Goal: Task Accomplishment & Management: Use online tool/utility

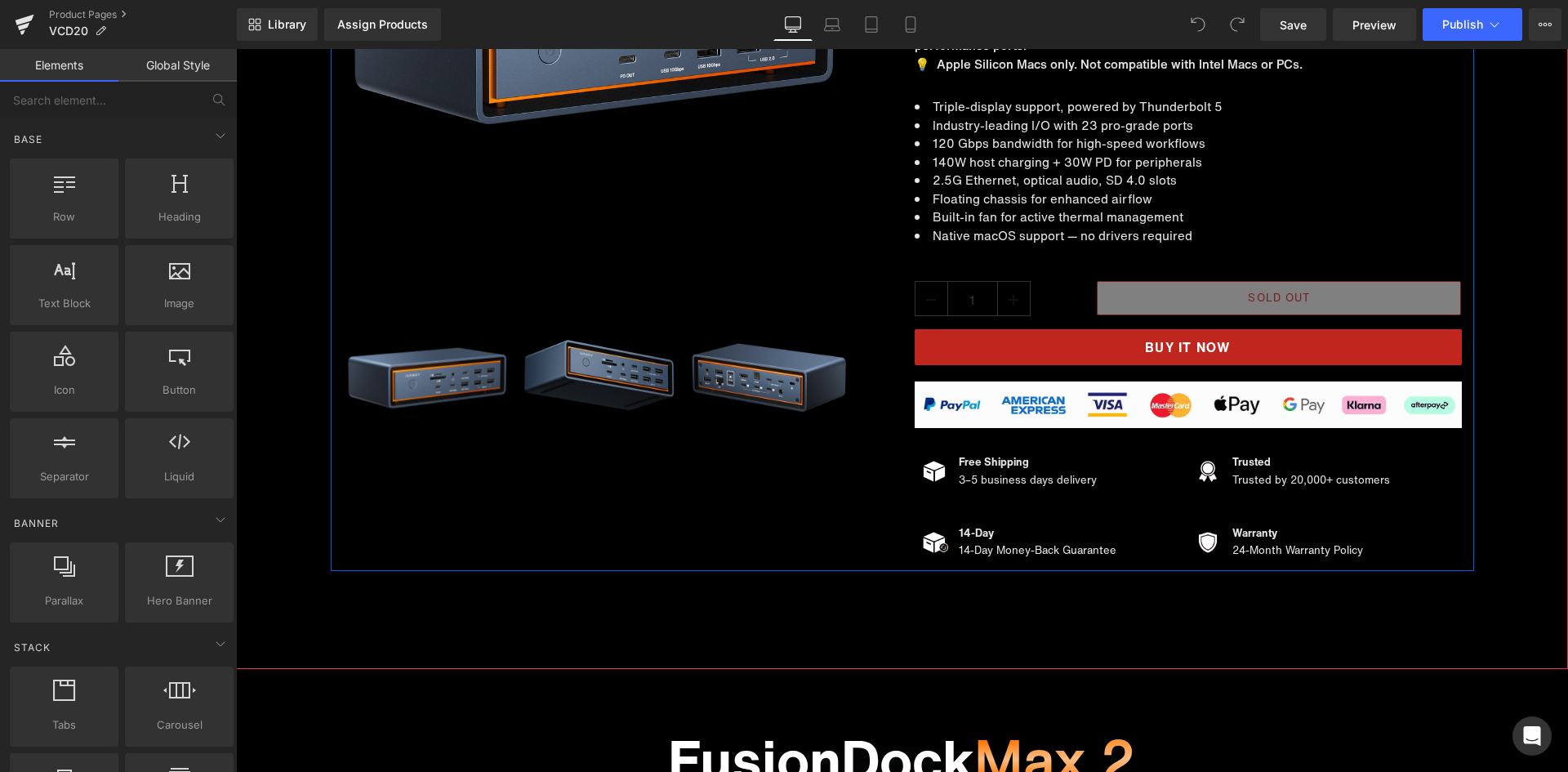
scroll to position [409, 0]
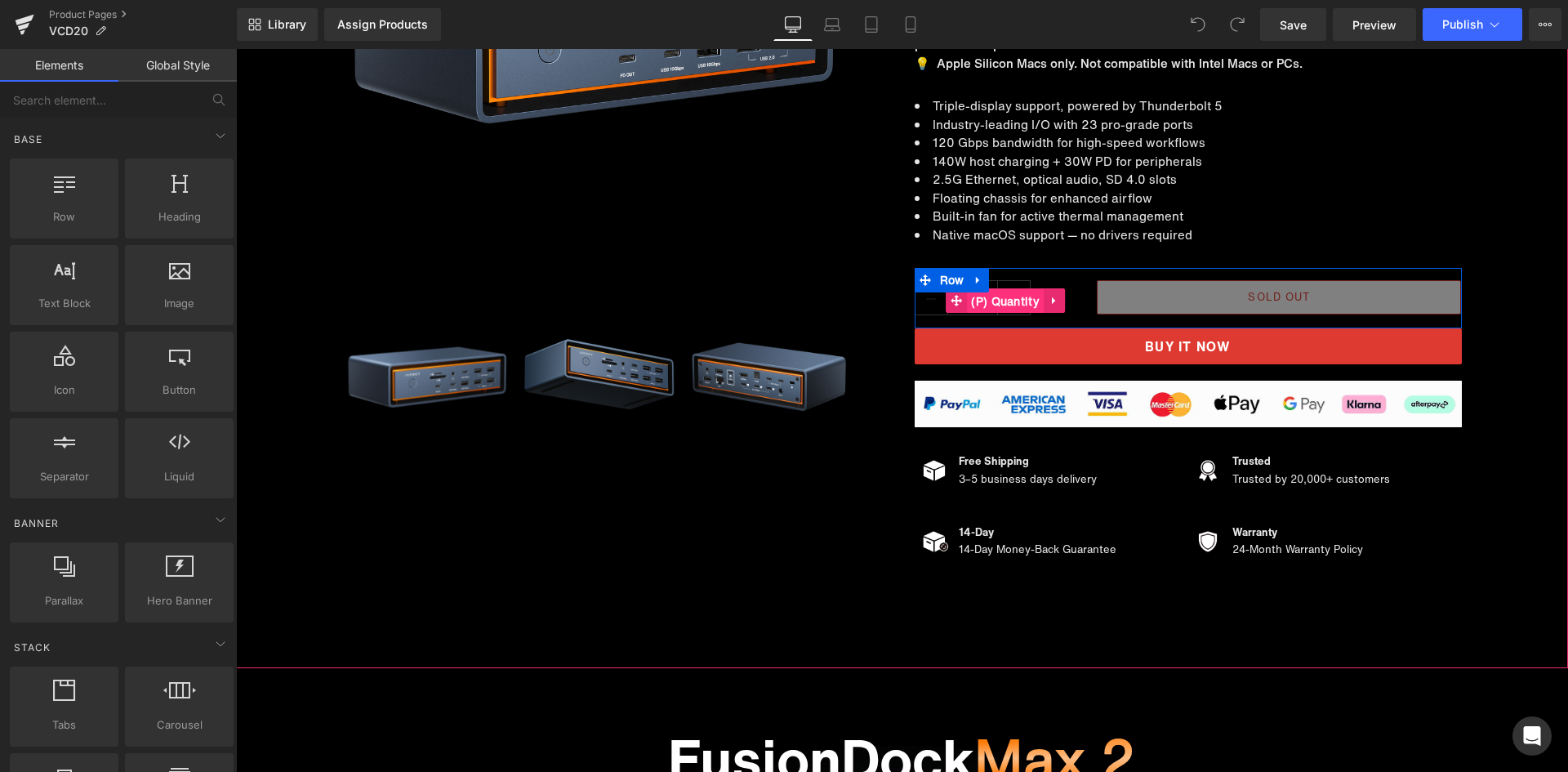
click at [1003, 304] on span "(P) Quantity" at bounding box center [1005, 302] width 77 height 25
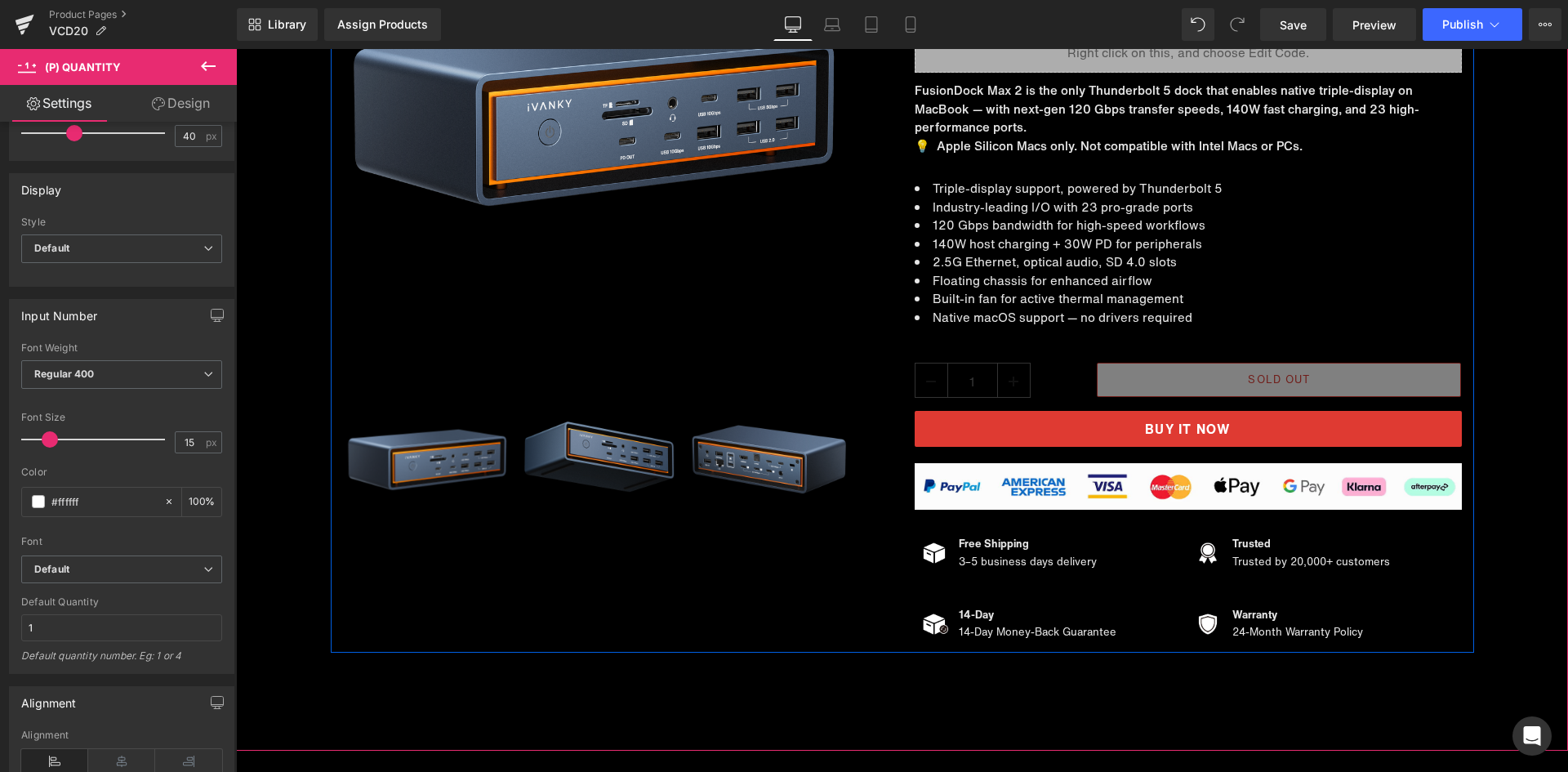
scroll to position [326, 0]
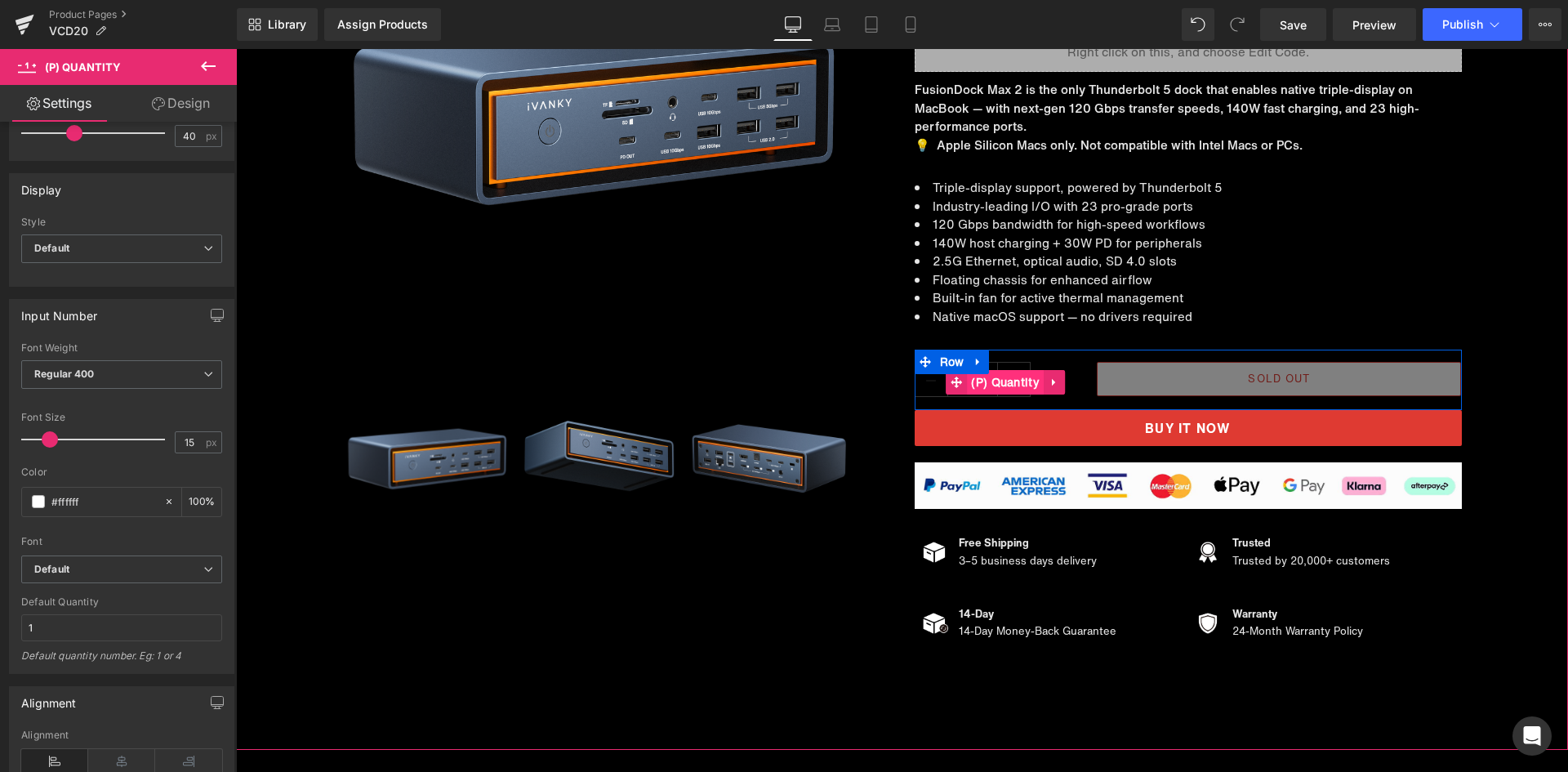
click at [1011, 385] on span "(P) Quantity" at bounding box center [1005, 382] width 77 height 25
click at [1008, 385] on span "(P) Quantity" at bounding box center [1005, 382] width 77 height 25
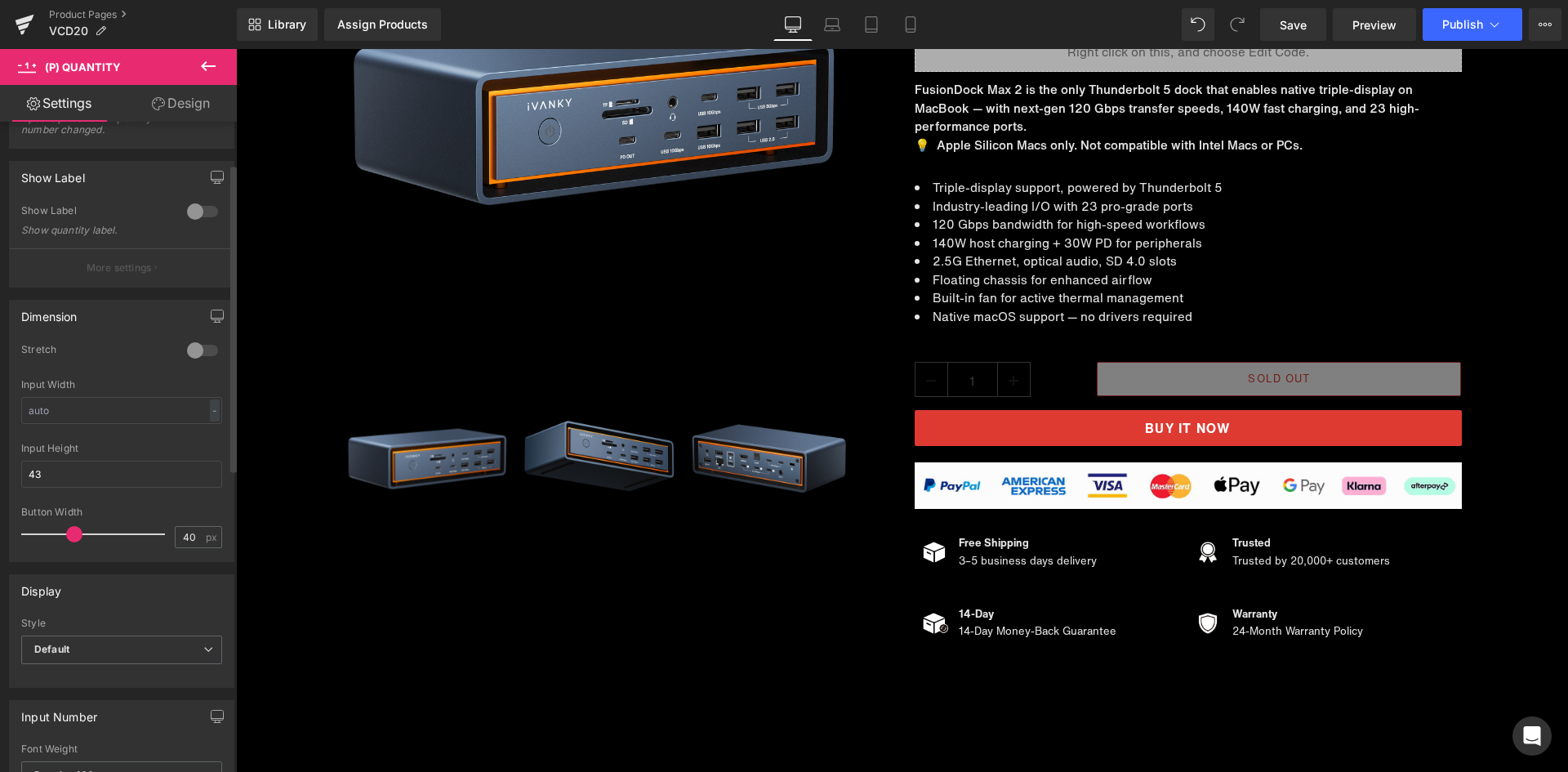
scroll to position [82, 0]
click at [176, 94] on link "Design" at bounding box center [181, 104] width 118 height 37
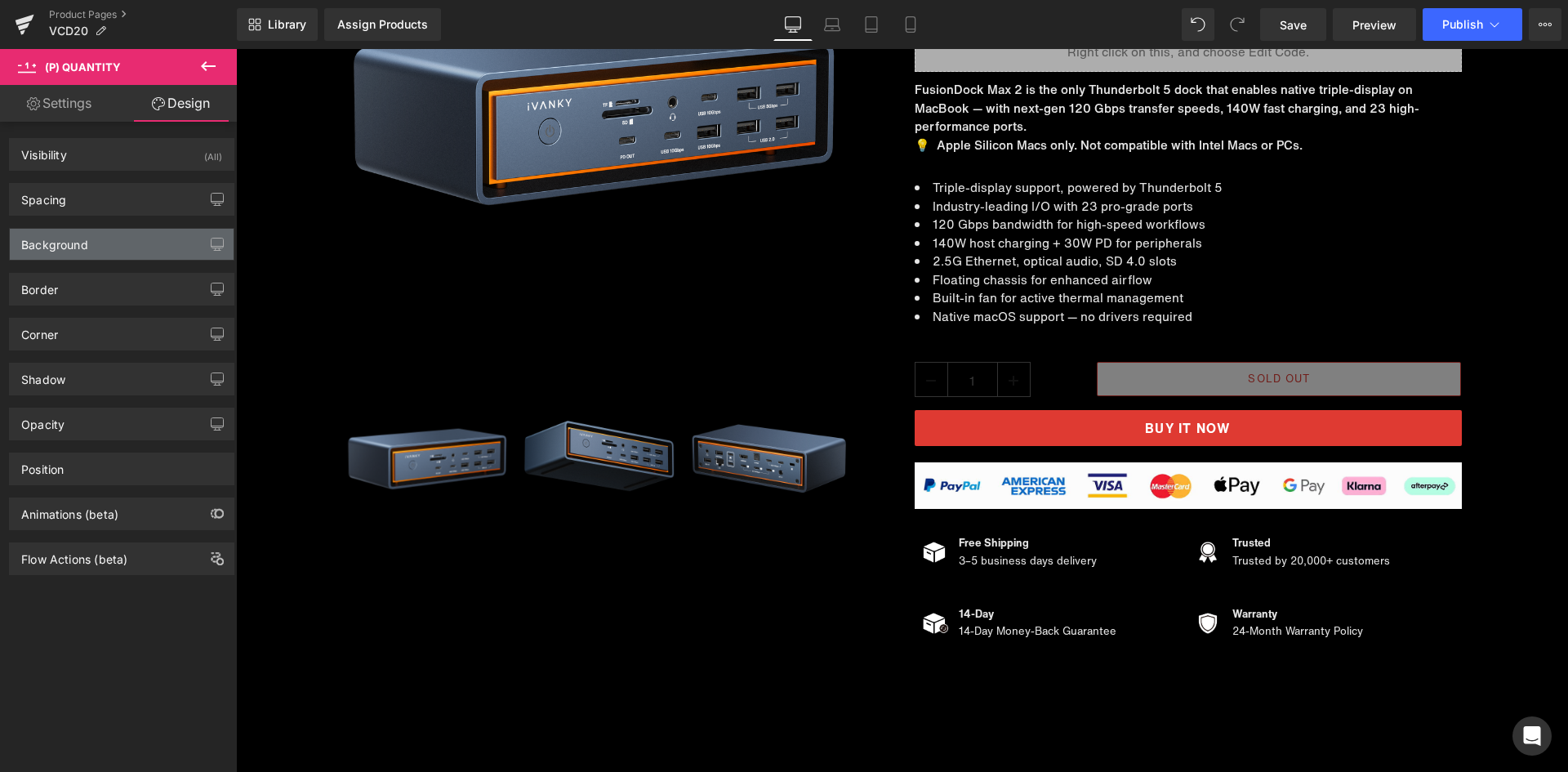
click at [100, 248] on div "Background" at bounding box center [122, 245] width 224 height 31
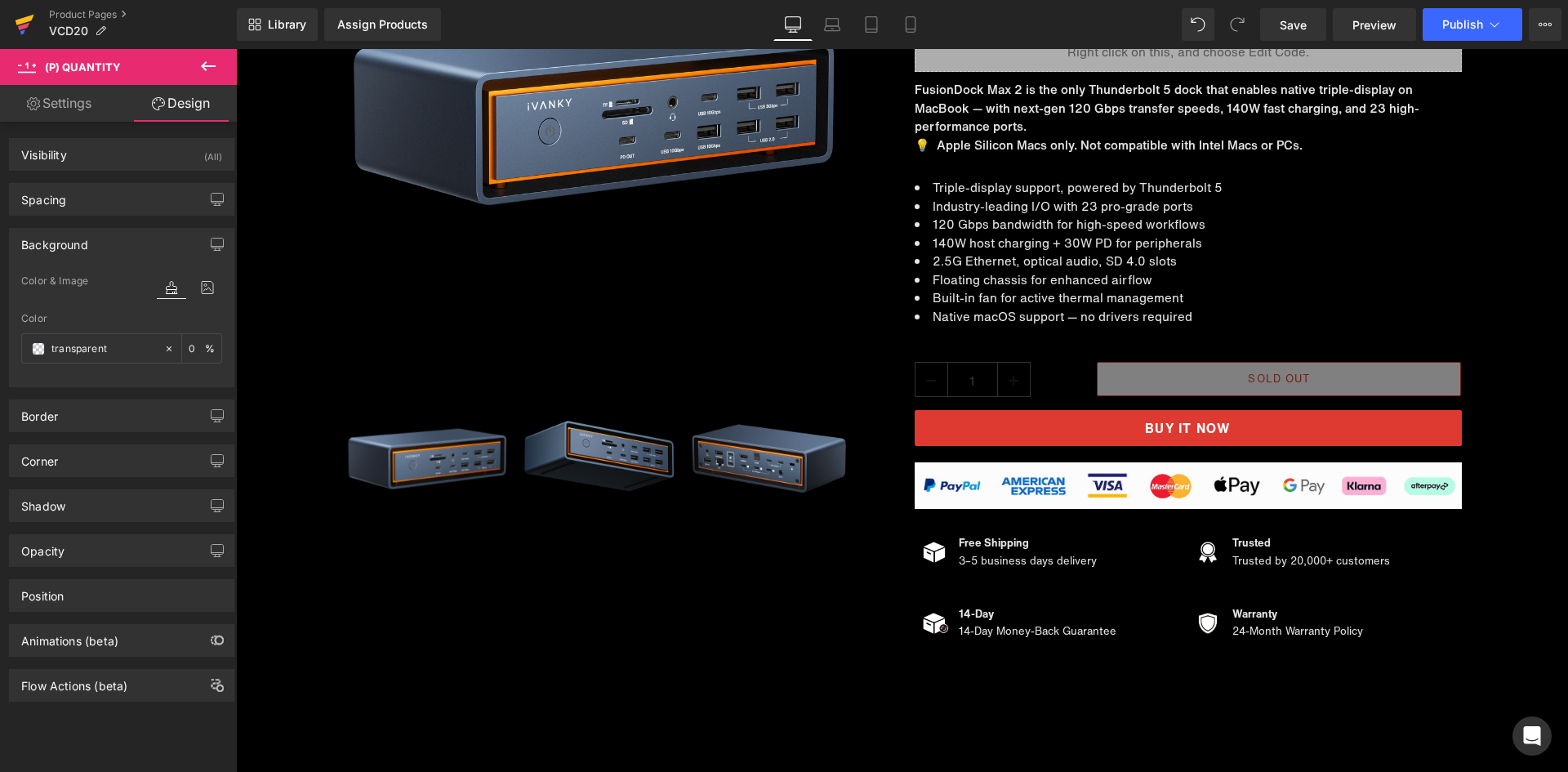
click at [37, 18] on link at bounding box center [24, 24] width 49 height 49
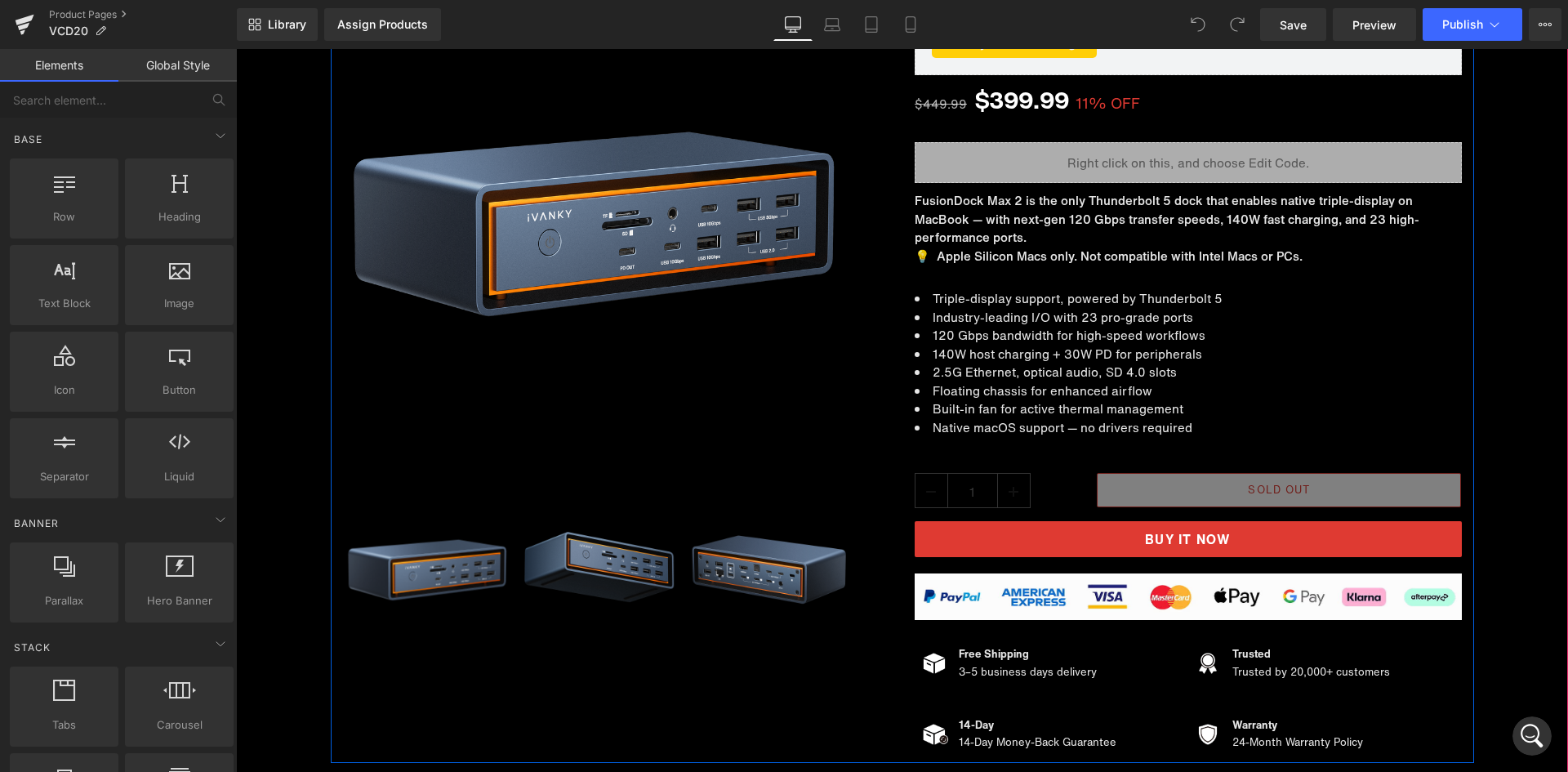
scroll to position [245, 0]
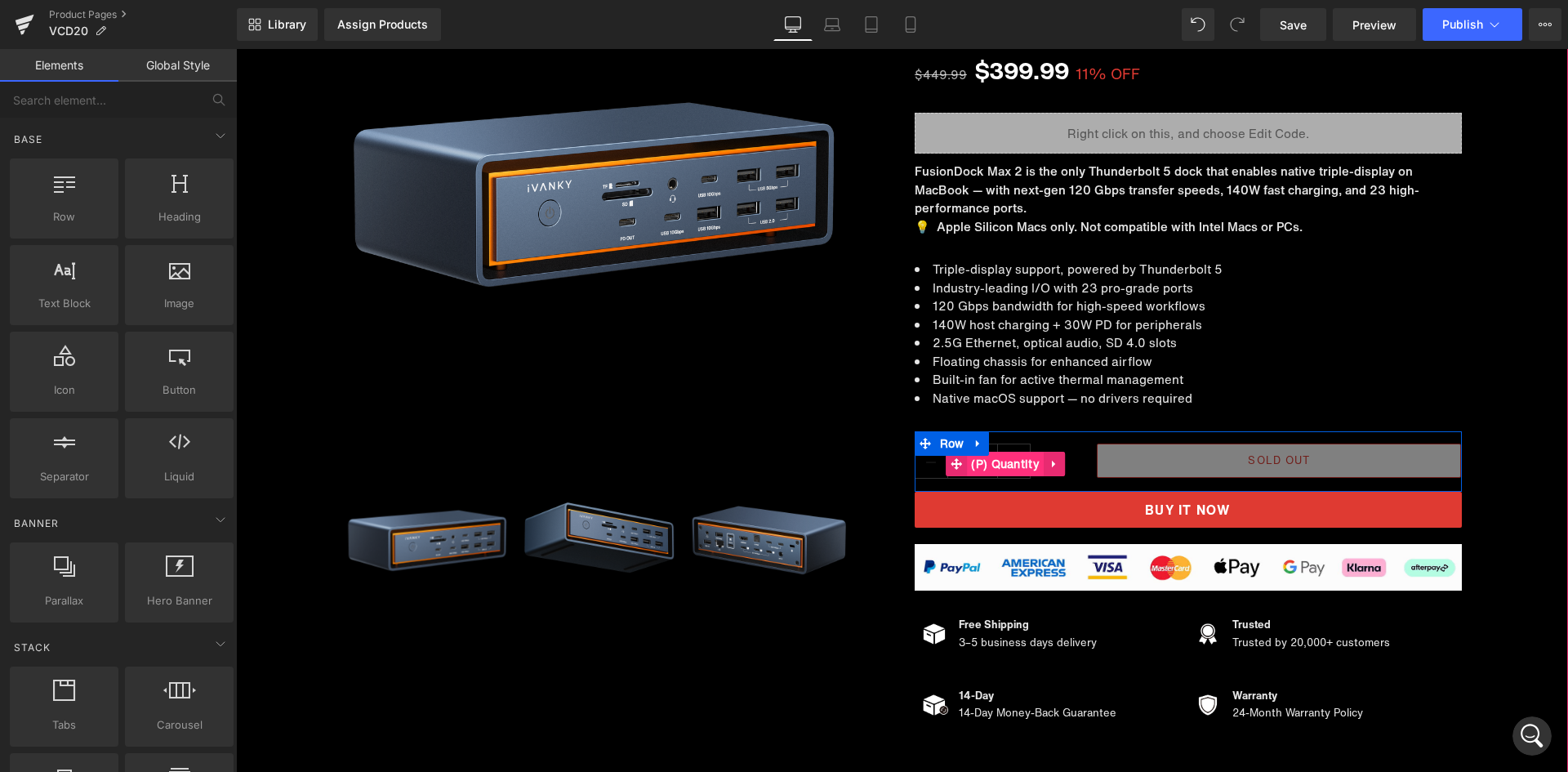
click at [984, 457] on span "(P) Quantity" at bounding box center [1005, 464] width 77 height 25
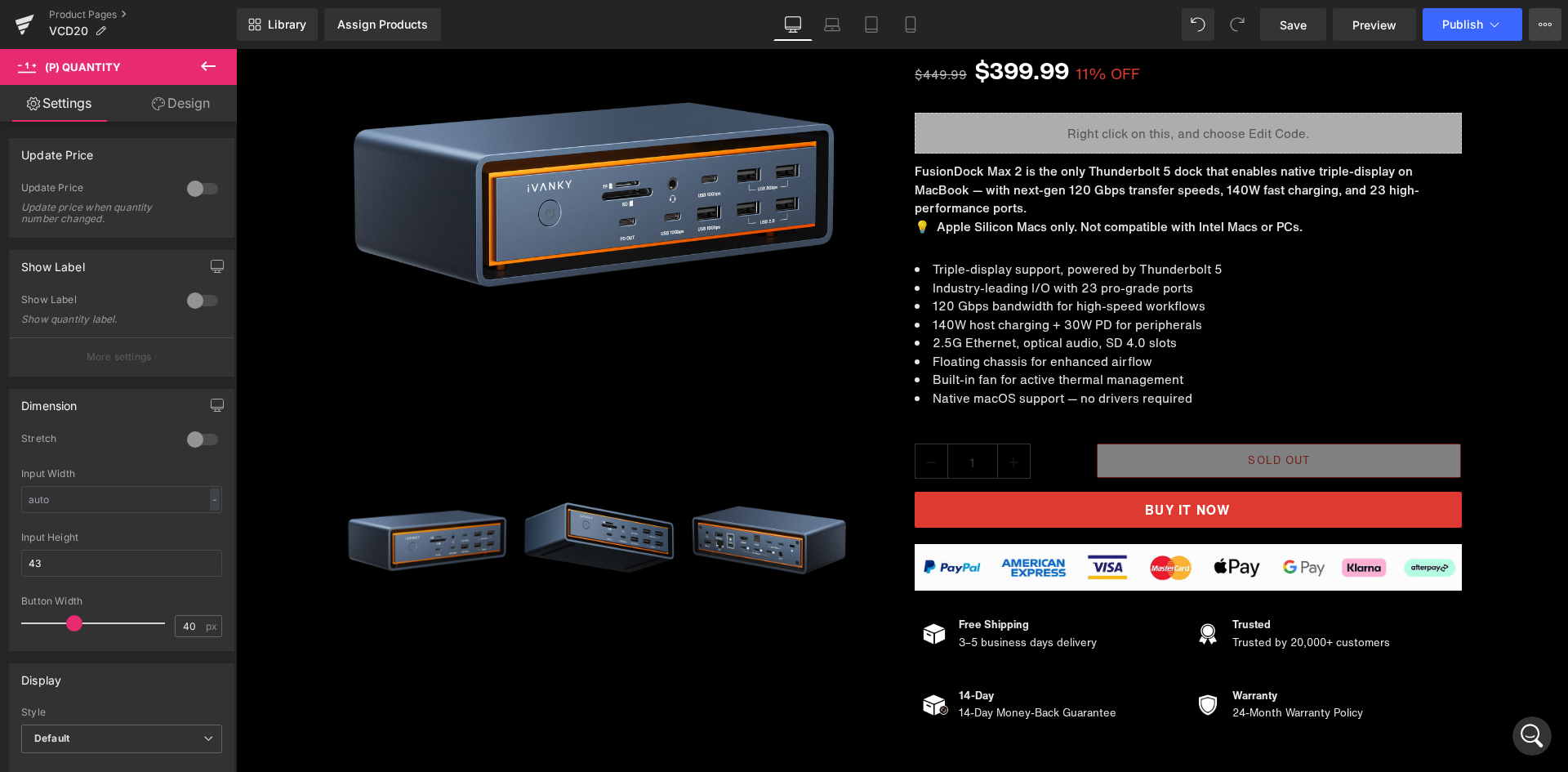
click at [1543, 24] on icon at bounding box center [1545, 25] width 4 height 4
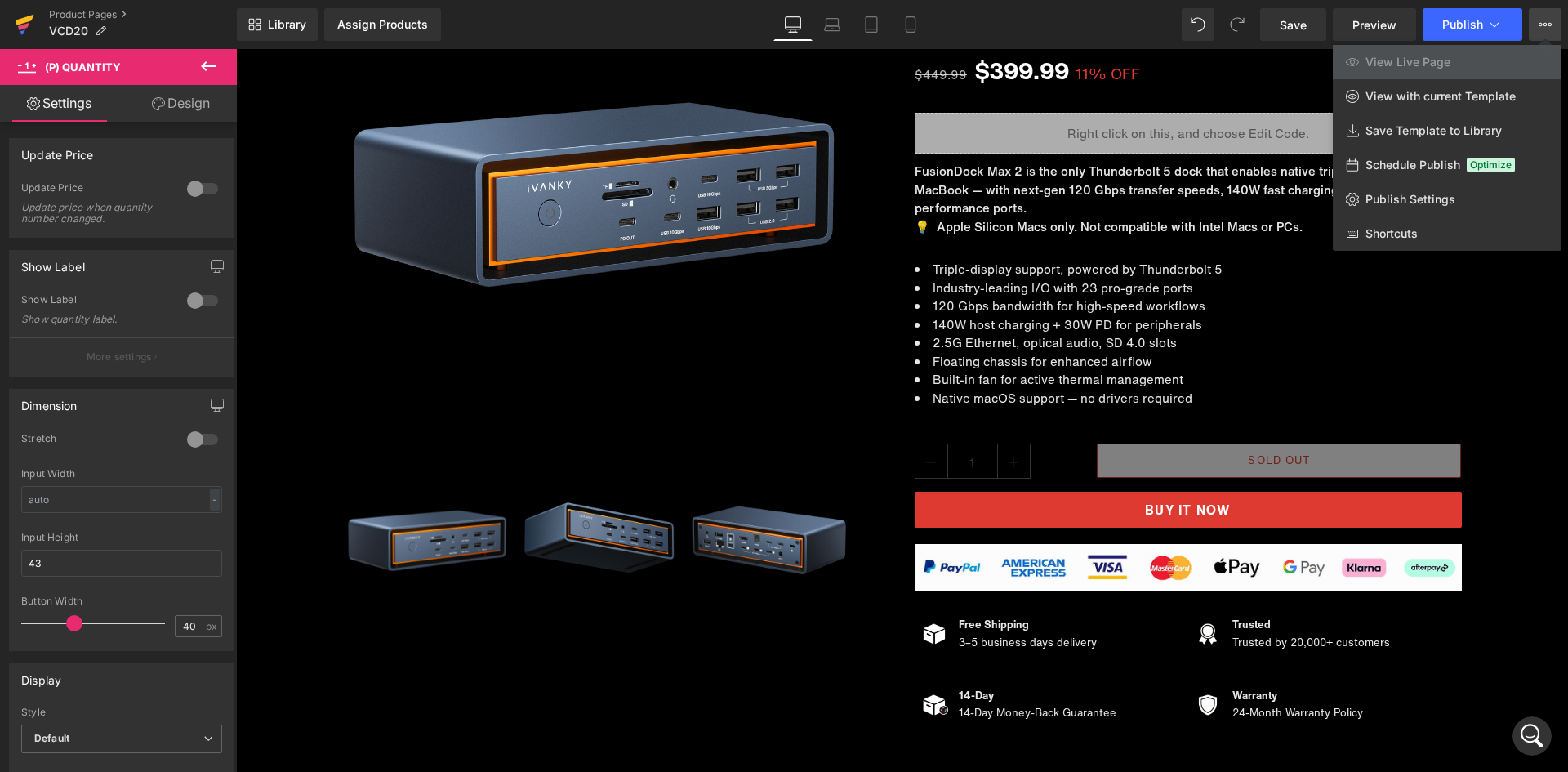
click at [25, 18] on icon at bounding box center [25, 20] width 18 height 11
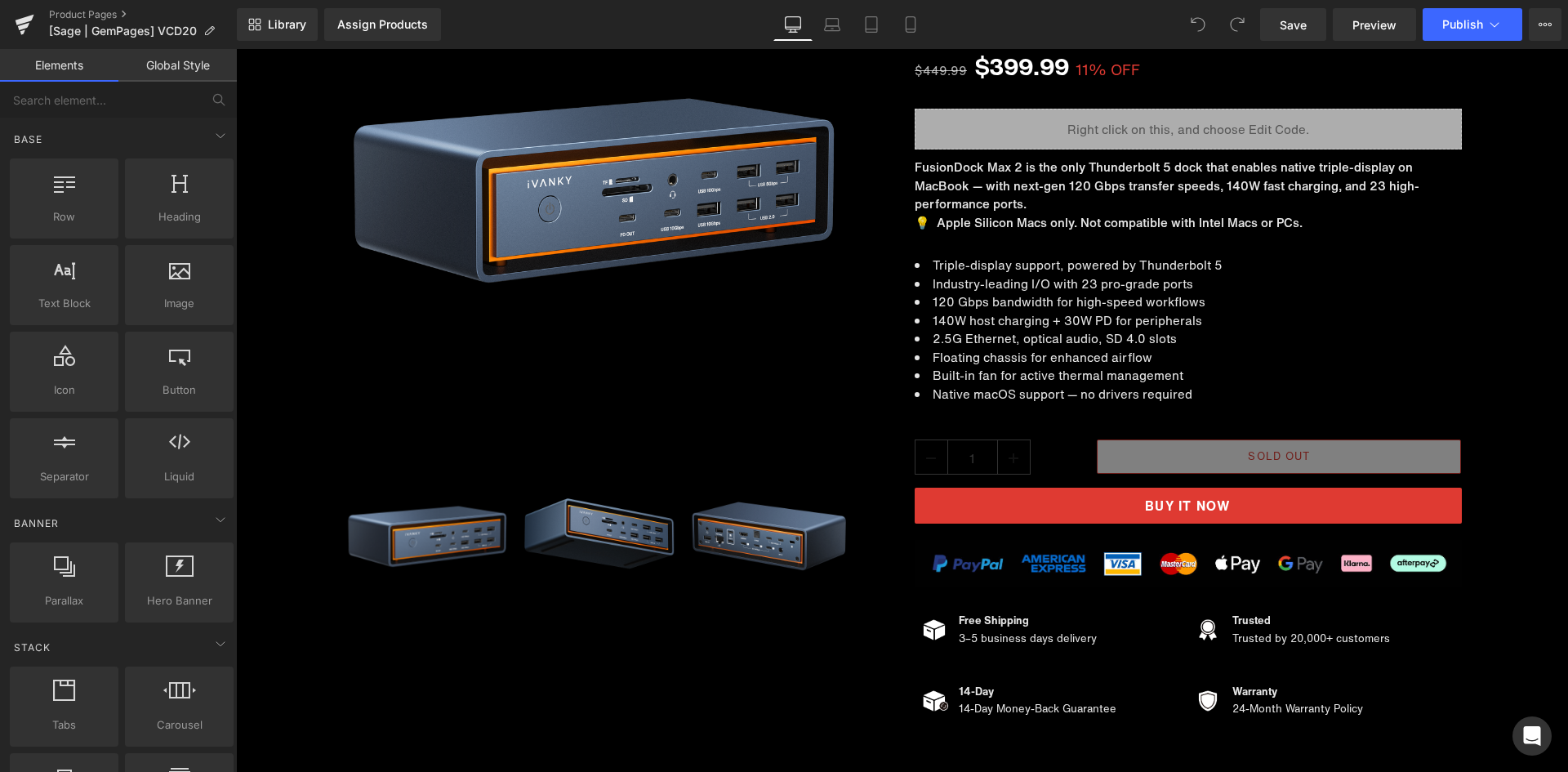
scroll to position [326, 0]
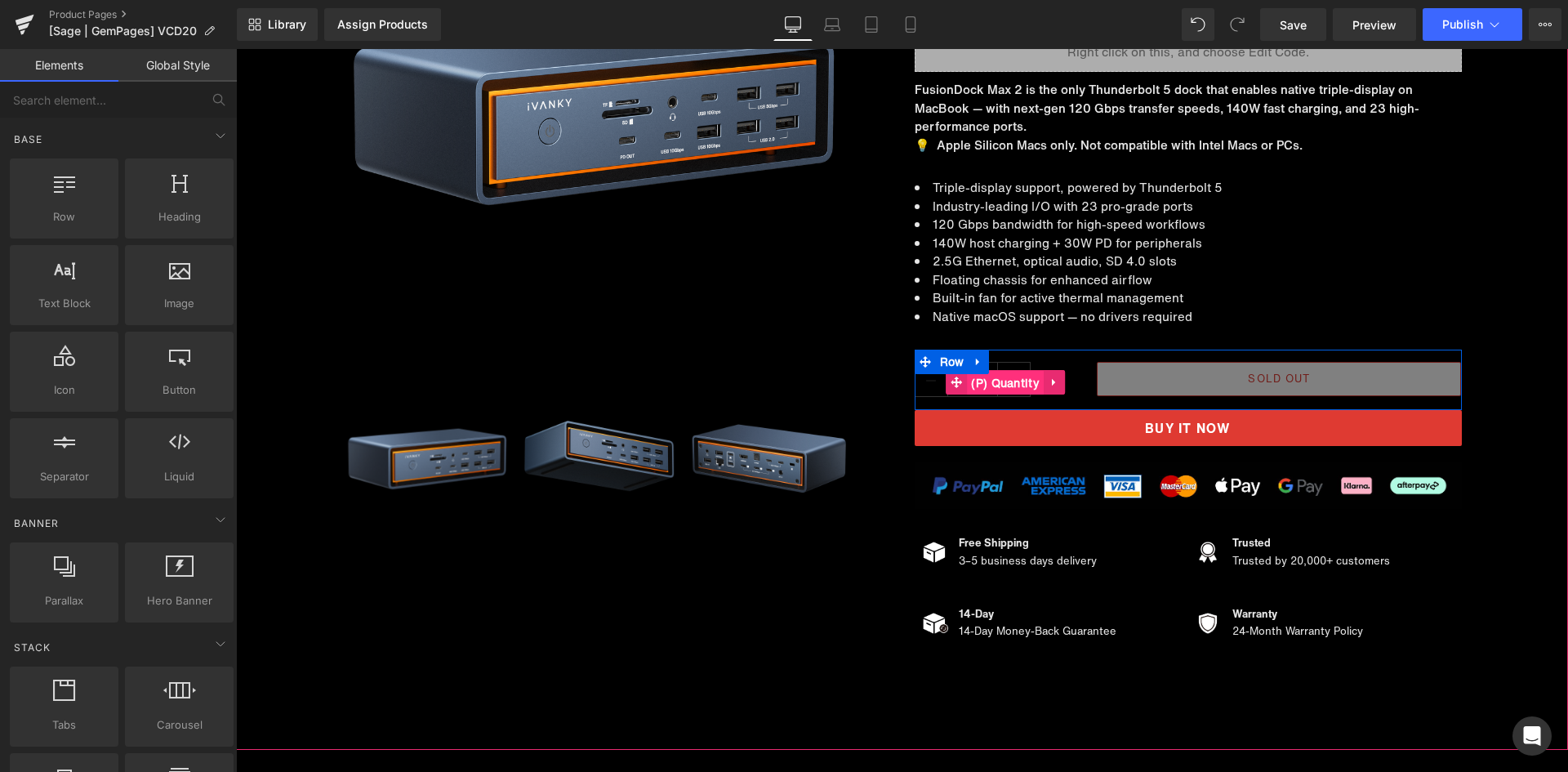
click at [1010, 381] on span "(P) Quantity" at bounding box center [1005, 383] width 77 height 25
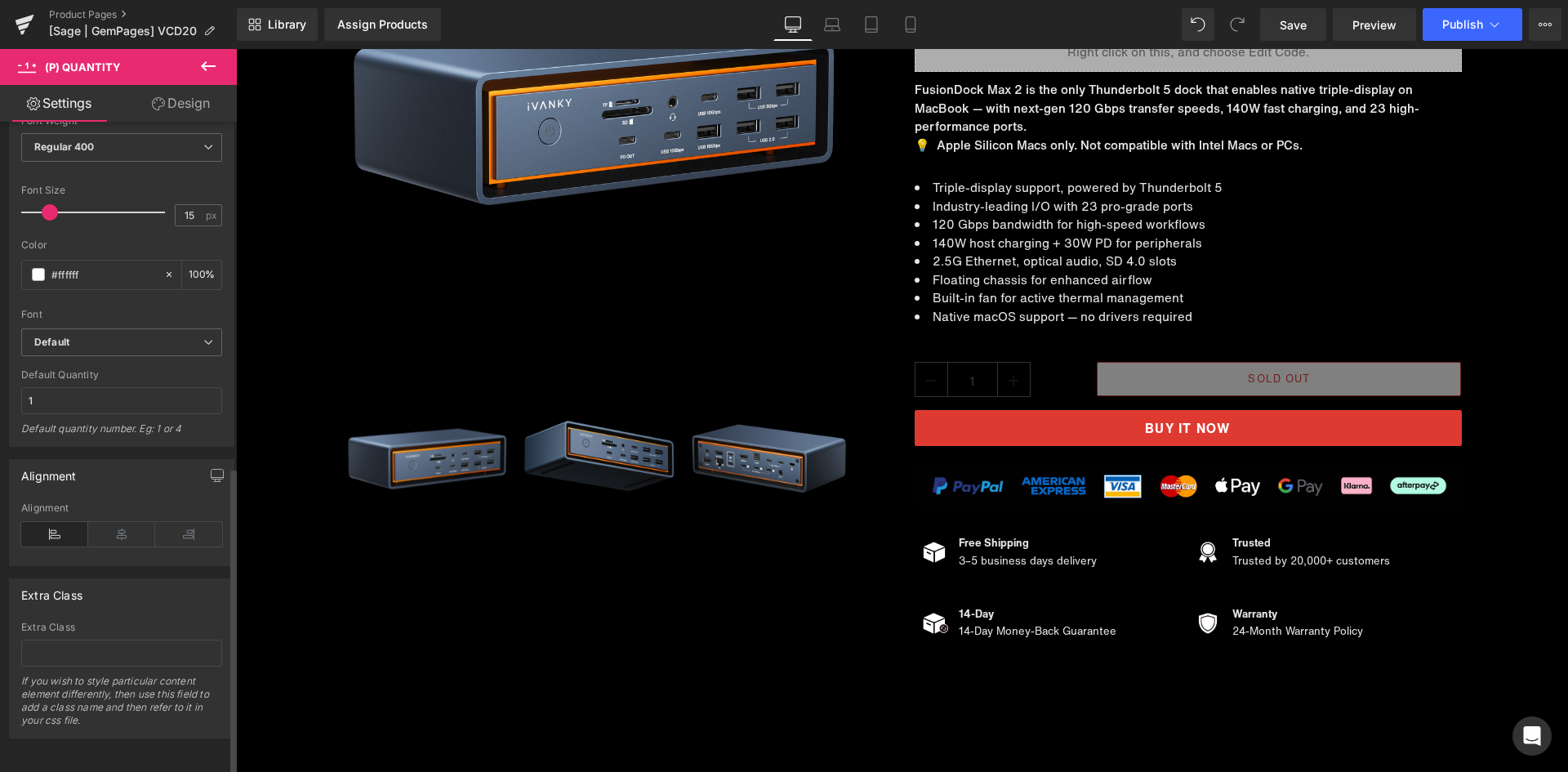
scroll to position [730, 0]
click at [166, 104] on link "Design" at bounding box center [181, 104] width 118 height 37
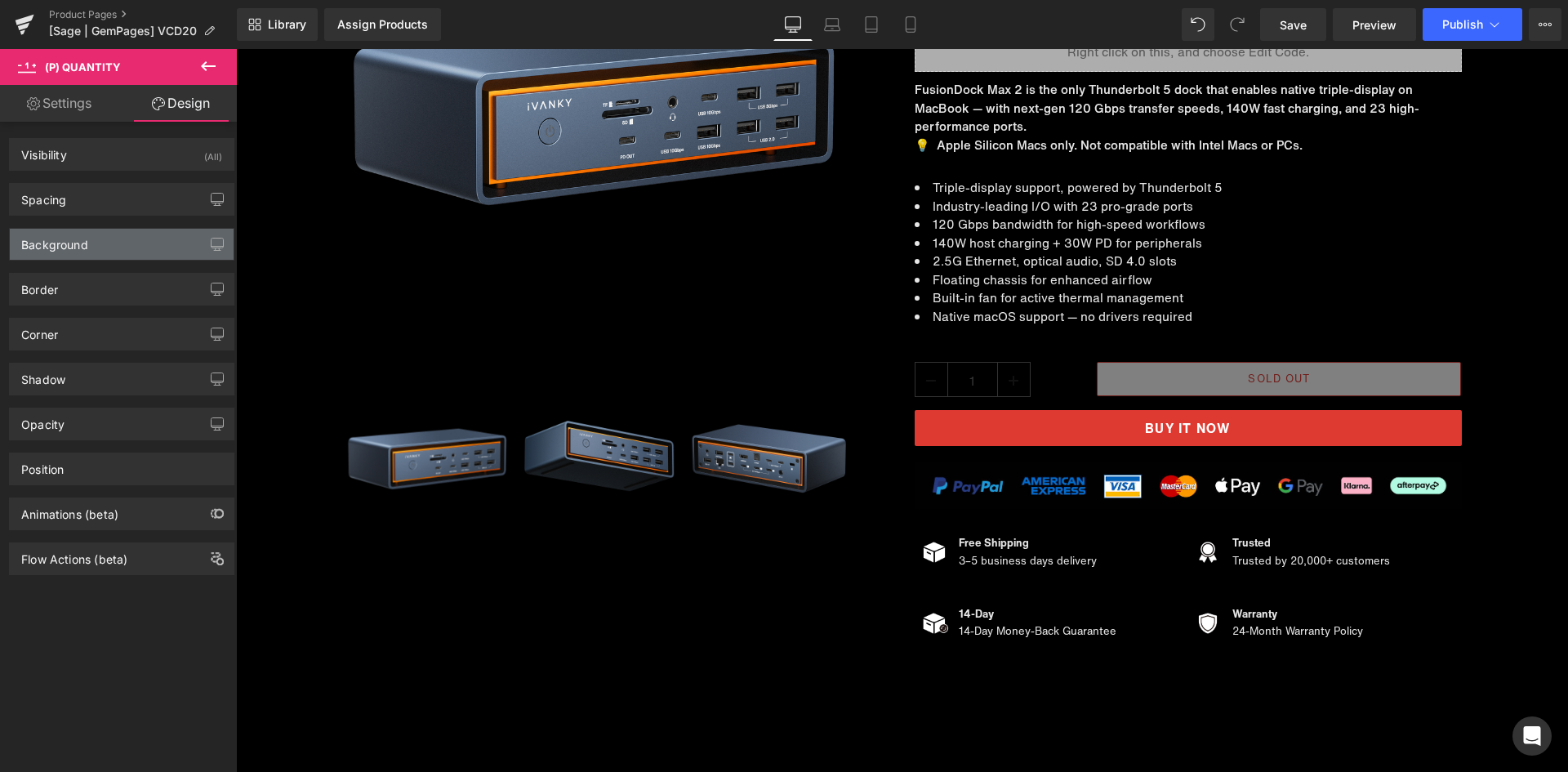
click at [104, 234] on div "Background" at bounding box center [122, 245] width 224 height 31
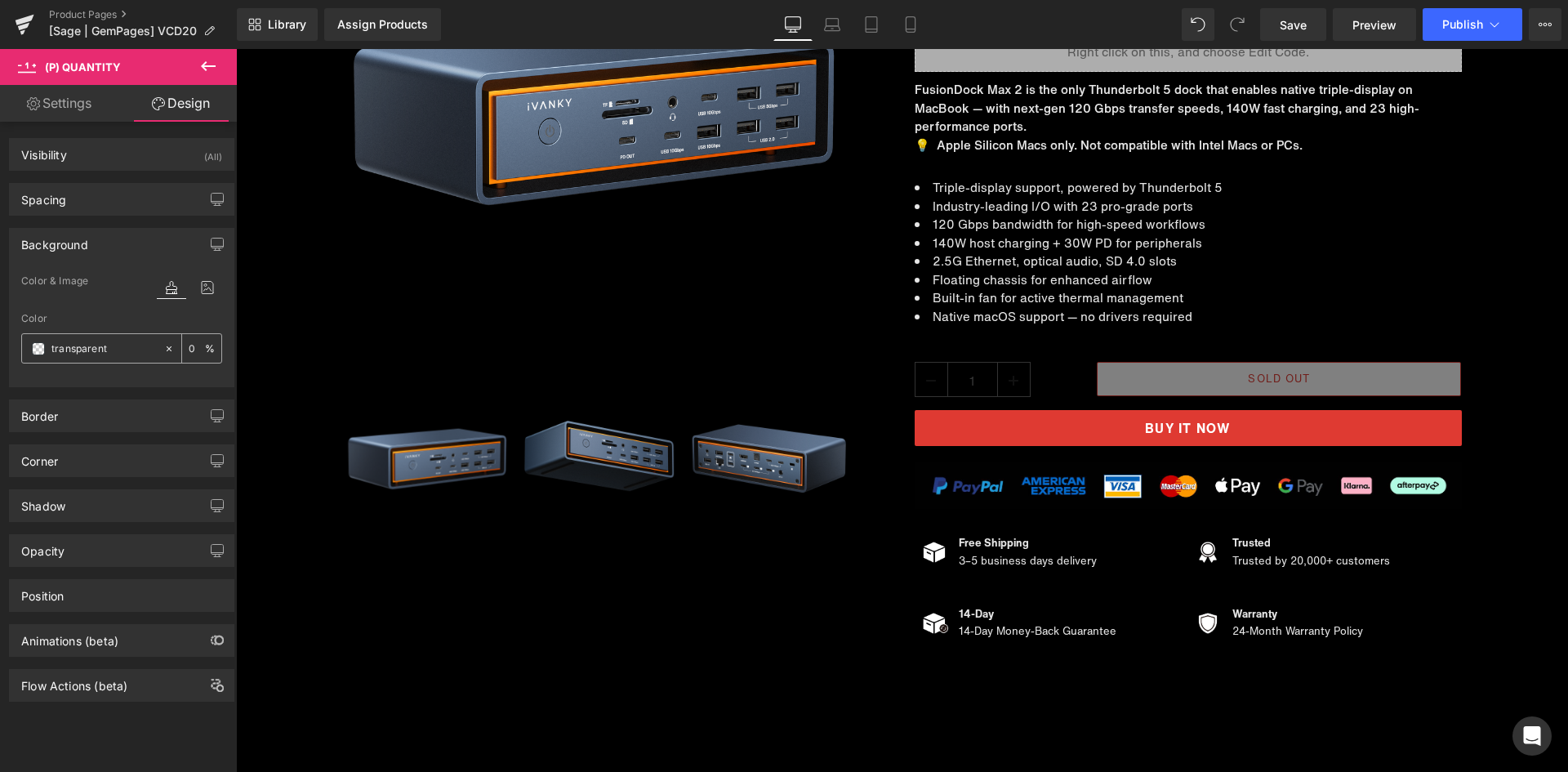
click at [72, 354] on input "text" at bounding box center [104, 349] width 104 height 18
click at [45, 353] on div at bounding box center [93, 348] width 141 height 28
click at [41, 349] on span at bounding box center [38, 348] width 13 height 13
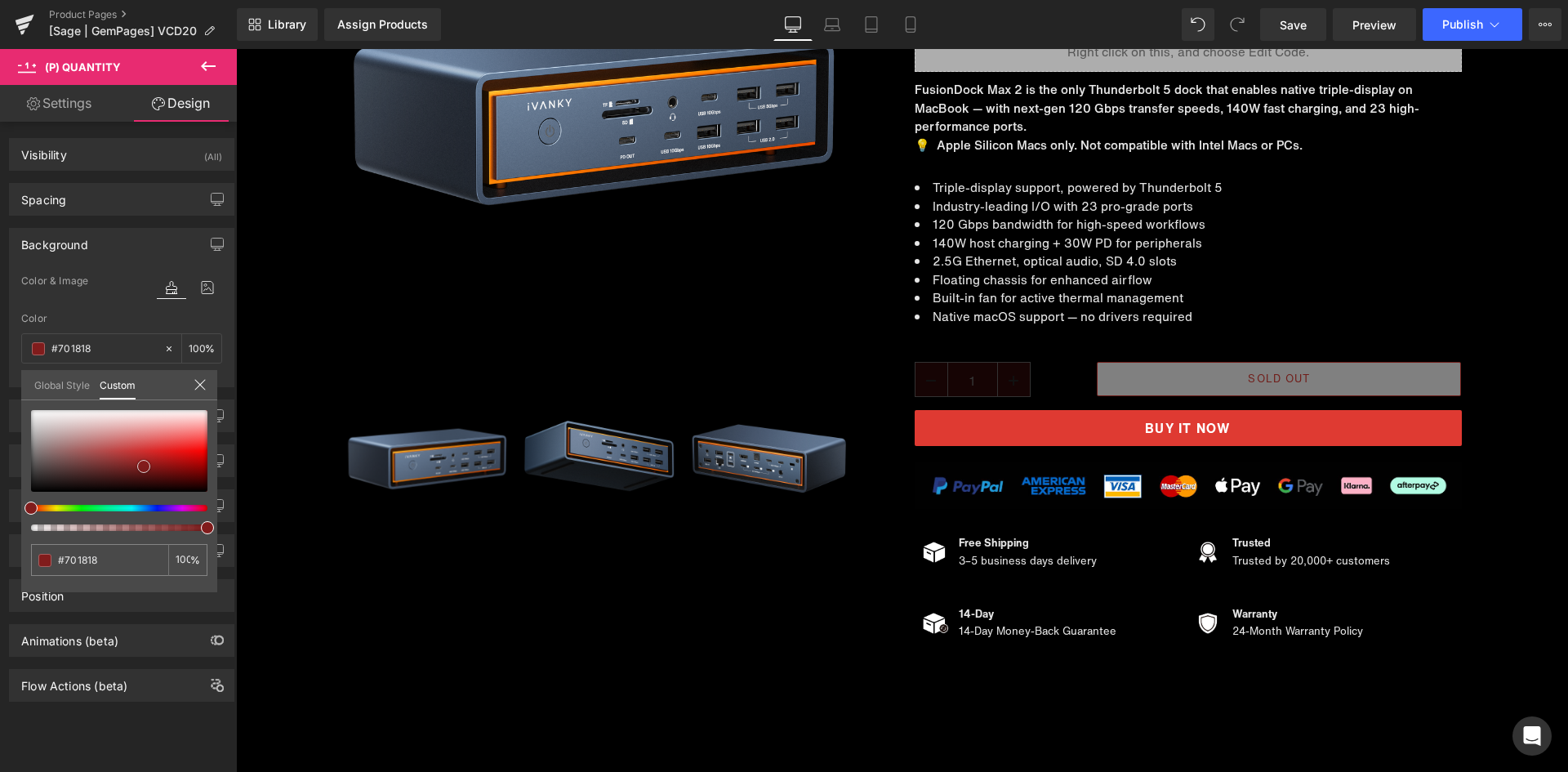
drag, startPoint x: 93, startPoint y: 451, endPoint x: 144, endPoint y: 467, distance: 53.5
click at [144, 467] on div at bounding box center [119, 450] width 177 height 82
drag, startPoint x: 147, startPoint y: 417, endPoint x: 99, endPoint y: 438, distance: 52.4
click at [99, 438] on div at bounding box center [119, 450] width 177 height 82
click at [49, 561] on span at bounding box center [45, 560] width 13 height 13
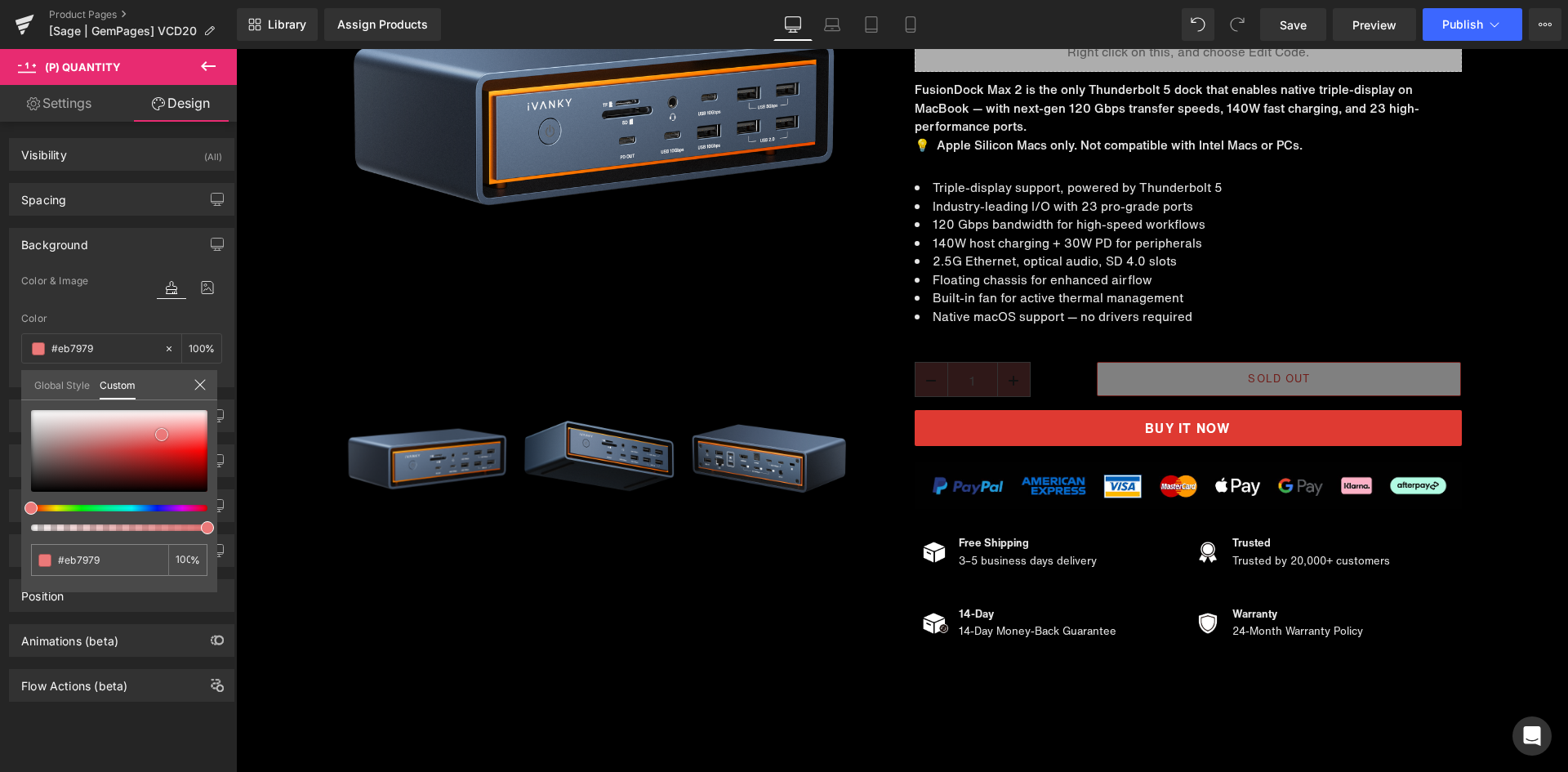
drag, startPoint x: 178, startPoint y: 424, endPoint x: 161, endPoint y: 435, distance: 20.2
click at [161, 435] on div at bounding box center [119, 450] width 177 height 82
drag, startPoint x: 161, startPoint y: 444, endPoint x: 112, endPoint y: 425, distance: 52.6
click at [112, 425] on div at bounding box center [119, 450] width 177 height 82
click at [71, 386] on link "Global Style" at bounding box center [61, 384] width 56 height 28
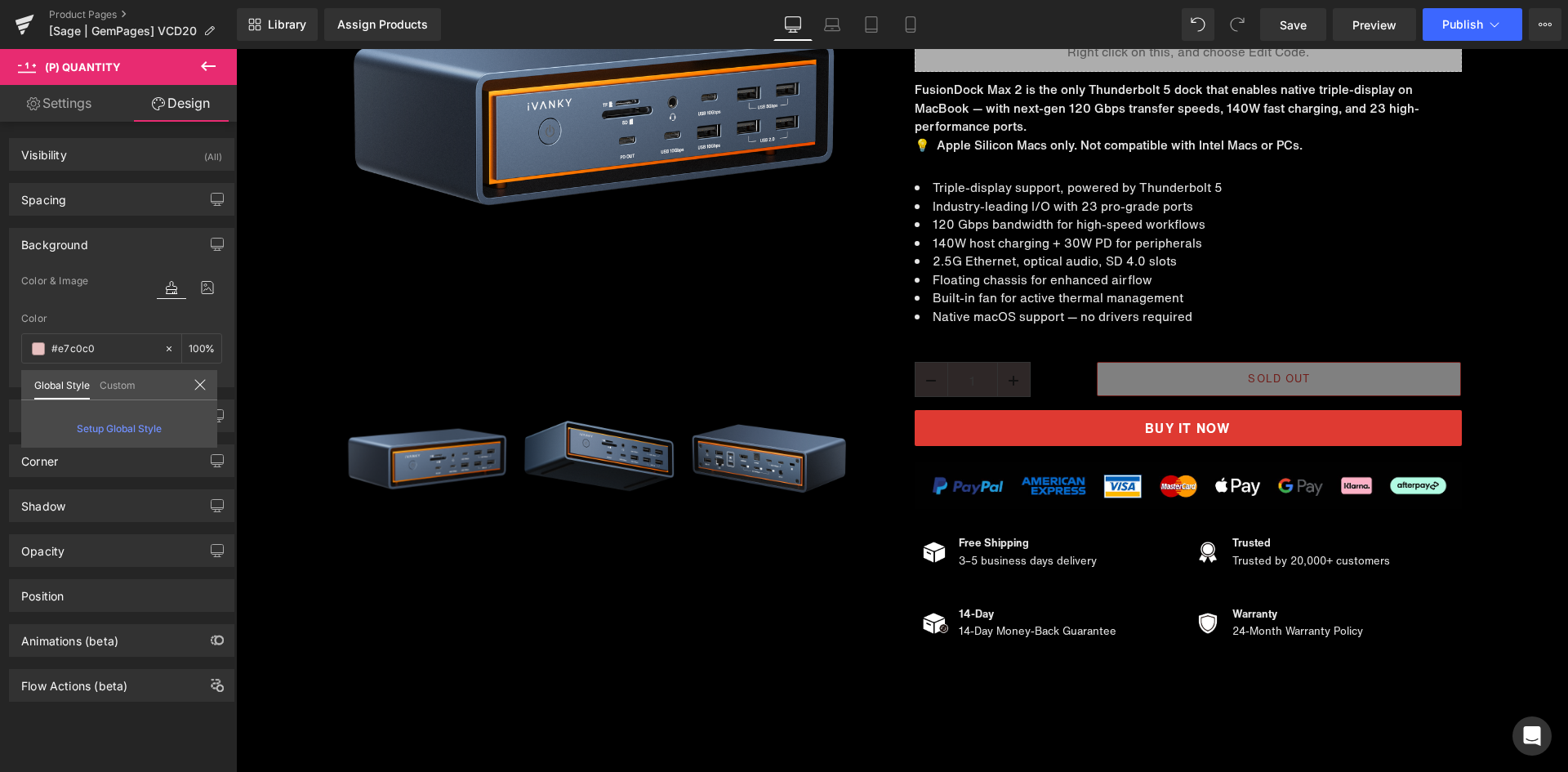
click at [109, 392] on link "Custom" at bounding box center [117, 384] width 36 height 28
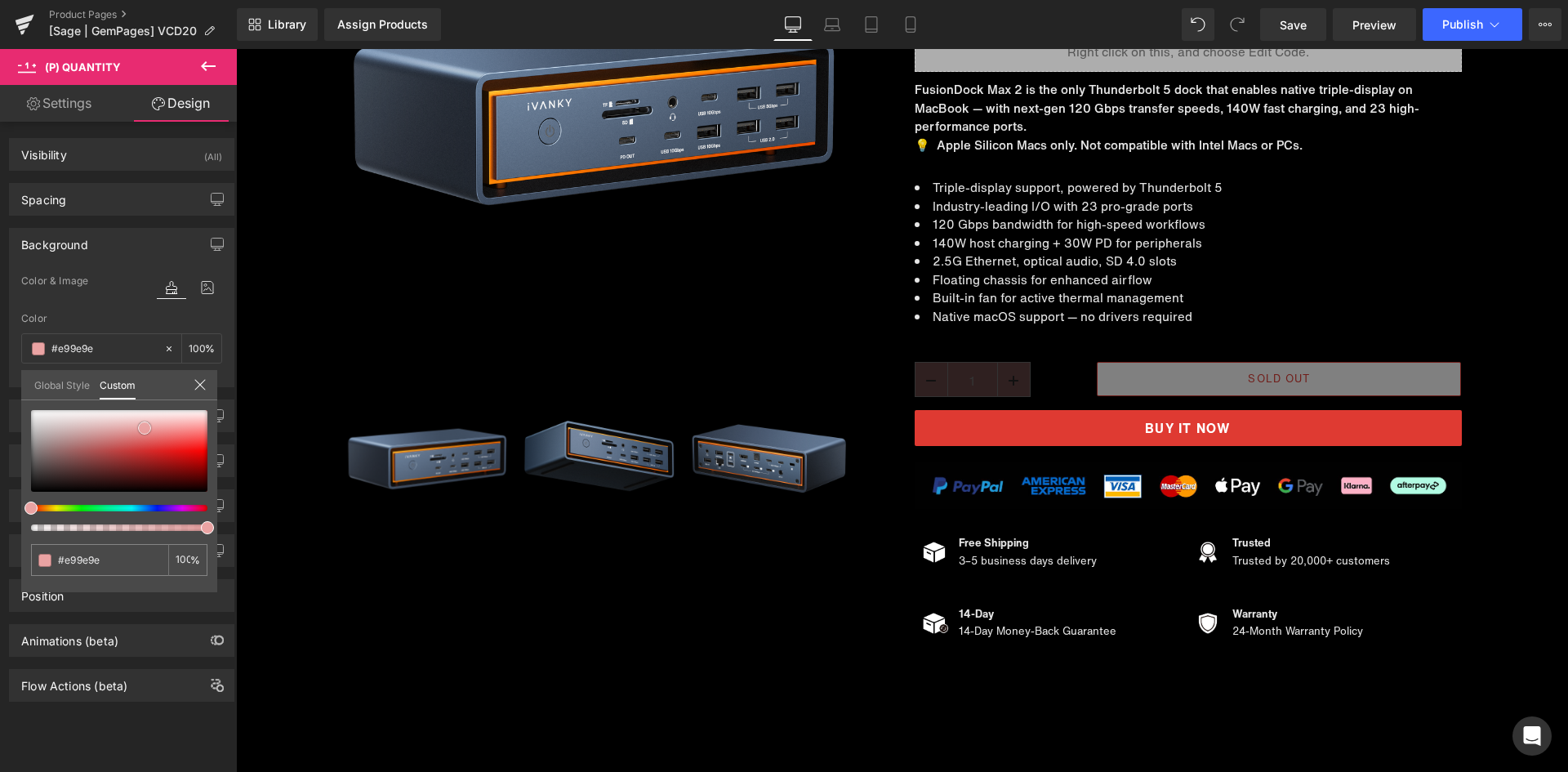
drag, startPoint x: 102, startPoint y: 452, endPoint x: 190, endPoint y: 430, distance: 90.7
click at [147, 428] on div at bounding box center [119, 450] width 177 height 82
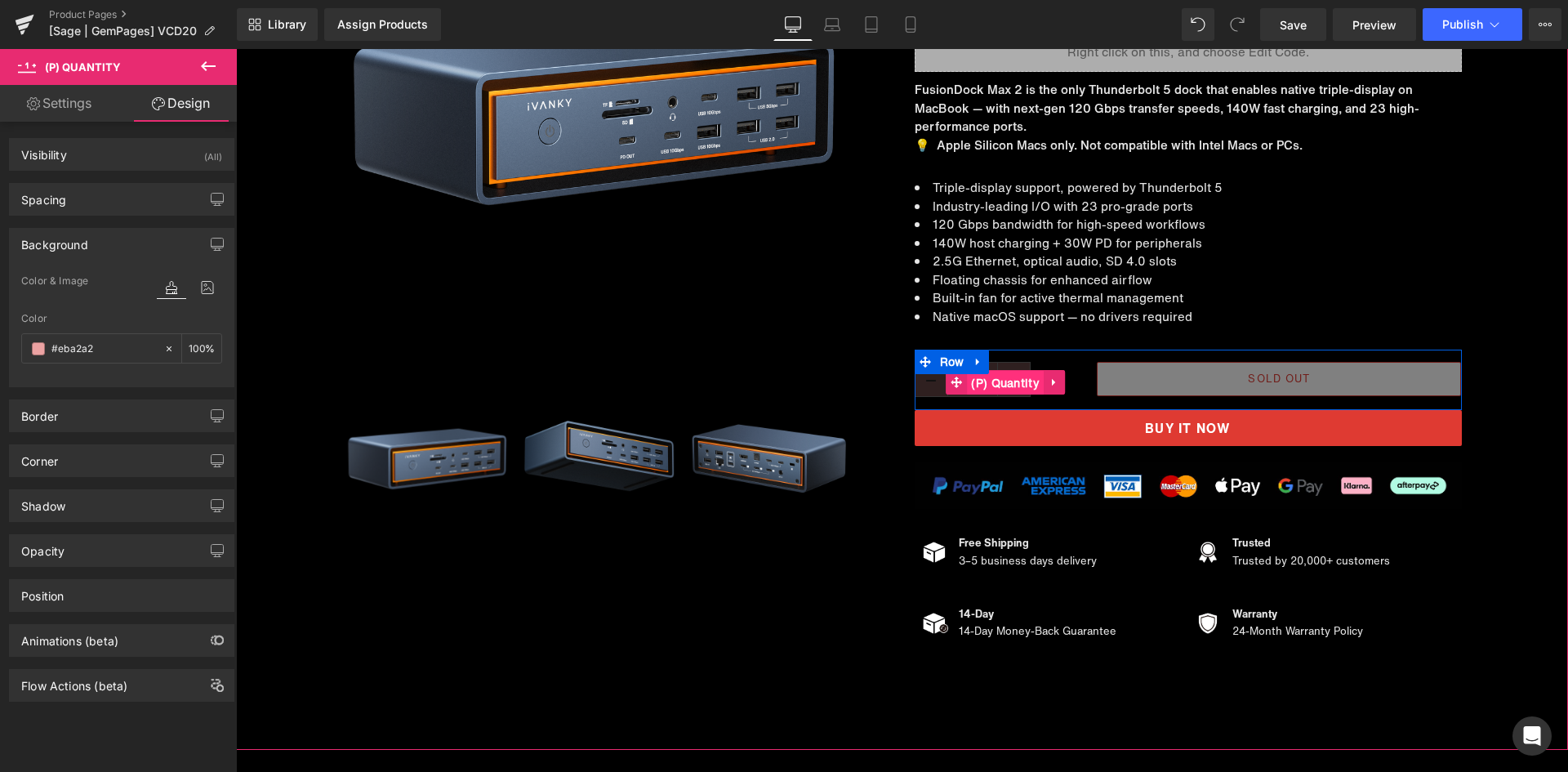
click at [1012, 380] on span "(P) Quantity" at bounding box center [1005, 383] width 77 height 25
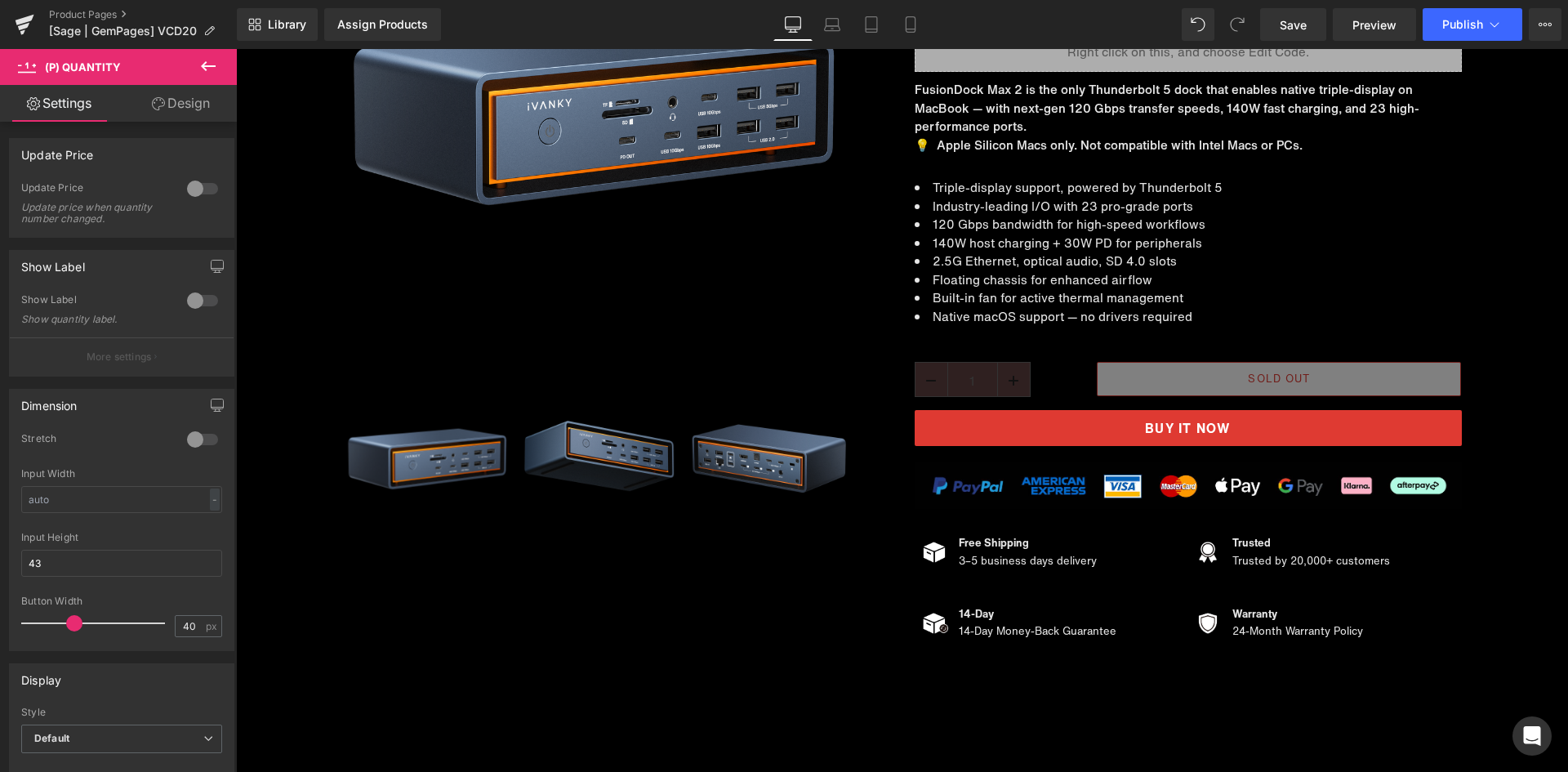
click at [168, 102] on link "Design" at bounding box center [181, 104] width 118 height 37
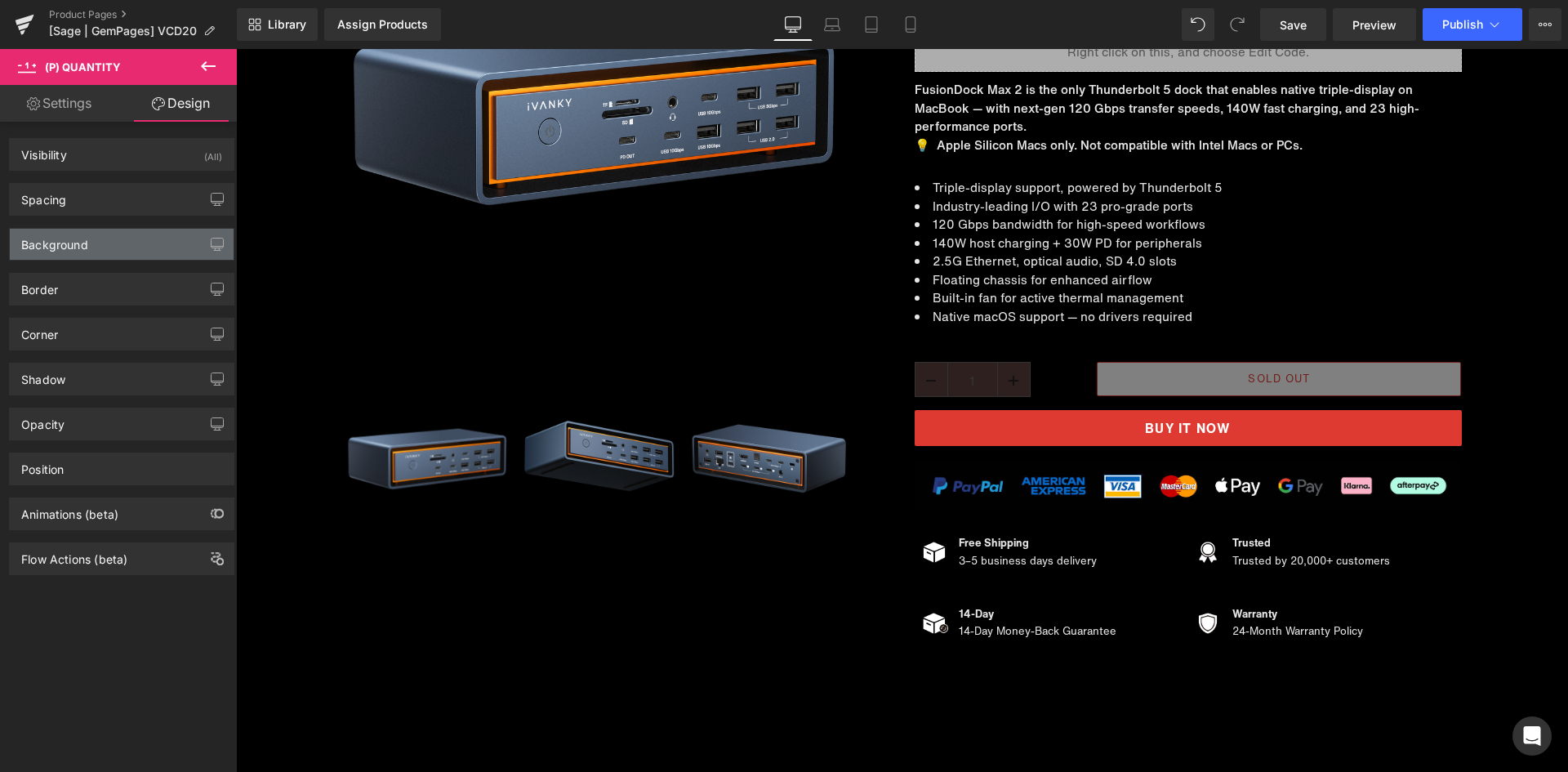
click at [88, 238] on div "Background" at bounding box center [122, 245] width 224 height 31
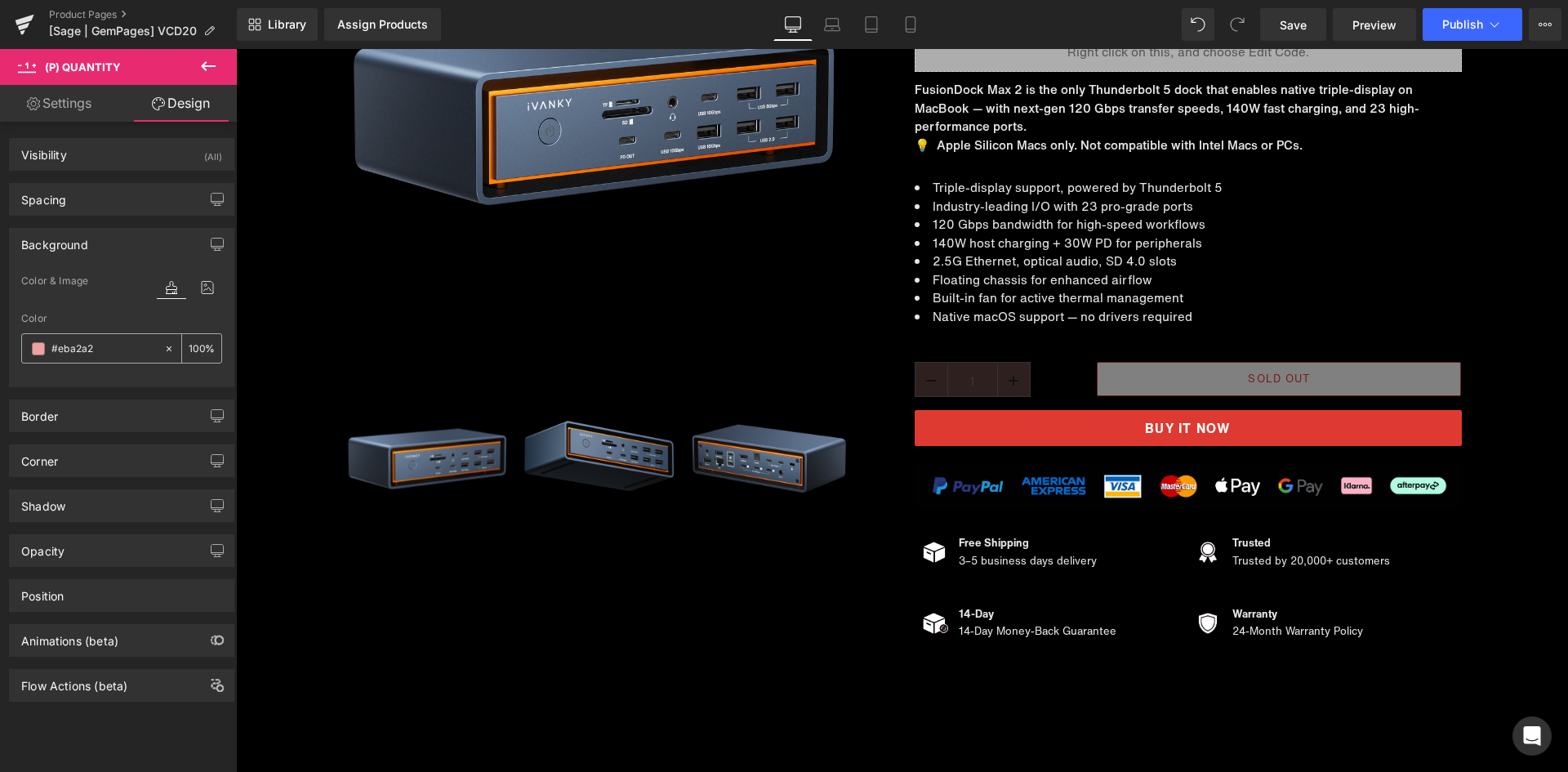
click at [67, 347] on input "text" at bounding box center [104, 349] width 104 height 18
click at [45, 349] on div at bounding box center [93, 348] width 141 height 28
click at [29, 347] on div at bounding box center [93, 348] width 141 height 28
click at [45, 347] on div at bounding box center [93, 348] width 141 height 28
click at [41, 349] on span at bounding box center [38, 348] width 13 height 13
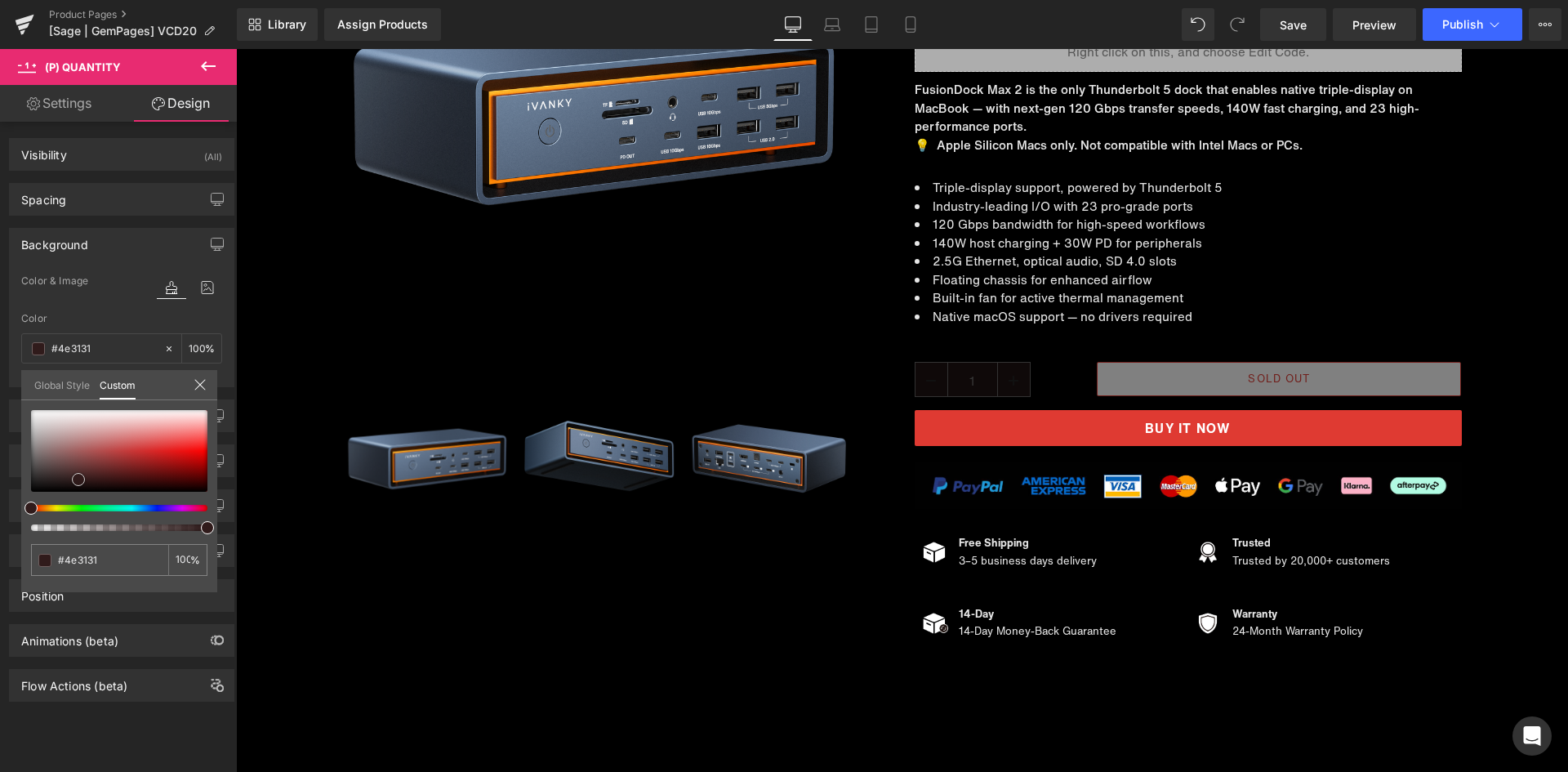
drag, startPoint x: 161, startPoint y: 439, endPoint x: 79, endPoint y: 480, distance: 91.7
click at [79, 480] on div at bounding box center [119, 450] width 177 height 82
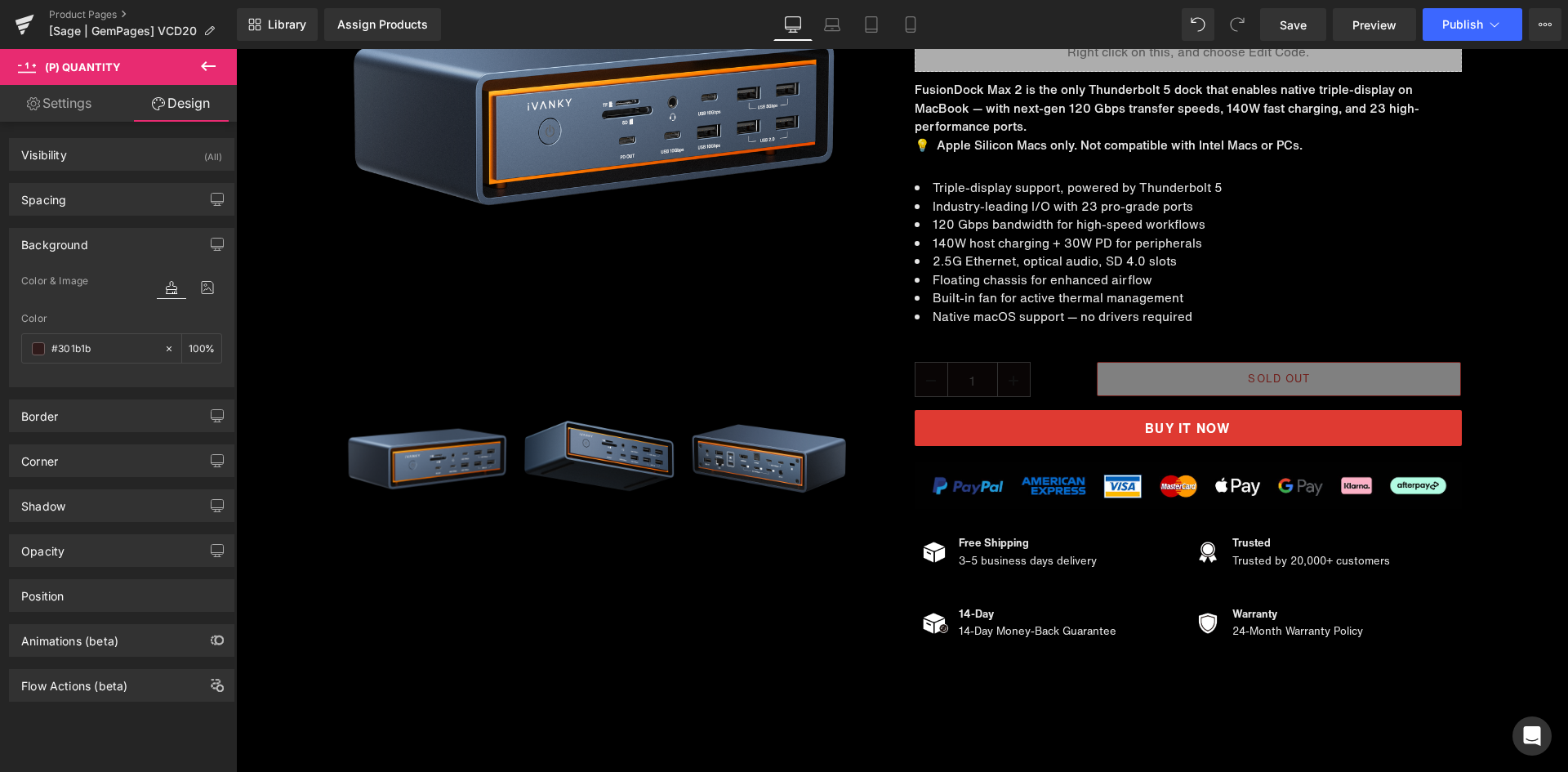
click at [86, 103] on link "Settings" at bounding box center [59, 104] width 118 height 37
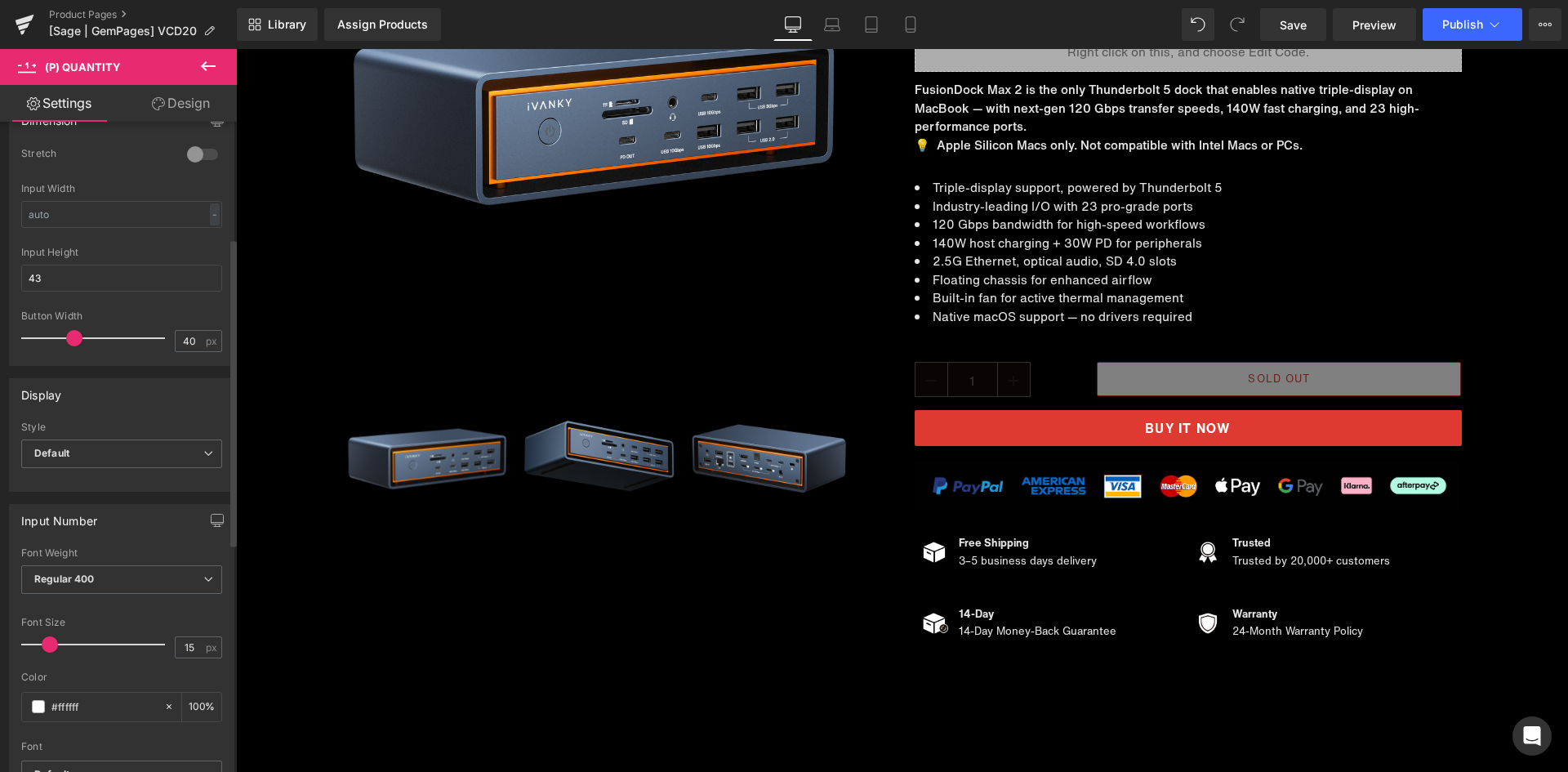
scroll to position [409, 0]
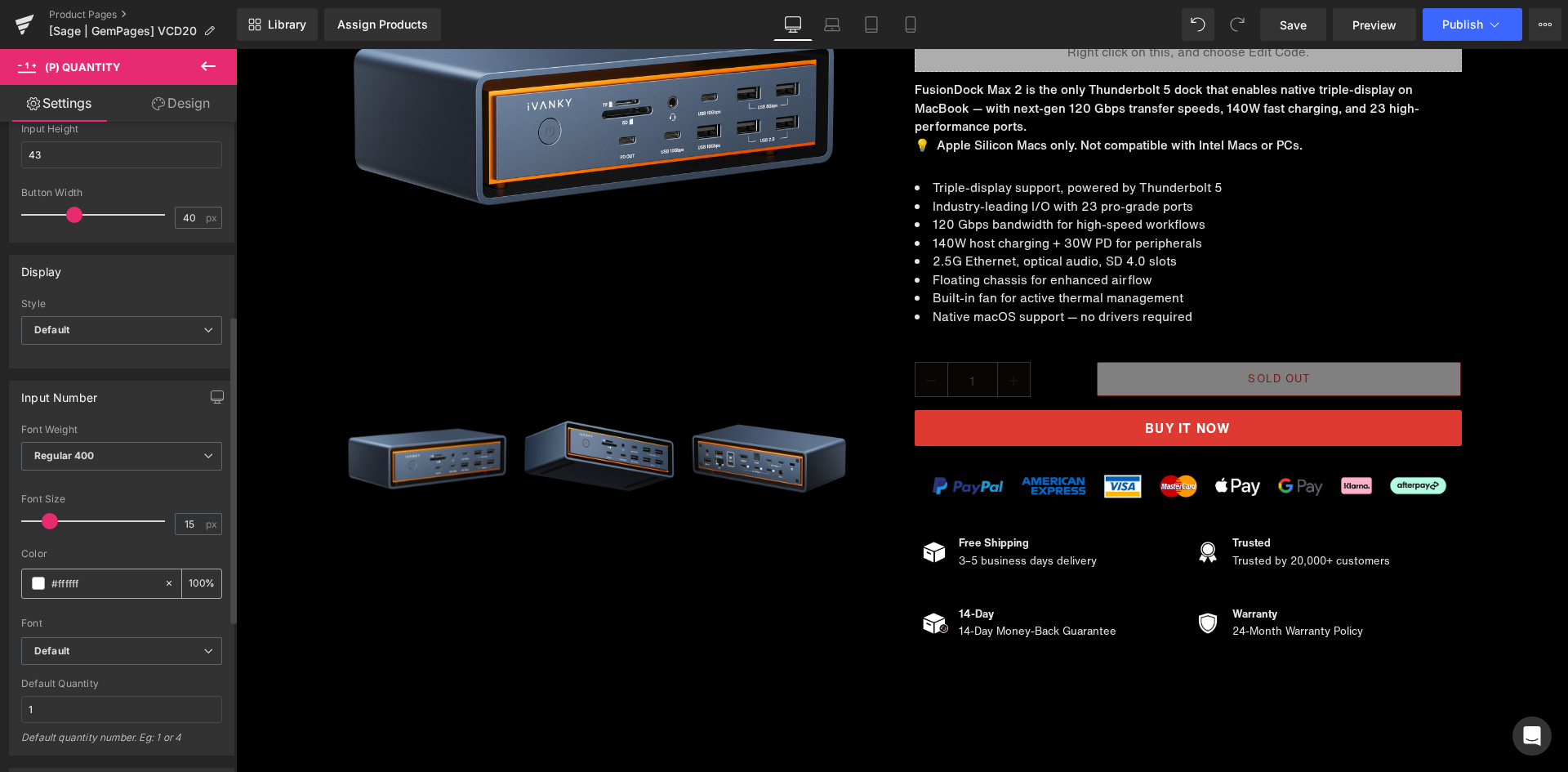
click at [37, 584] on span at bounding box center [38, 583] width 13 height 13
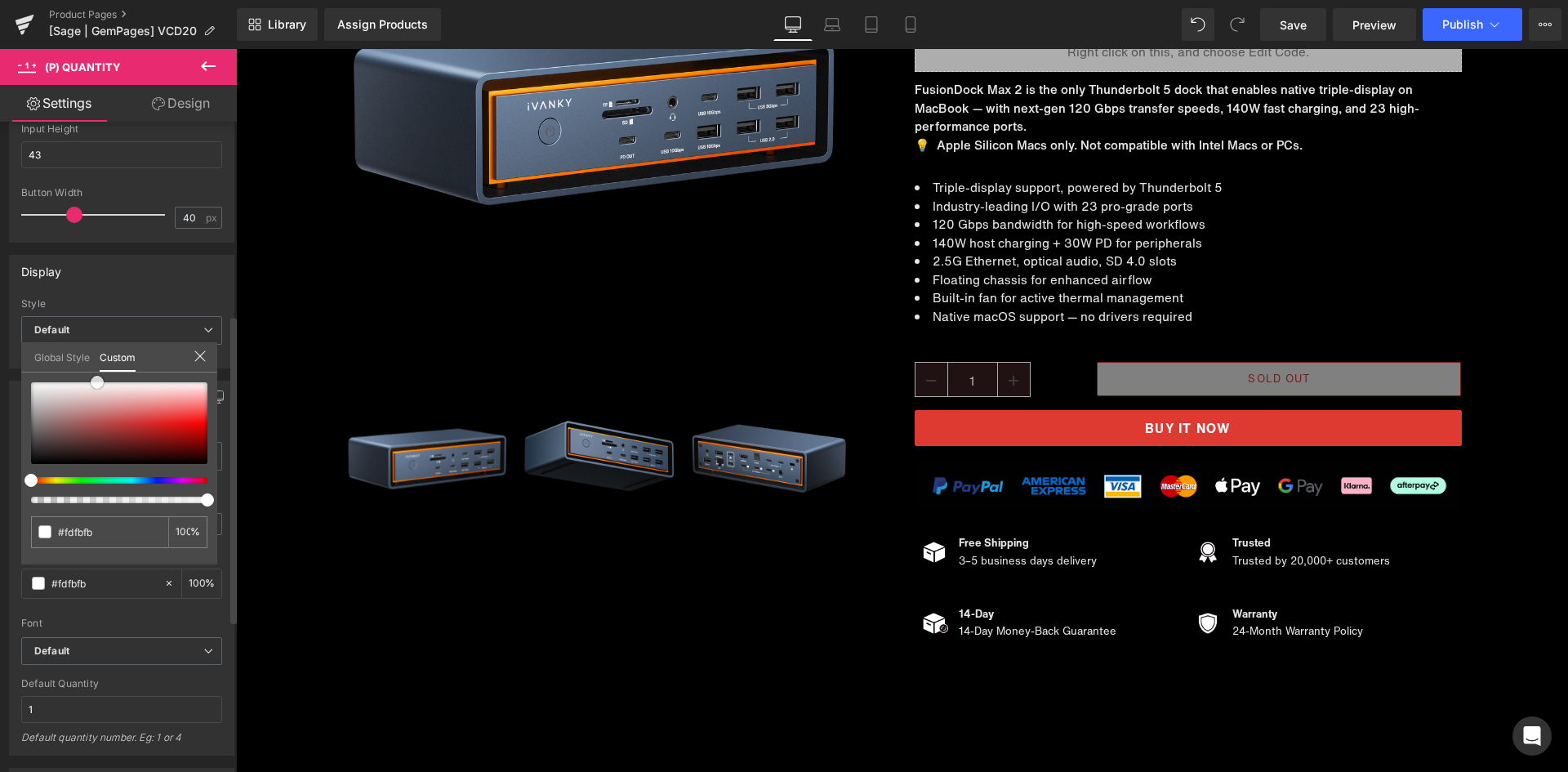
drag, startPoint x: 110, startPoint y: 432, endPoint x: 97, endPoint y: 382, distance: 51.7
click at [97, 382] on div at bounding box center [119, 423] width 177 height 82
drag, startPoint x: 127, startPoint y: 394, endPoint x: 167, endPoint y: 381, distance: 42.1
click at [167, 382] on div at bounding box center [119, 423] width 177 height 82
click at [202, 358] on icon at bounding box center [200, 357] width 11 height 11
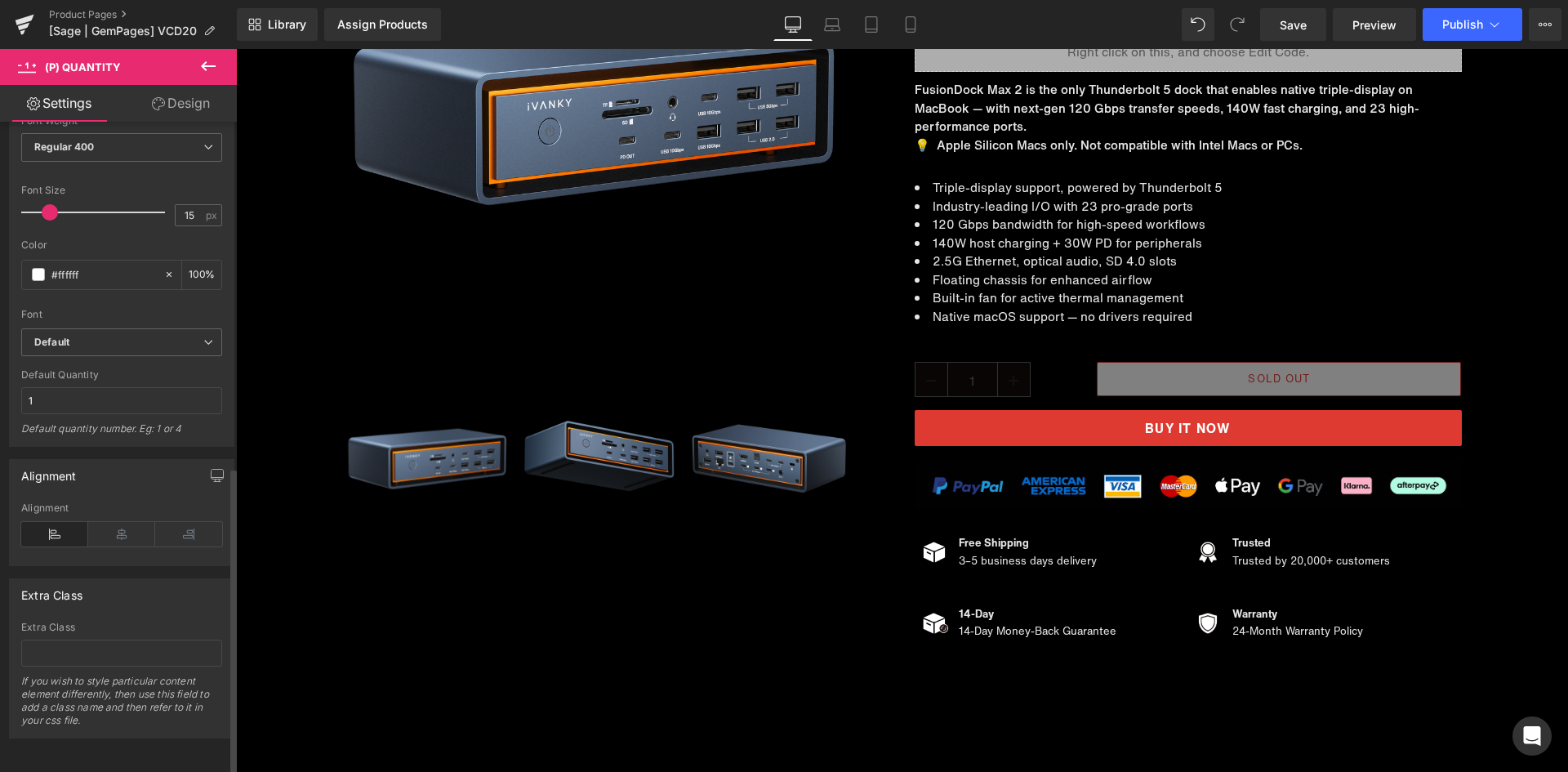
scroll to position [485, 0]
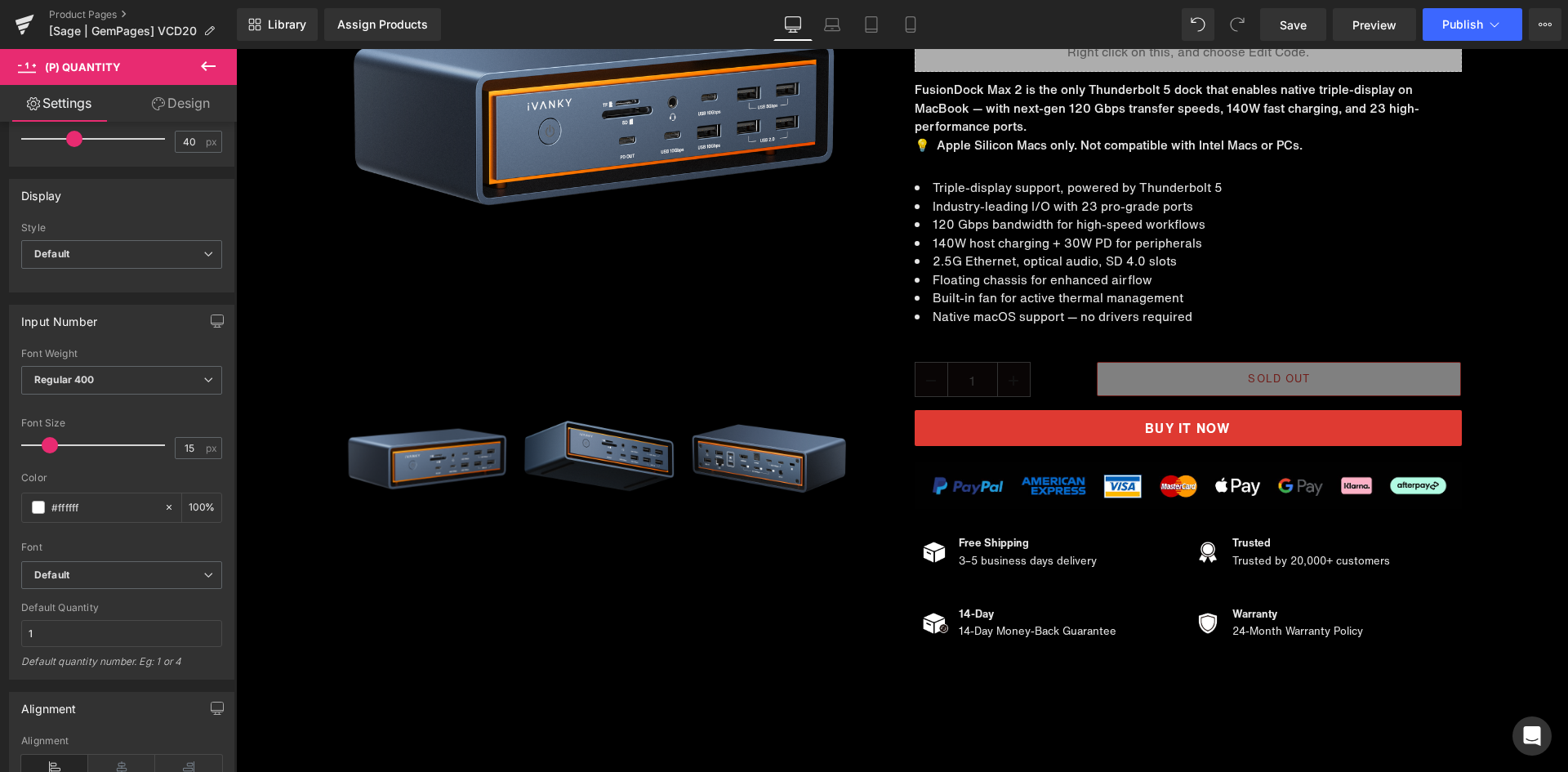
click at [193, 105] on link "Design" at bounding box center [181, 104] width 118 height 37
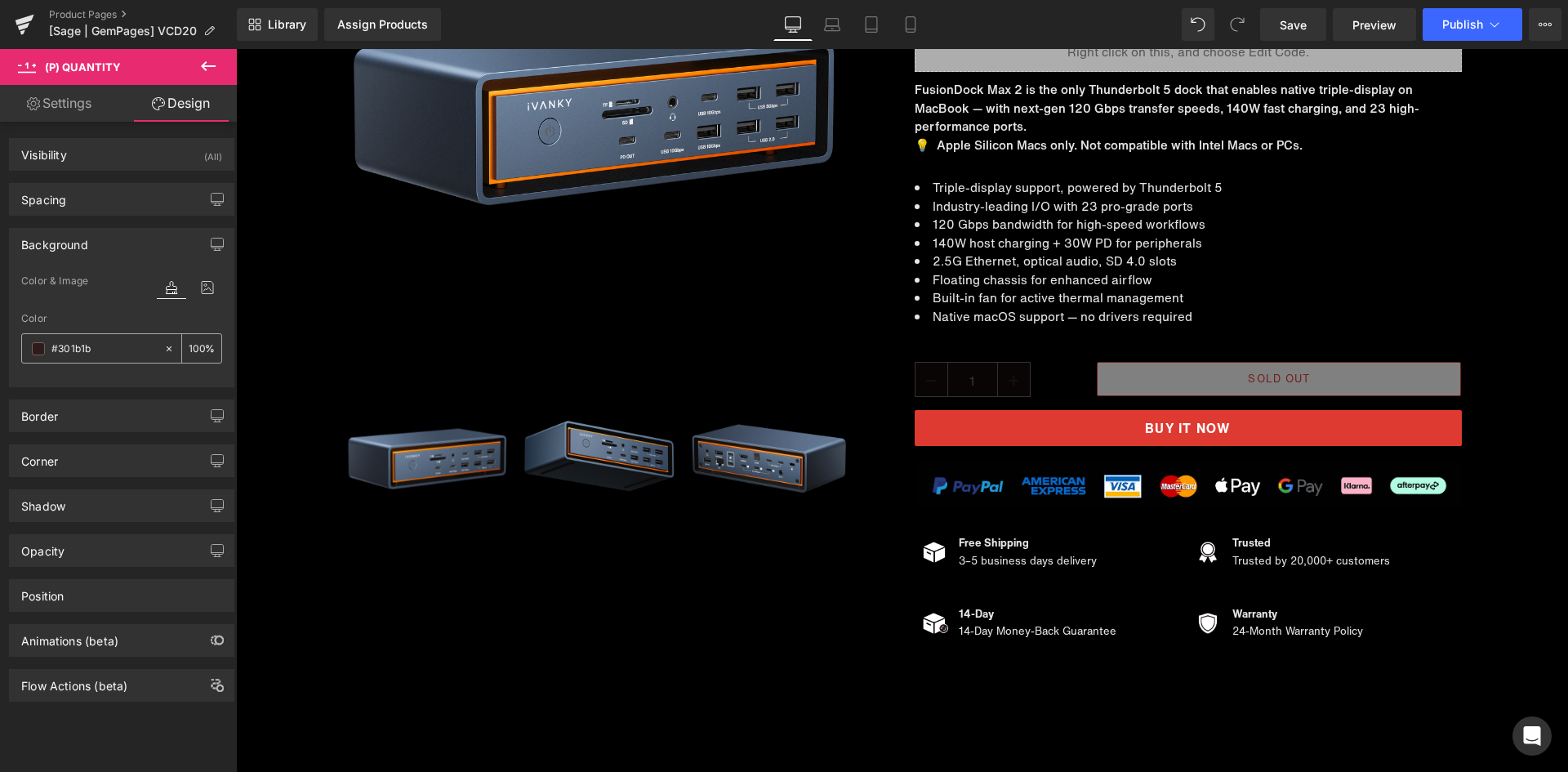
click at [41, 347] on span at bounding box center [38, 348] width 13 height 13
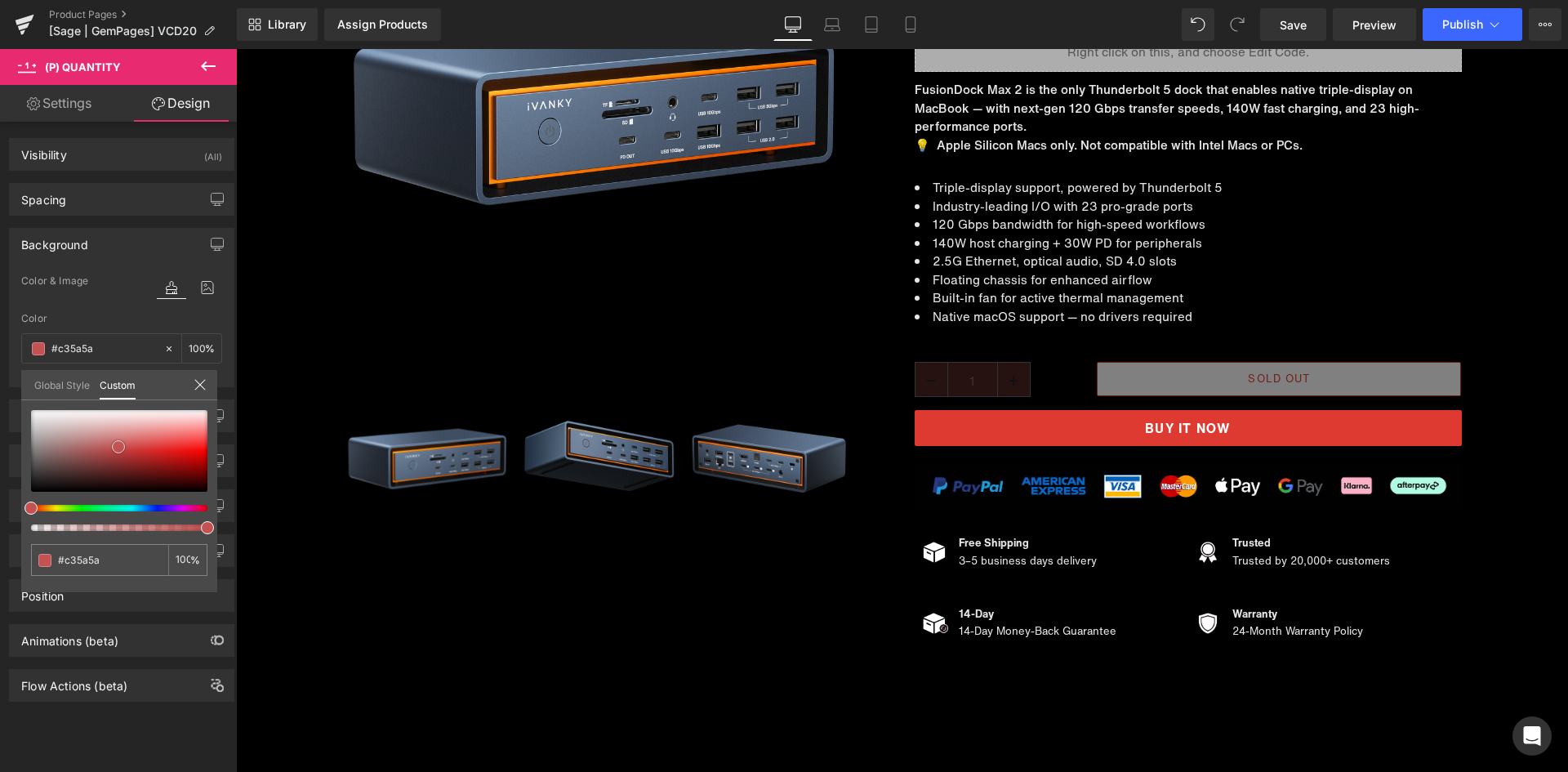
drag, startPoint x: 152, startPoint y: 439, endPoint x: 118, endPoint y: 447, distance: 34.9
click at [118, 447] on div at bounding box center [119, 450] width 177 height 82
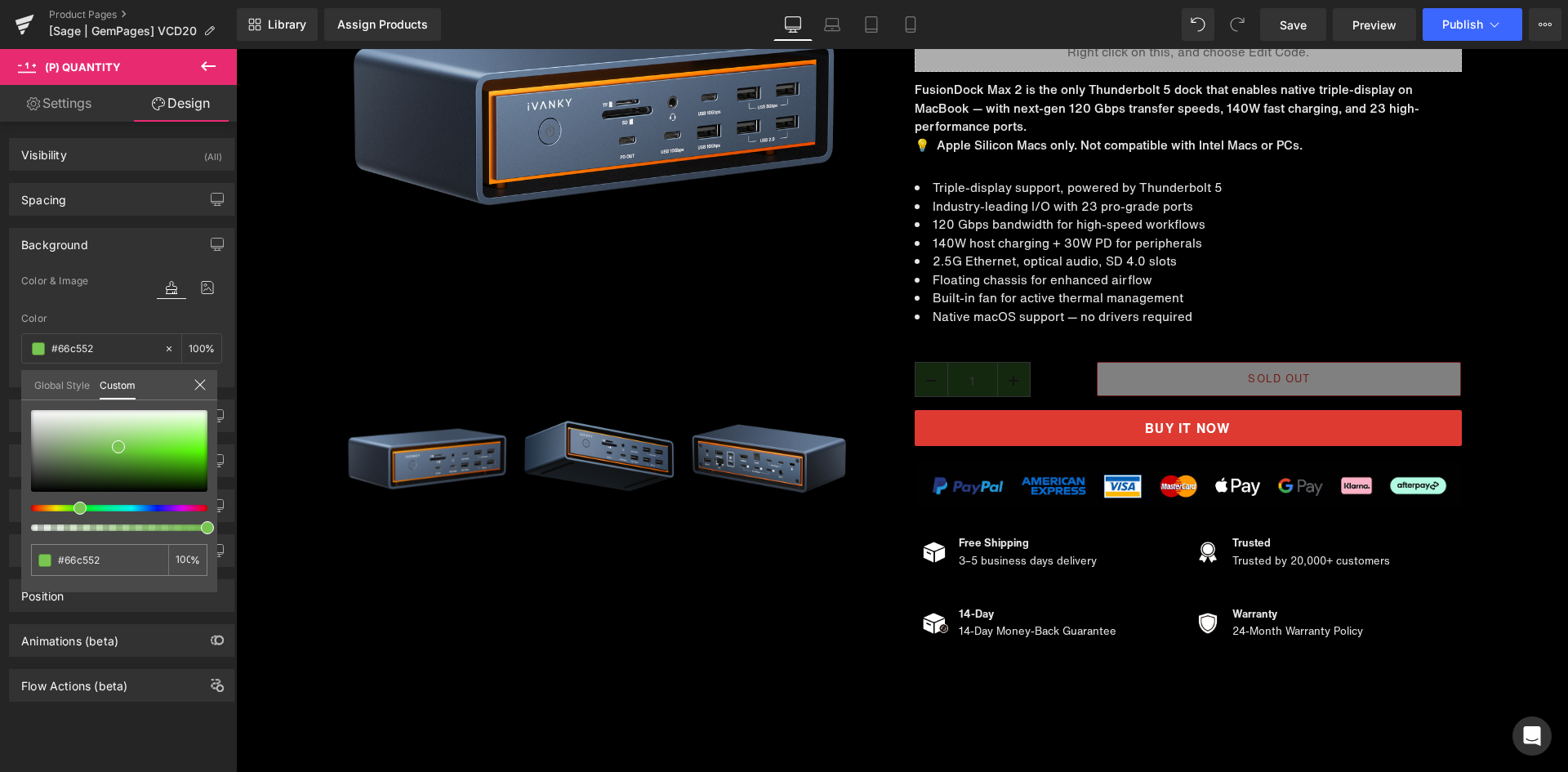
click at [73, 507] on div at bounding box center [113, 508] width 177 height 6
drag, startPoint x: 172, startPoint y: 439, endPoint x: 127, endPoint y: 447, distance: 45.7
click at [127, 447] on div at bounding box center [119, 450] width 177 height 82
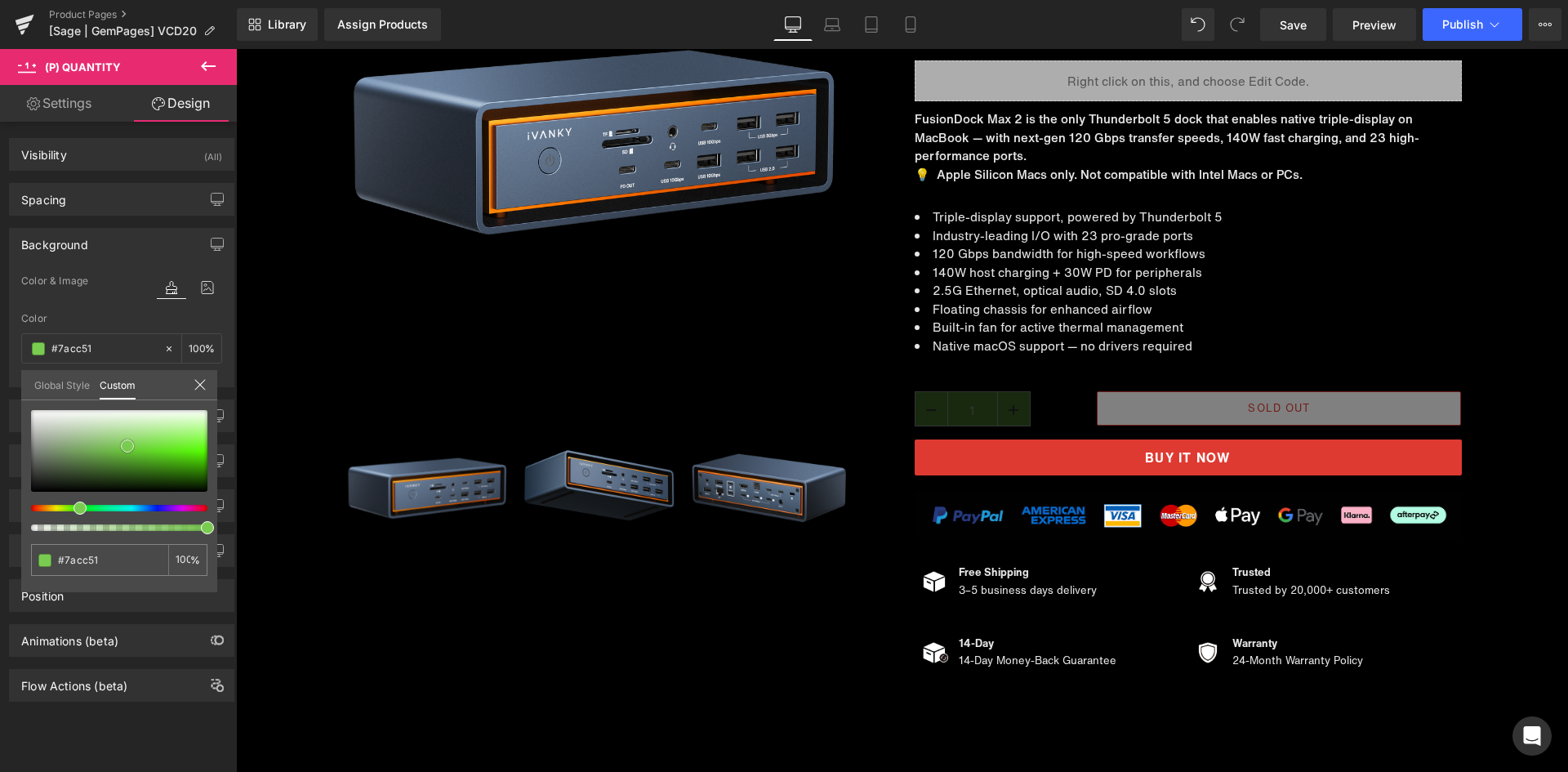
scroll to position [245, 0]
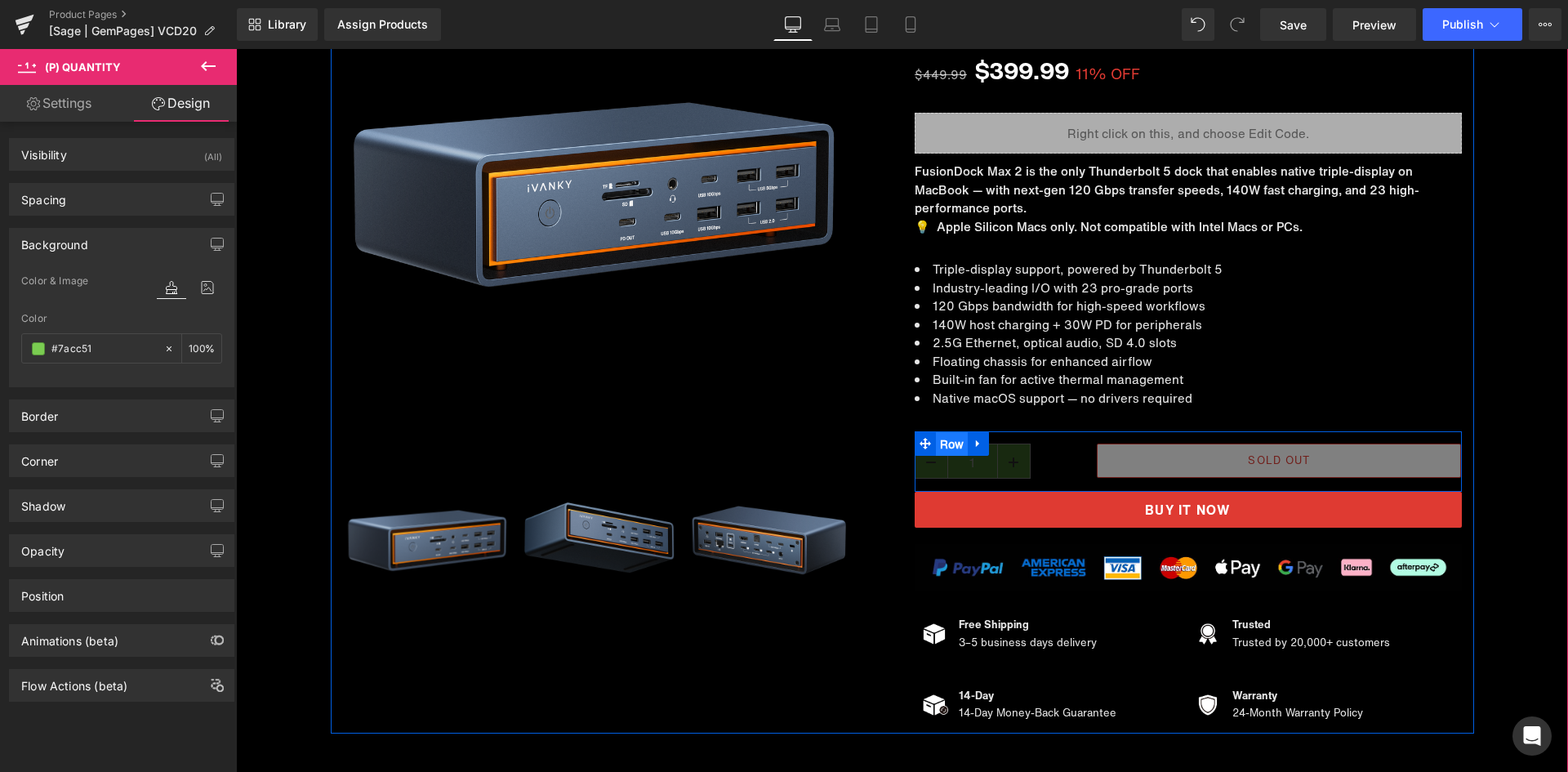
click at [936, 439] on span "Row" at bounding box center [952, 444] width 33 height 25
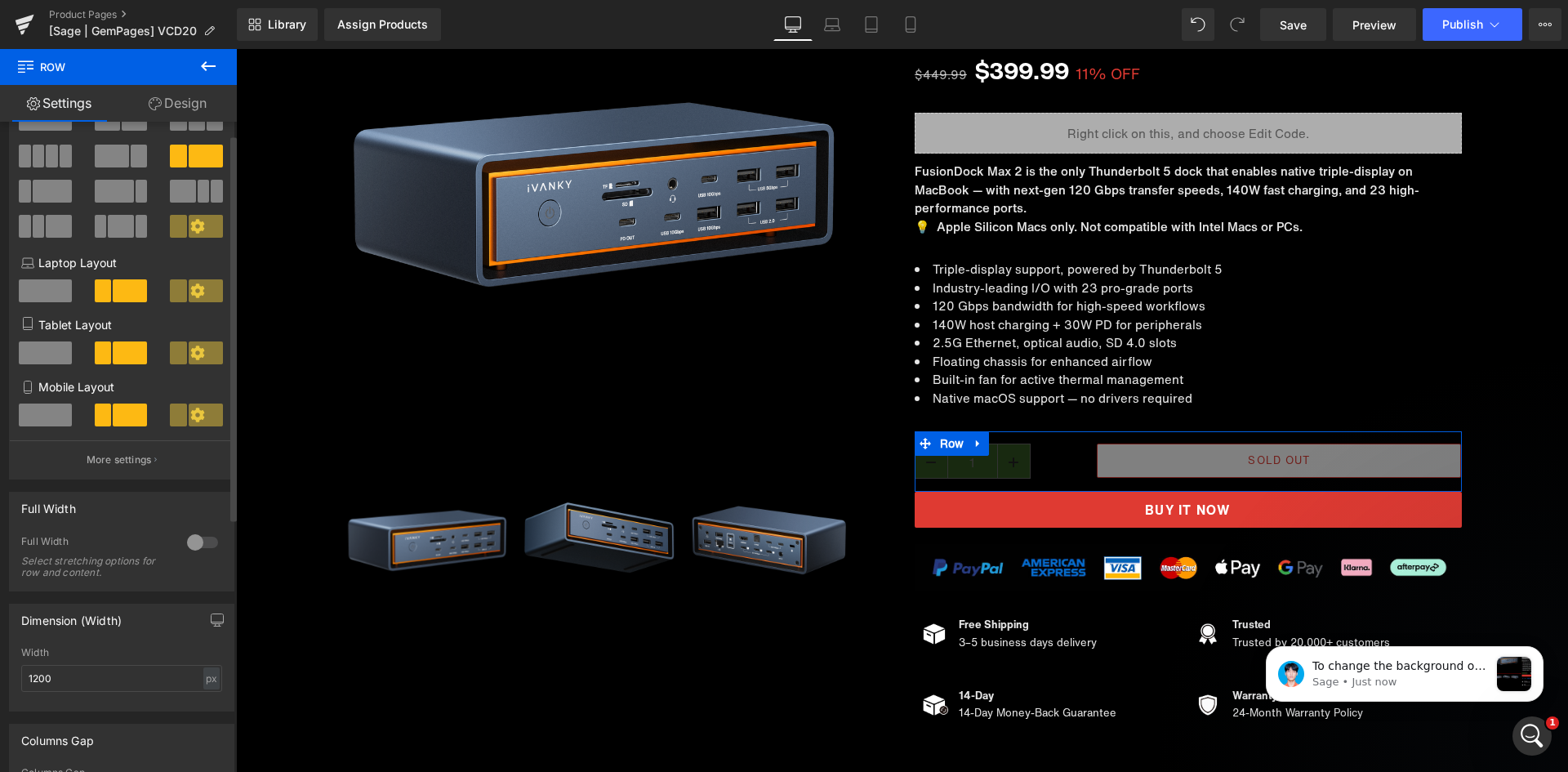
scroll to position [0, 0]
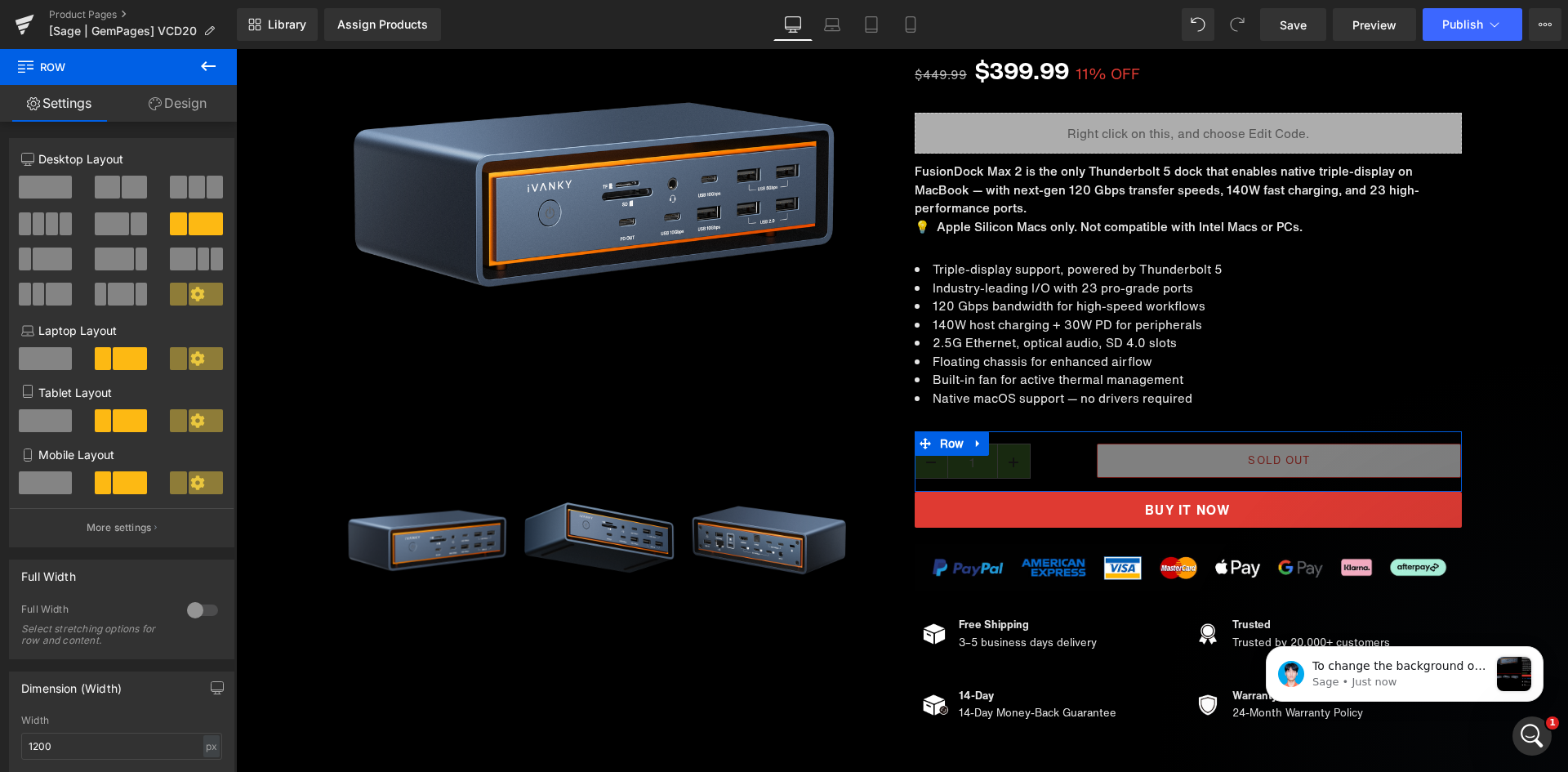
click at [190, 100] on link "Design" at bounding box center [177, 104] width 118 height 37
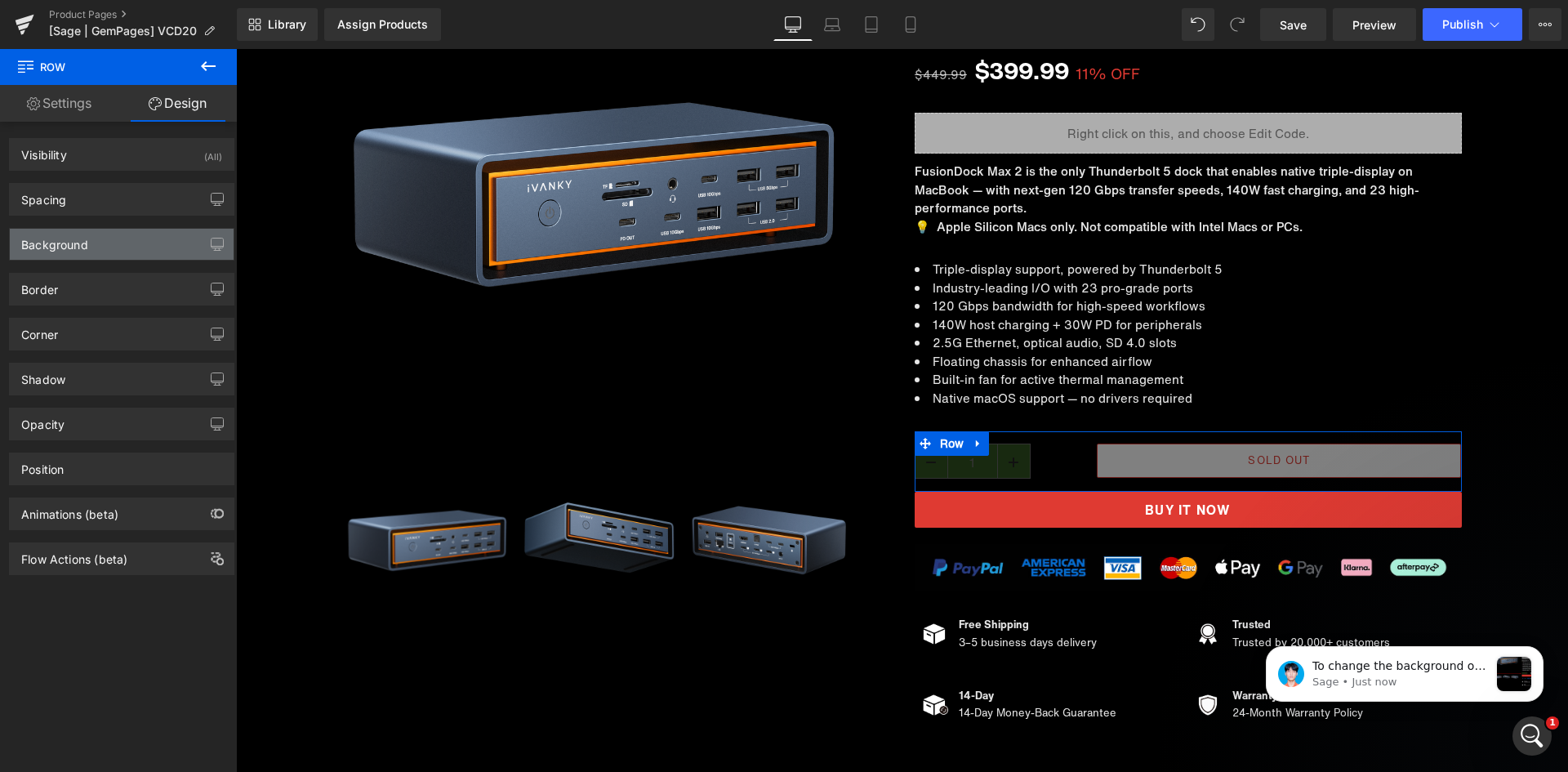
click at [100, 242] on div "Background" at bounding box center [122, 245] width 224 height 31
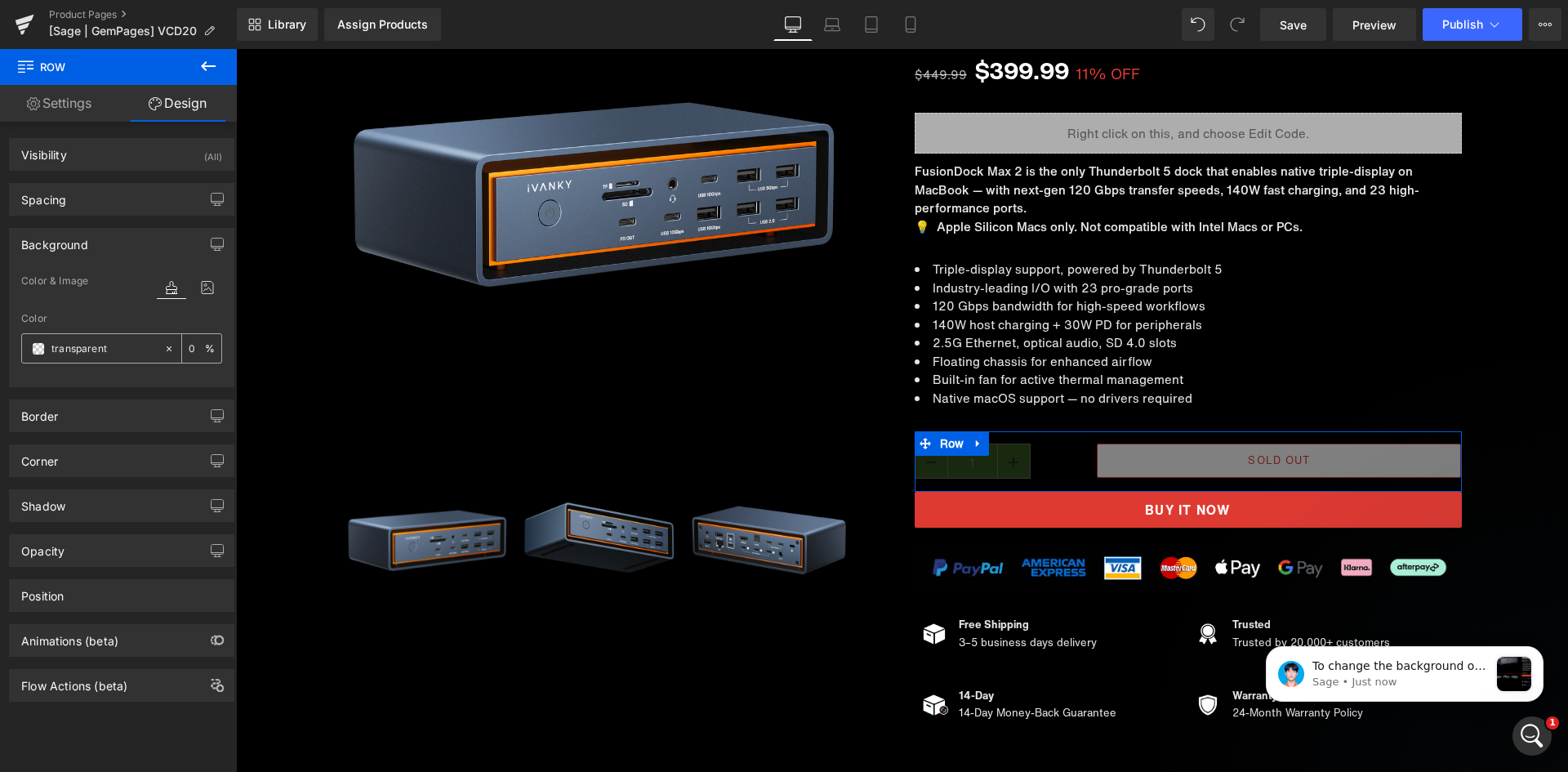
click at [36, 351] on span at bounding box center [38, 348] width 13 height 13
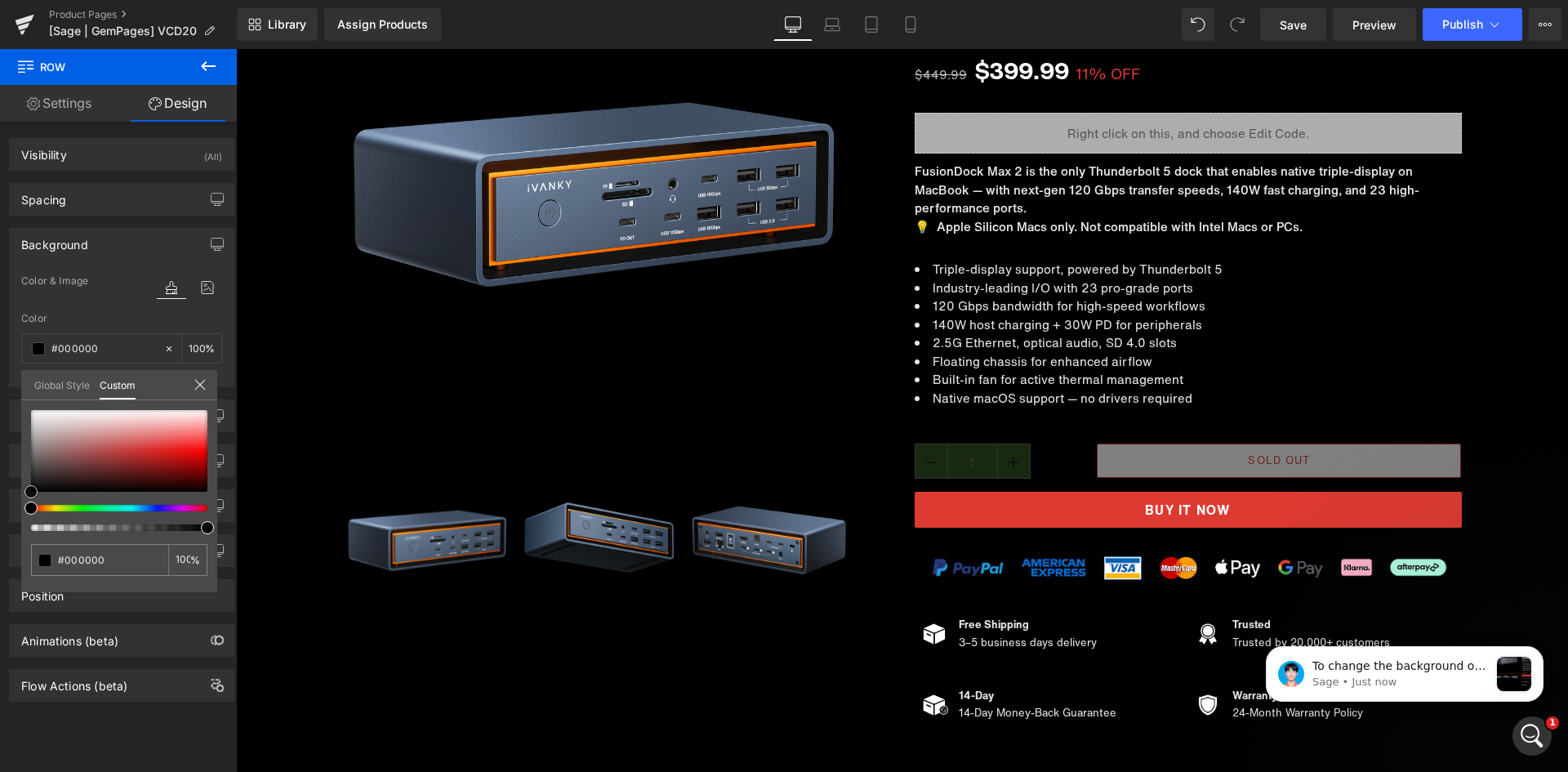
drag, startPoint x: 93, startPoint y: 427, endPoint x: -5, endPoint y: 514, distance: 131.0
click at [0, 514] on html "Row You are previewing how the will restyle your page. You can not edit Element…" at bounding box center [784, 386] width 1568 height 772
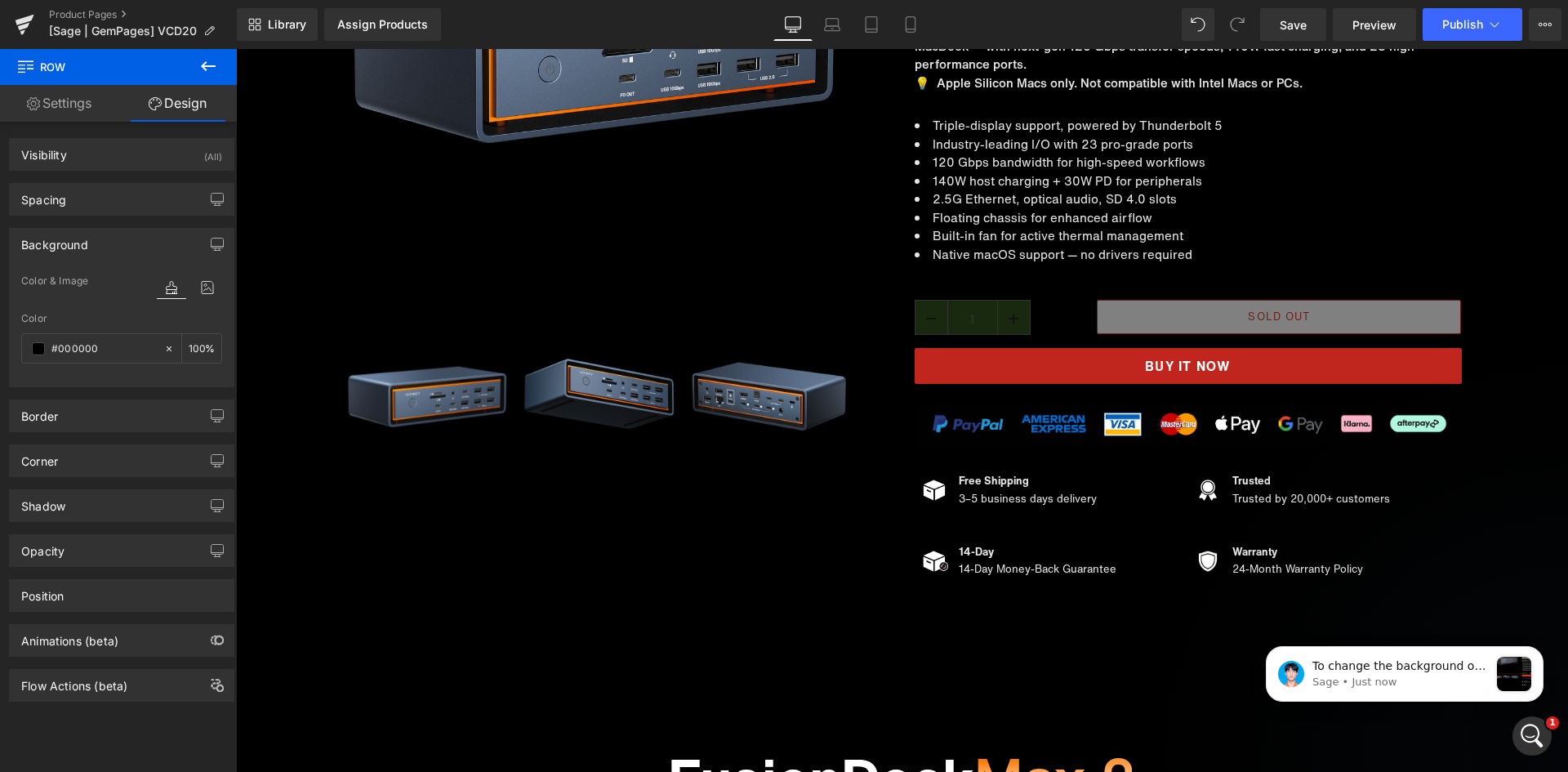
scroll to position [491, 0]
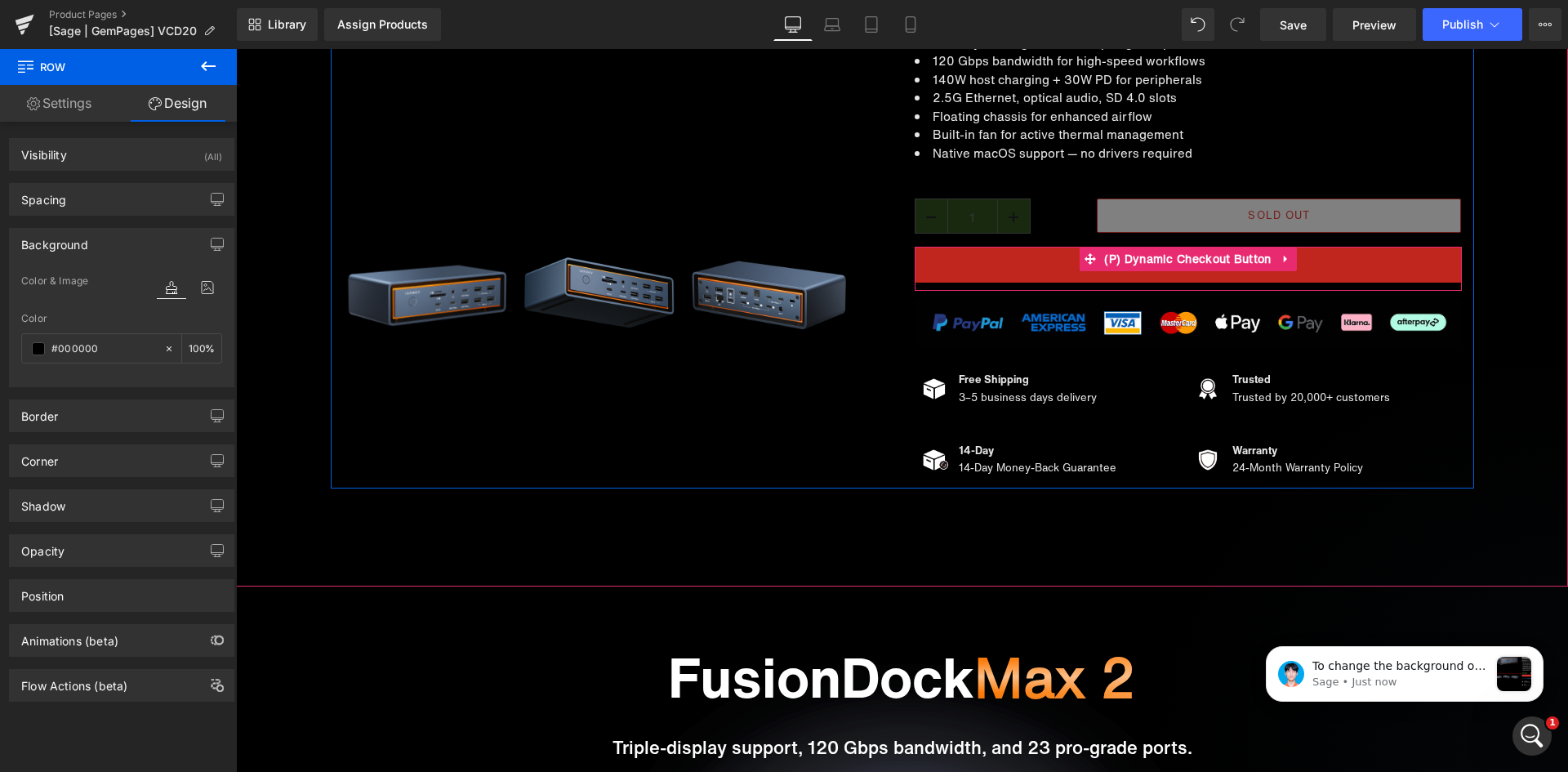
click at [1013, 261] on button "Buy it now" at bounding box center [1188, 264] width 547 height 36
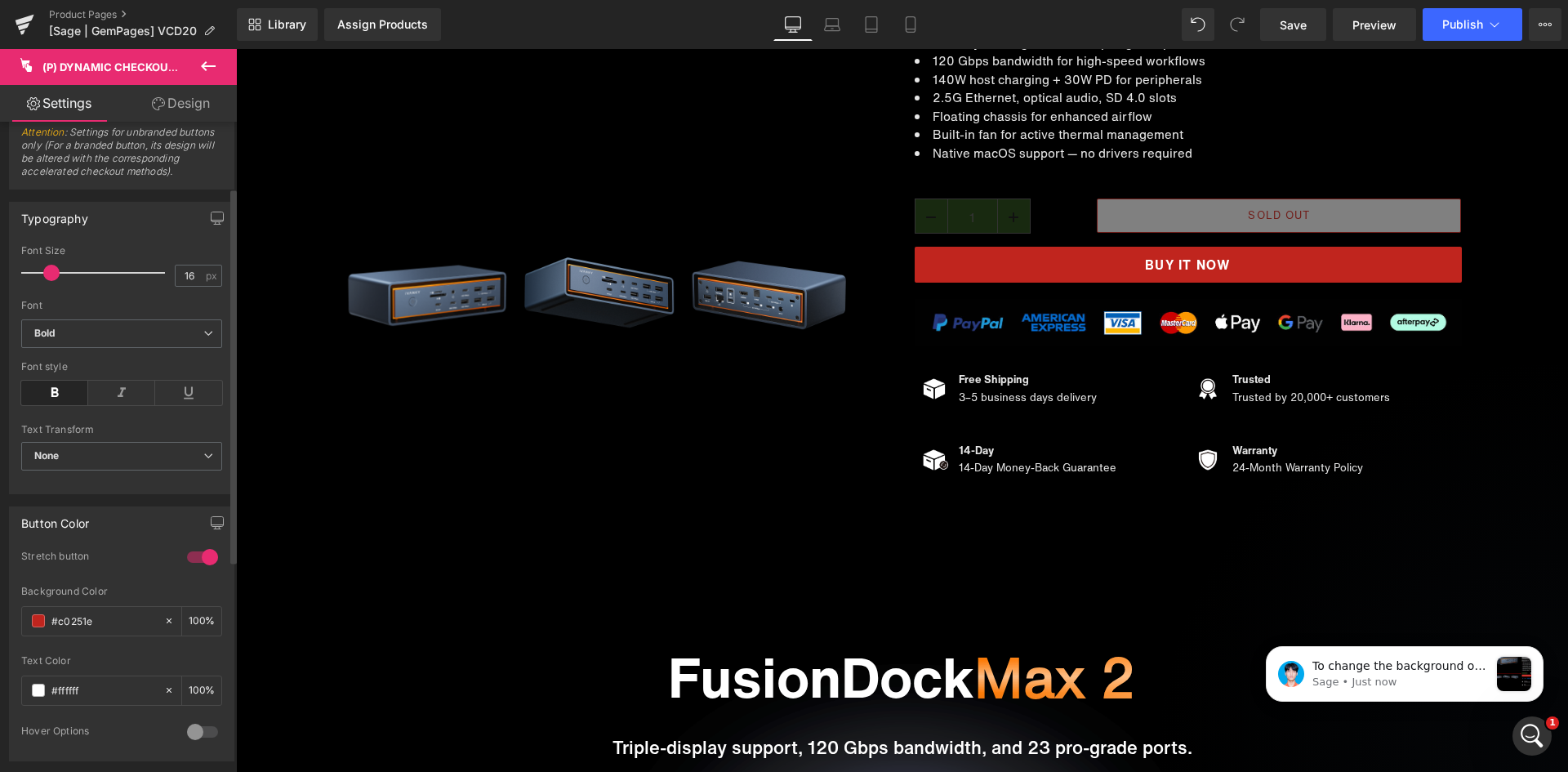
scroll to position [0, 0]
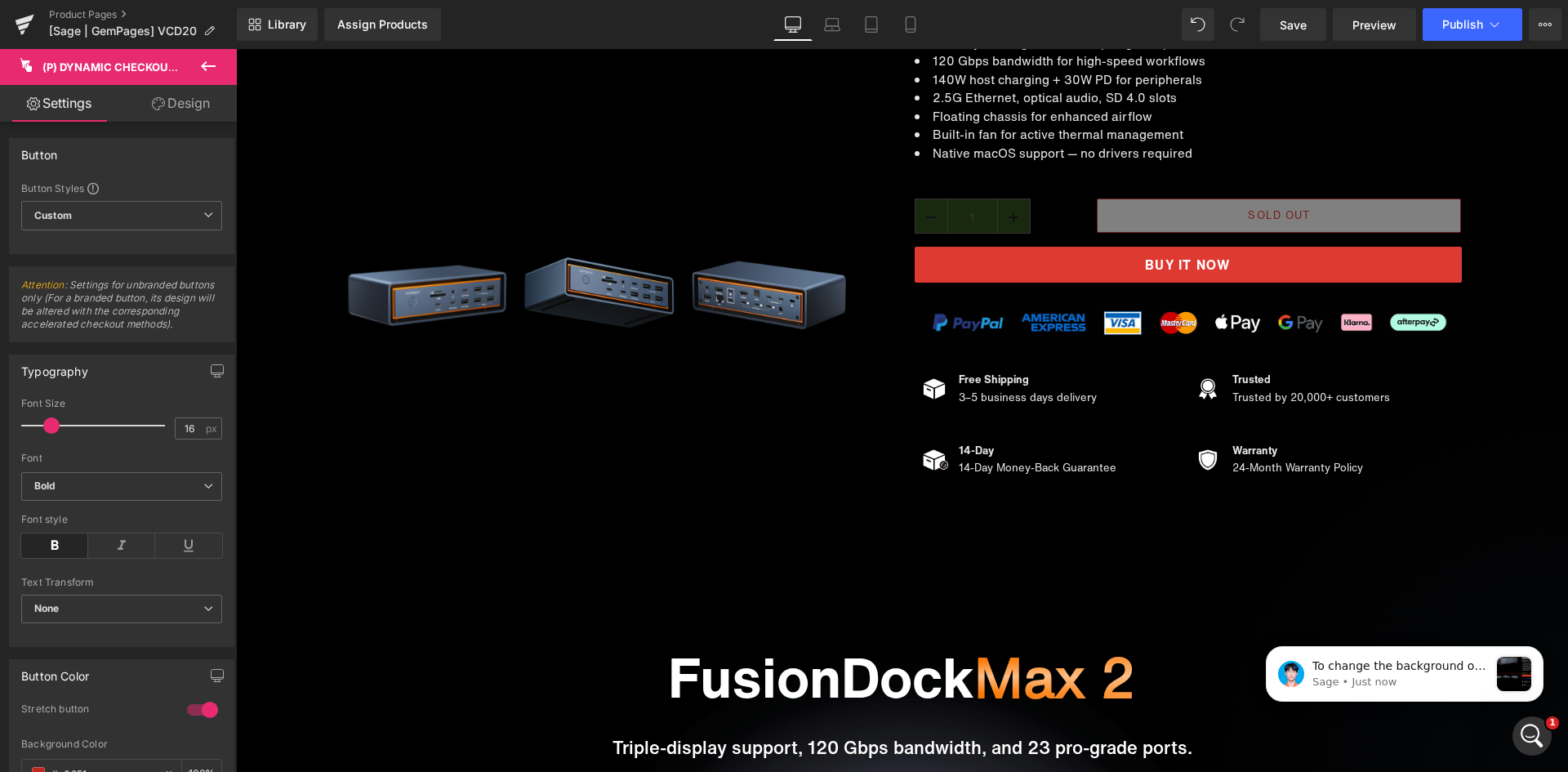
click at [185, 109] on link "Design" at bounding box center [181, 104] width 118 height 37
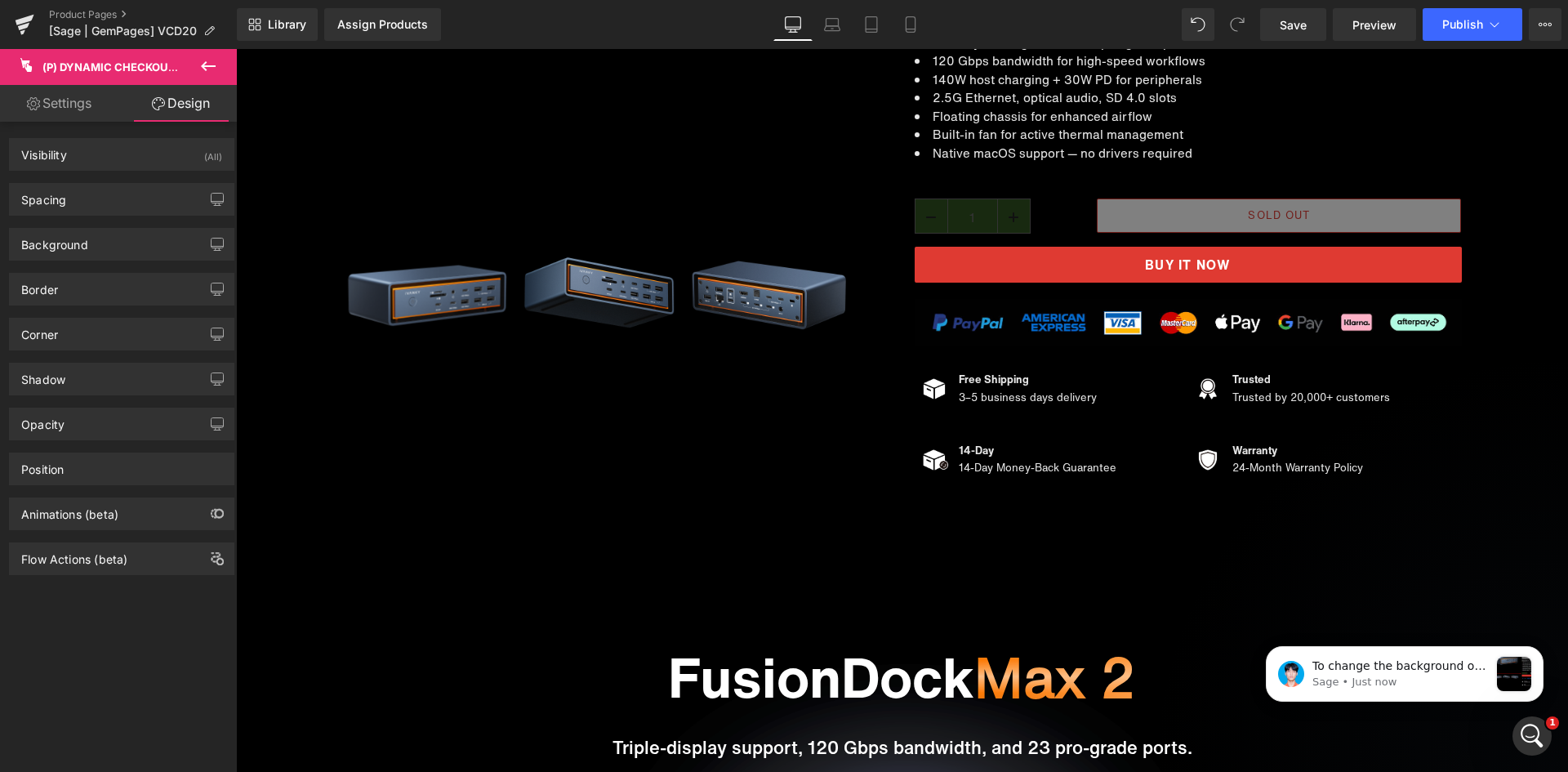
click at [49, 104] on link "Settings" at bounding box center [59, 104] width 118 height 37
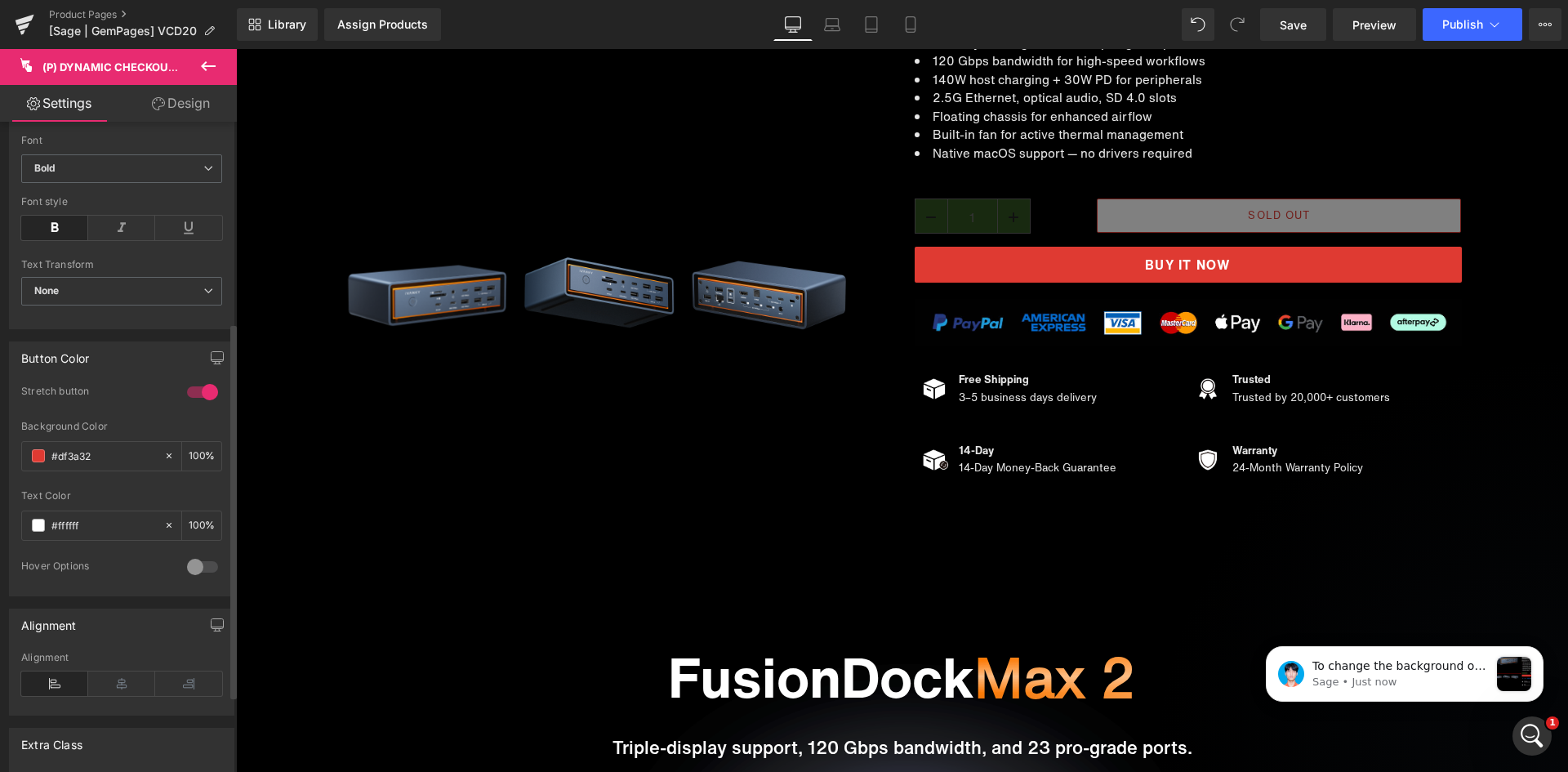
scroll to position [316, 0]
click at [41, 524] on span at bounding box center [38, 527] width 13 height 13
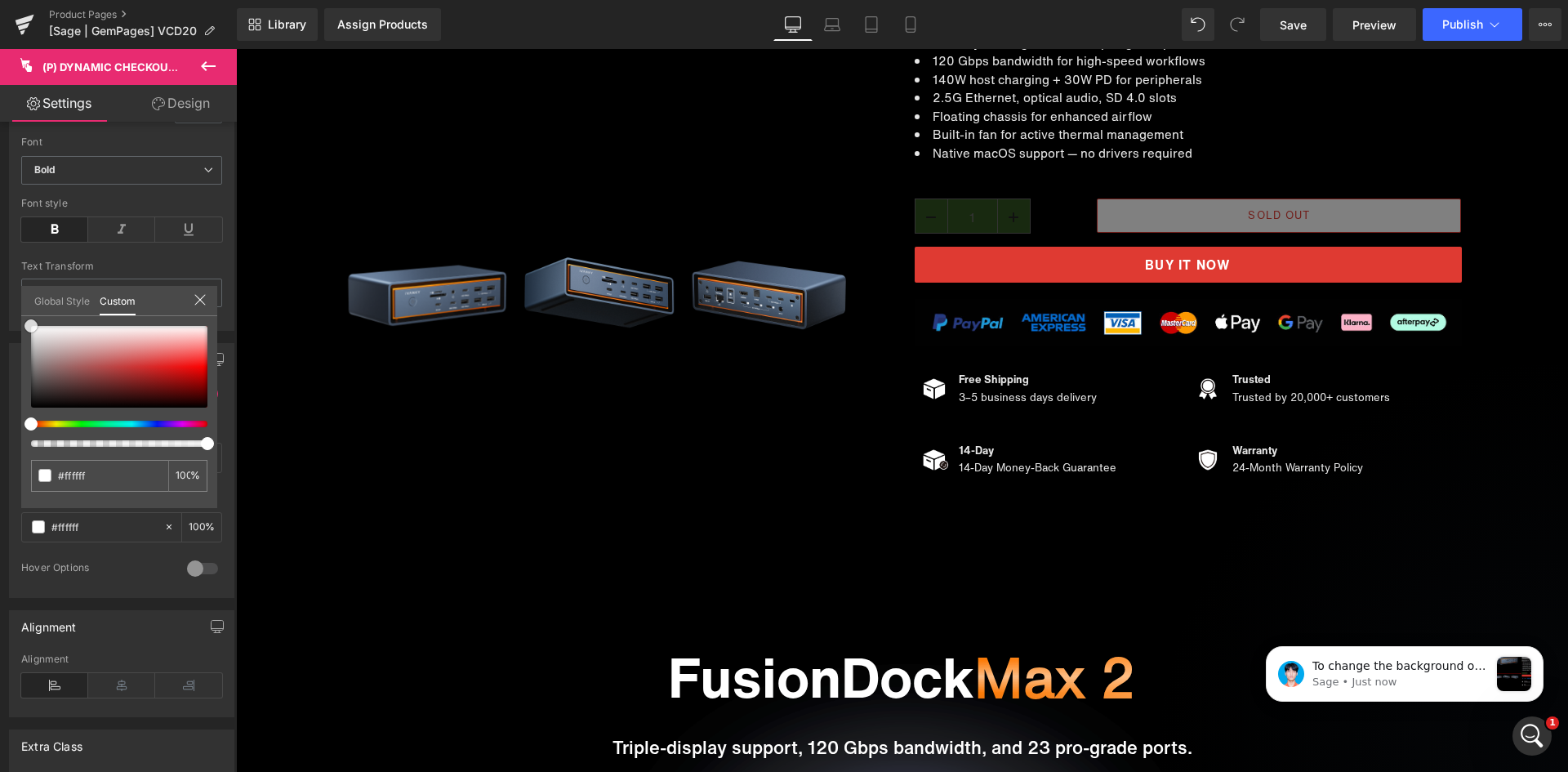
drag, startPoint x: 136, startPoint y: 360, endPoint x: -11, endPoint y: 281, distance: 166.9
click at [0, 281] on html "Row You are previewing how the will restyle your page. You can not edit Element…" at bounding box center [784, 386] width 1568 height 772
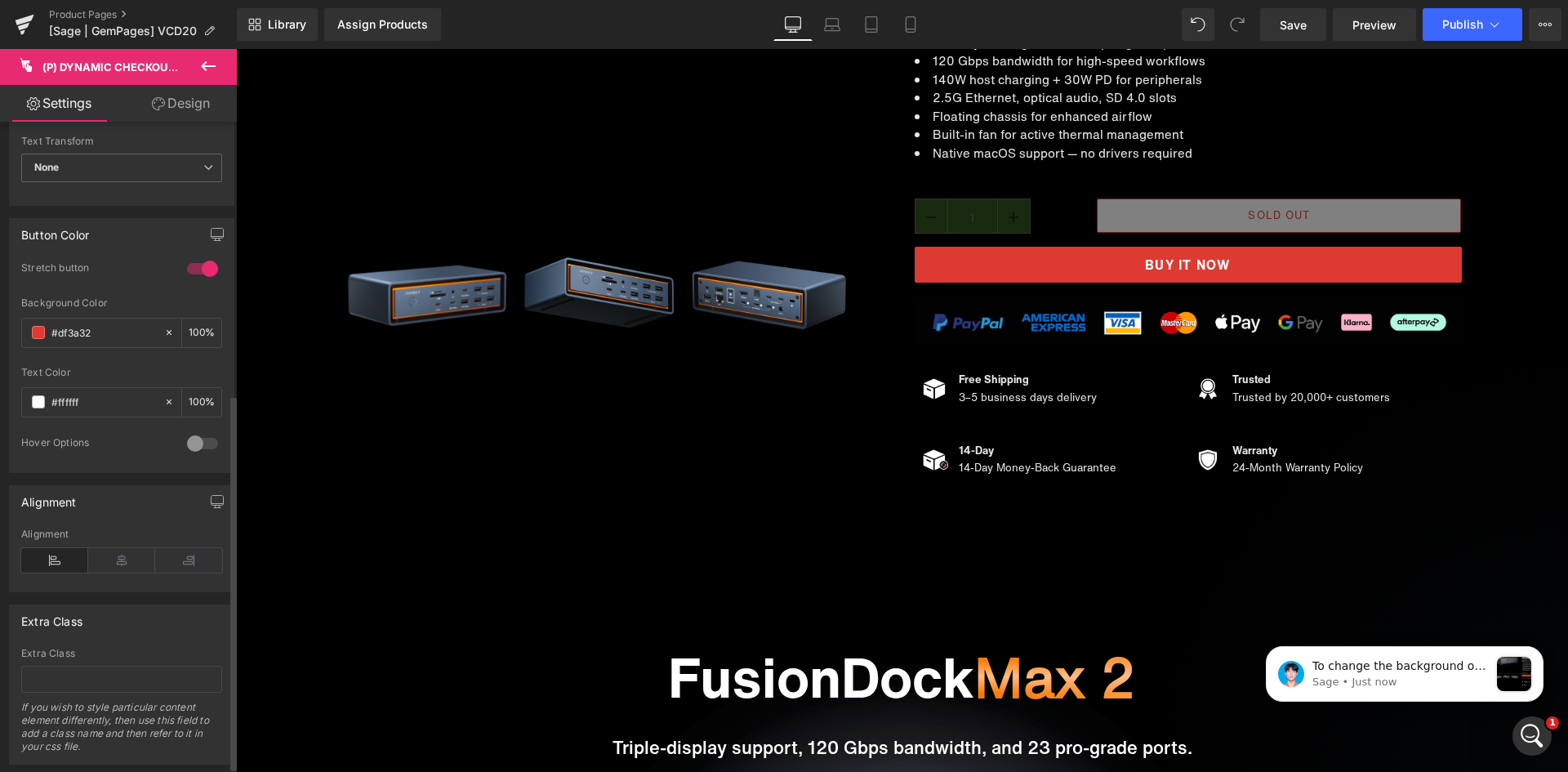
scroll to position [480, 0]
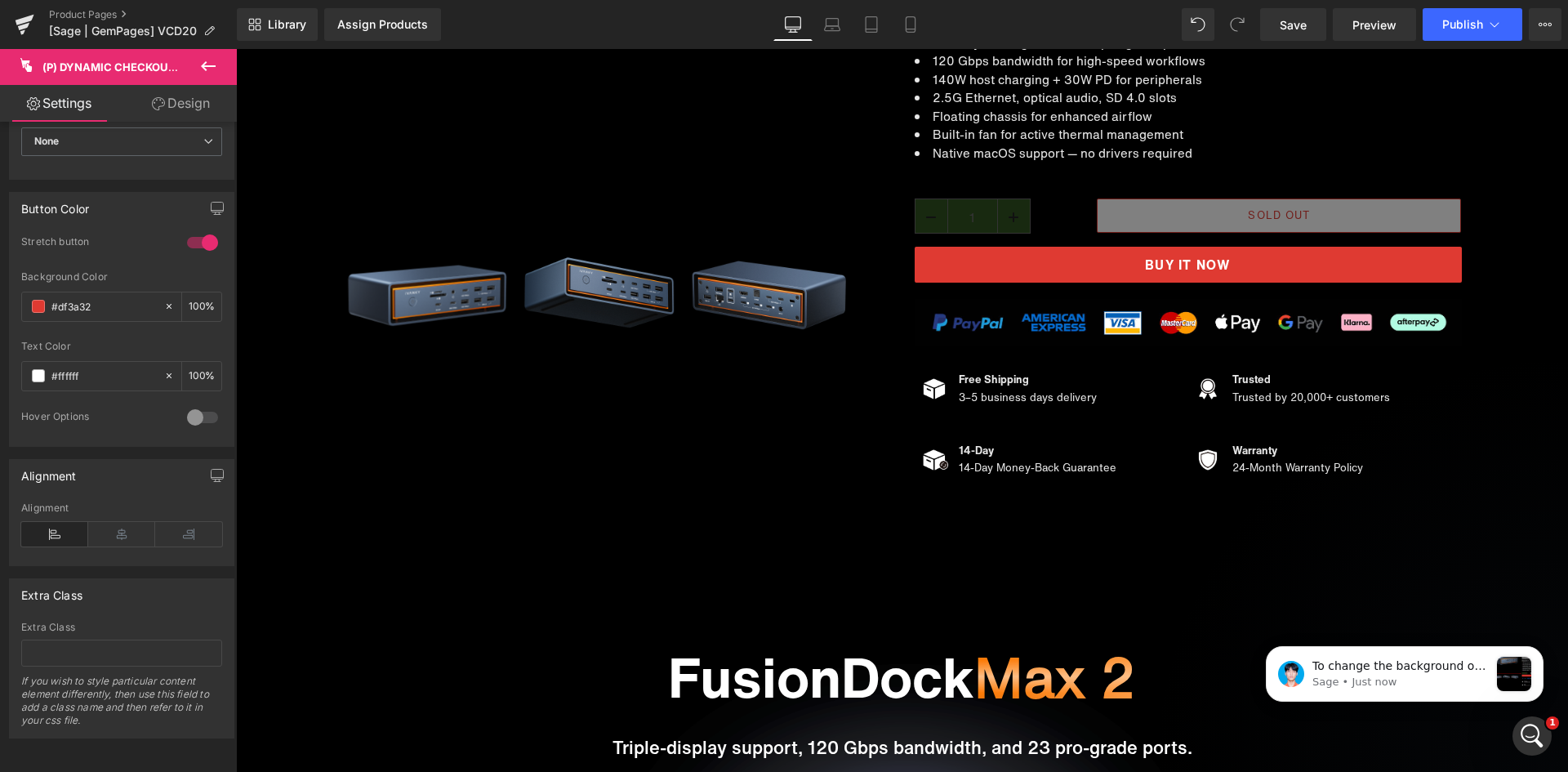
click at [192, 404] on div at bounding box center [203, 417] width 39 height 27
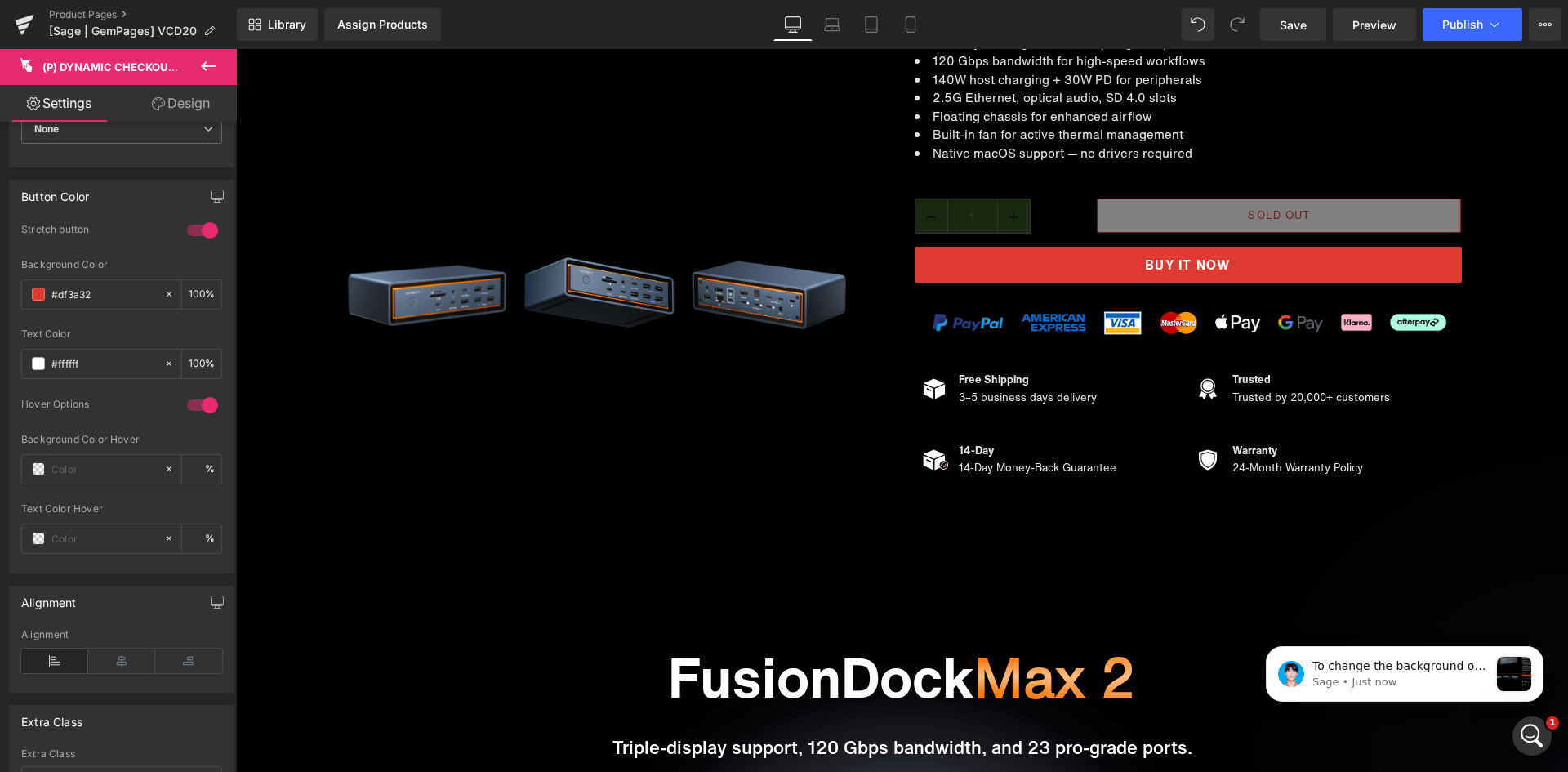
click at [194, 402] on div at bounding box center [203, 405] width 39 height 27
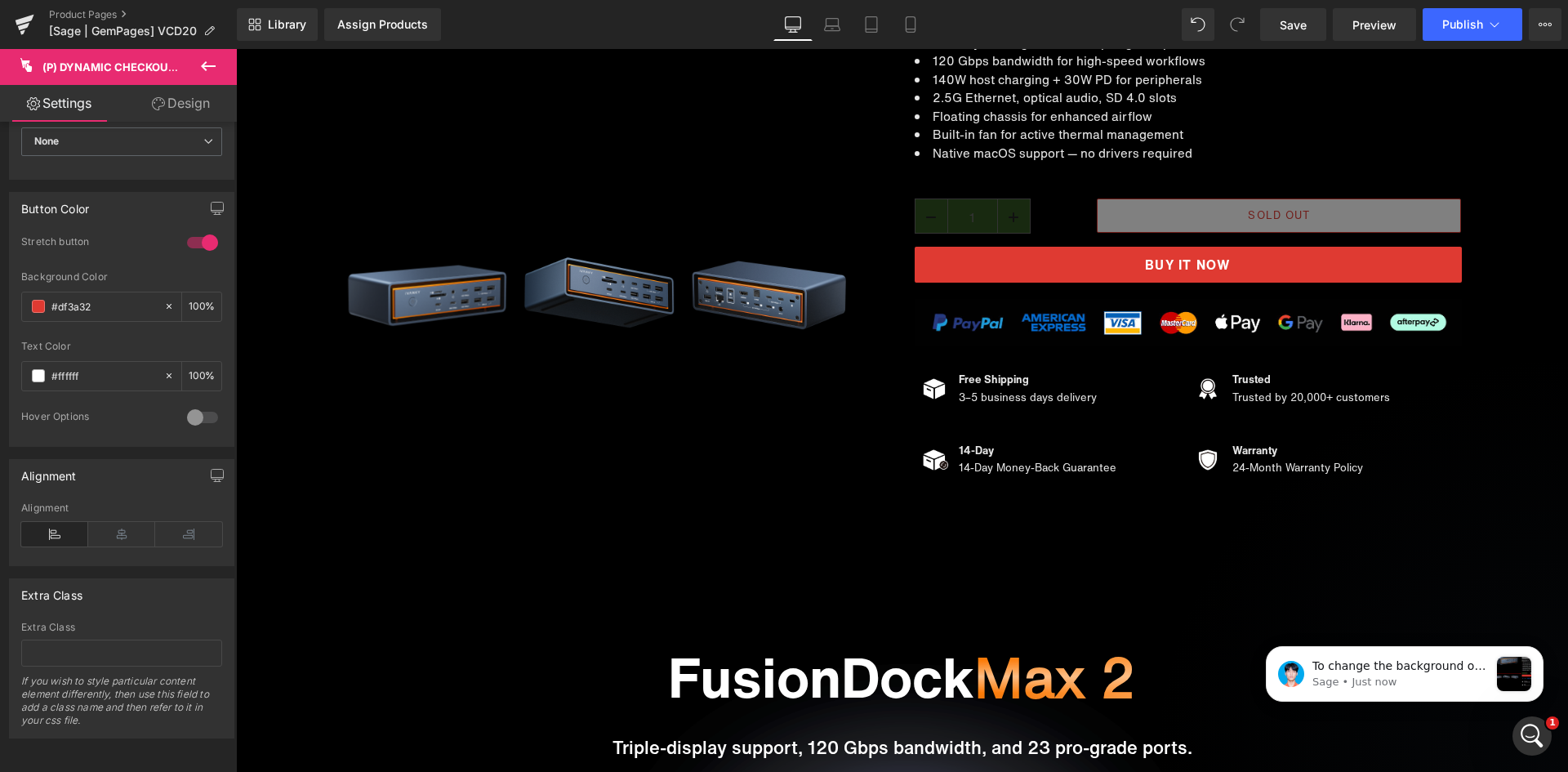
click at [194, 404] on div at bounding box center [203, 417] width 39 height 27
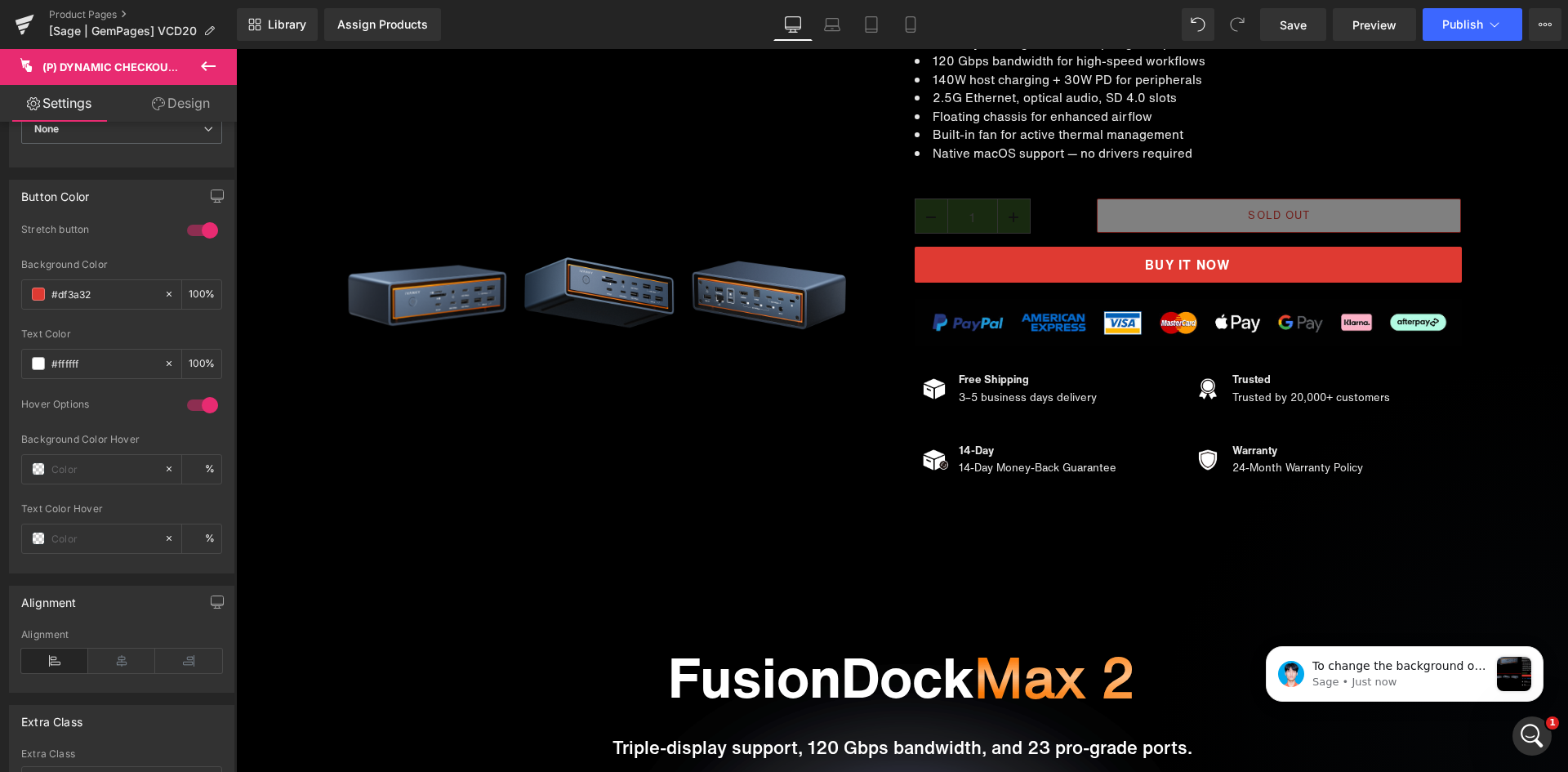
click at [194, 402] on div at bounding box center [203, 405] width 39 height 27
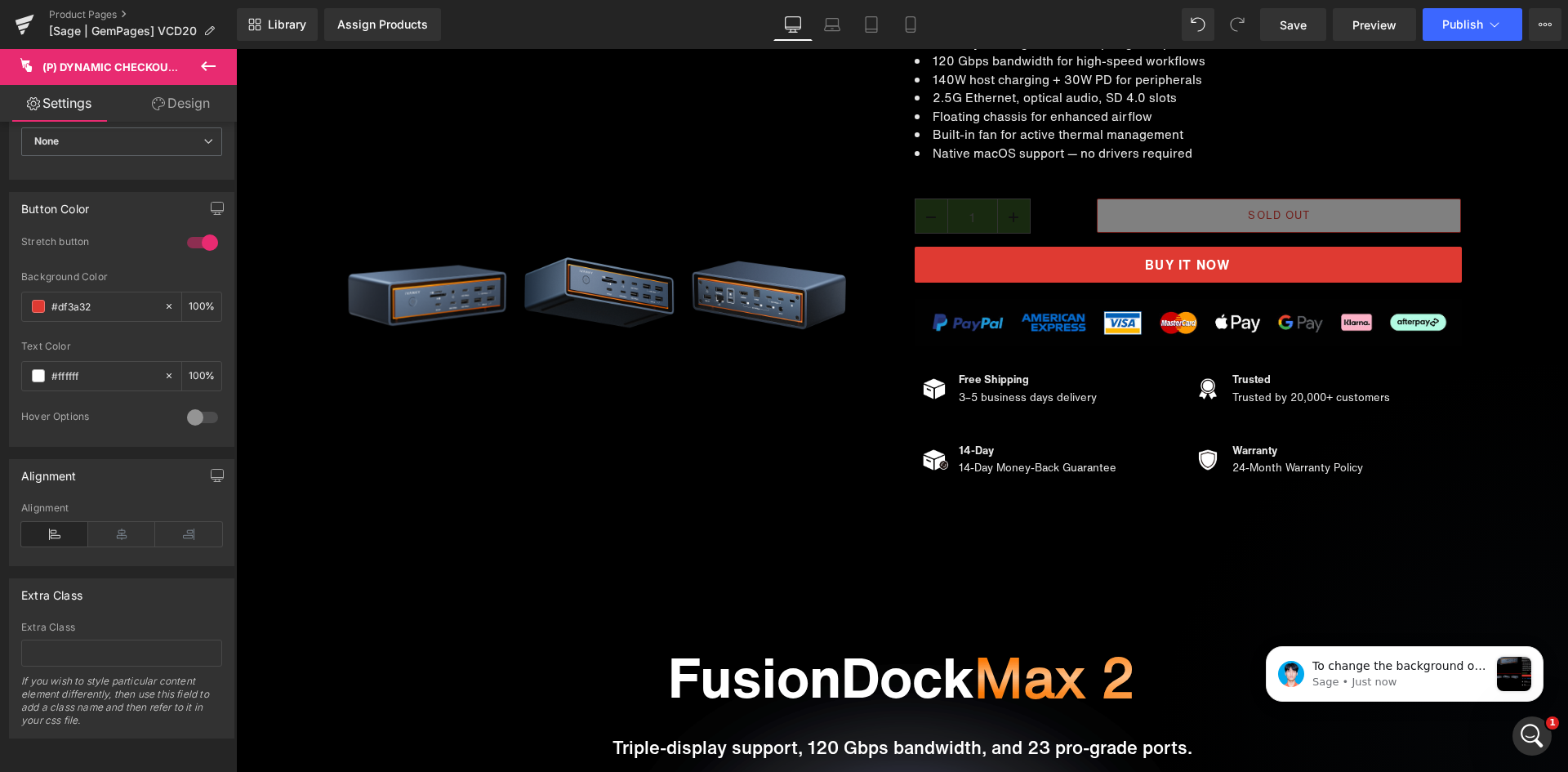
click at [199, 404] on div at bounding box center [203, 417] width 39 height 27
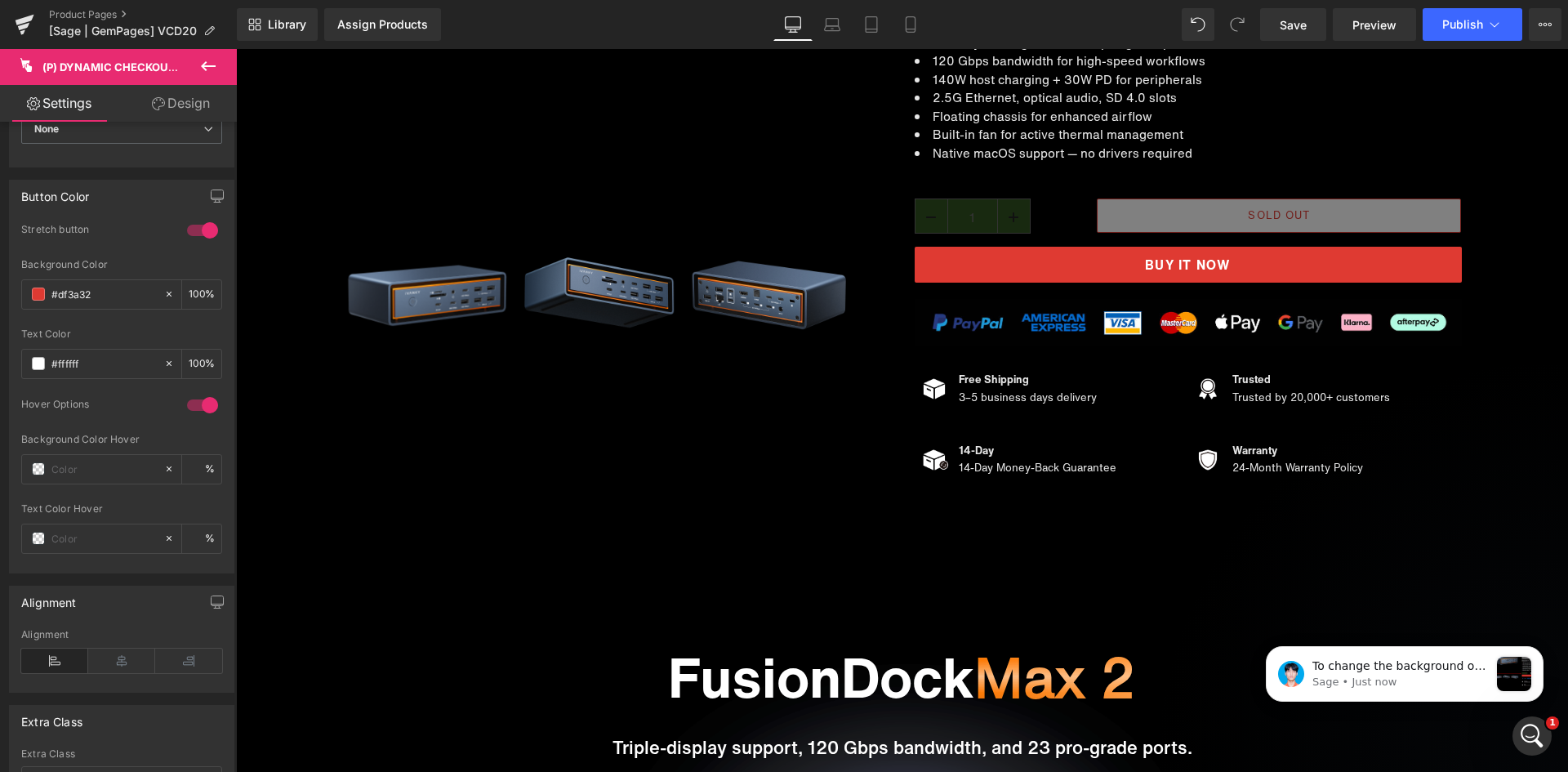
click at [199, 402] on div at bounding box center [203, 405] width 39 height 27
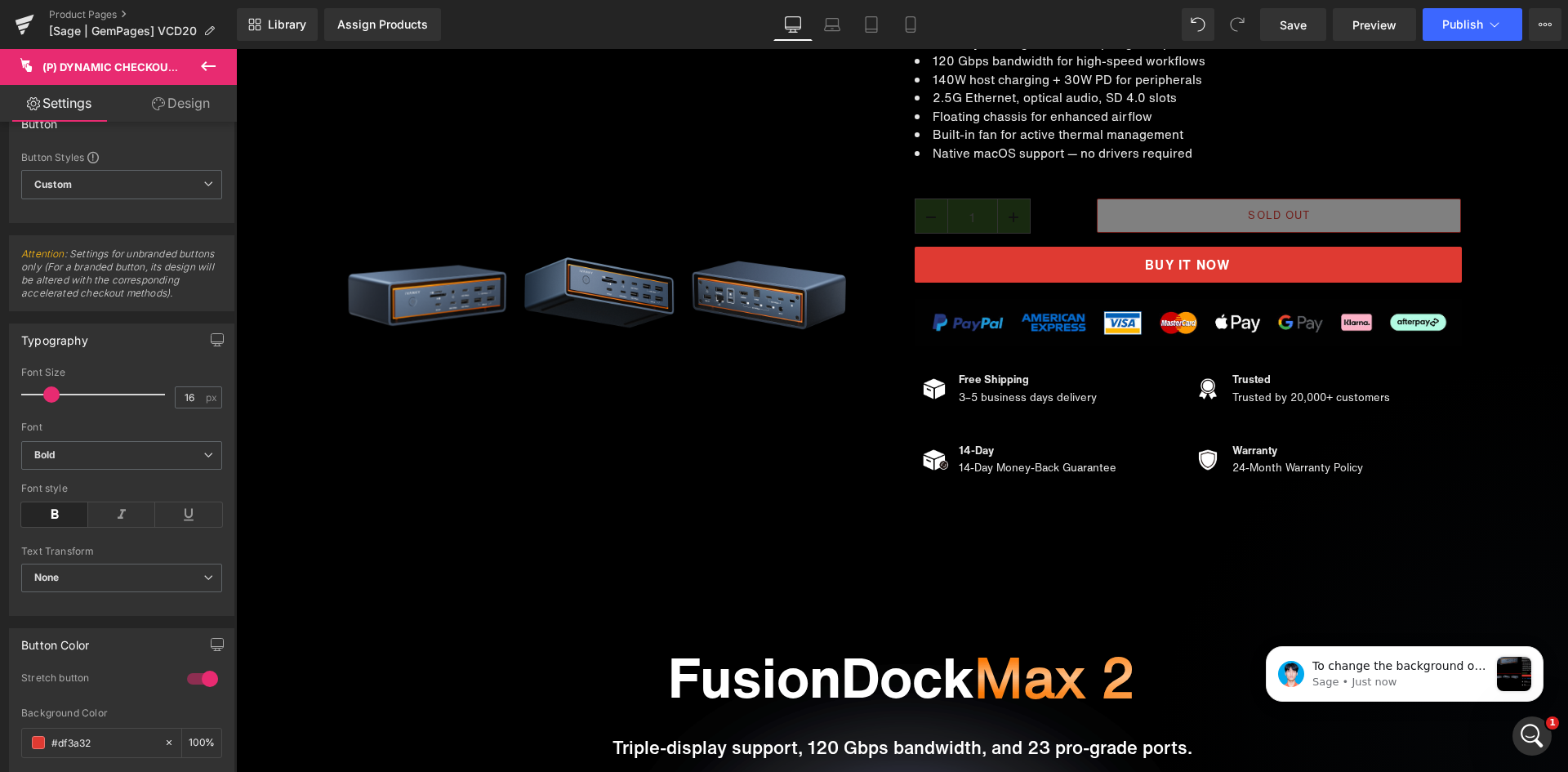
scroll to position [0, 0]
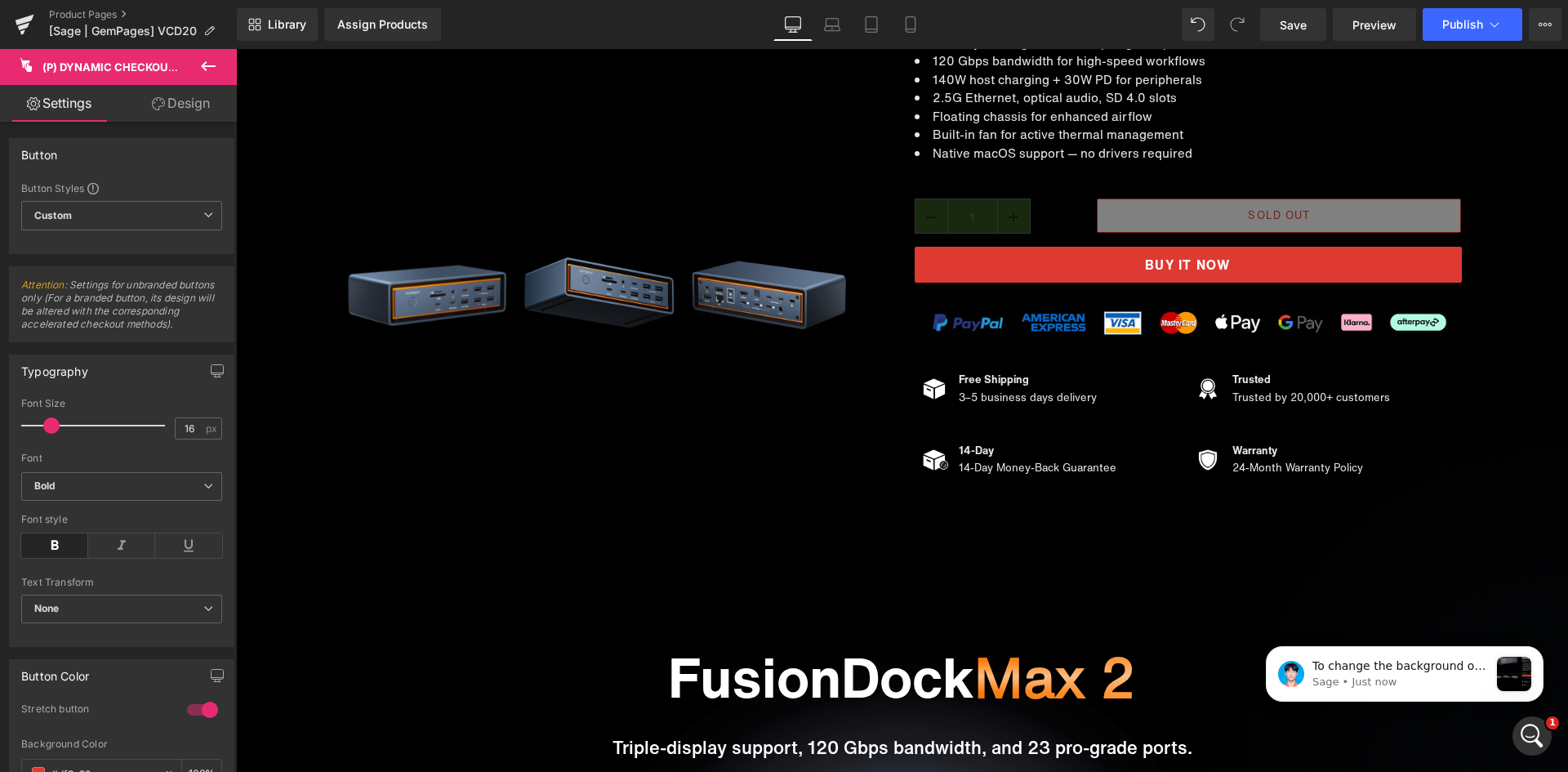
click at [185, 105] on link "Design" at bounding box center [181, 104] width 118 height 37
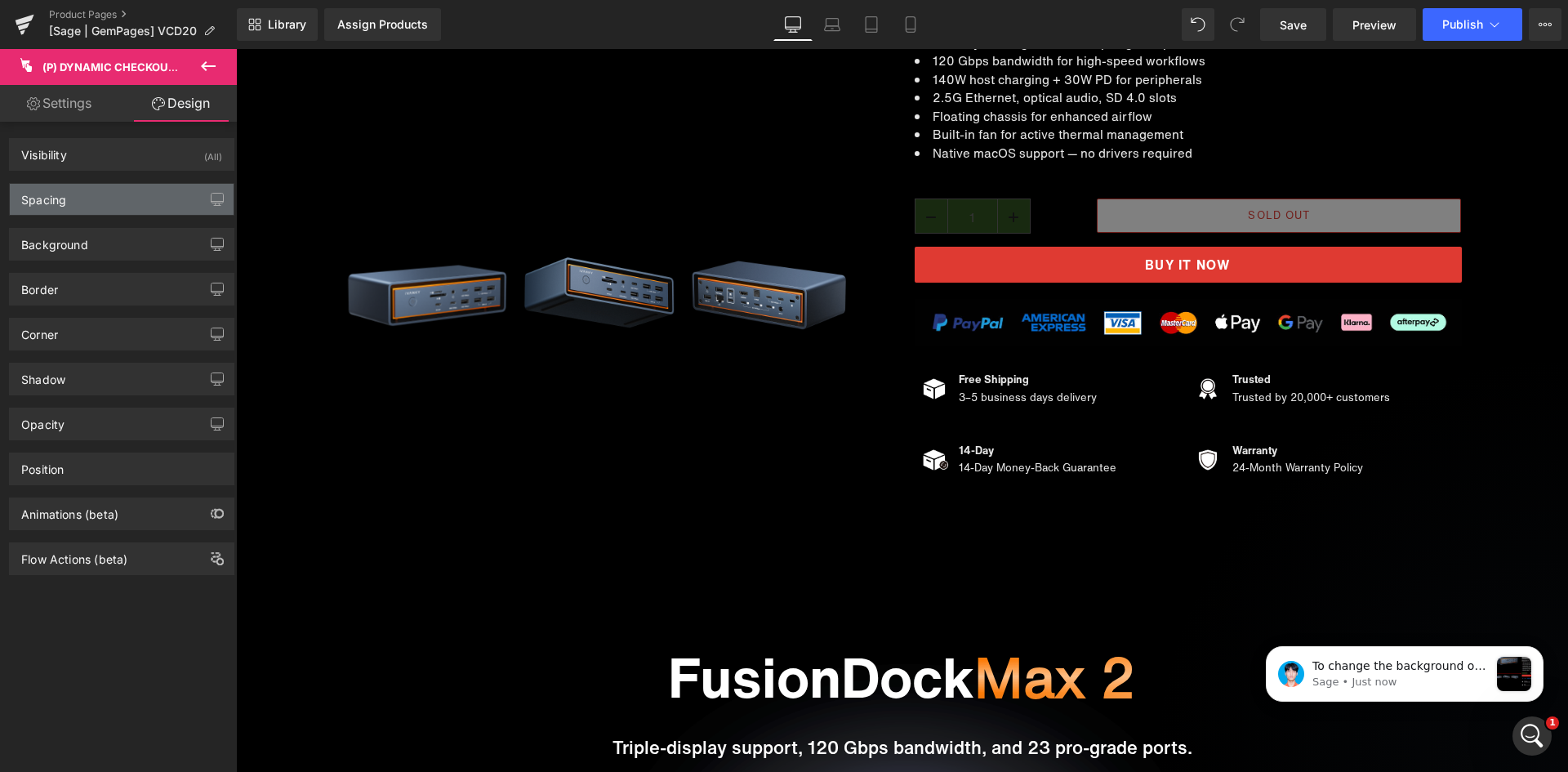
click at [121, 202] on div "Spacing" at bounding box center [122, 200] width 224 height 31
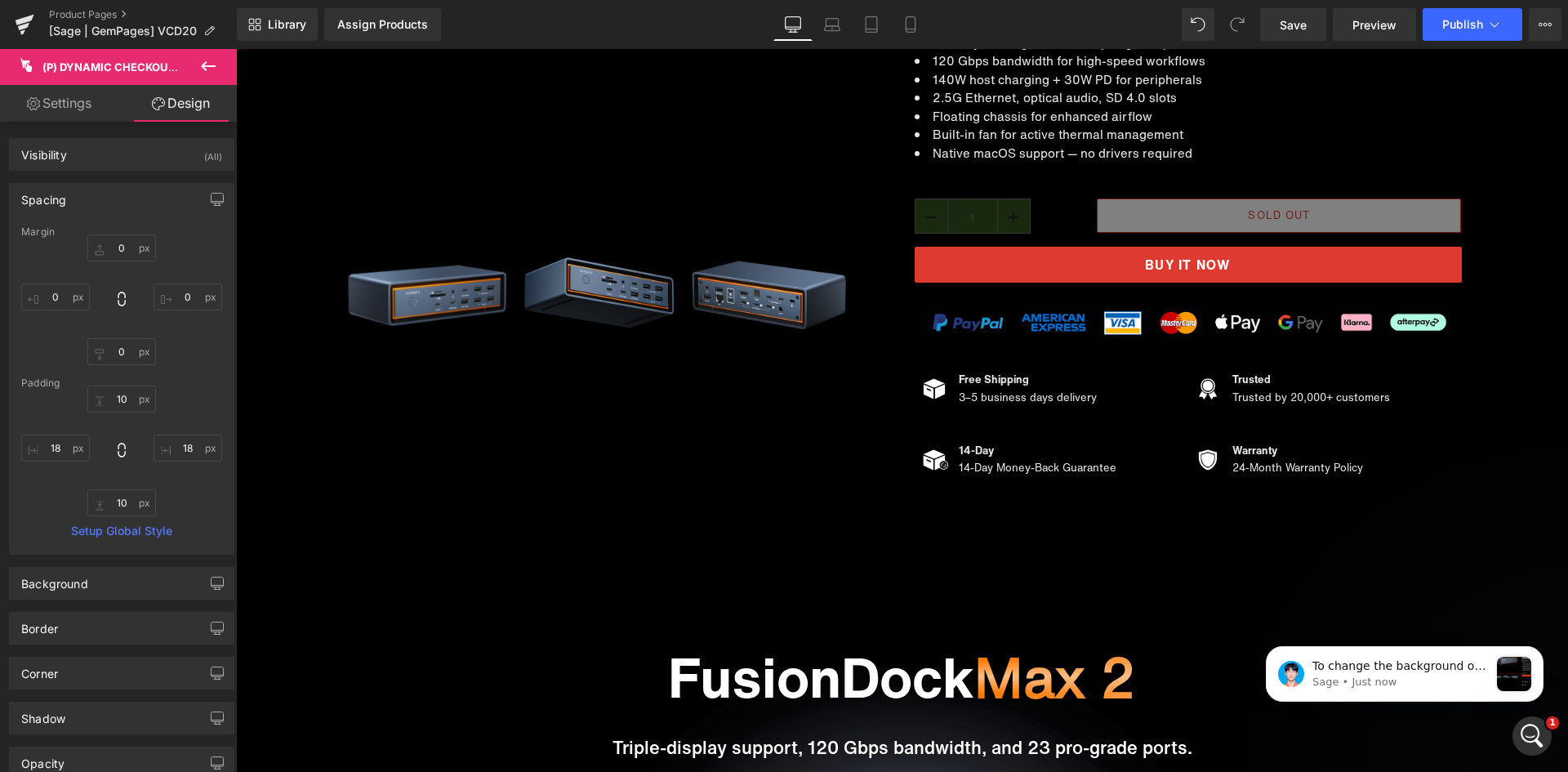
click at [121, 202] on div "Spacing" at bounding box center [122, 200] width 224 height 31
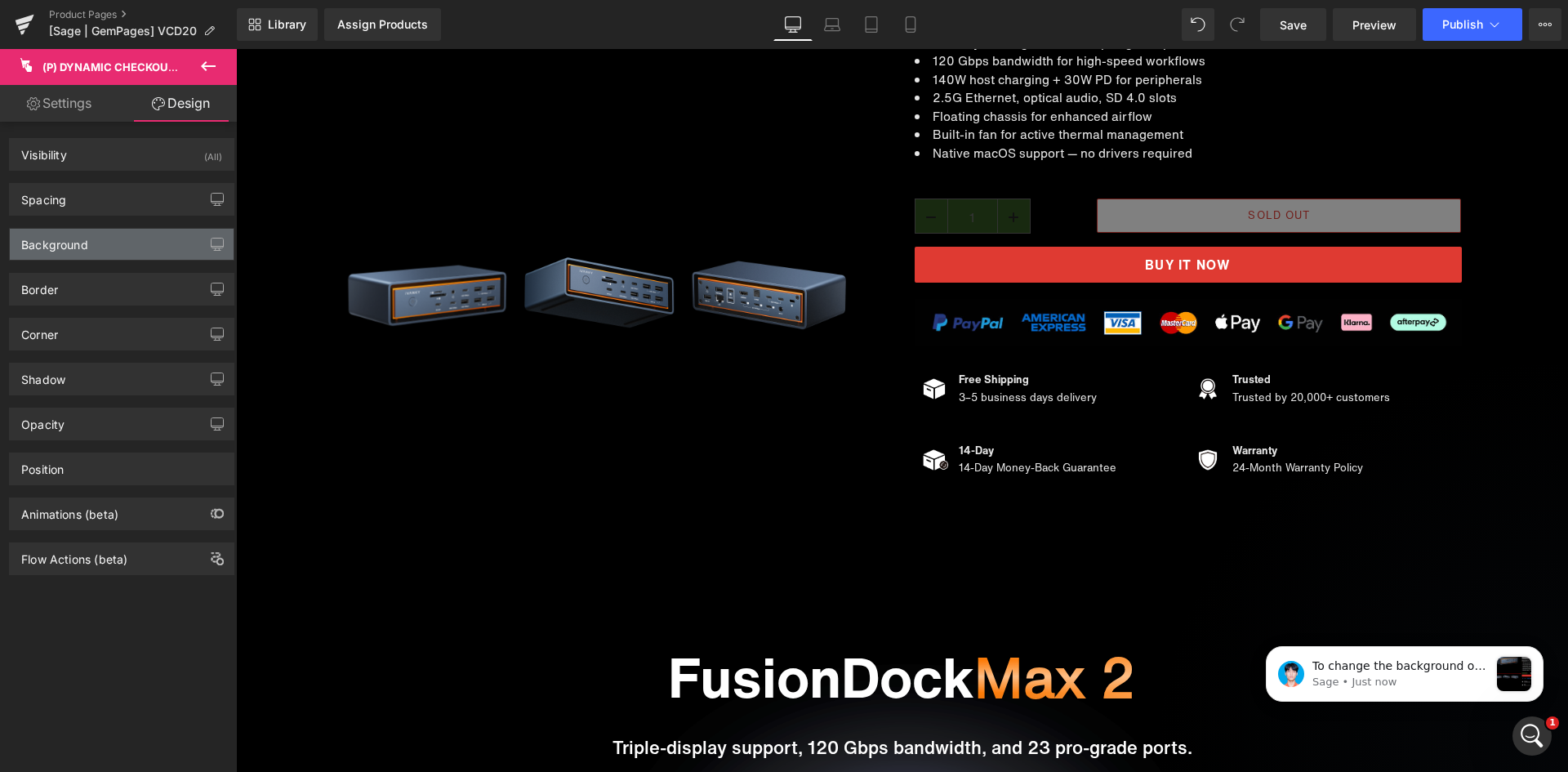
click at [122, 247] on div "Background" at bounding box center [122, 245] width 224 height 31
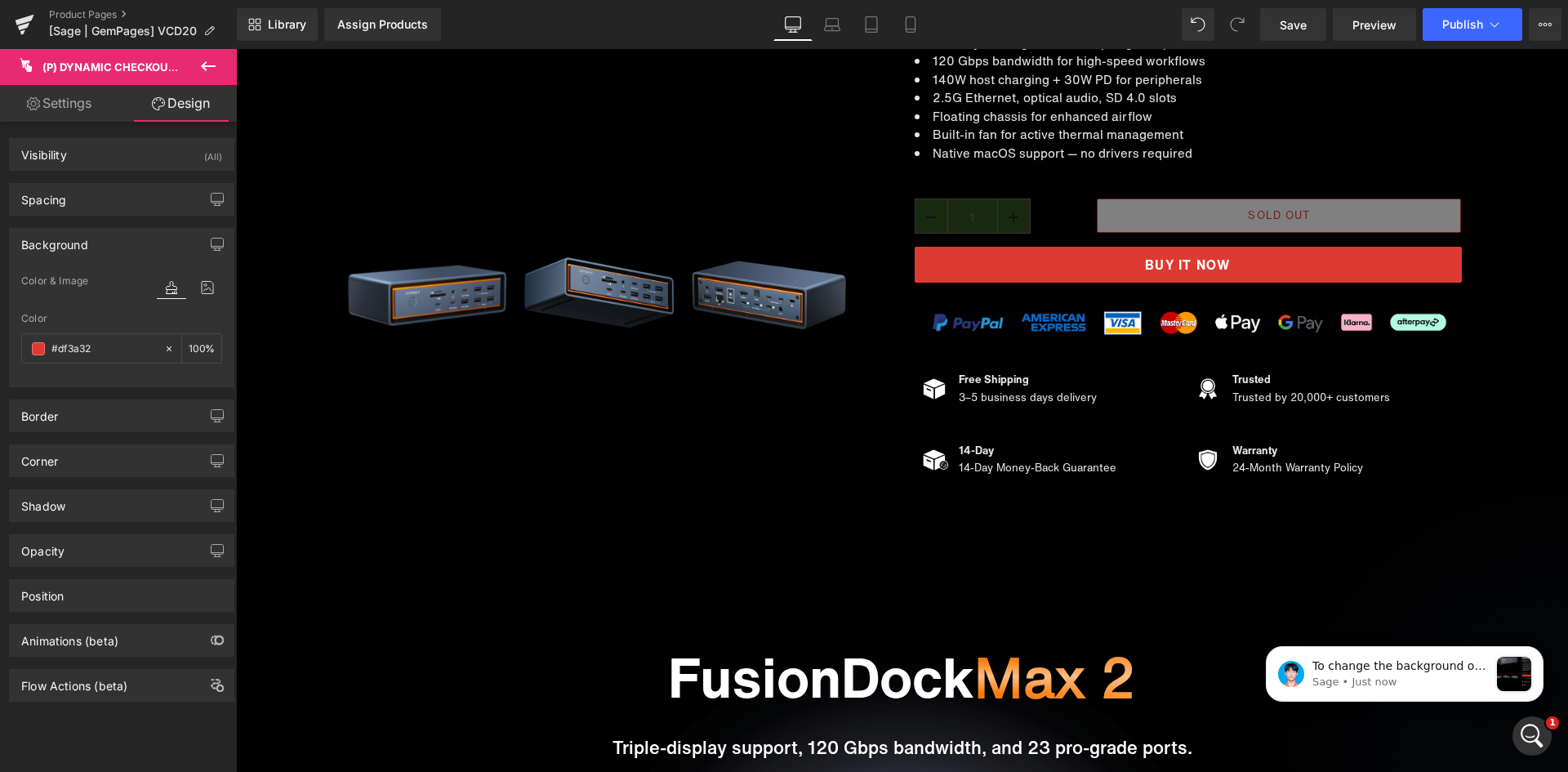
click at [121, 247] on div "Background" at bounding box center [122, 245] width 224 height 31
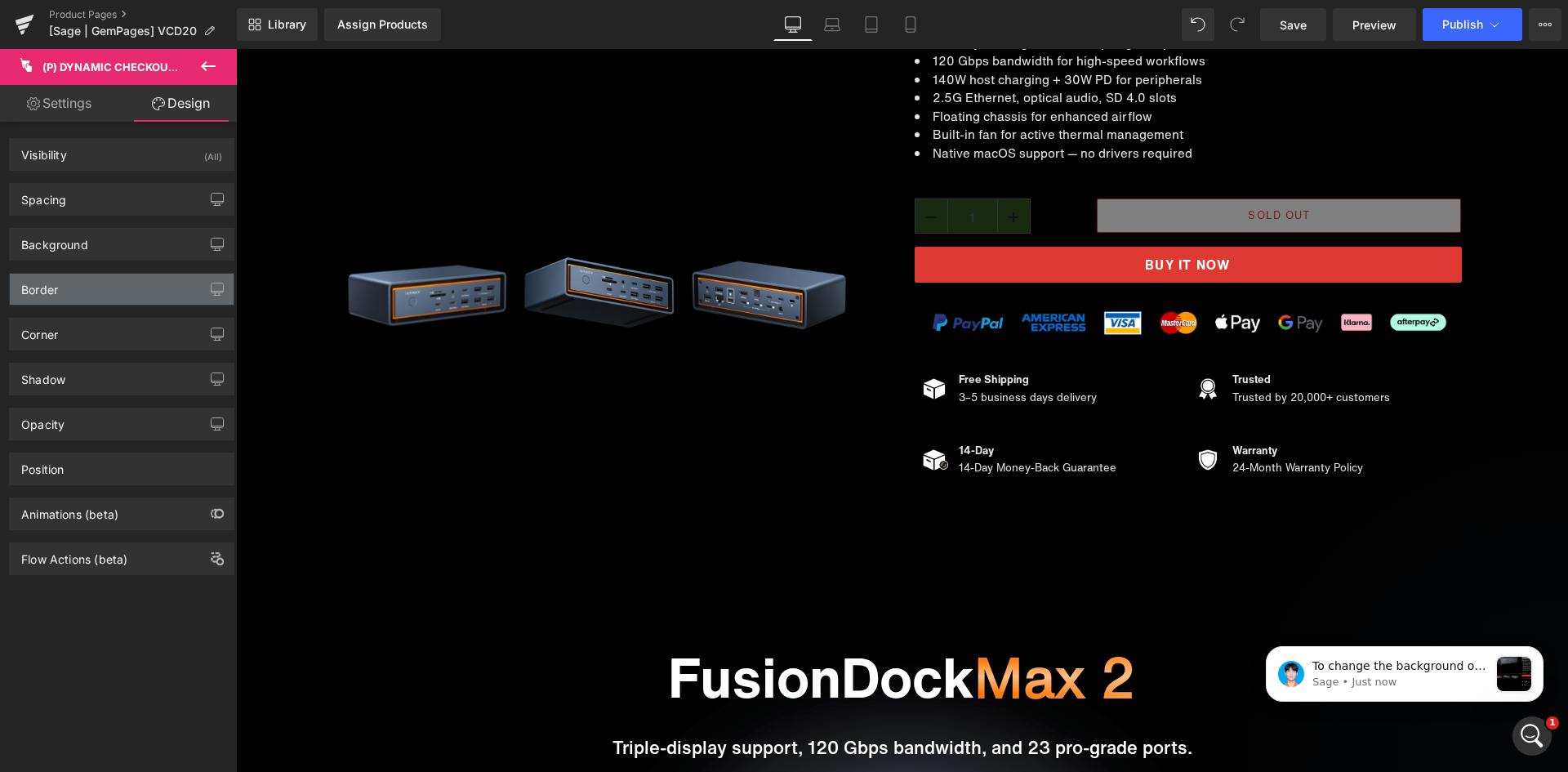
click at [121, 297] on div "Border" at bounding box center [122, 290] width 224 height 31
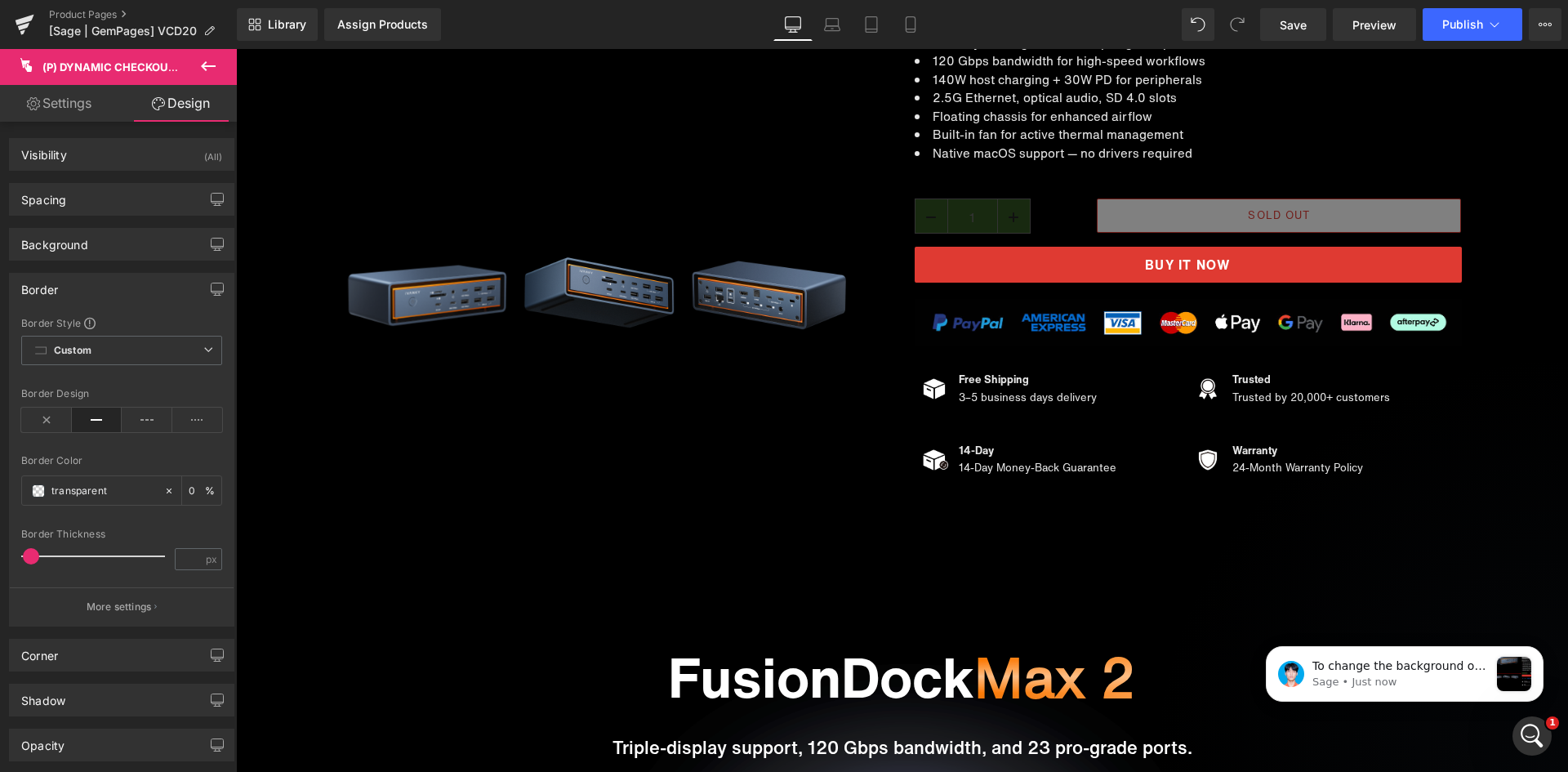
click at [121, 297] on div "Border" at bounding box center [122, 290] width 224 height 31
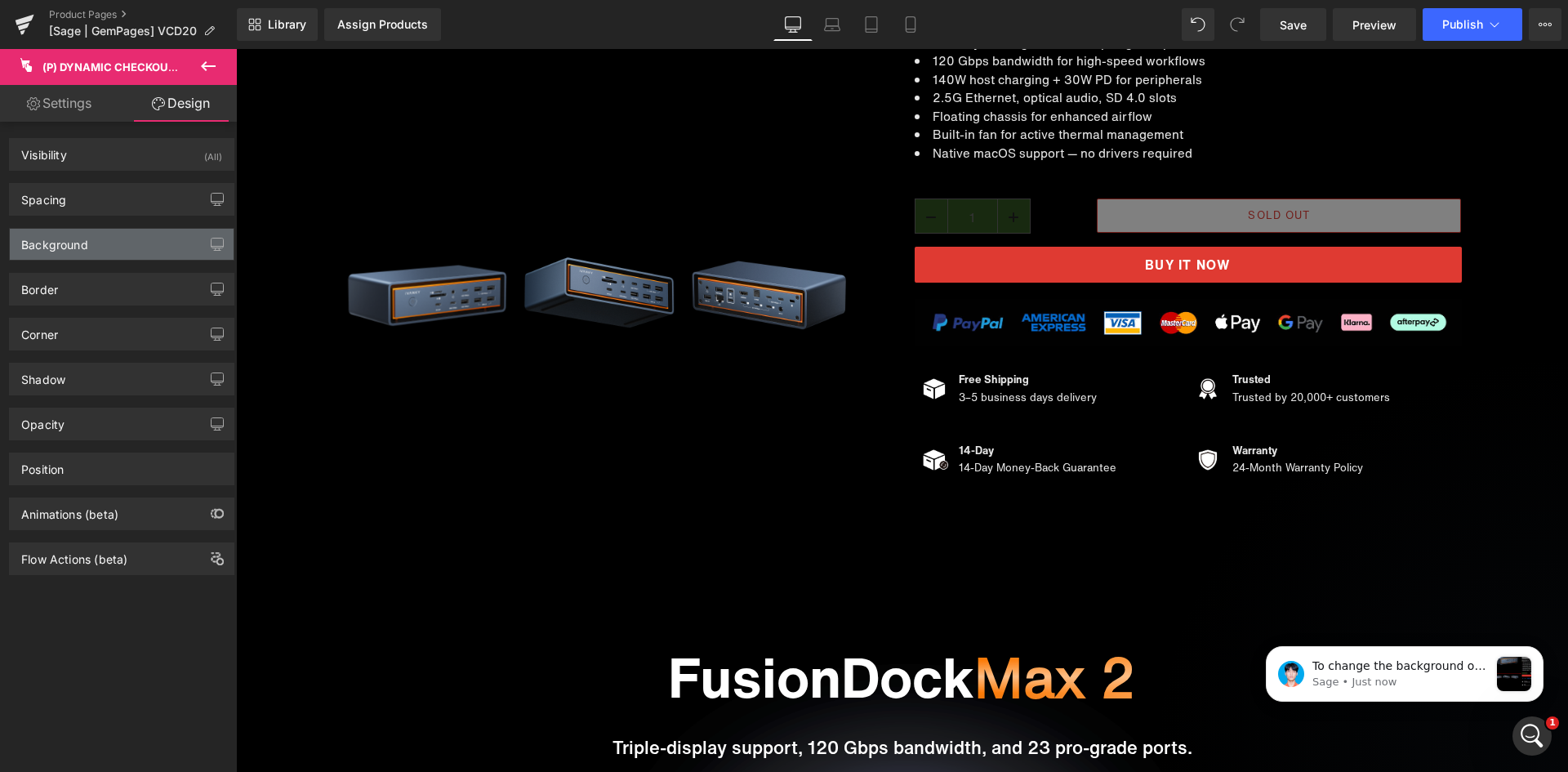
click at [121, 244] on div "Background" at bounding box center [122, 245] width 224 height 31
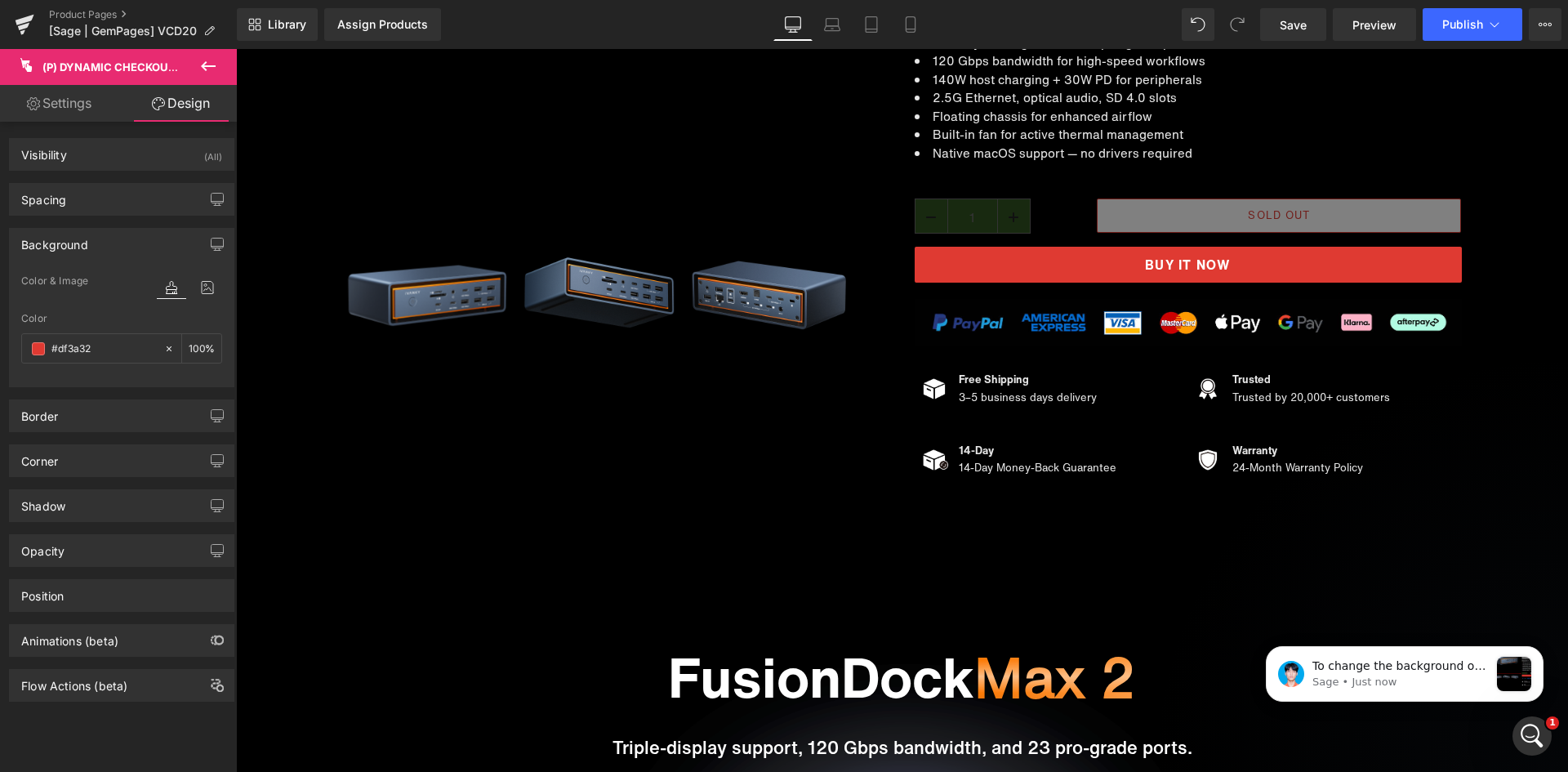
click at [121, 244] on div "Background" at bounding box center [122, 245] width 224 height 31
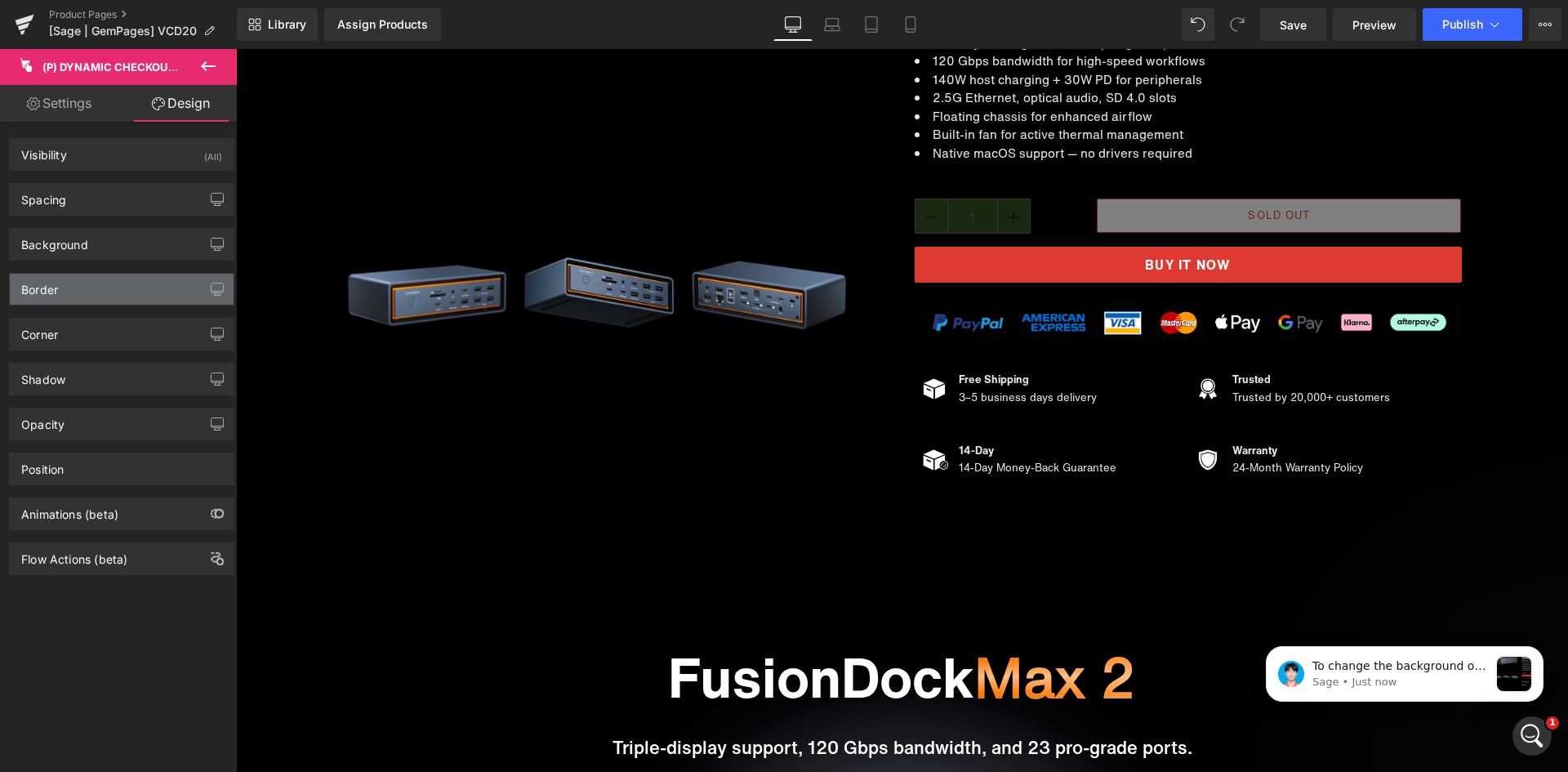
click at [116, 275] on div "Border" at bounding box center [122, 290] width 224 height 31
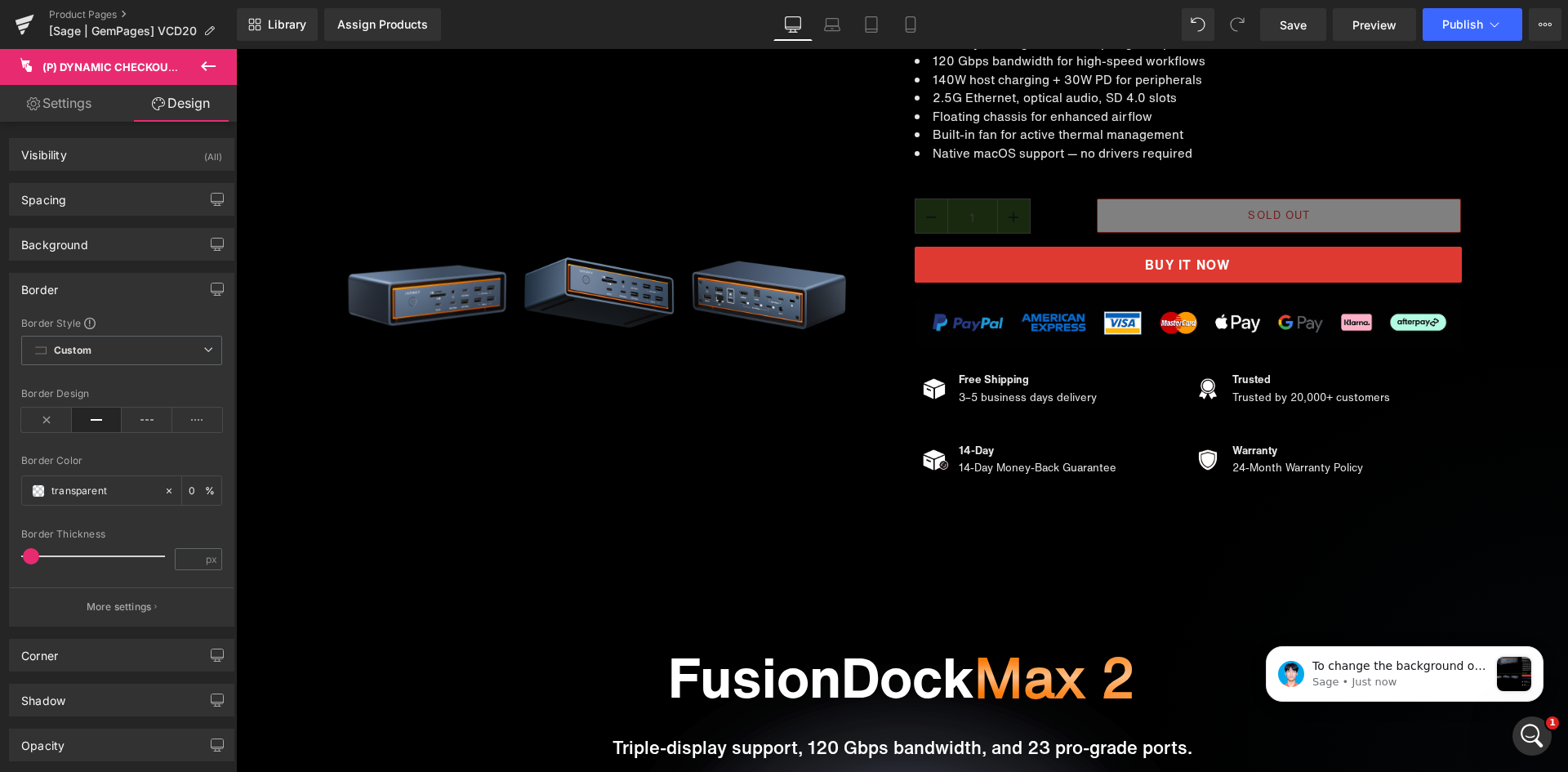
click at [116, 275] on div "Border" at bounding box center [122, 290] width 224 height 31
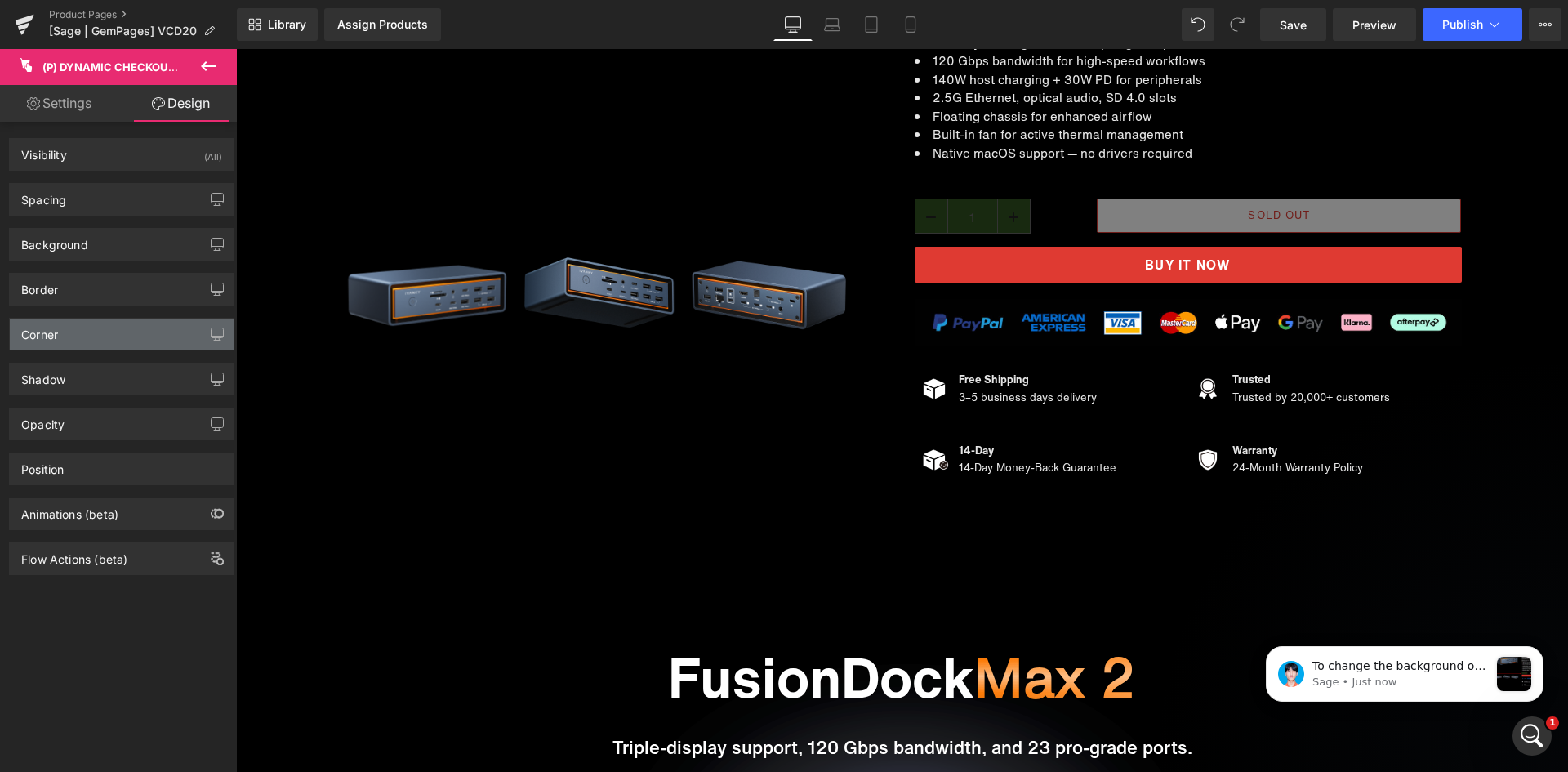
click at [115, 326] on div "Corner" at bounding box center [122, 335] width 224 height 31
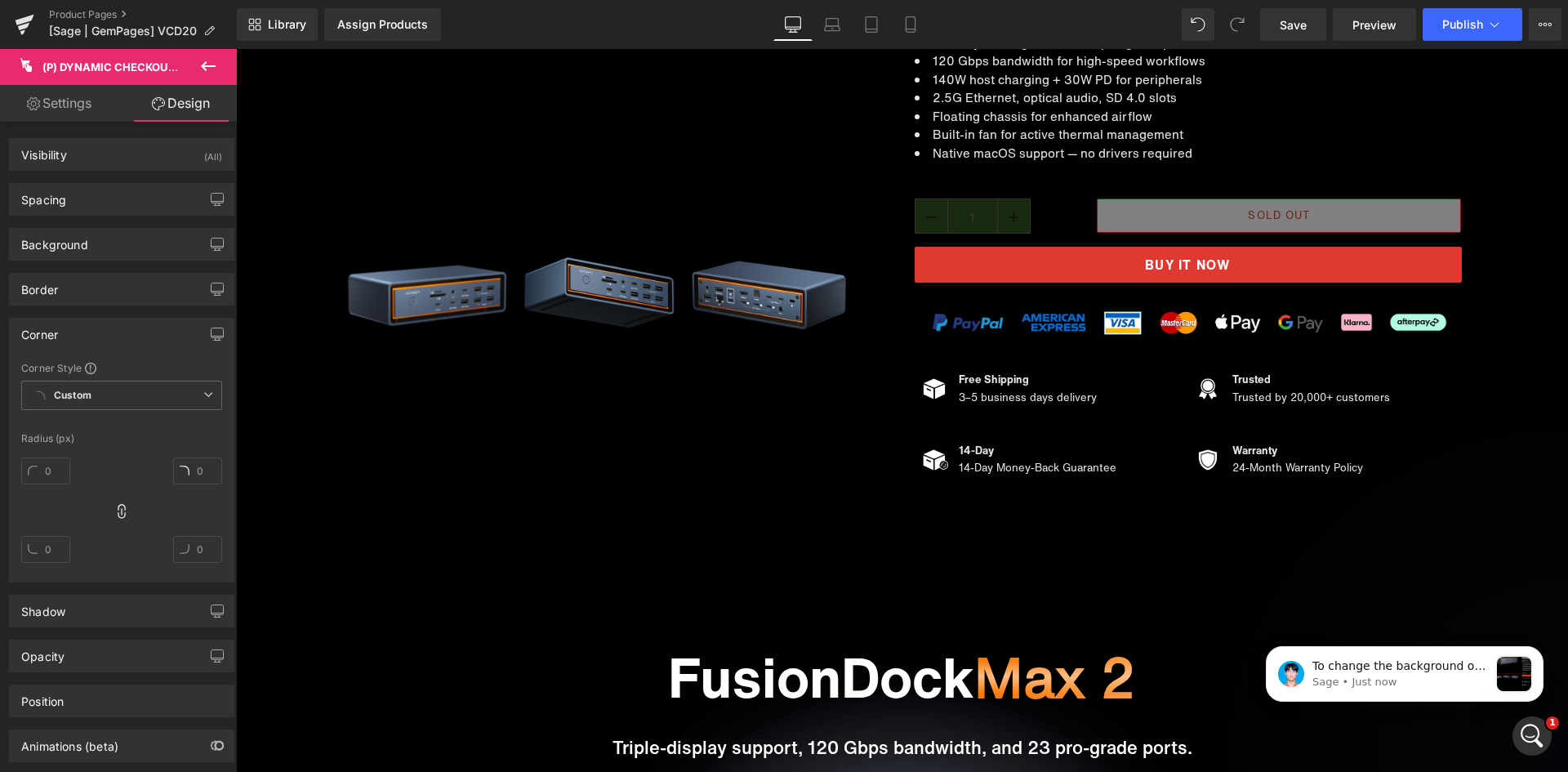
click at [115, 326] on div "Corner" at bounding box center [122, 335] width 224 height 31
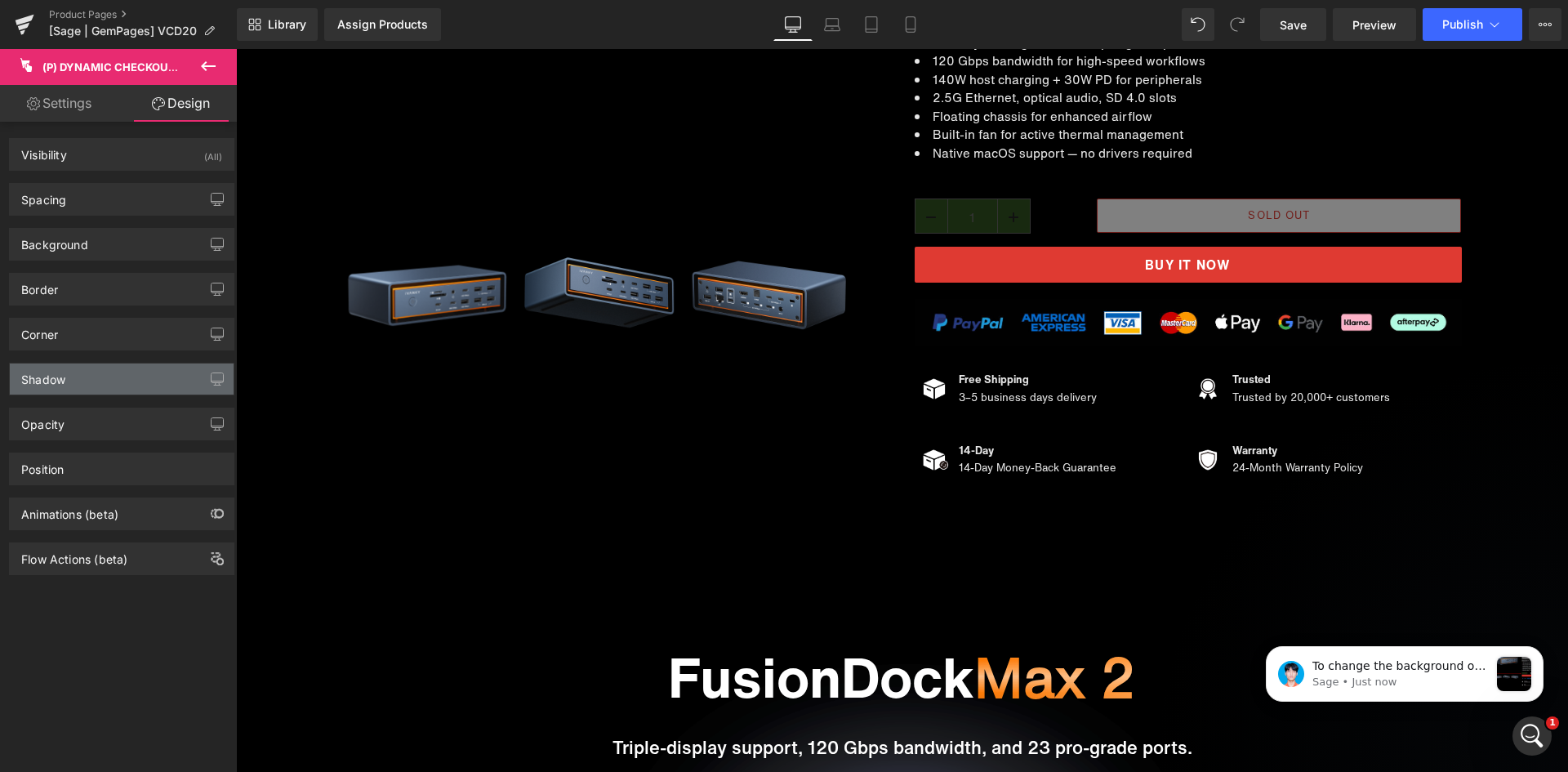
click at [115, 381] on div "Shadow" at bounding box center [122, 380] width 224 height 31
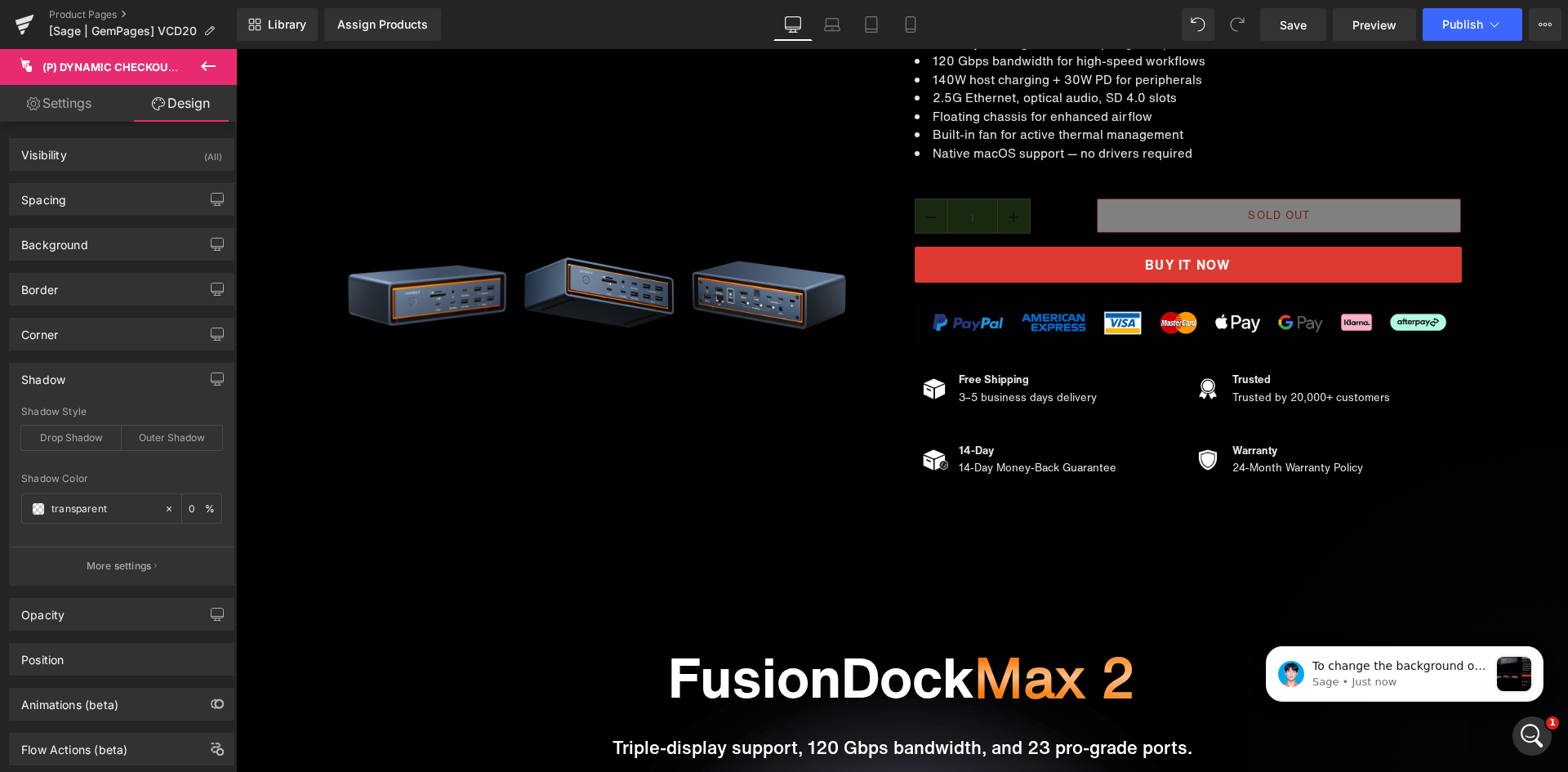
click at [115, 381] on div "Shadow" at bounding box center [122, 380] width 224 height 31
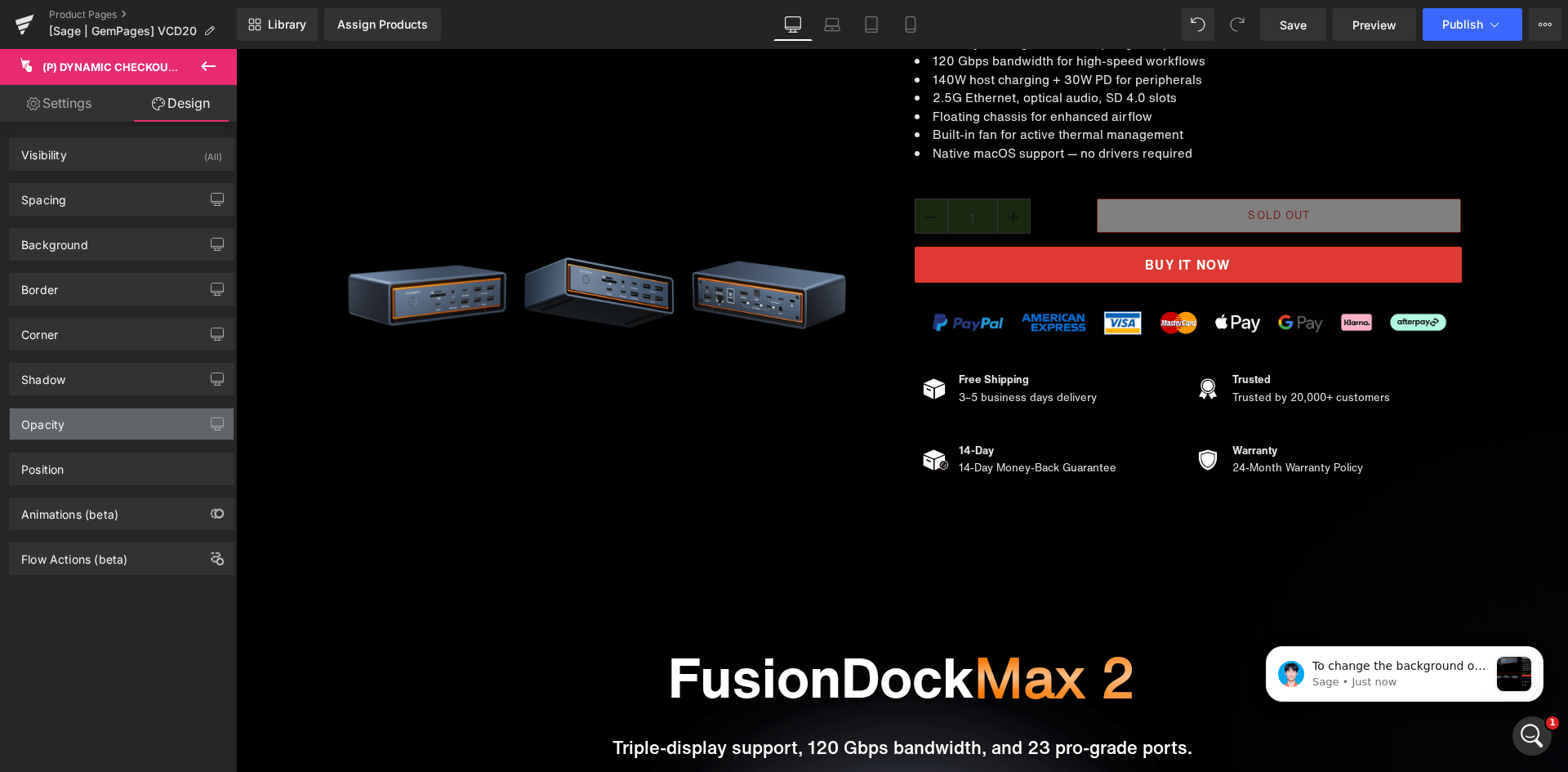
click at [116, 433] on div "Opacity" at bounding box center [122, 425] width 224 height 31
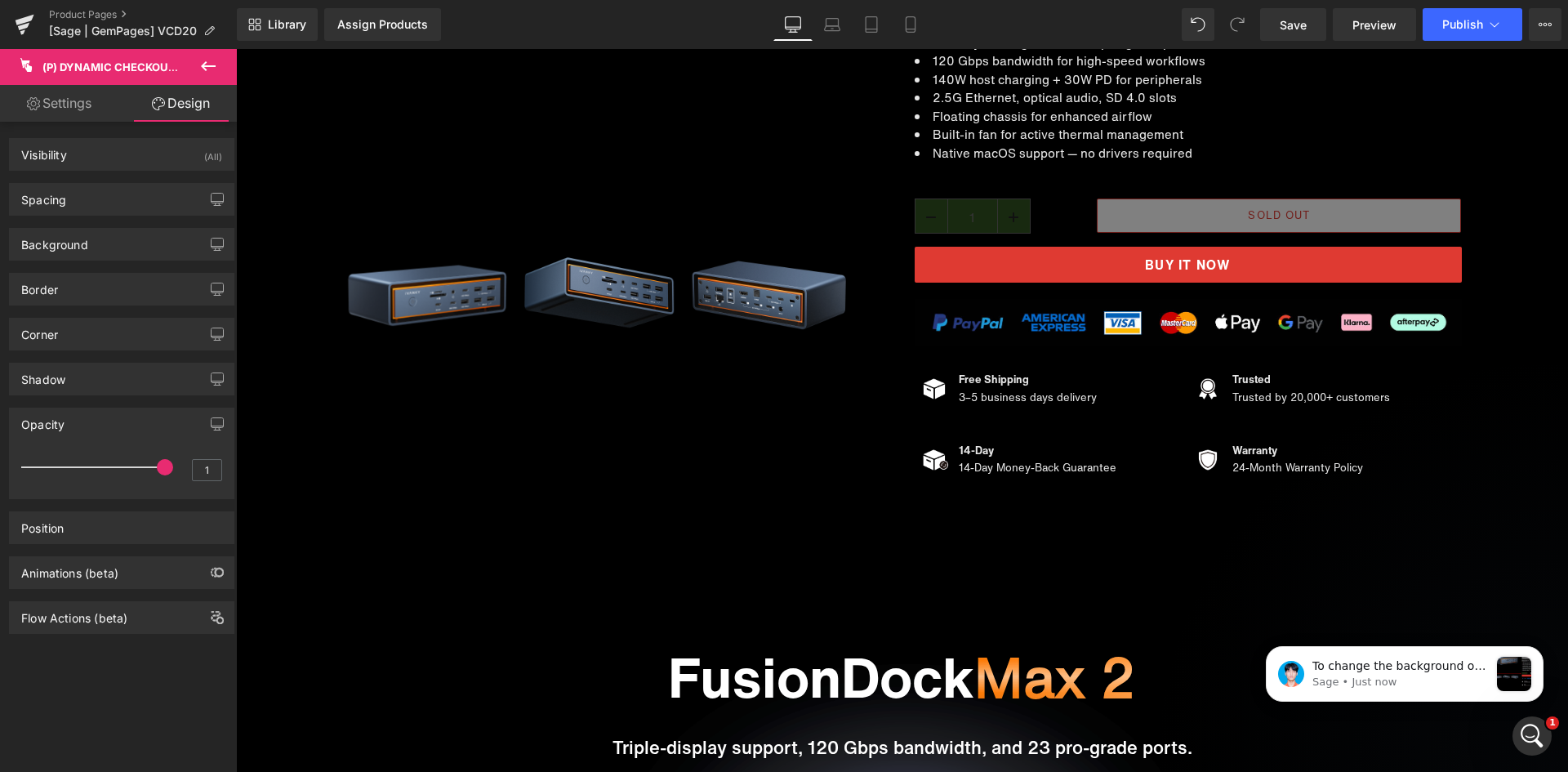
click at [116, 433] on div "Opacity" at bounding box center [122, 425] width 224 height 31
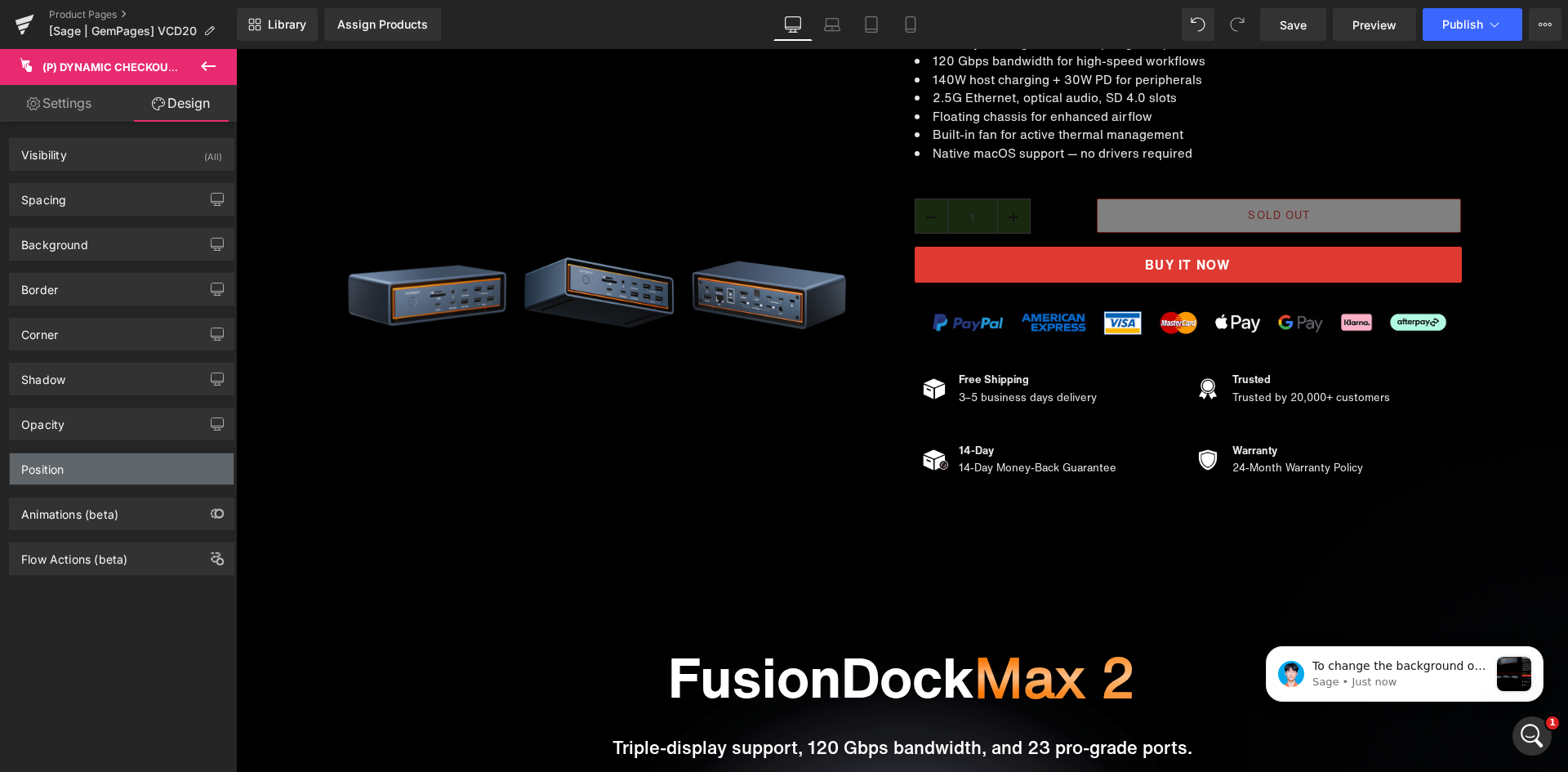
click at [123, 483] on div "Position" at bounding box center [122, 469] width 224 height 31
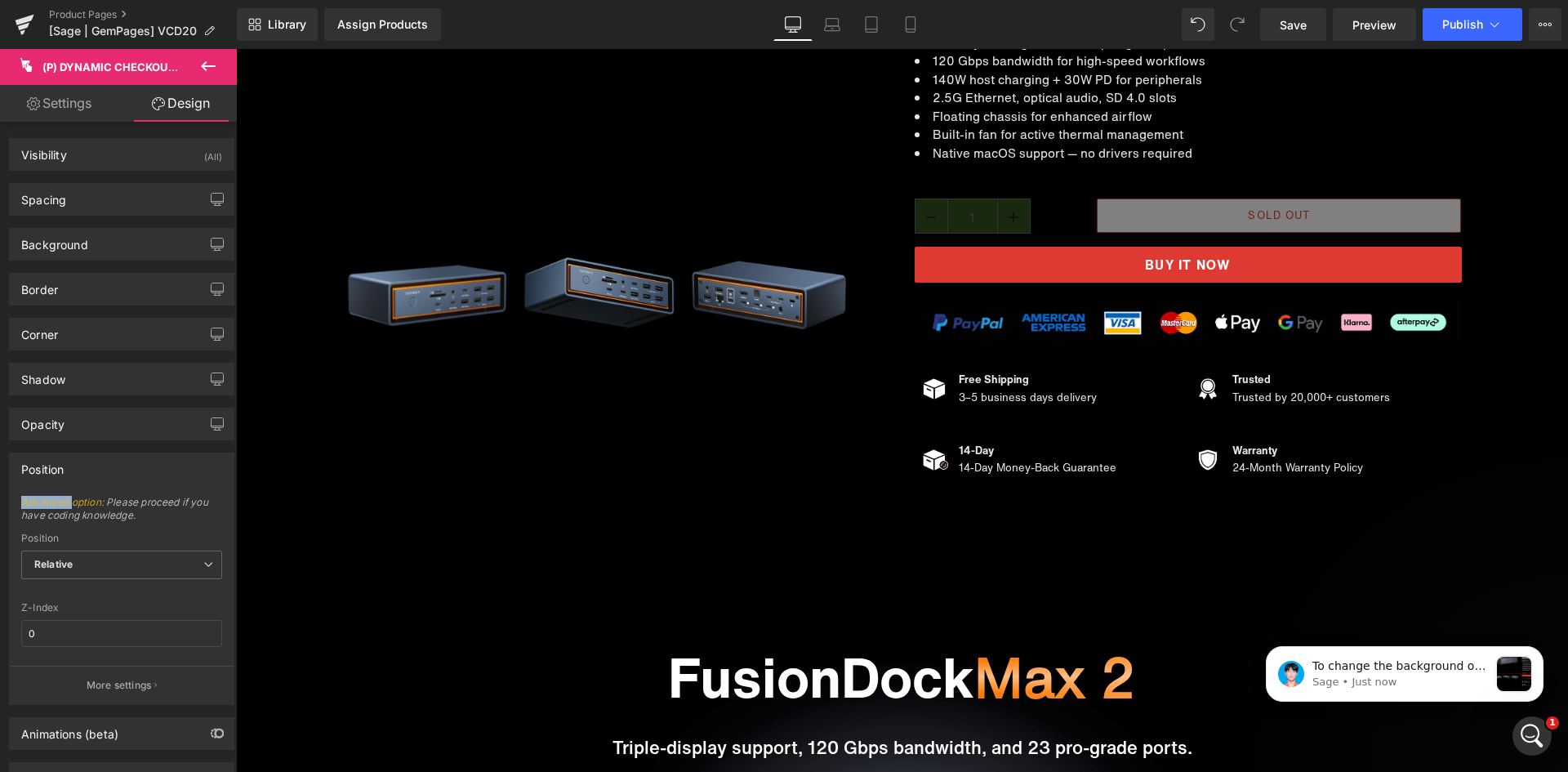
click at [123, 483] on div "Position" at bounding box center [122, 469] width 224 height 31
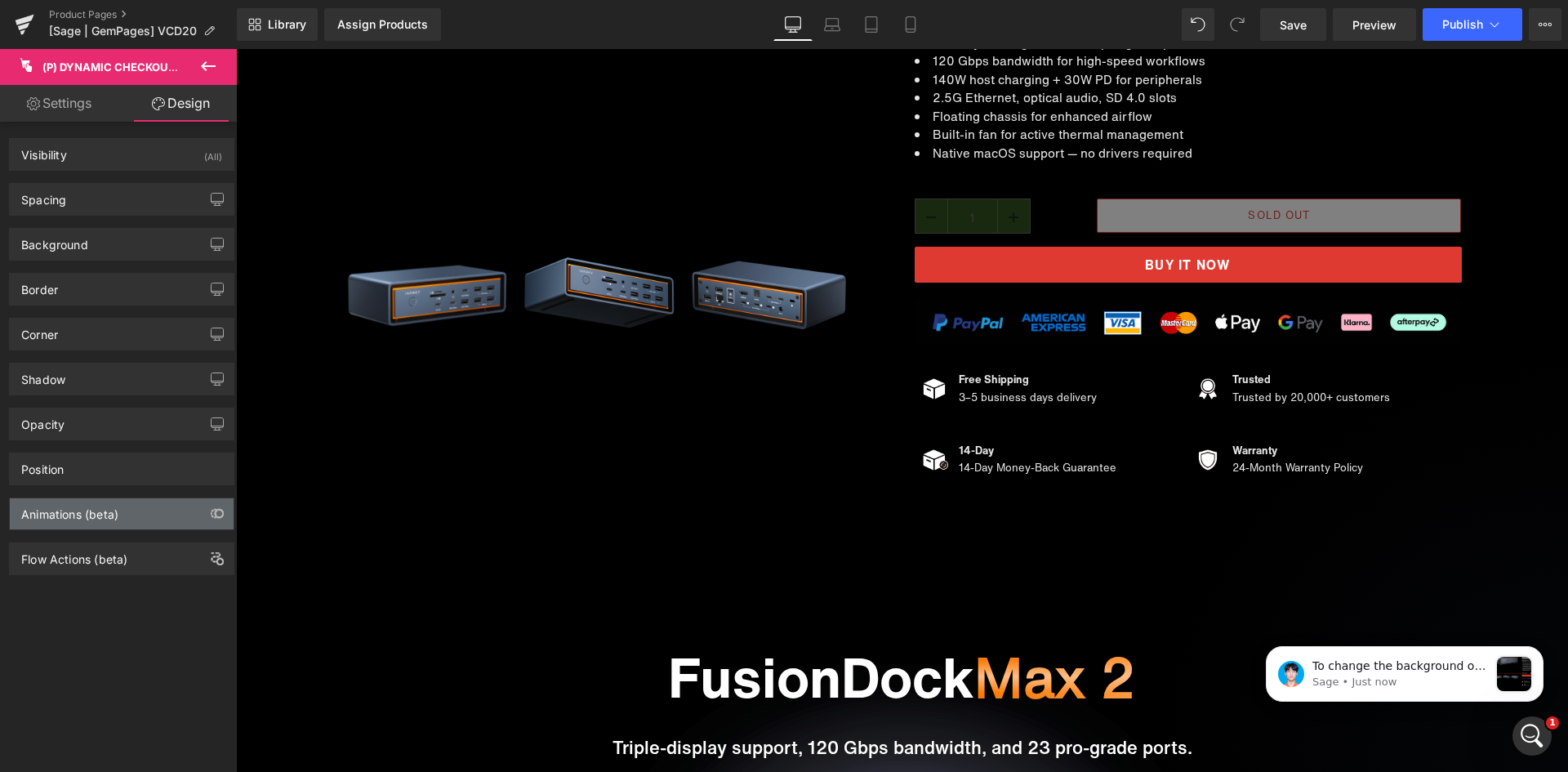
click at [120, 524] on div "Animations (beta)" at bounding box center [122, 514] width 224 height 31
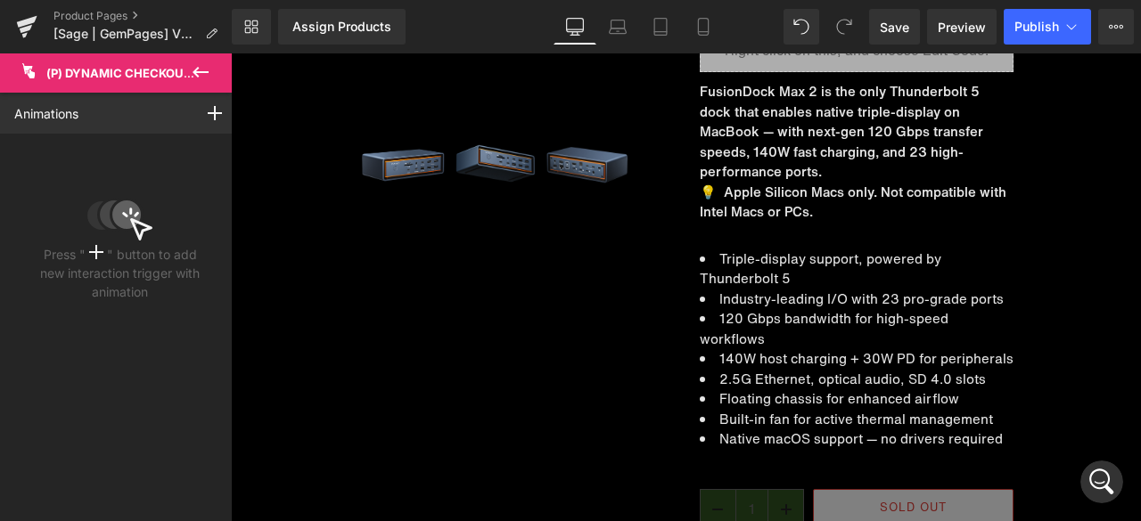
scroll to position [356, 0]
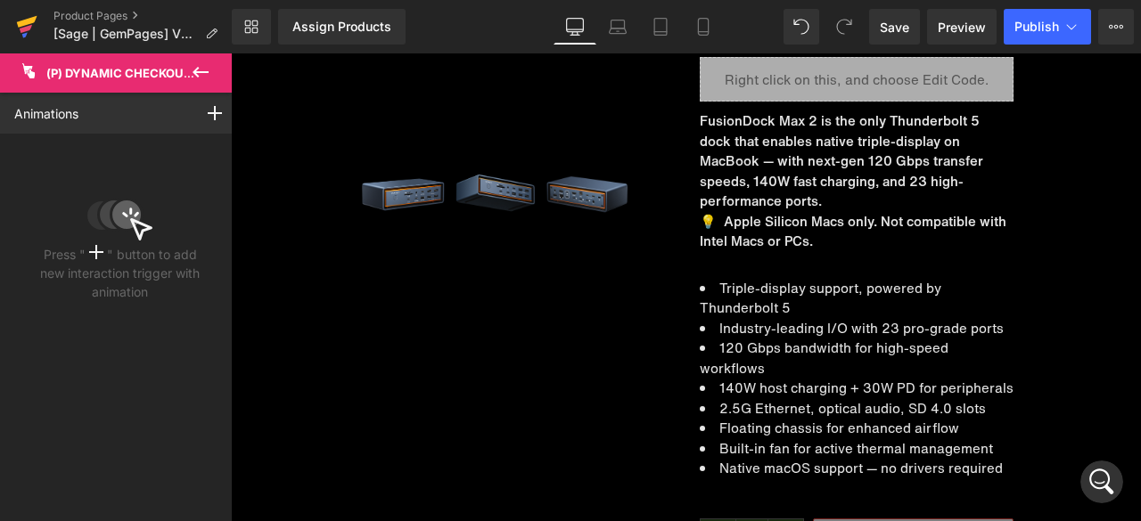
click at [30, 21] on icon at bounding box center [27, 22] width 20 height 12
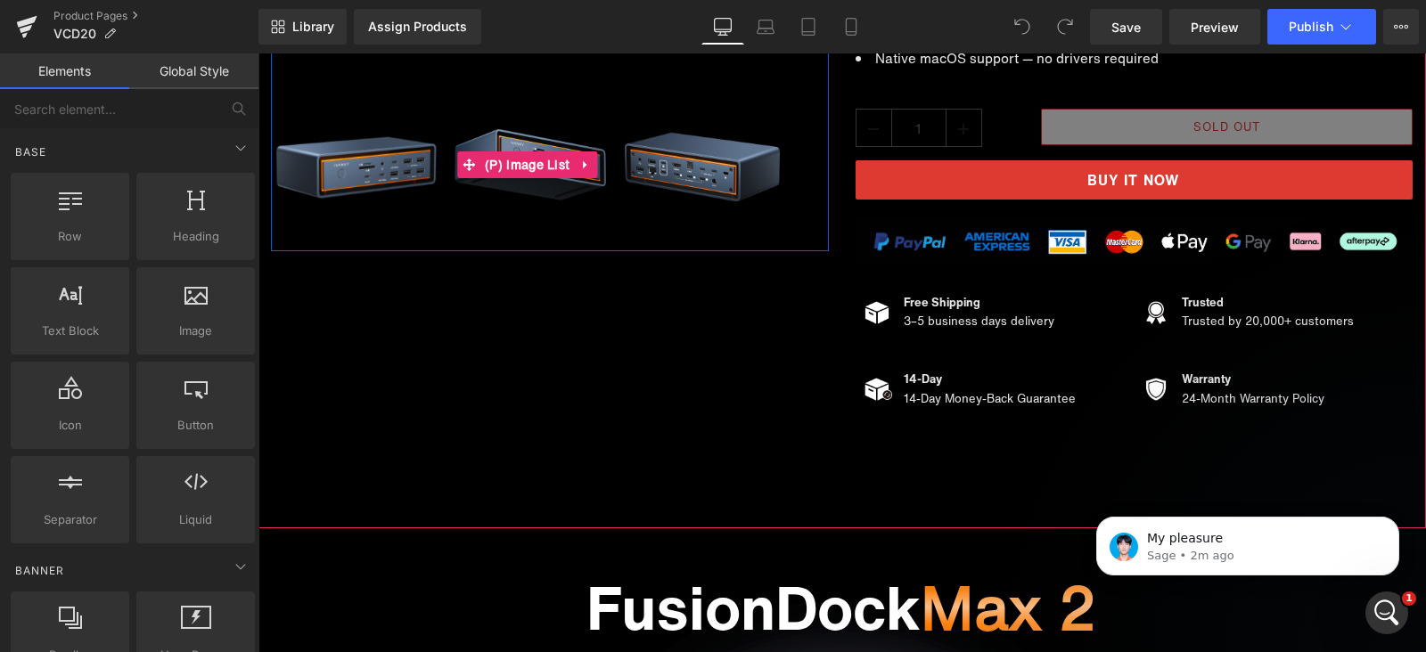
scroll to position [557, 0]
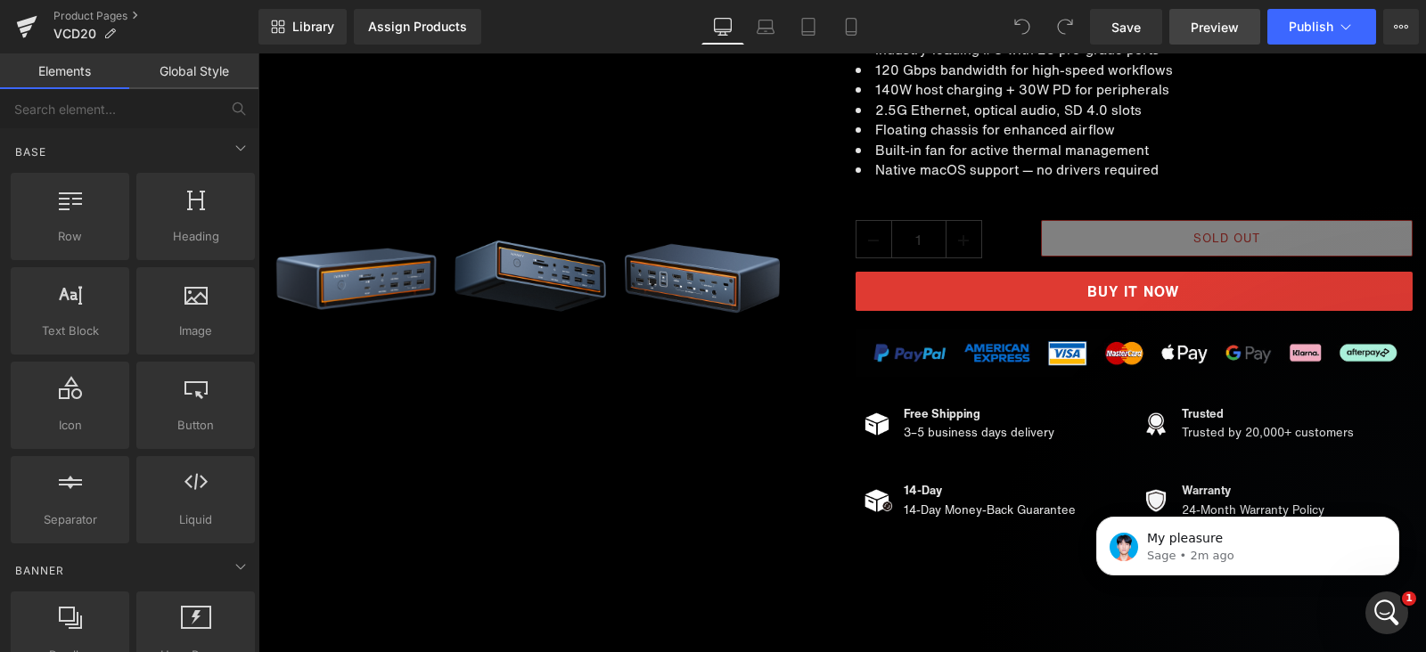
click at [1212, 20] on span "Preview" at bounding box center [1215, 27] width 48 height 19
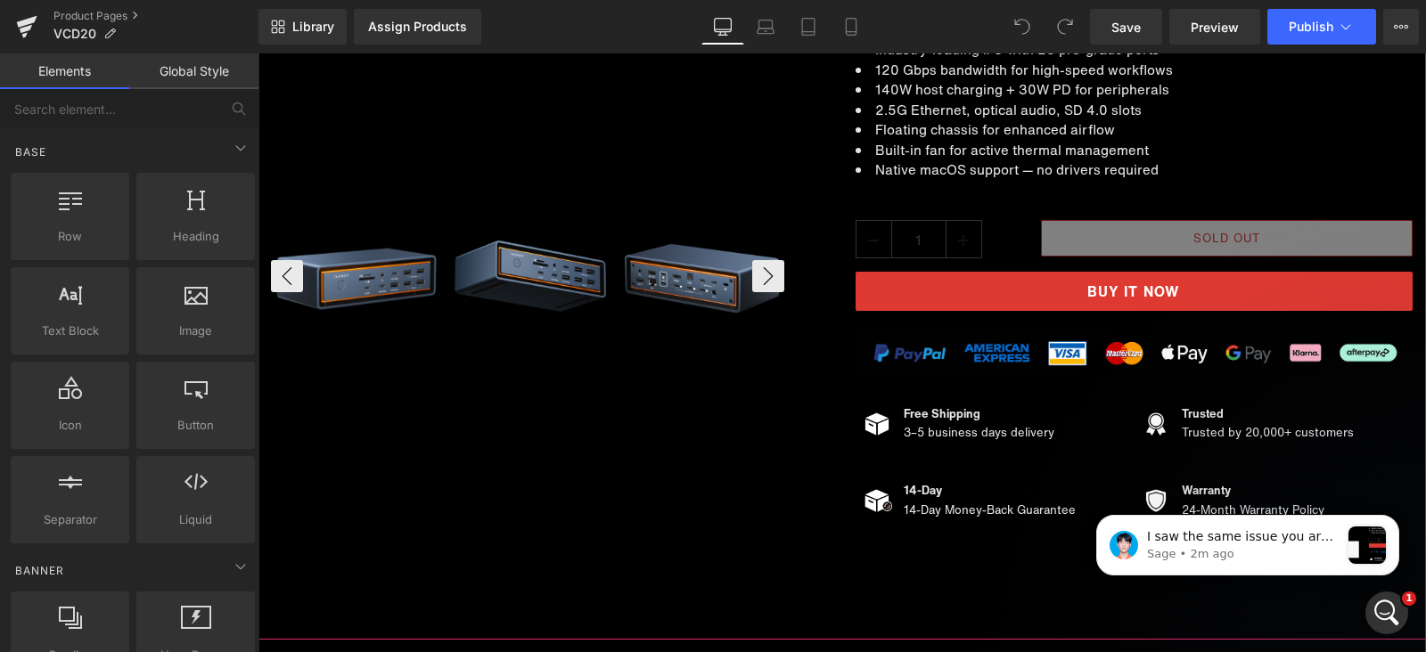
drag, startPoint x: 739, startPoint y: 567, endPoint x: 607, endPoint y: 306, distance: 292.6
click at [735, 554] on div "Sale Off (P) Image ‹" at bounding box center [842, 116] width 1168 height 1047
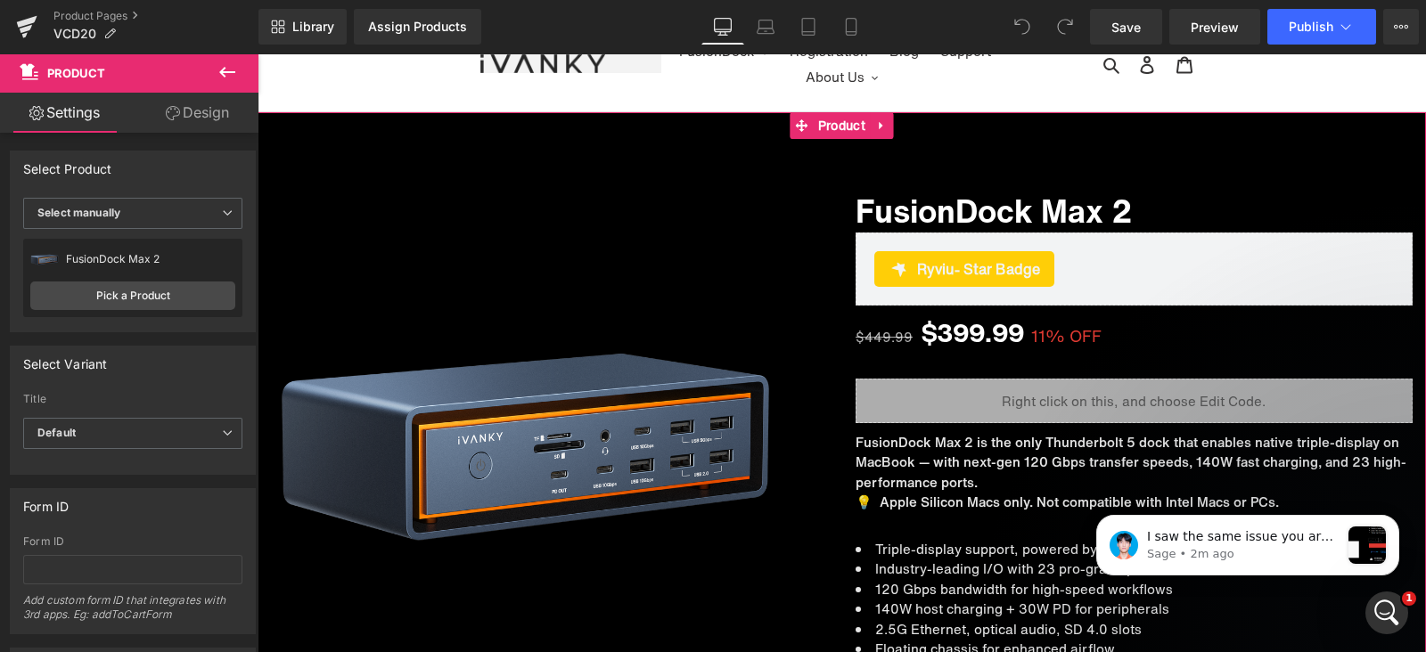
scroll to position [0, 0]
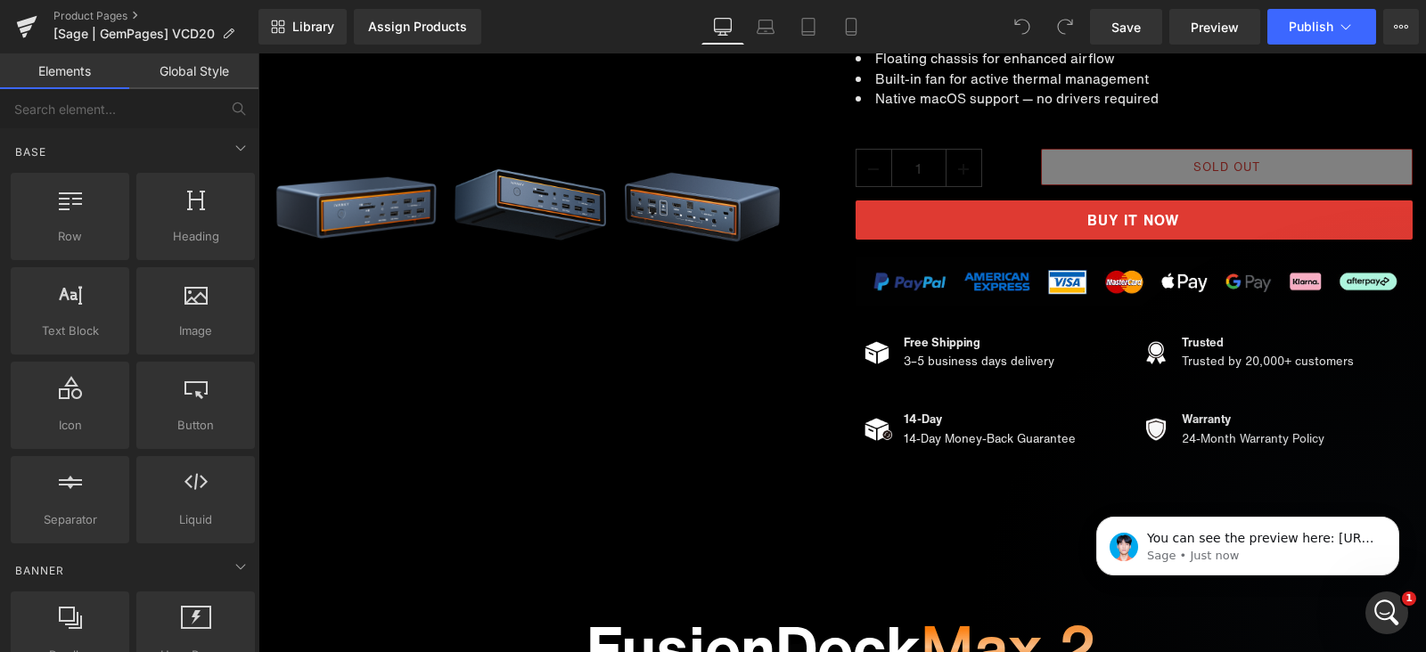
scroll to position [557, 0]
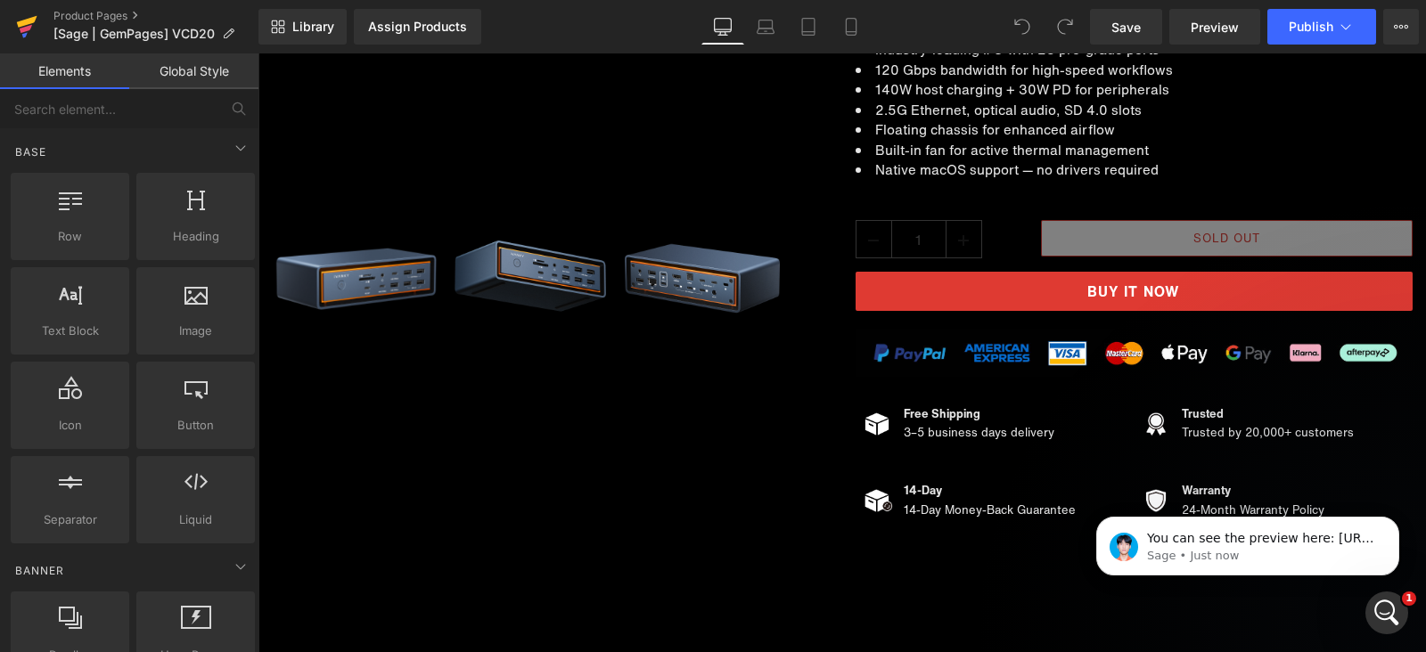
click at [22, 31] on icon at bounding box center [26, 29] width 12 height 8
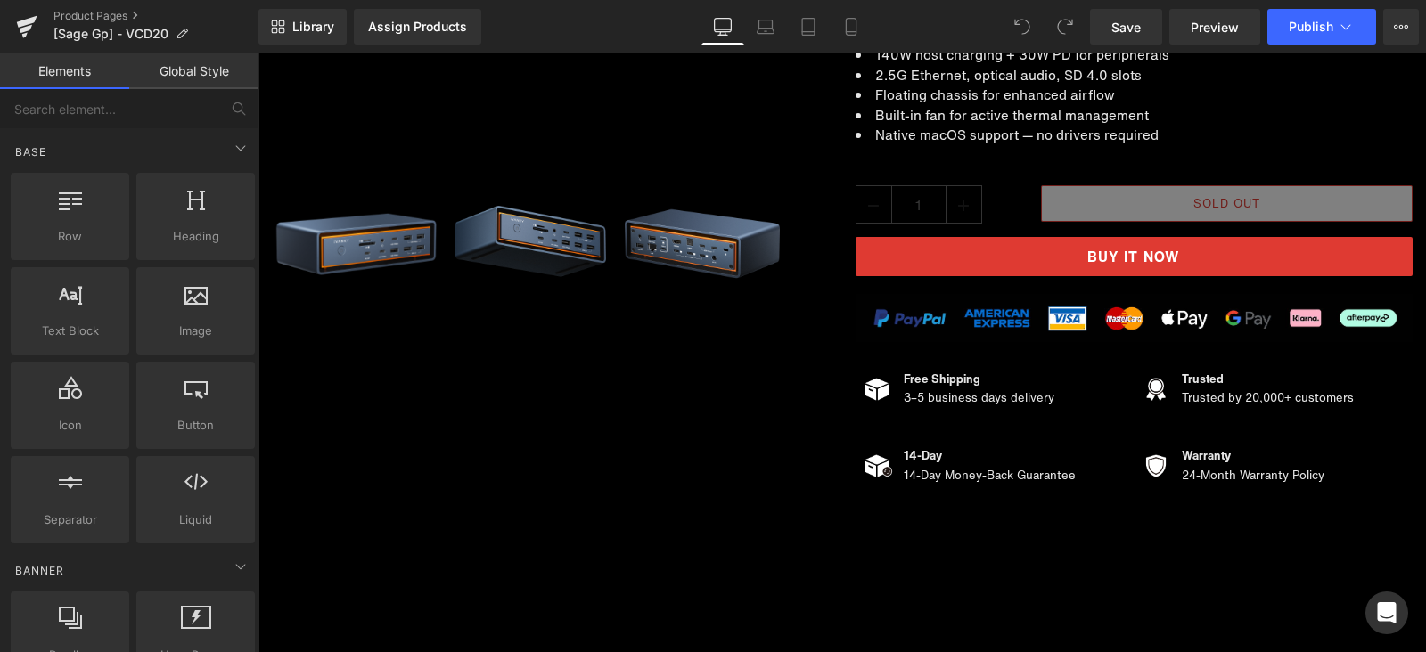
scroll to position [557, 0]
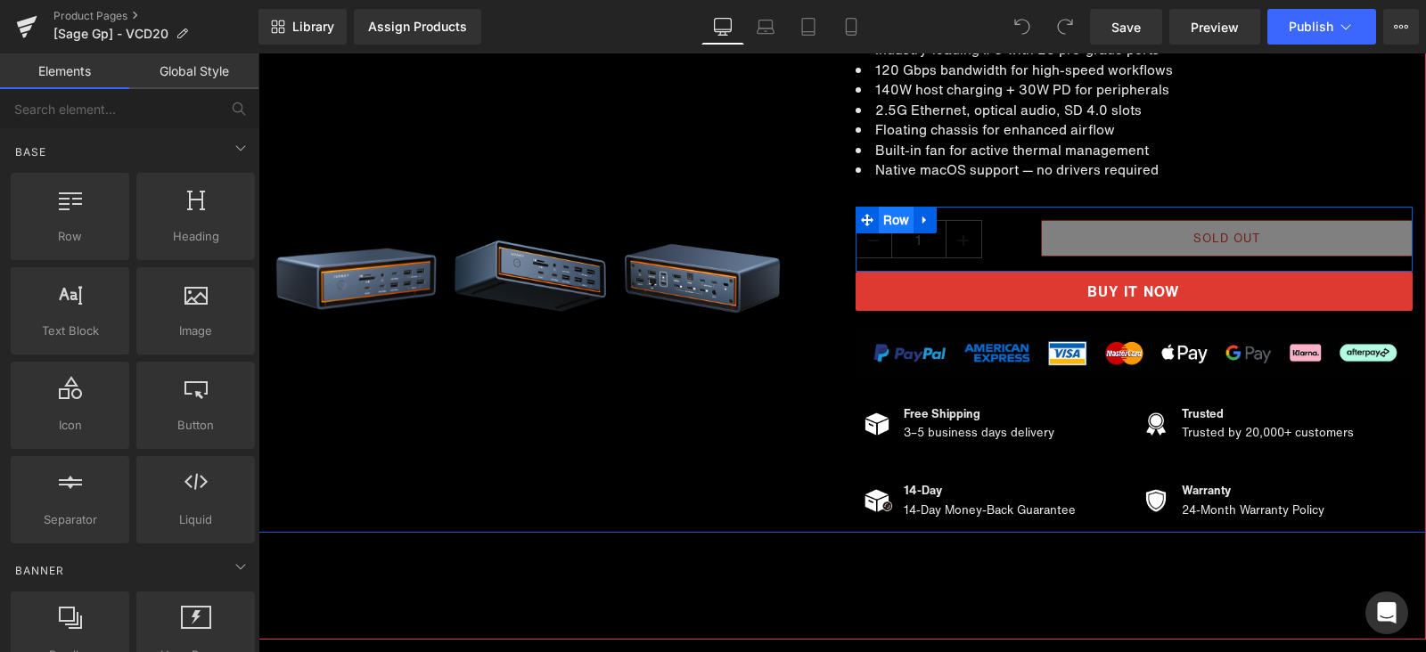
click at [890, 219] on span "Row" at bounding box center [897, 220] width 36 height 27
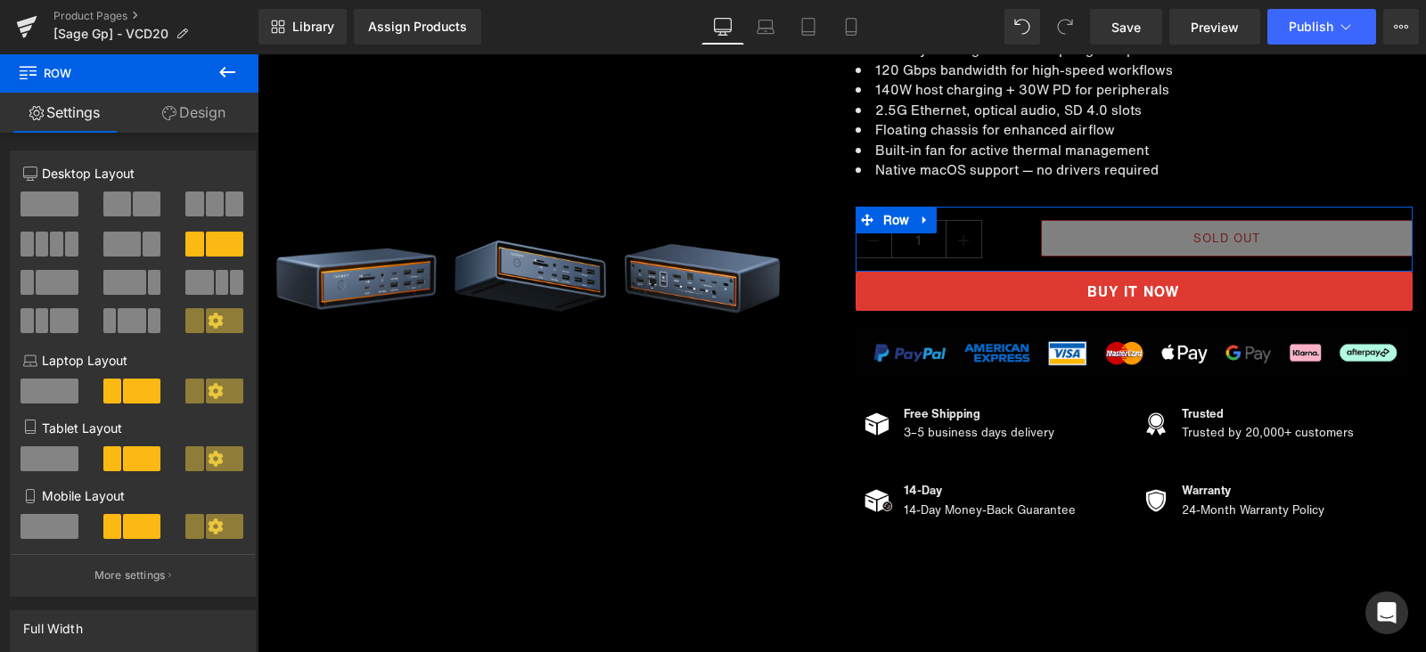
click at [184, 115] on link "Design" at bounding box center [193, 113] width 129 height 40
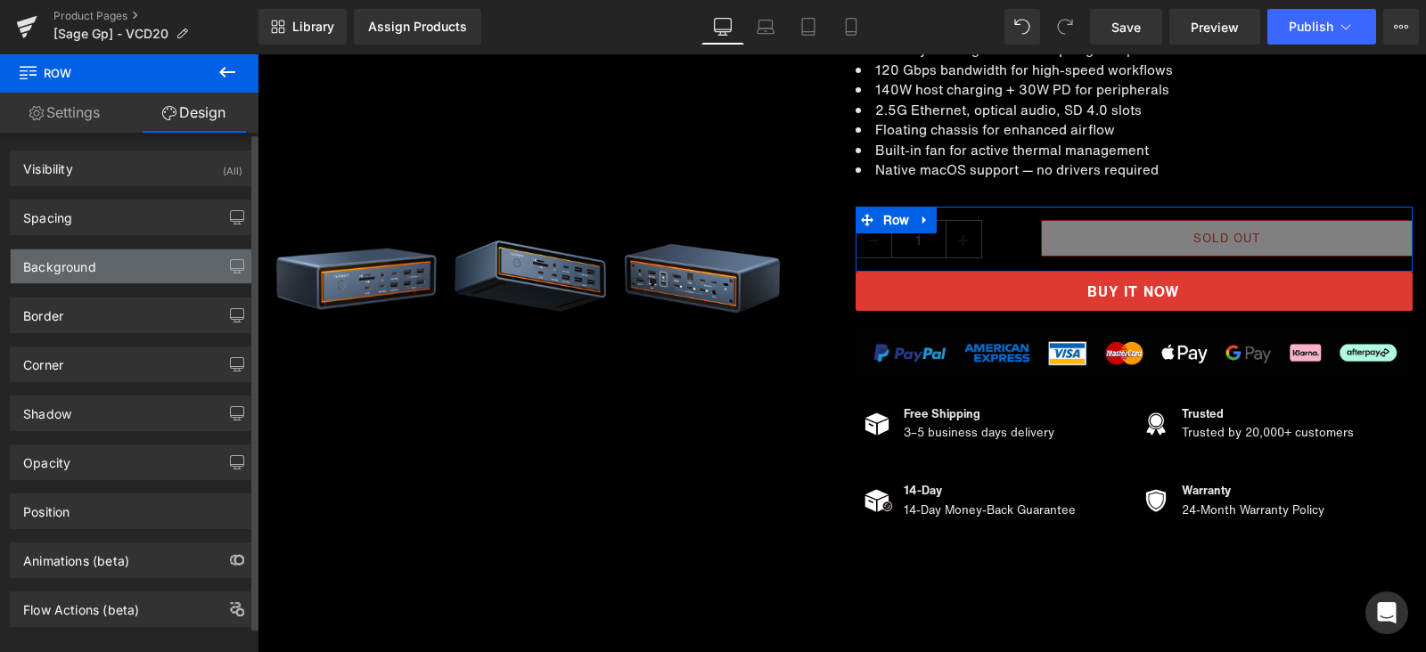
click at [155, 264] on div "Background" at bounding box center [133, 267] width 244 height 34
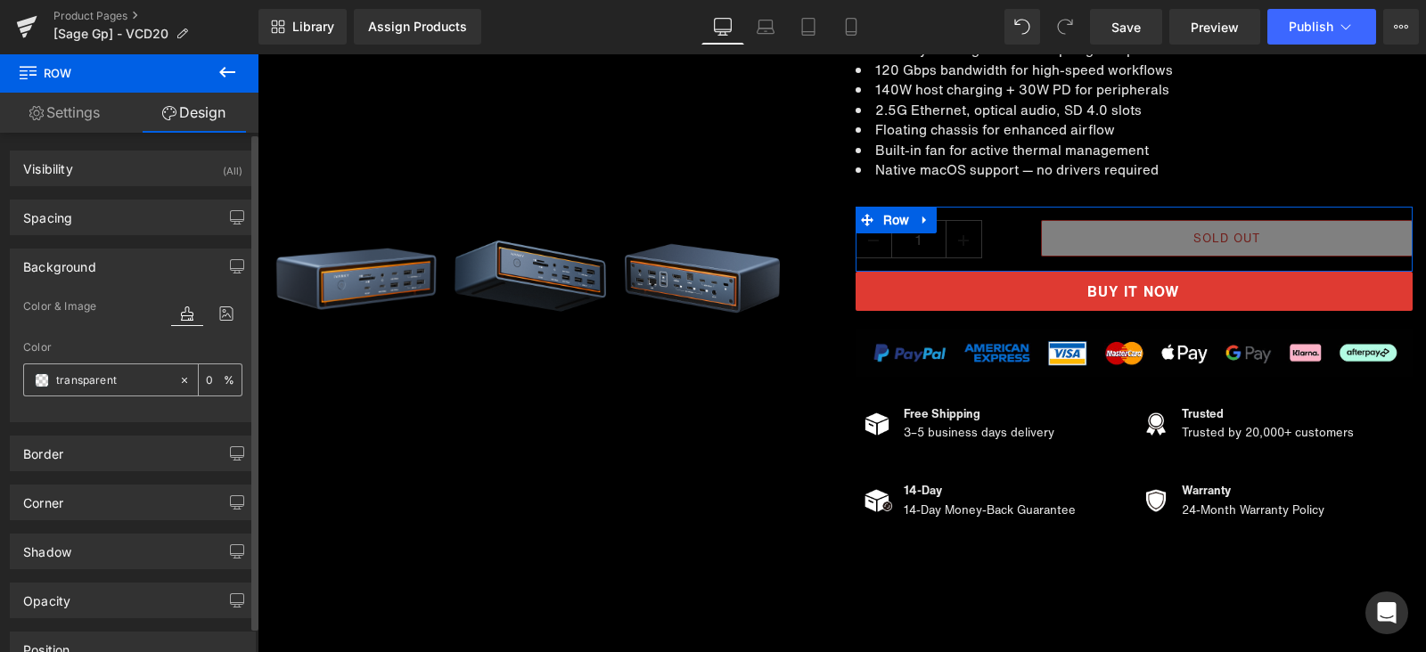
click at [37, 380] on span at bounding box center [42, 380] width 14 height 14
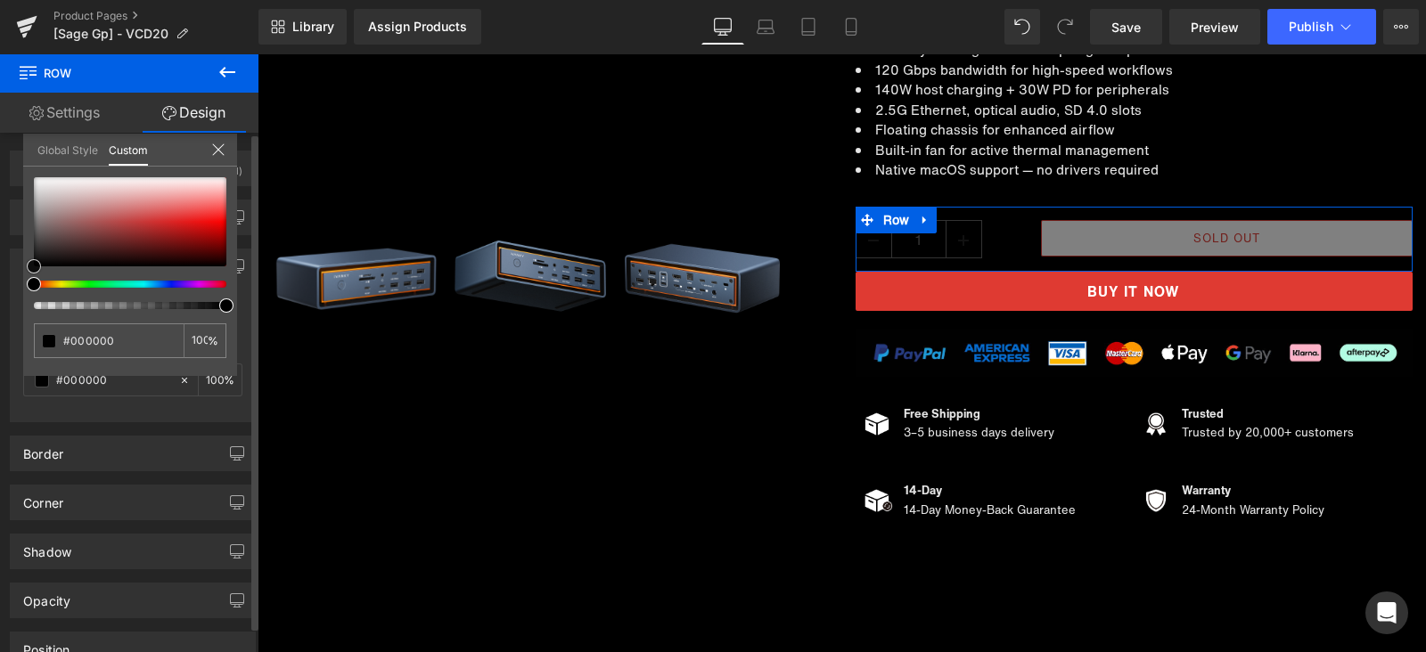
drag, startPoint x: 143, startPoint y: 235, endPoint x: 16, endPoint y: 300, distance: 143.1
click at [13, 300] on div "Background Color & Image color Color transparent 0 % Image Replace Image Upload…" at bounding box center [133, 328] width 266 height 187
drag, startPoint x: 76, startPoint y: 307, endPoint x: 20, endPoint y: 309, distance: 55.3
click at [20, 309] on div "Background Color & Image color Color transparent 0 % Image Replace Image Upload…" at bounding box center [133, 328] width 266 height 187
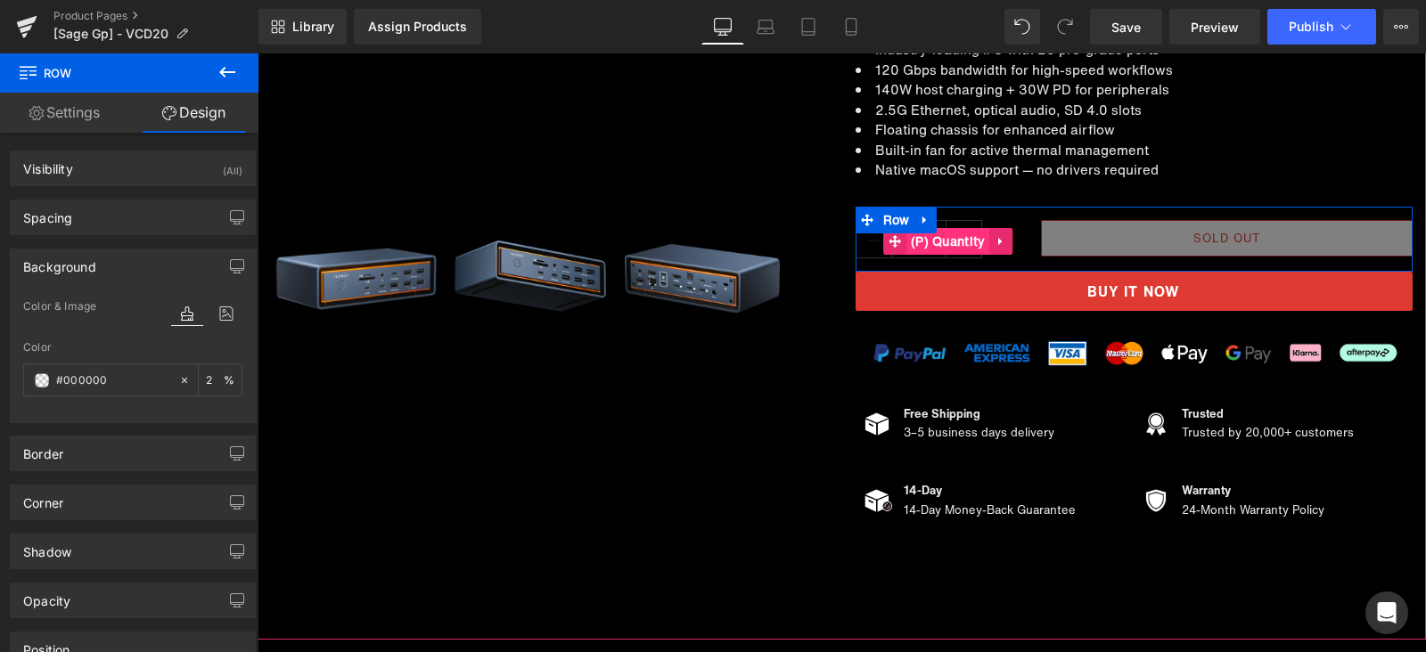
click at [938, 238] on span "(P) Quantity" at bounding box center [948, 241] width 84 height 27
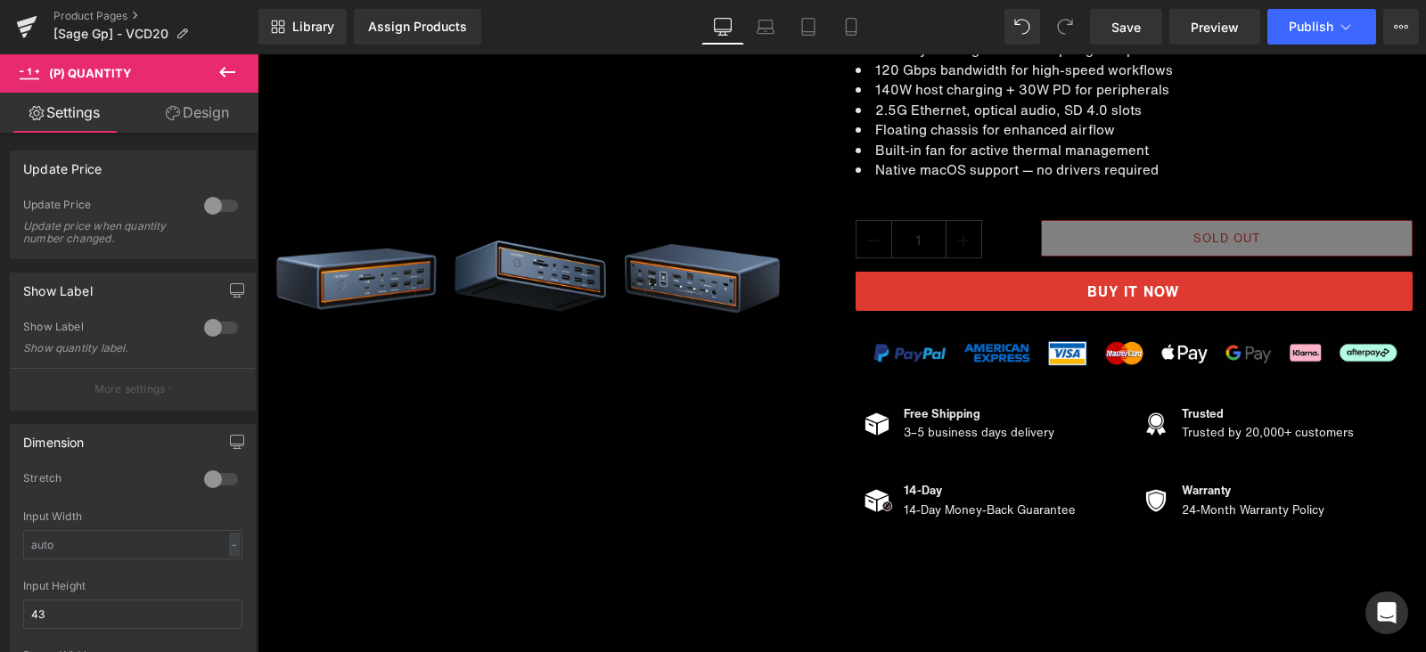
click at [210, 113] on link "Design" at bounding box center [197, 113] width 129 height 40
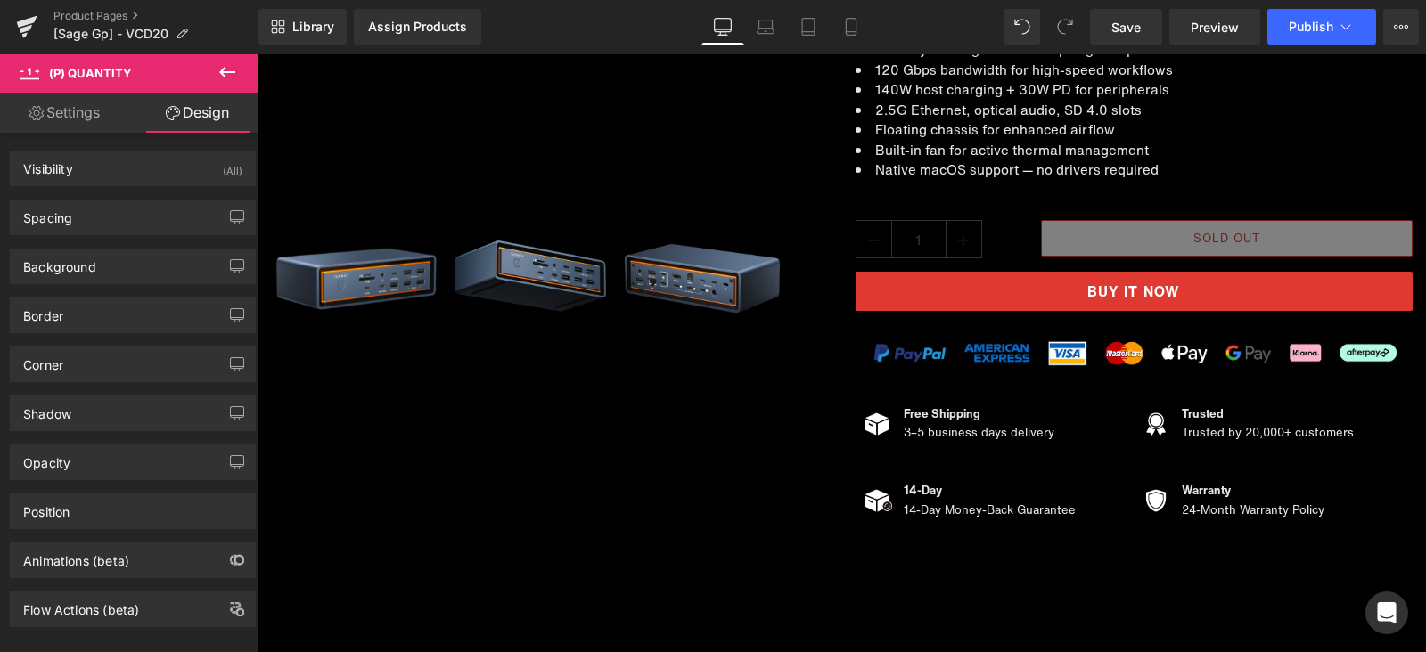
drag, startPoint x: 87, startPoint y: 110, endPoint x: 134, endPoint y: 189, distance: 91.9
click at [87, 110] on link "Settings" at bounding box center [64, 113] width 129 height 40
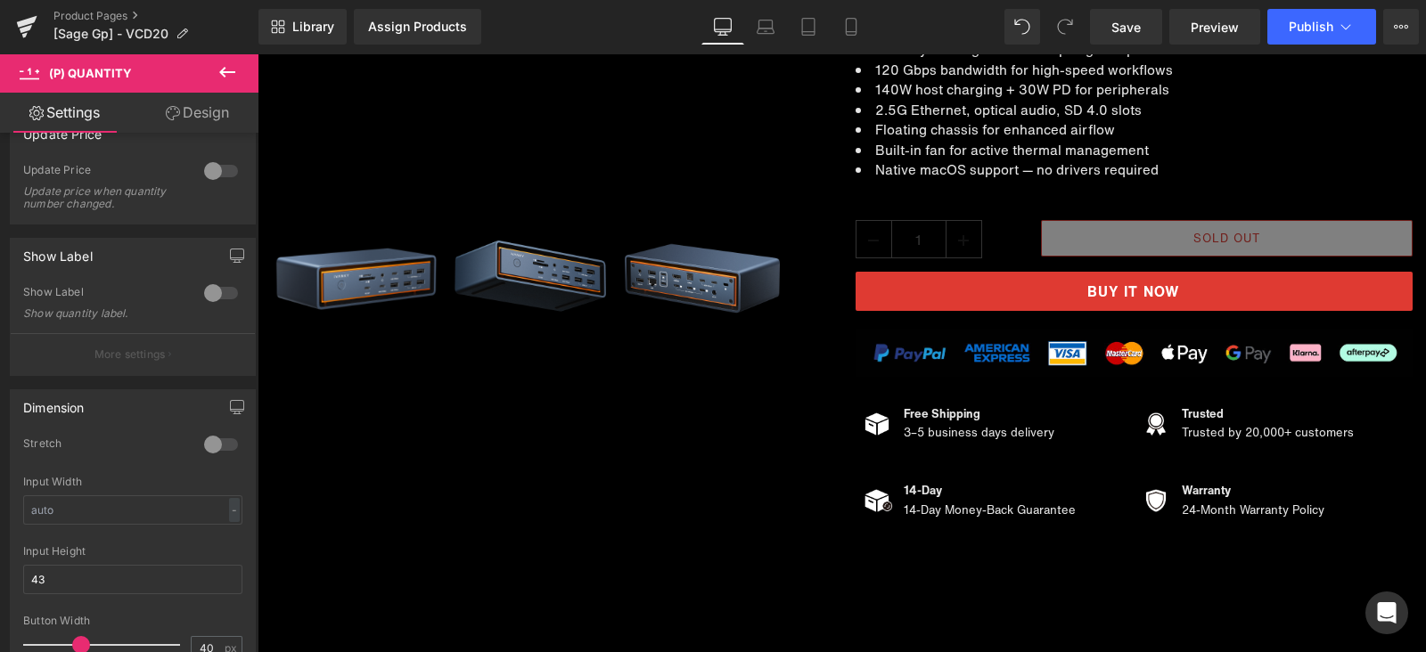
scroll to position [0, 0]
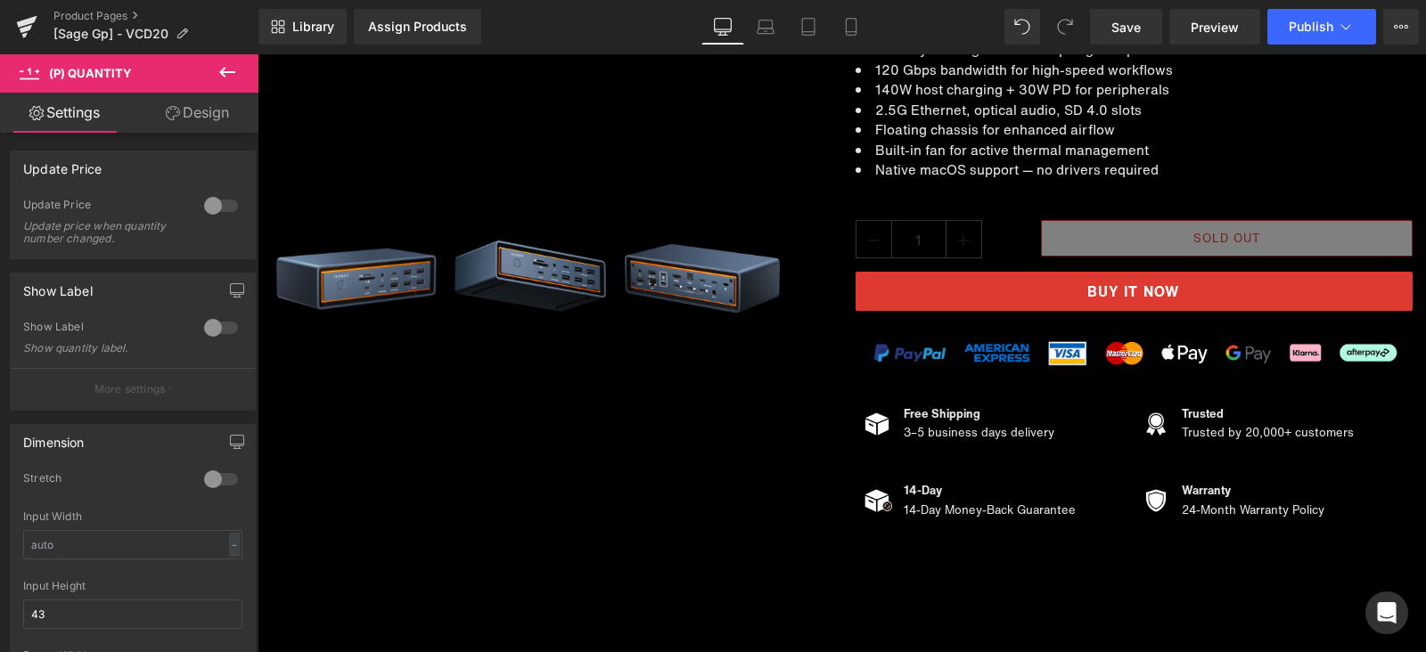
click at [209, 113] on link "Design" at bounding box center [197, 113] width 129 height 40
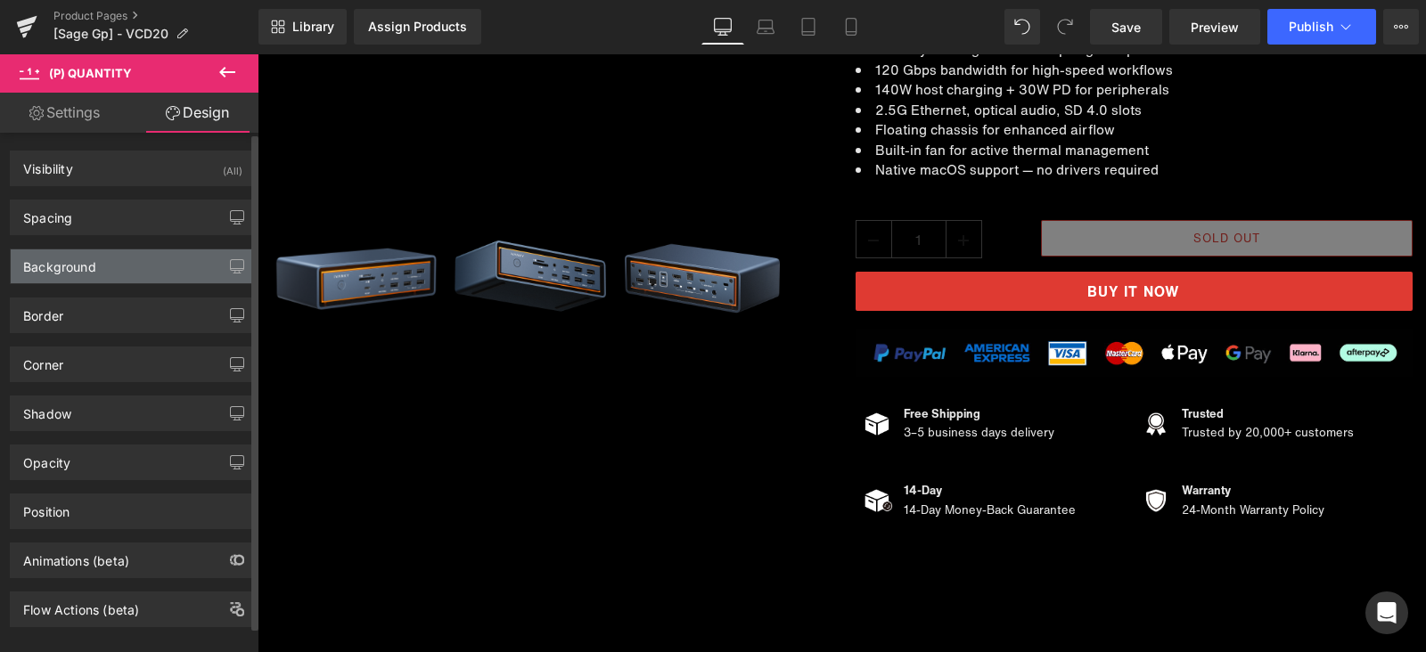
click at [123, 257] on div "Background" at bounding box center [133, 267] width 244 height 34
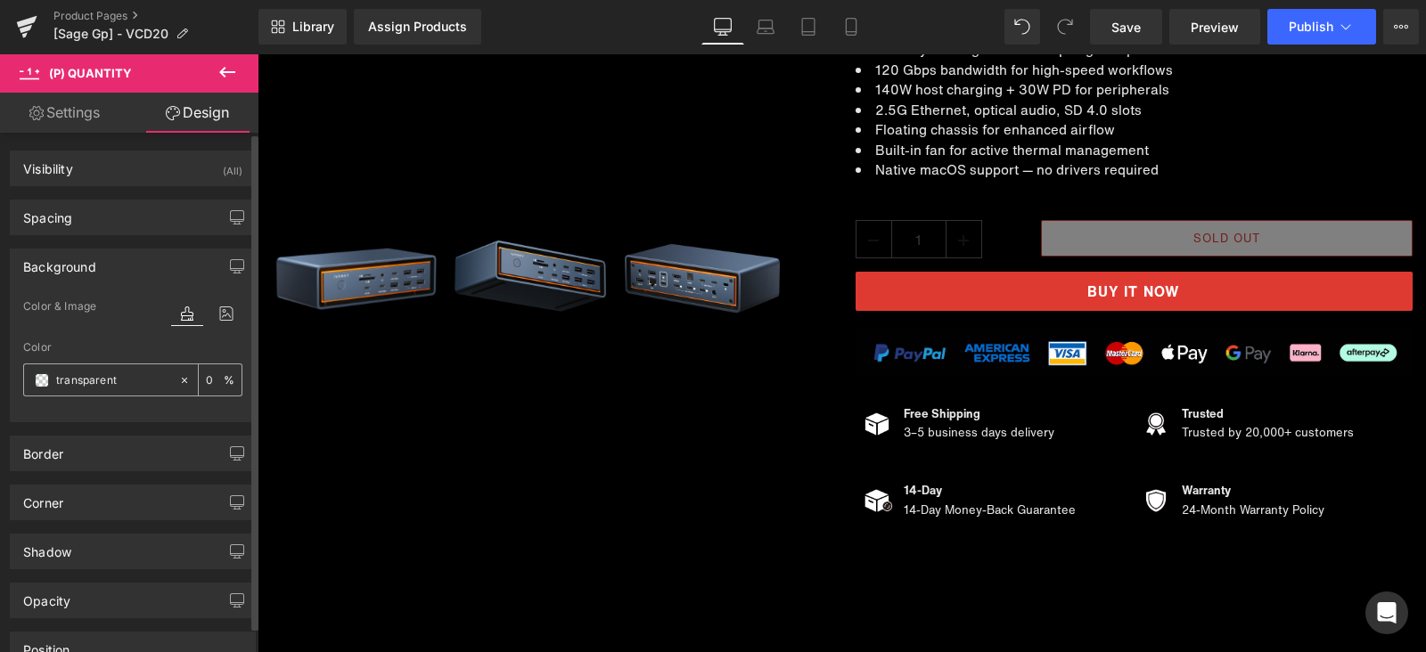
click at [39, 381] on span at bounding box center [42, 380] width 14 height 14
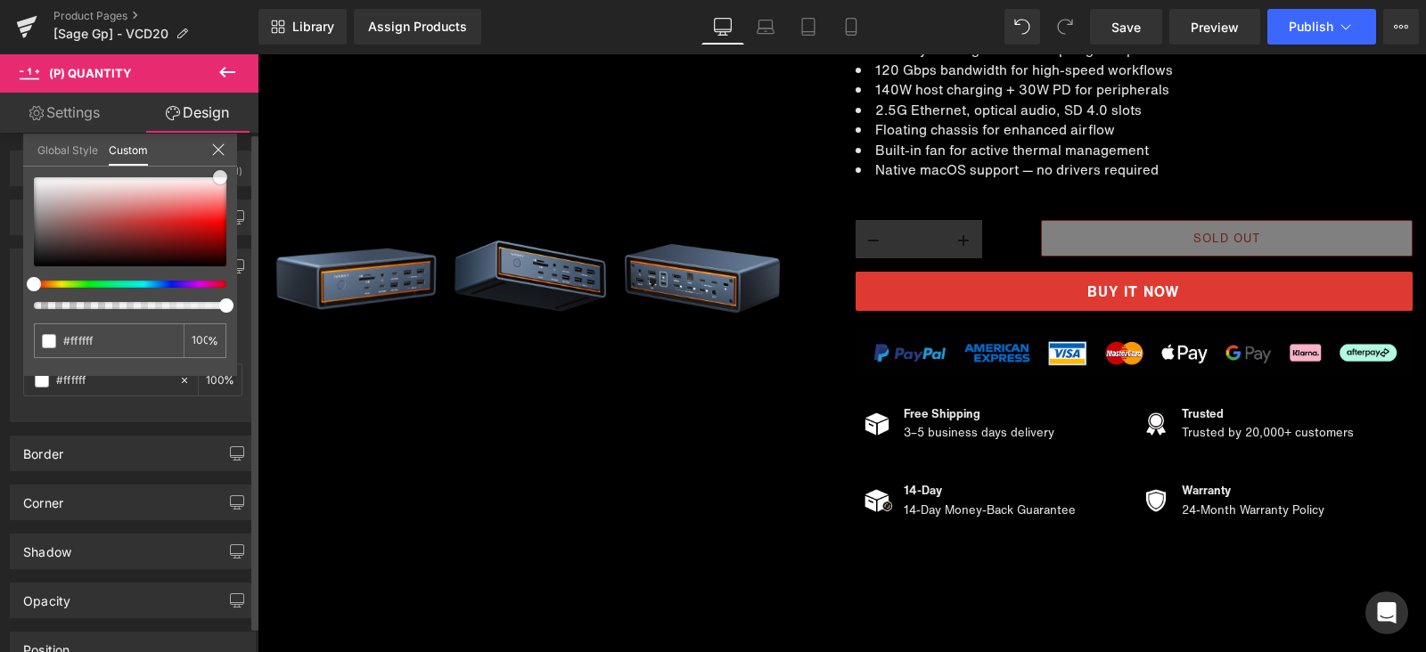
drag, startPoint x: 116, startPoint y: 225, endPoint x: 236, endPoint y: 168, distance: 132.8
click at [221, 177] on div at bounding box center [130, 221] width 193 height 89
click at [1141, 29] on span "Save" at bounding box center [1125, 27] width 29 height 19
click at [219, 143] on icon at bounding box center [218, 150] width 14 height 14
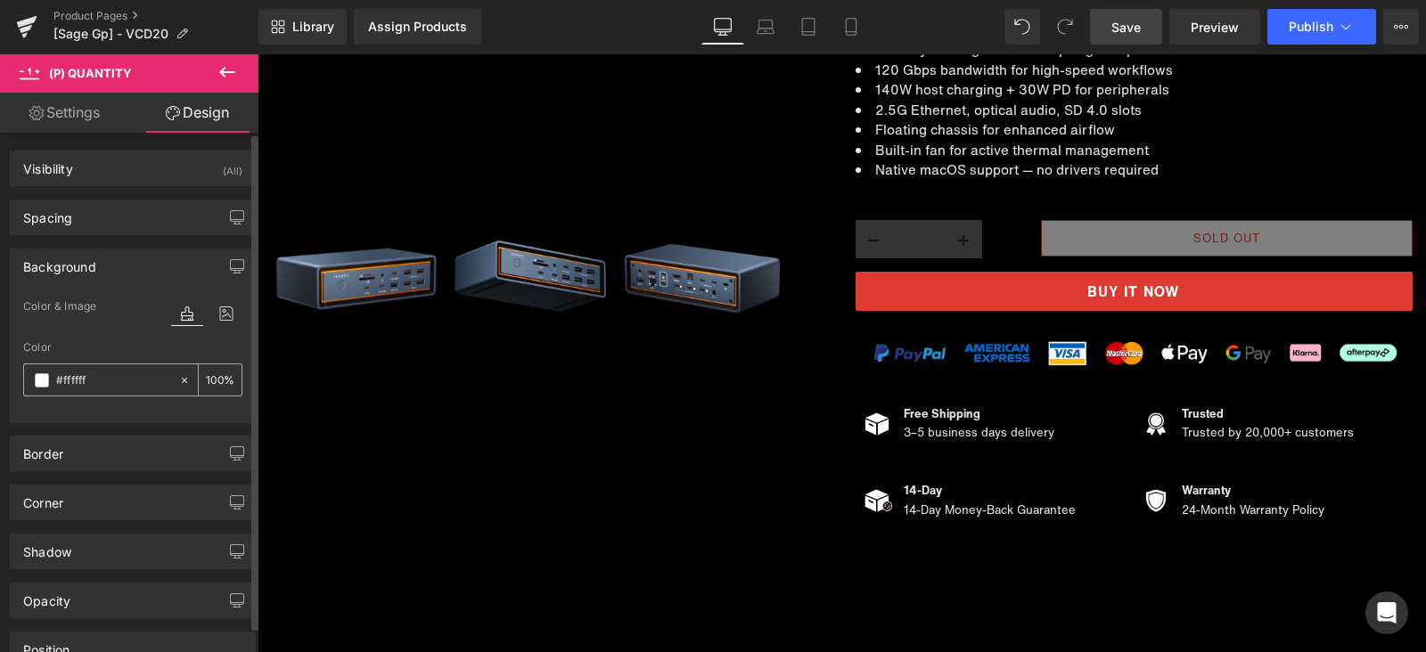
click at [178, 378] on icon at bounding box center [184, 380] width 12 height 12
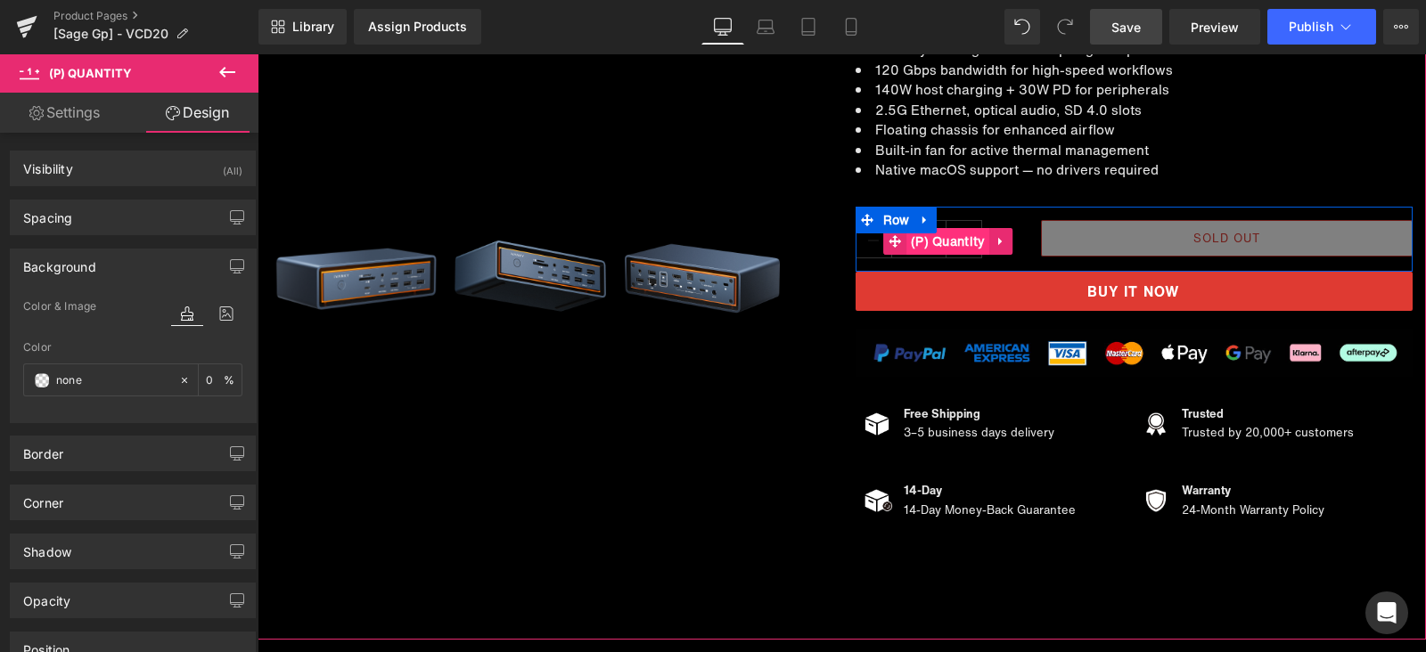
click at [960, 245] on span "(P) Quantity" at bounding box center [948, 241] width 84 height 27
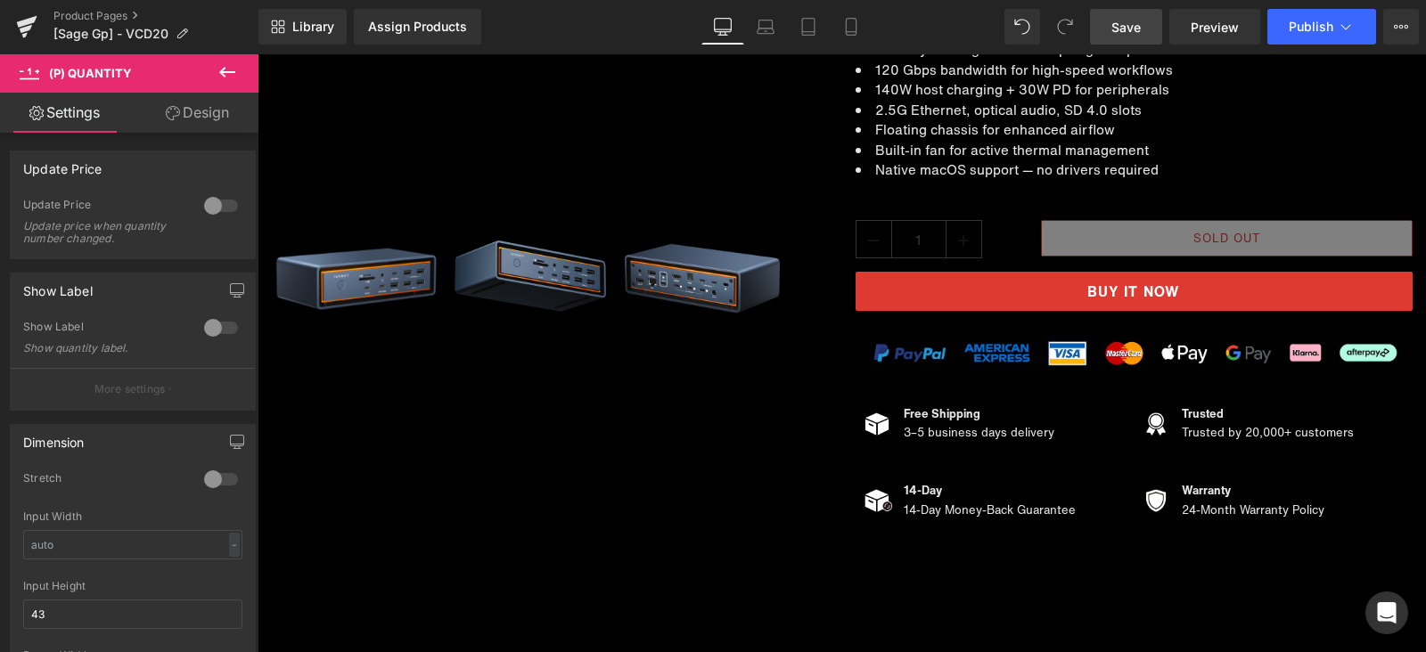
click at [169, 110] on icon at bounding box center [173, 113] width 14 height 14
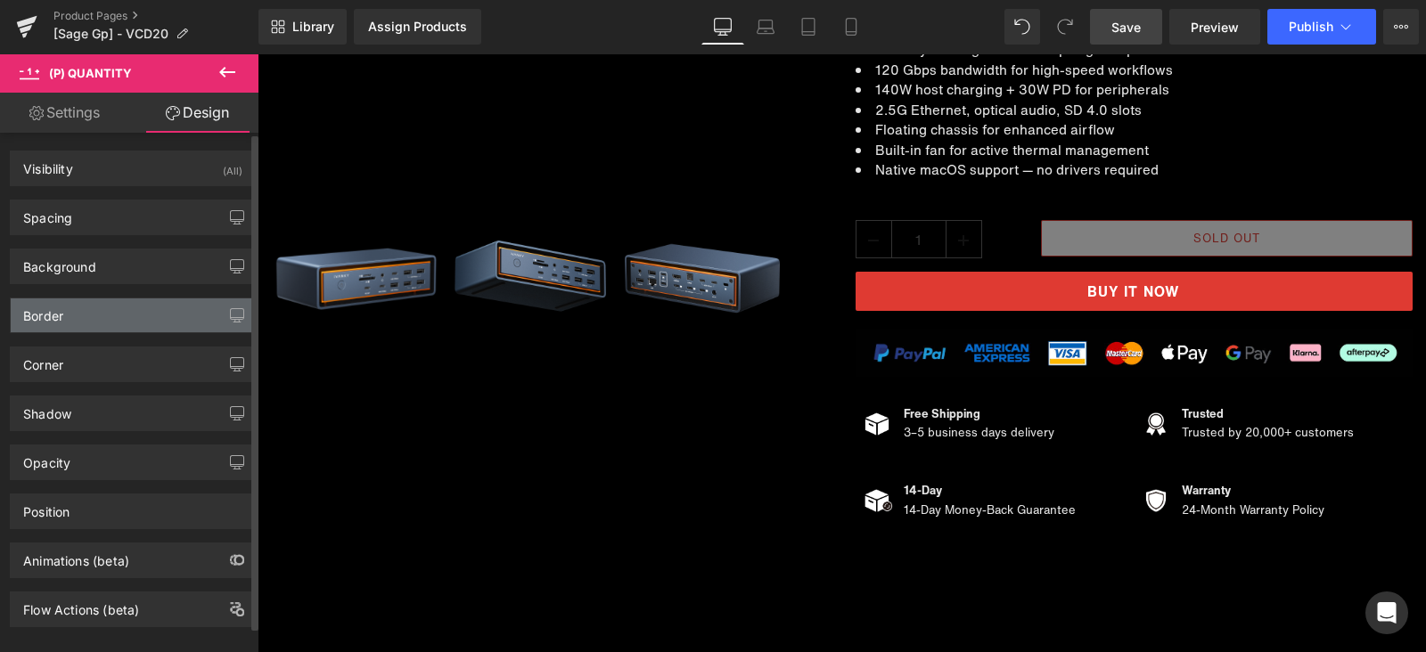
click at [101, 308] on div "Border" at bounding box center [133, 316] width 244 height 34
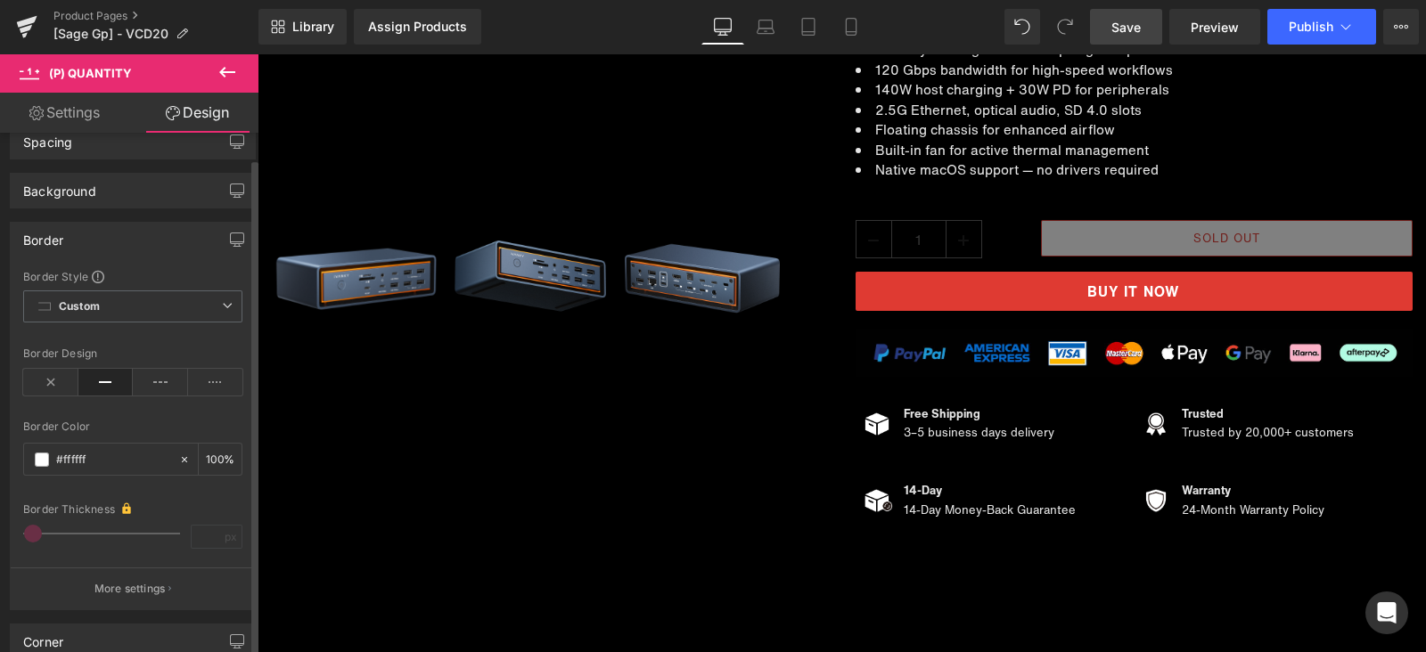
scroll to position [111, 0]
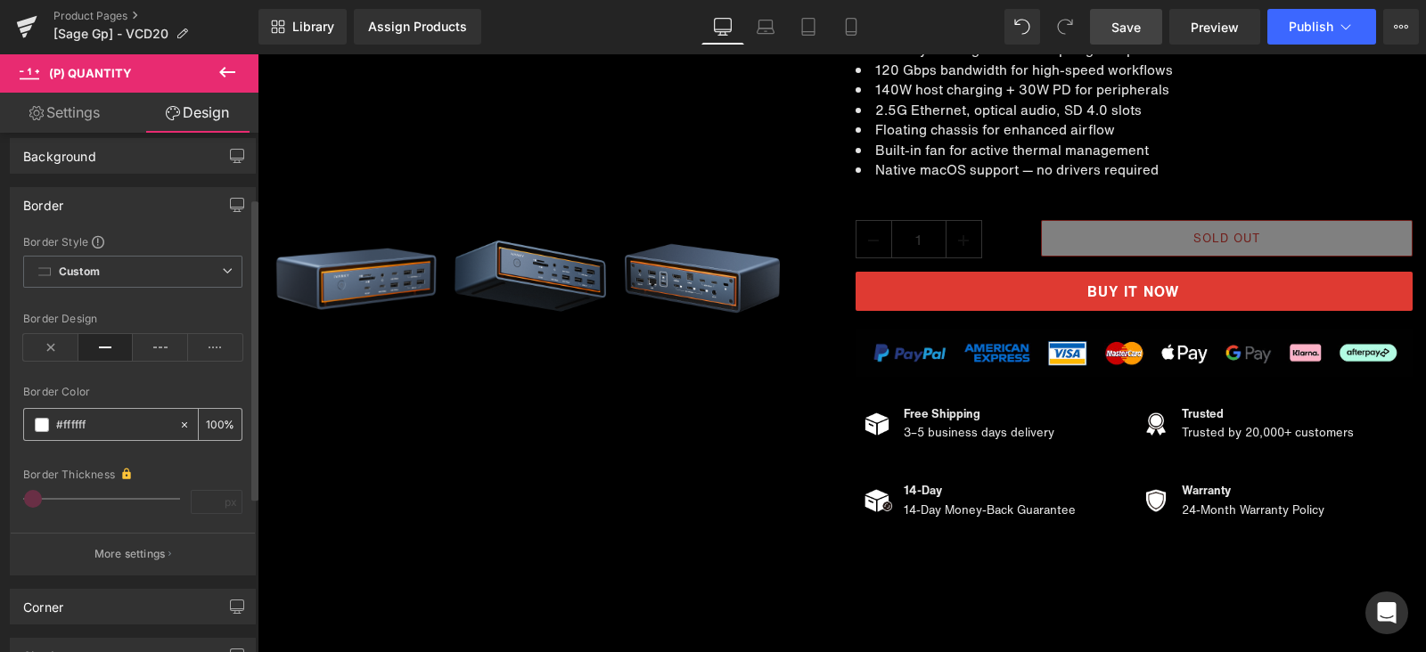
click at [40, 421] on span at bounding box center [42, 425] width 14 height 14
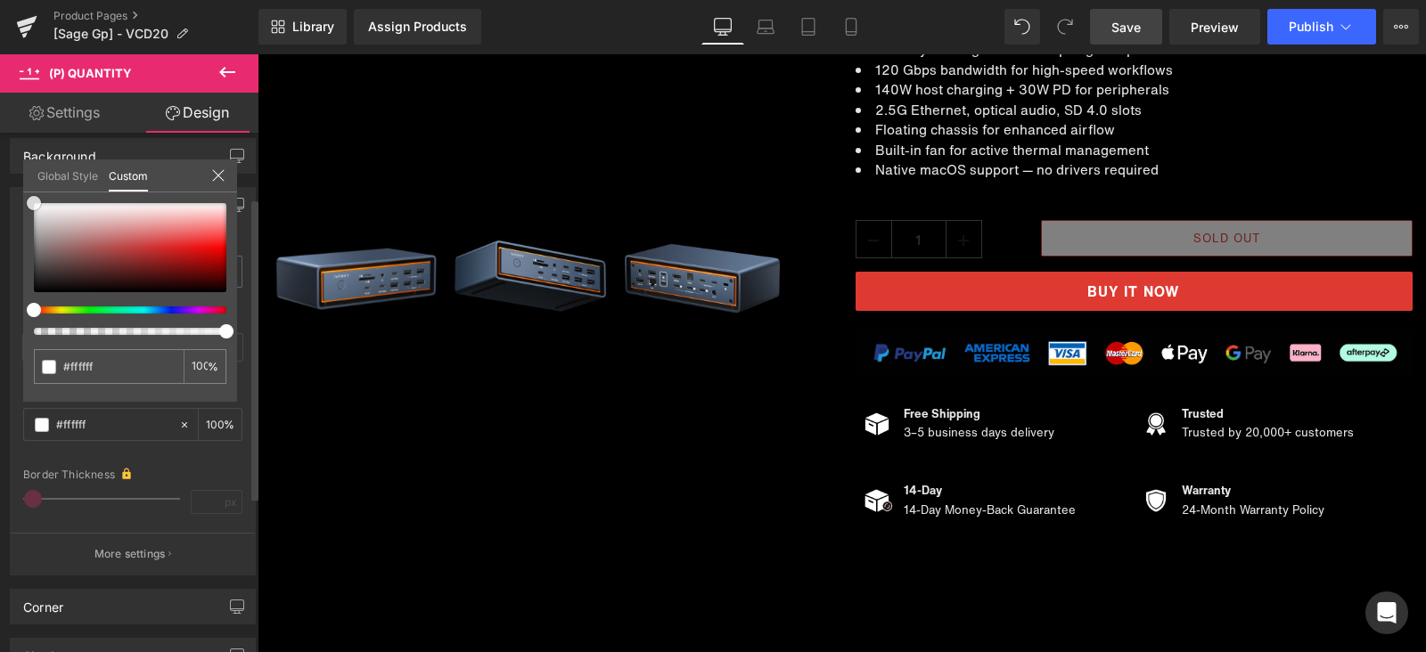
drag, startPoint x: 135, startPoint y: 240, endPoint x: 0, endPoint y: 178, distance: 148.0
click at [0, 178] on div "Border Border Style Custom Custom Setup Global Style Custom Setup Global Style …" at bounding box center [133, 375] width 266 height 402
click at [209, 170] on div "Global Style Custom" at bounding box center [130, 176] width 214 height 33
click at [217, 176] on icon at bounding box center [218, 175] width 14 height 14
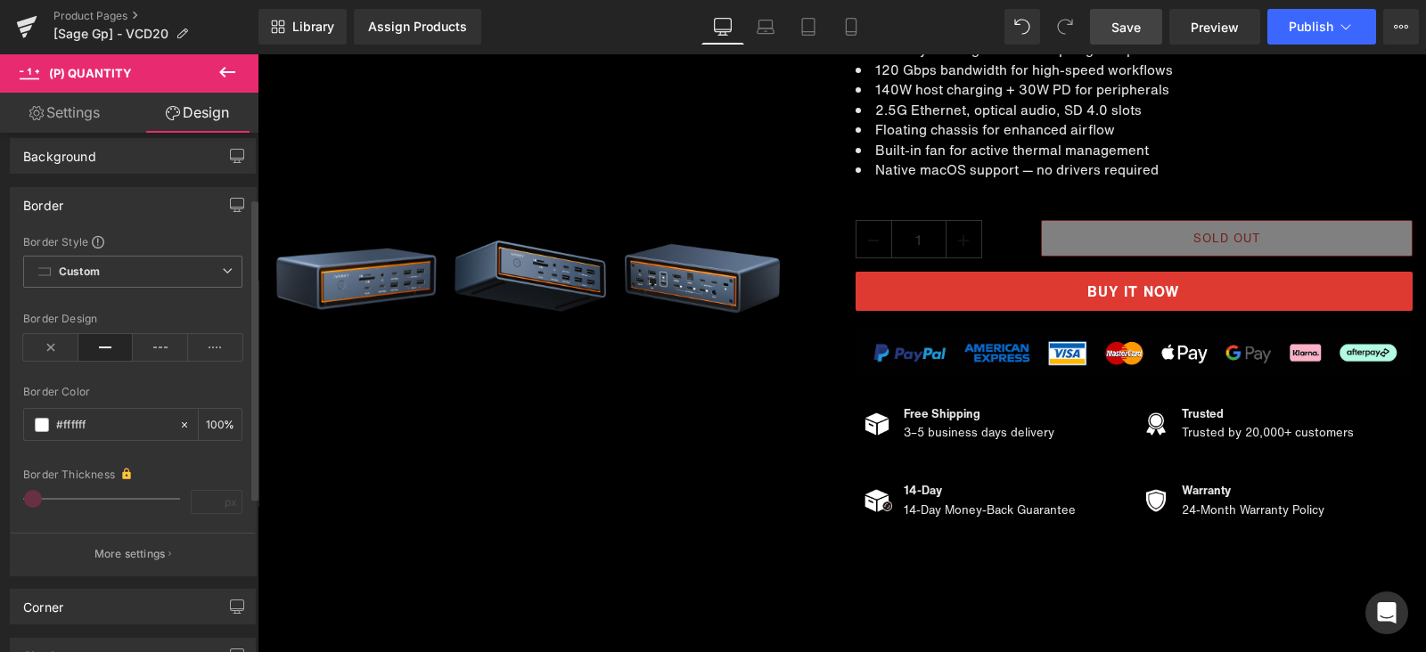
click at [1127, 33] on span "Save" at bounding box center [1125, 27] width 29 height 19
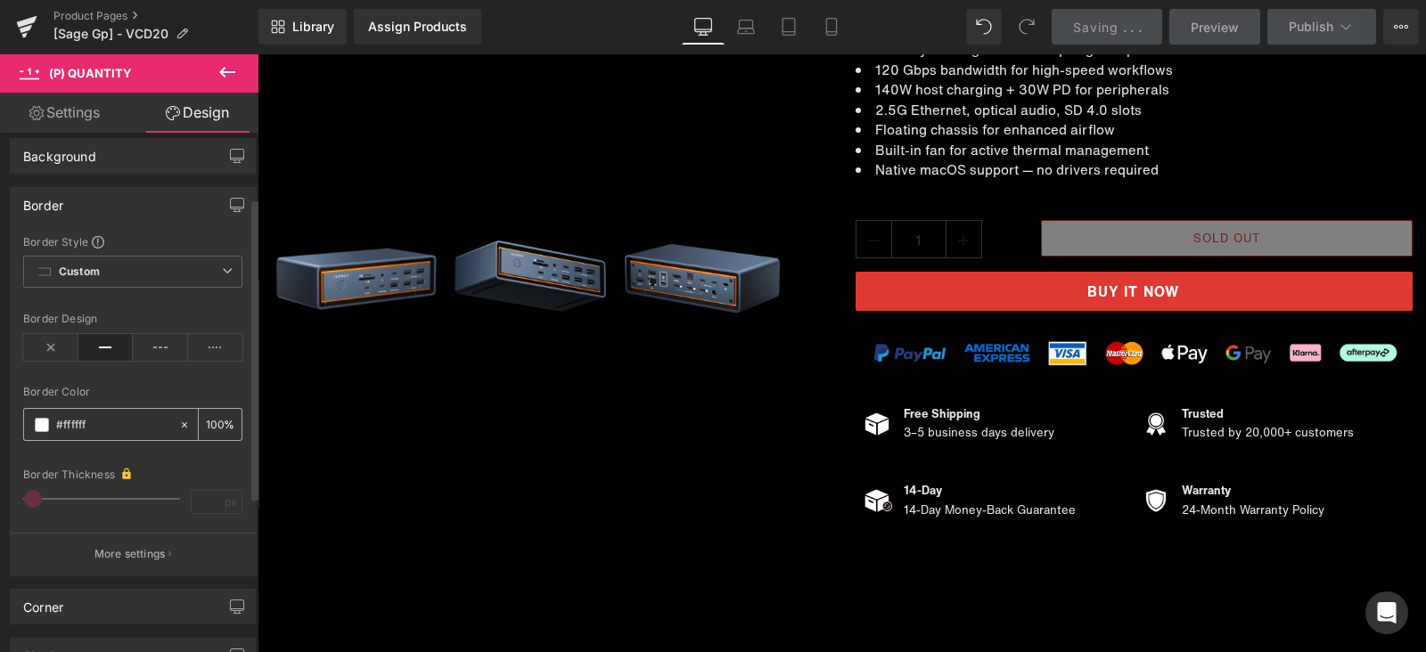
click at [80, 421] on input "text" at bounding box center [113, 425] width 114 height 20
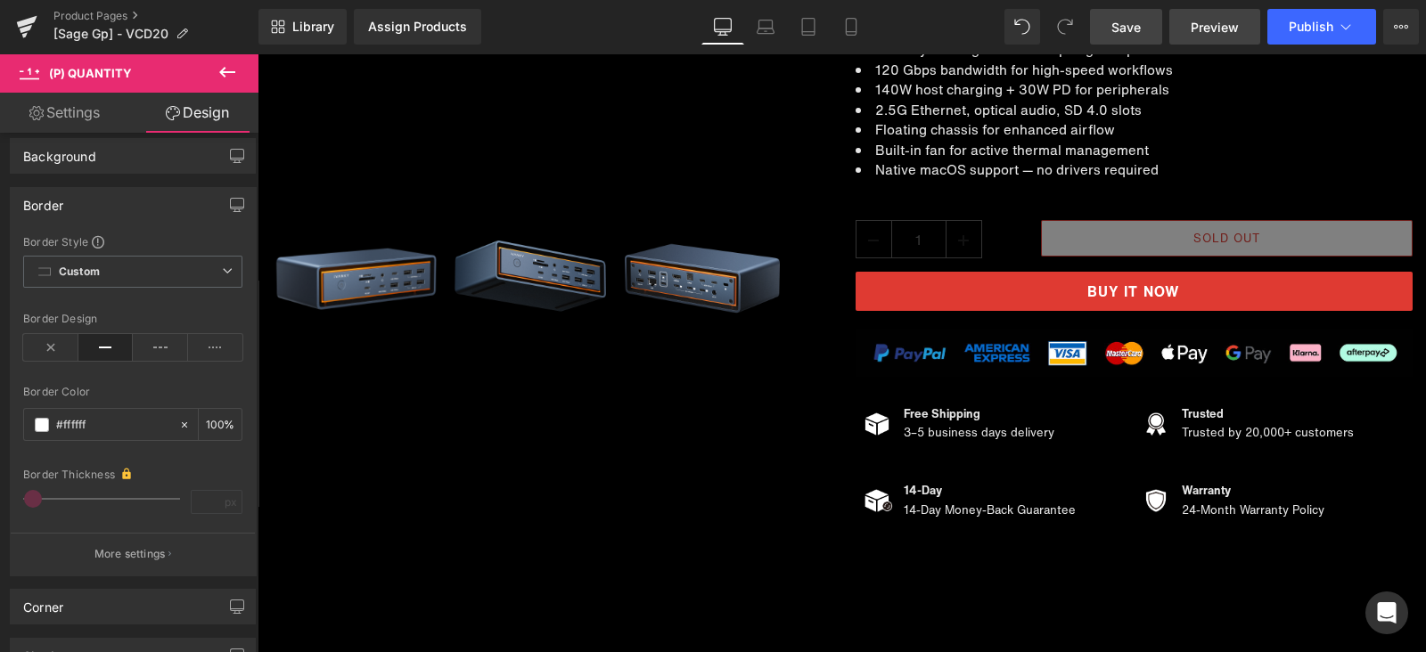
click at [1214, 35] on span "Preview" at bounding box center [1215, 27] width 48 height 19
click at [70, 422] on input "text" at bounding box center [113, 425] width 114 height 20
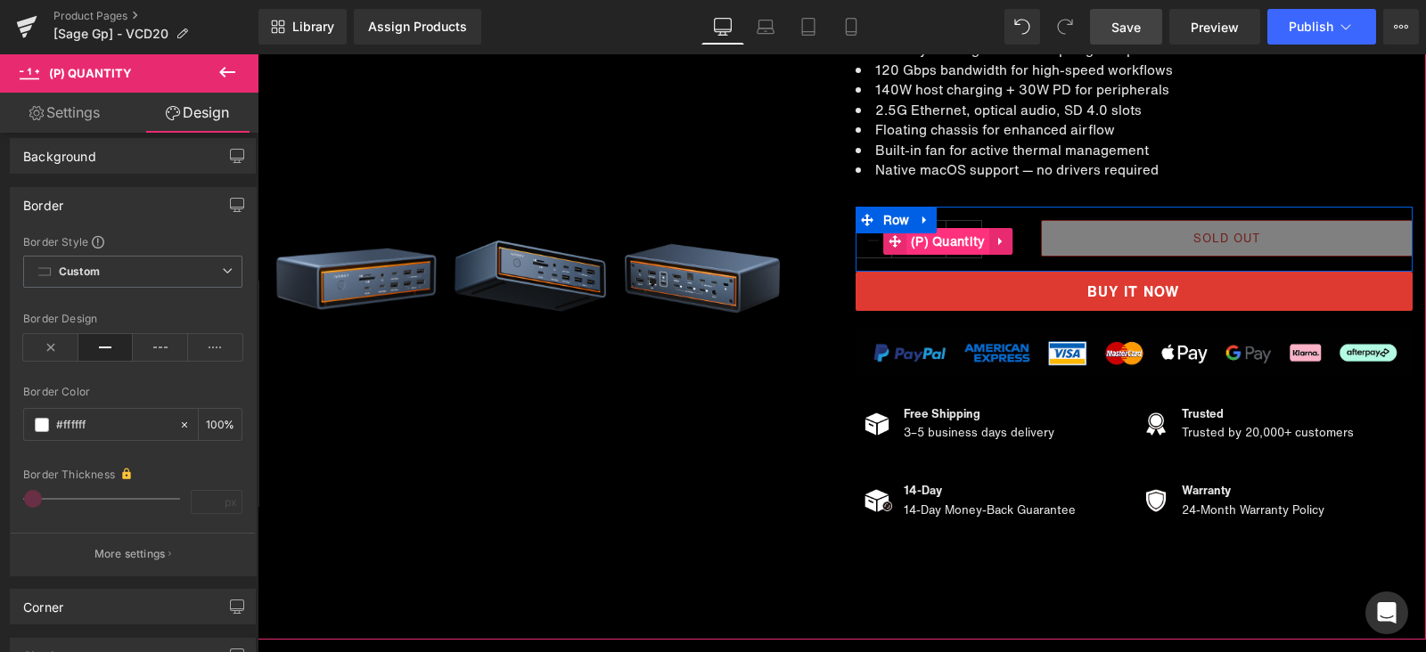
click at [962, 241] on span "(P) Quantity" at bounding box center [948, 241] width 84 height 27
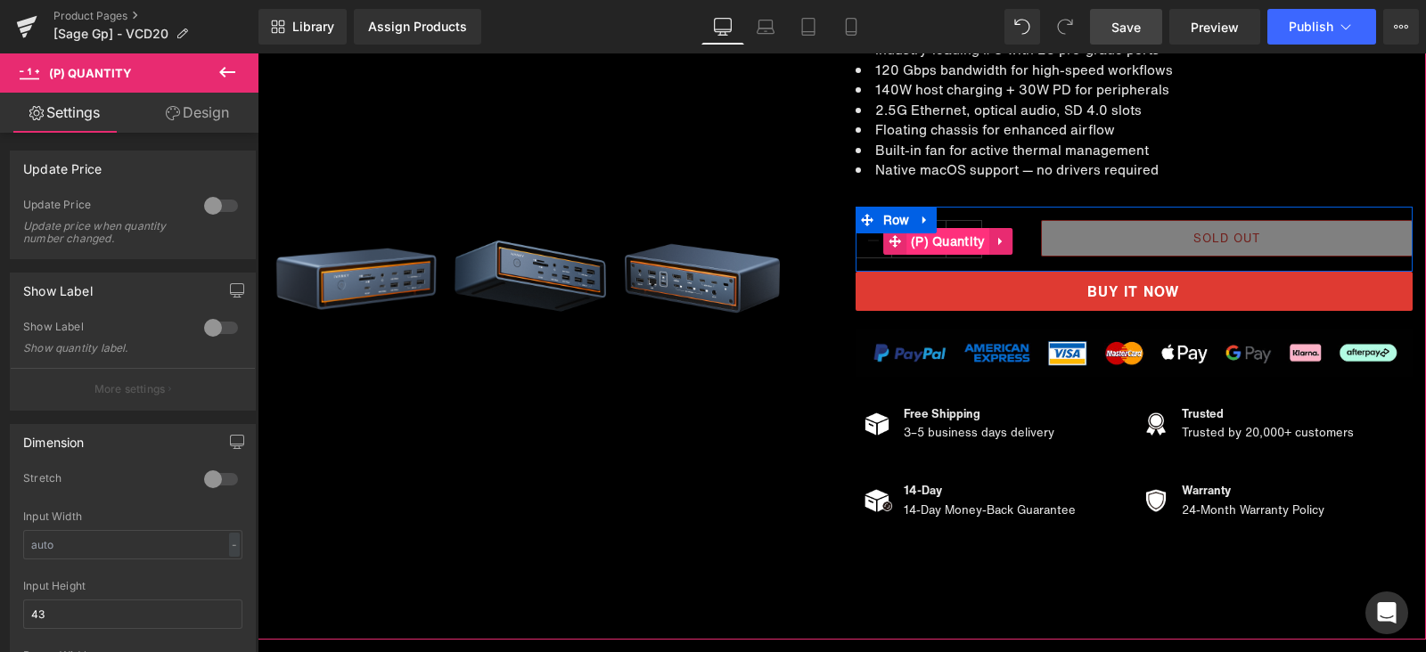
click at [941, 240] on span "(P) Quantity" at bounding box center [948, 241] width 84 height 27
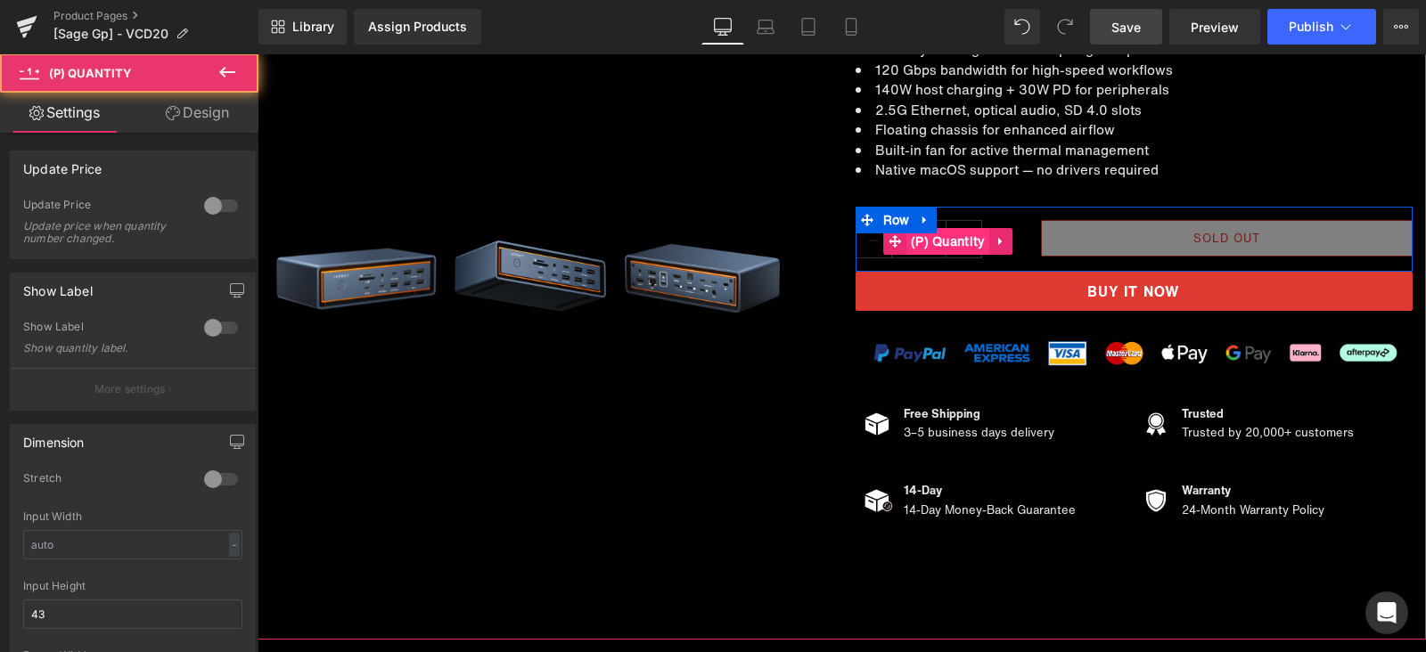
click at [939, 240] on span "(P) Quantity" at bounding box center [948, 241] width 84 height 27
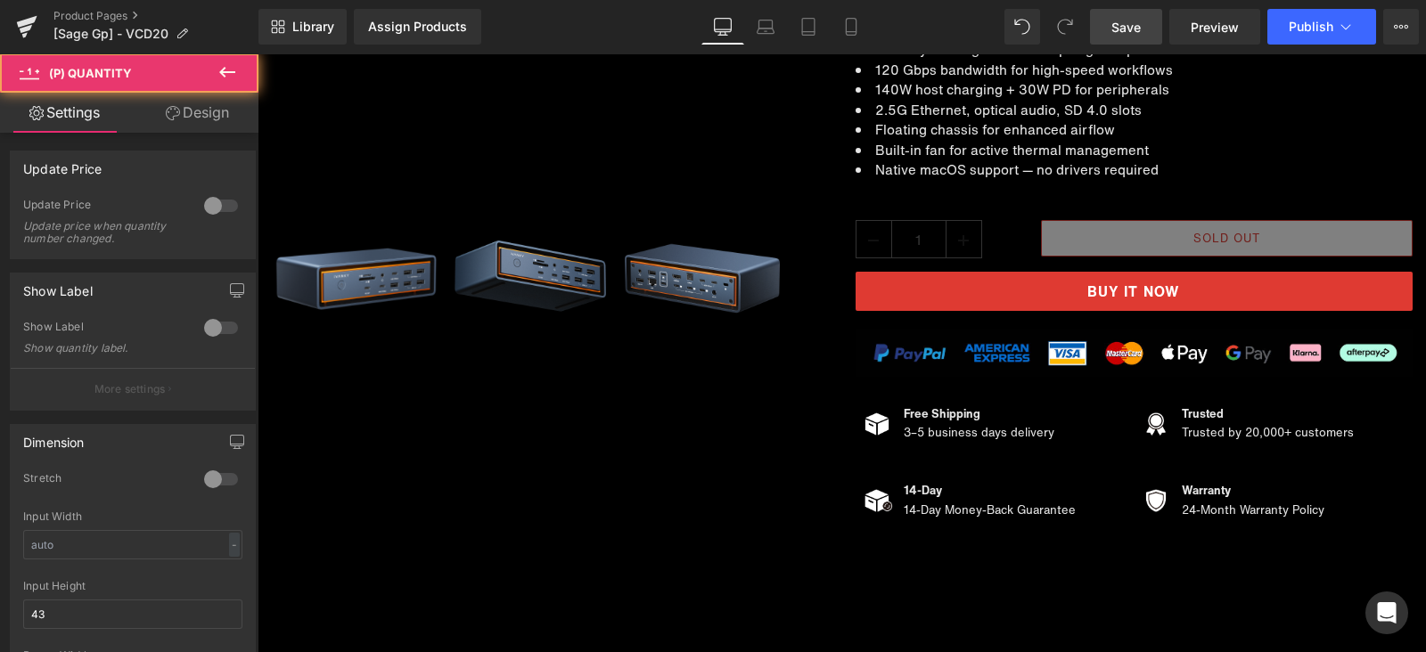
click at [199, 114] on link "Design" at bounding box center [197, 113] width 129 height 40
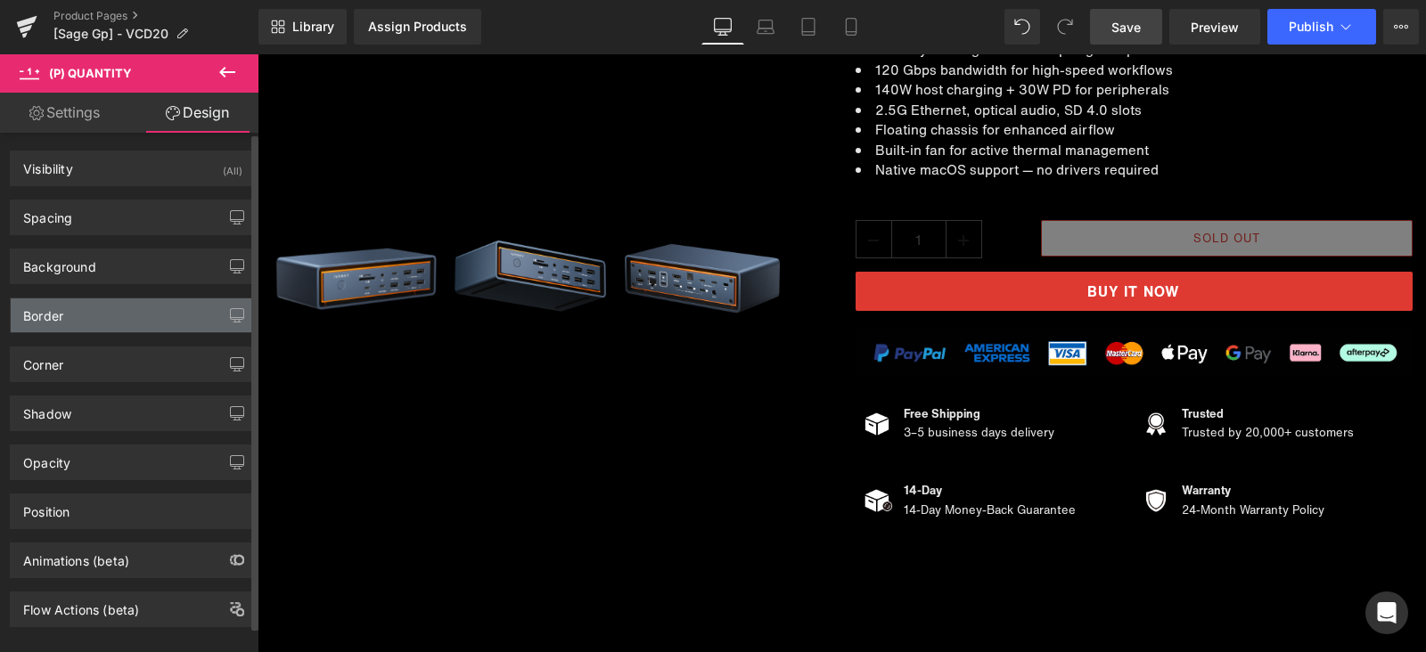
click at [94, 327] on div "Border" at bounding box center [133, 316] width 244 height 34
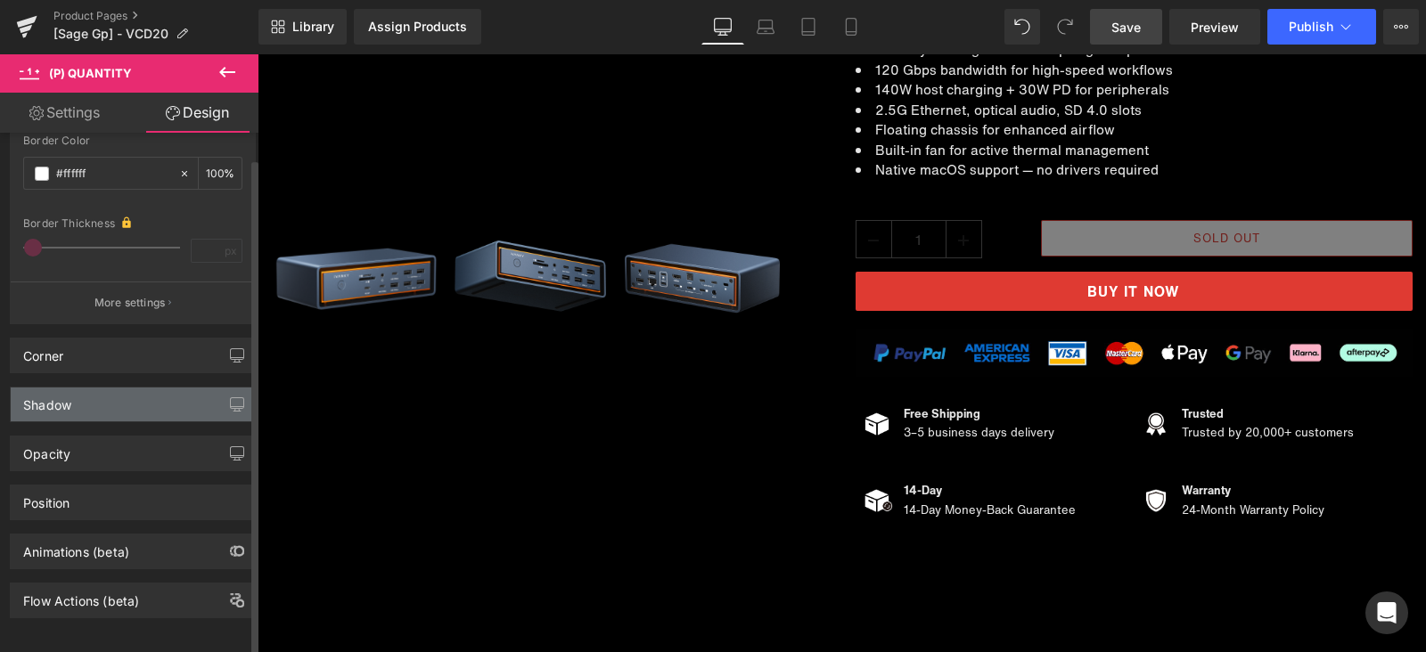
scroll to position [378, 0]
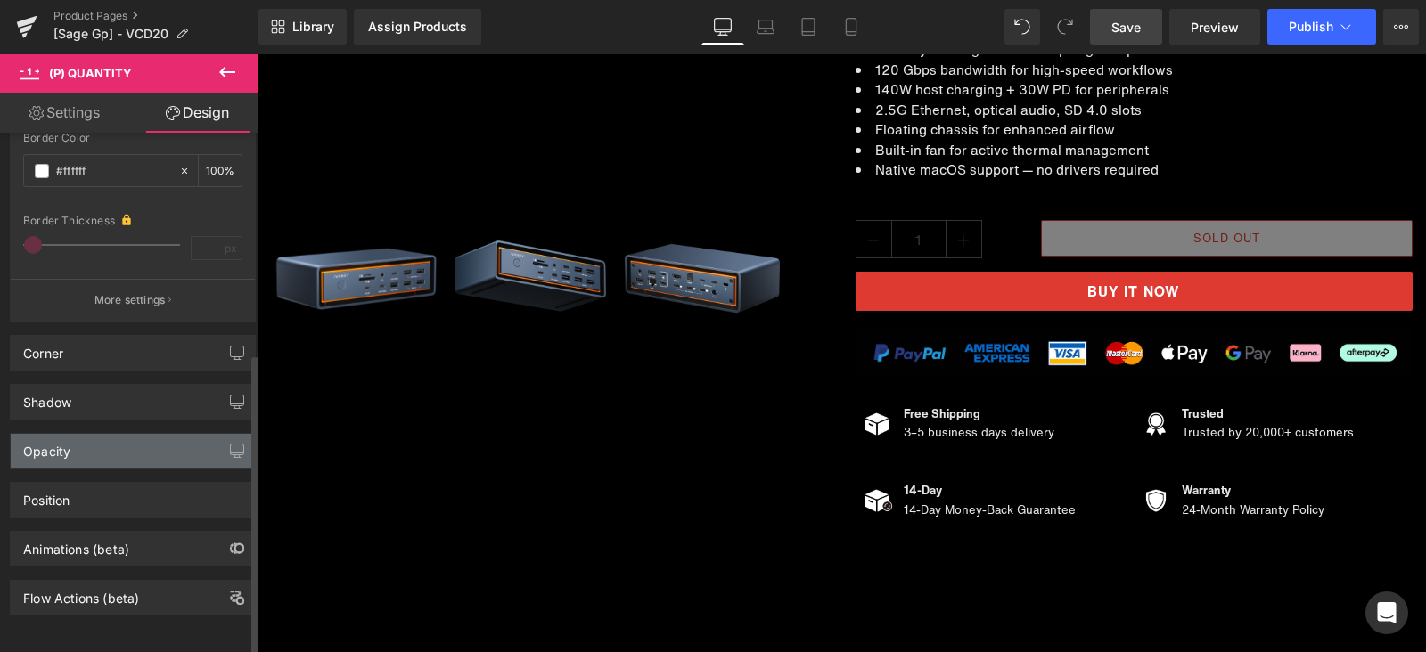
click at [131, 435] on div "Opacity" at bounding box center [133, 451] width 244 height 34
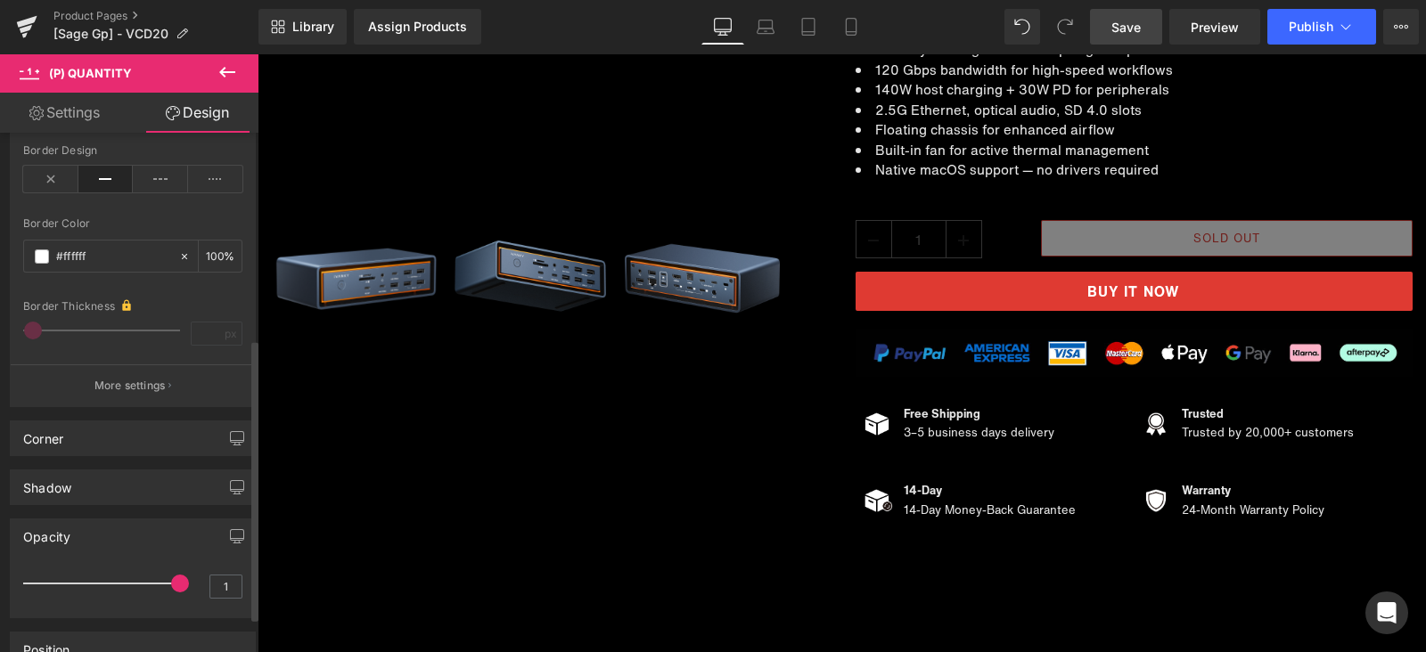
scroll to position [155, 0]
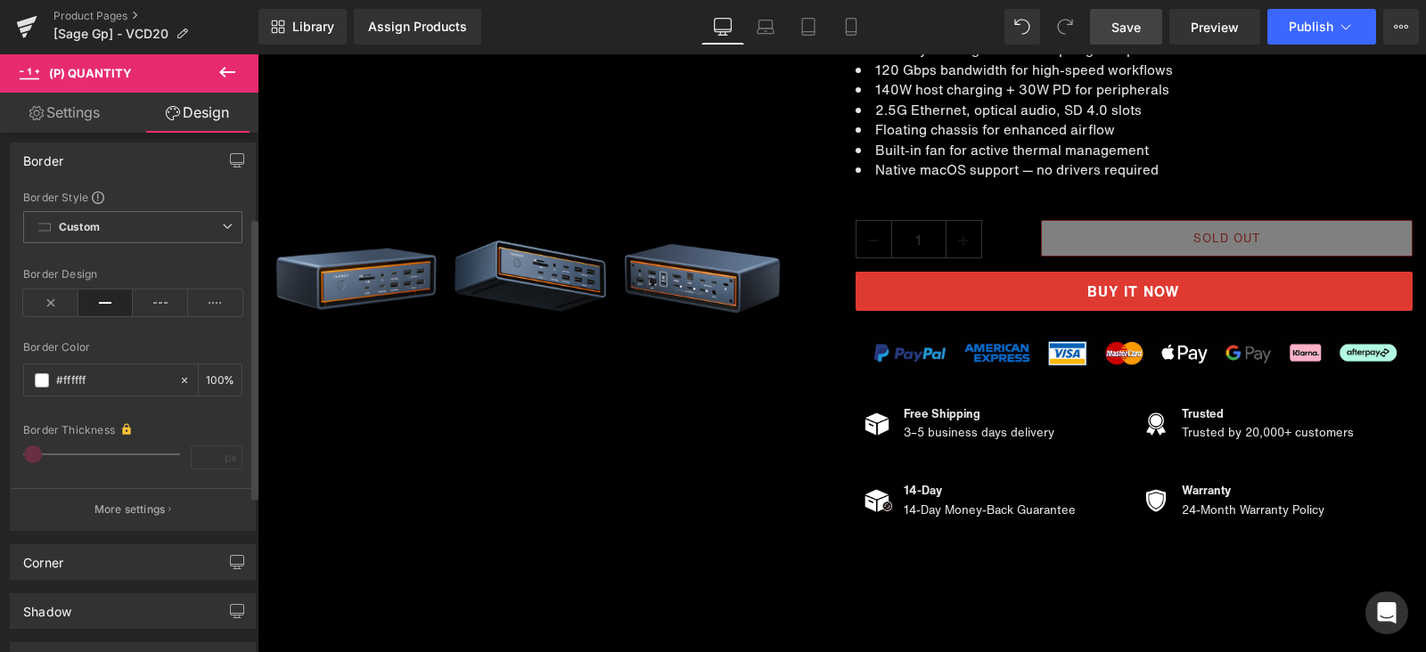
drag, startPoint x: 34, startPoint y: 447, endPoint x: 125, endPoint y: 447, distance: 90.9
click at [125, 447] on div "Border Thickness px" at bounding box center [132, 453] width 219 height 62
click at [107, 451] on div "Border Thickness px" at bounding box center [132, 453] width 219 height 62
click at [155, 295] on icon at bounding box center [160, 303] width 55 height 27
click at [107, 299] on icon at bounding box center [105, 303] width 55 height 27
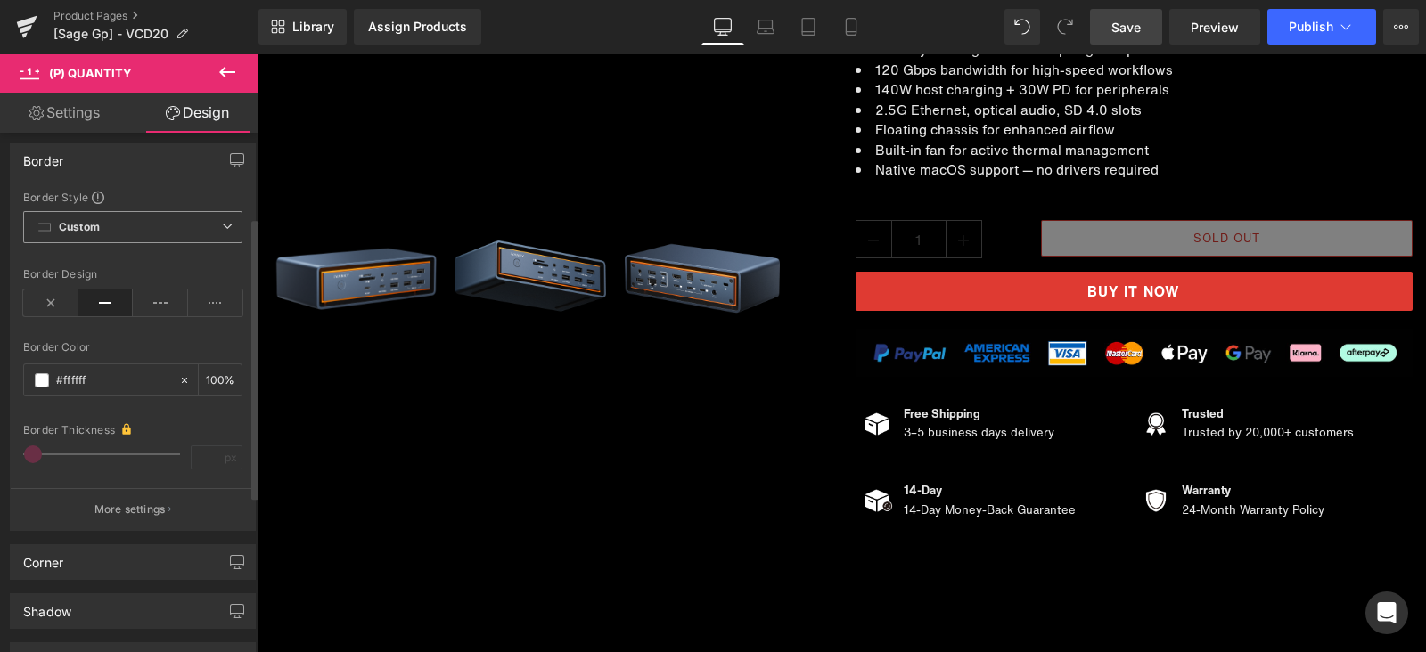
click at [107, 227] on span "Custom Setup Global Style" at bounding box center [132, 227] width 219 height 32
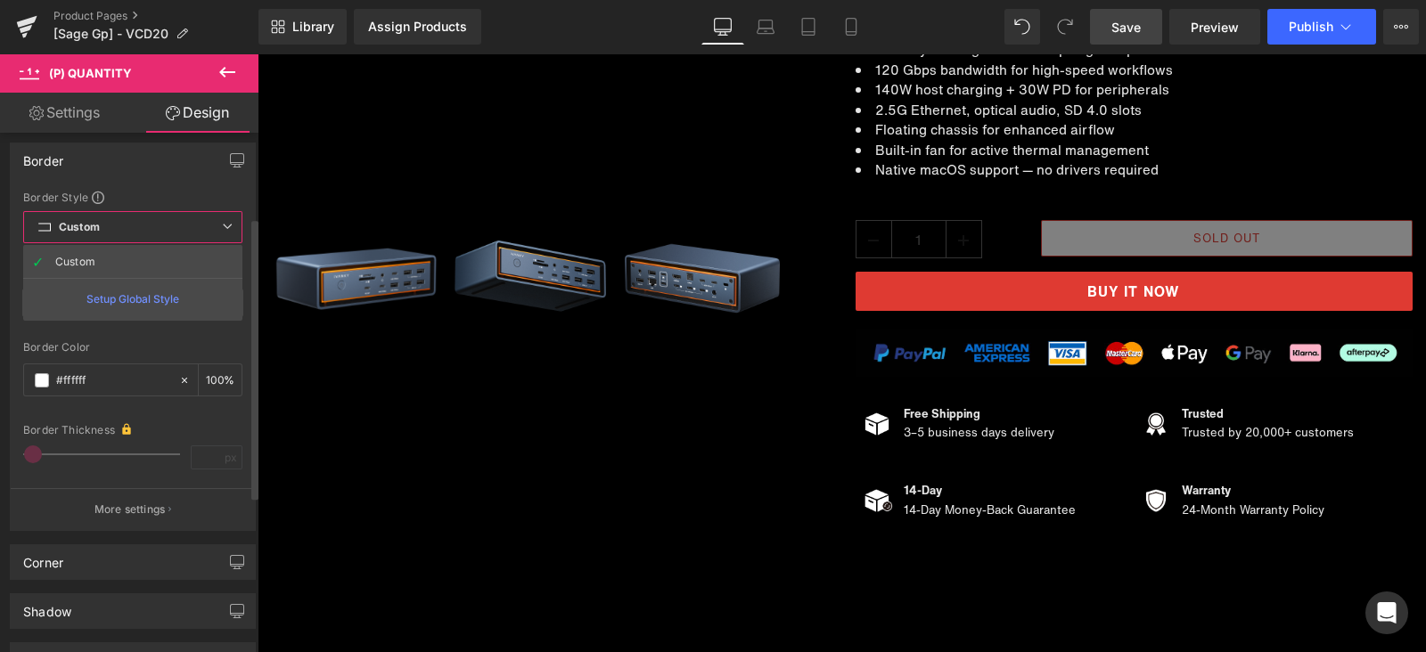
click at [107, 226] on span "Custom Setup Global Style" at bounding box center [132, 227] width 219 height 32
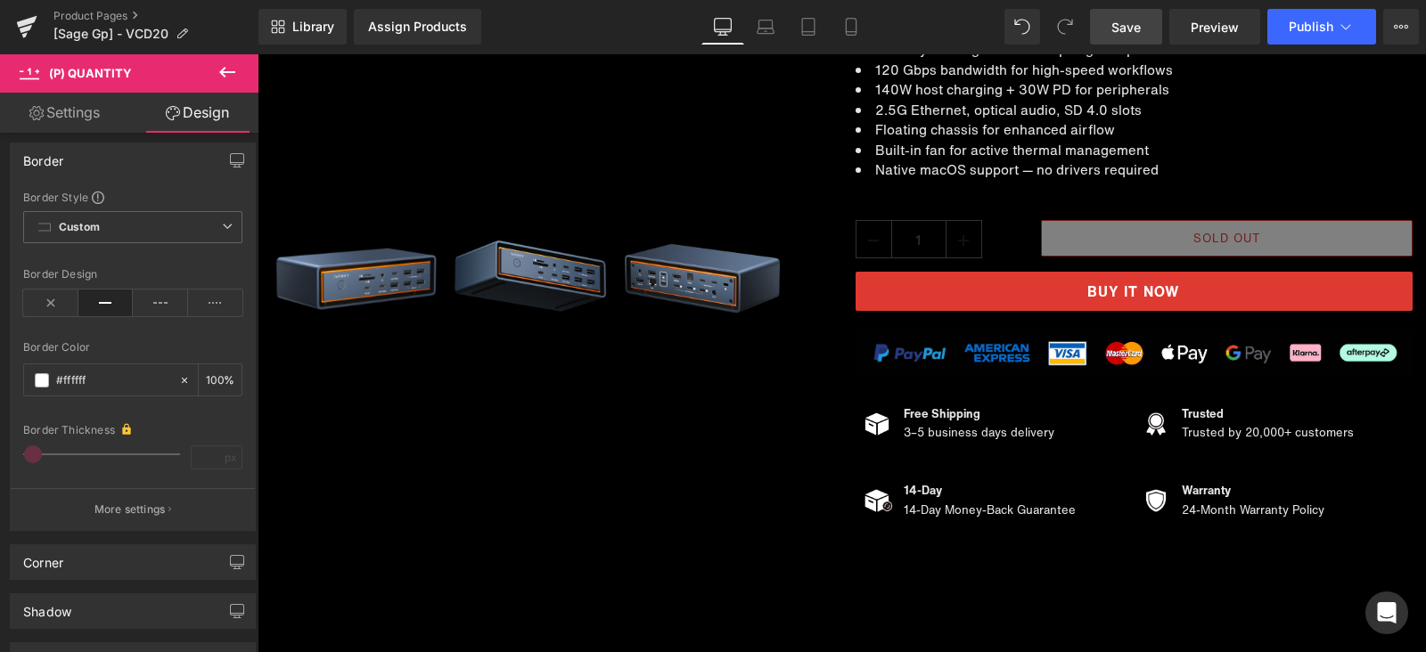
click at [1143, 33] on link "Save" at bounding box center [1126, 27] width 72 height 36
click at [1209, 25] on span "Preview" at bounding box center [1215, 27] width 48 height 19
drag, startPoint x: 1328, startPoint y: 157, endPoint x: 717, endPoint y: 339, distance: 637.9
click at [1328, 157] on li "Built-in fan for active thermal management" at bounding box center [1135, 150] width 558 height 20
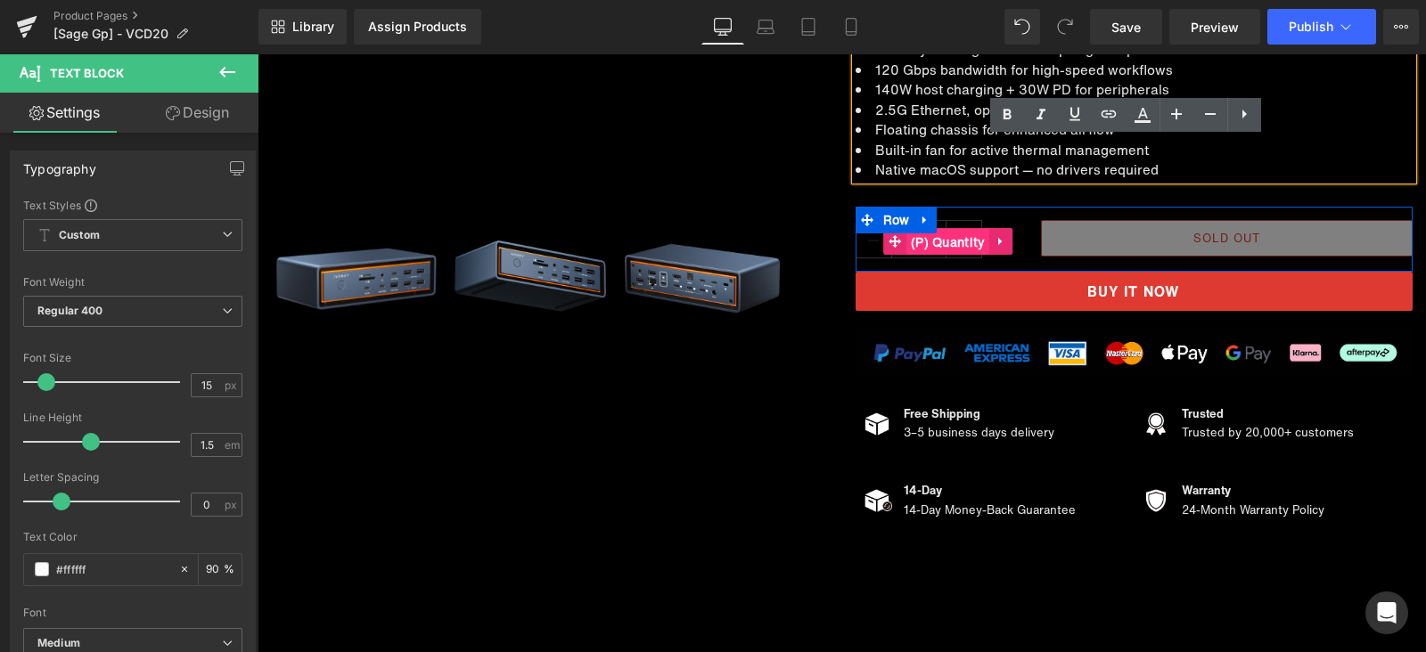
click at [946, 247] on span "(P) Quantity" at bounding box center [948, 242] width 84 height 27
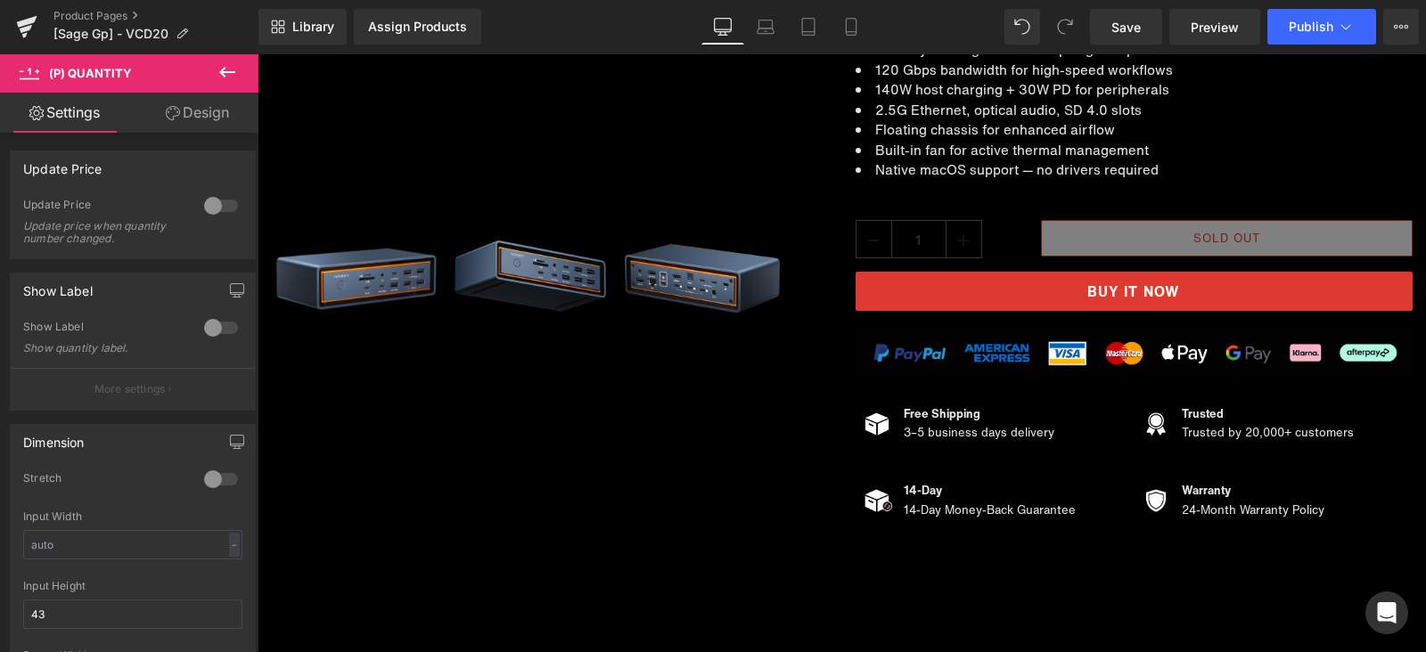
click at [192, 125] on link "Design" at bounding box center [197, 113] width 129 height 40
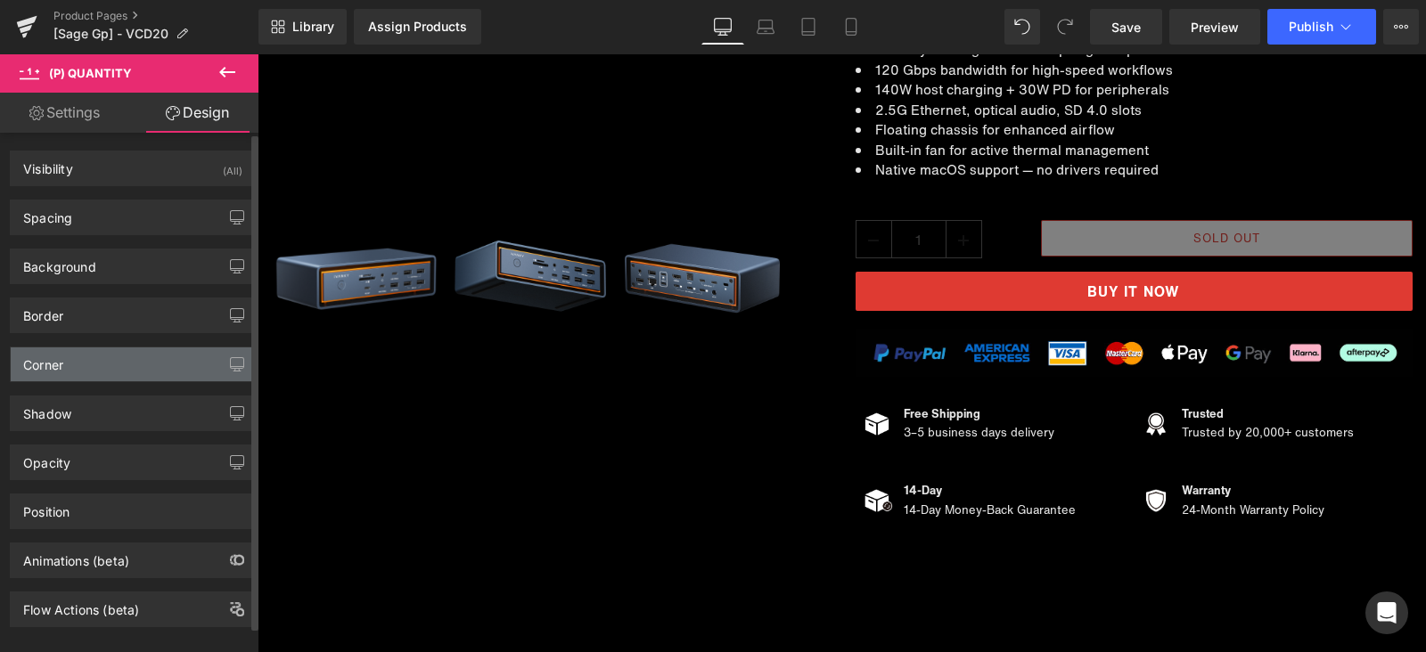
click at [116, 360] on div "Corner" at bounding box center [133, 365] width 244 height 34
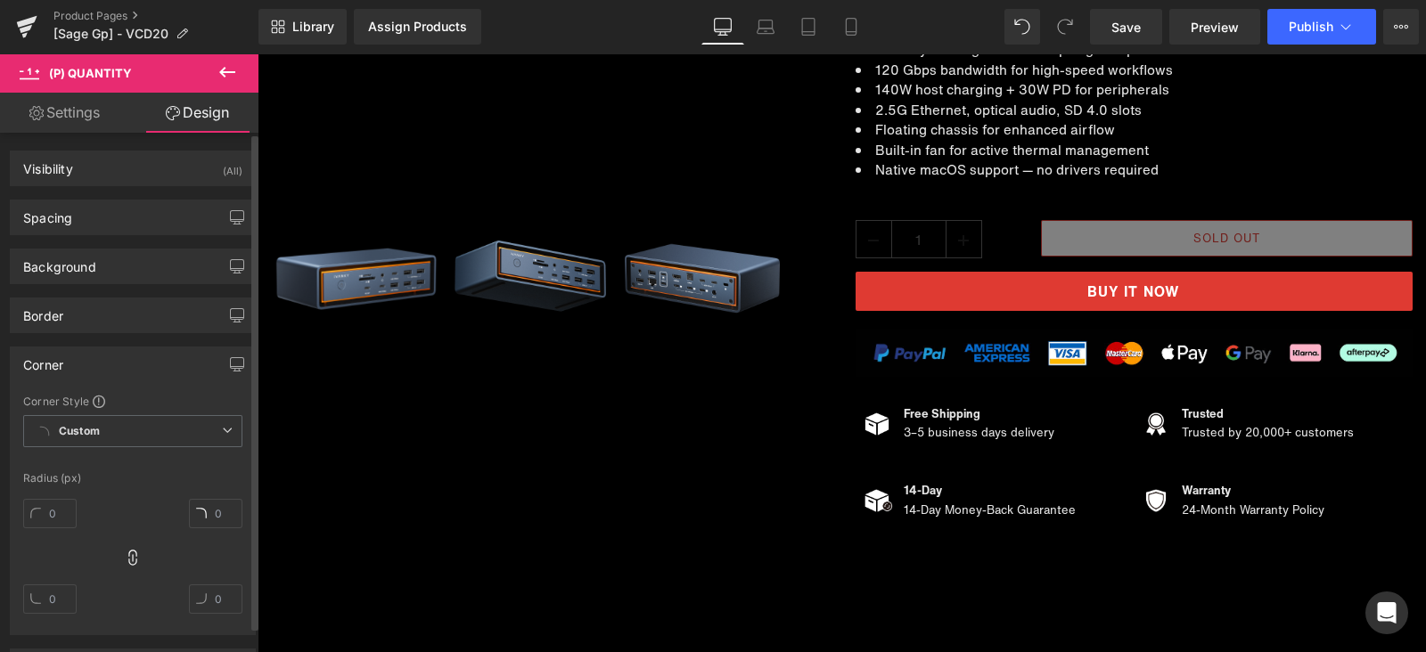
click at [116, 360] on div "Corner" at bounding box center [133, 365] width 244 height 34
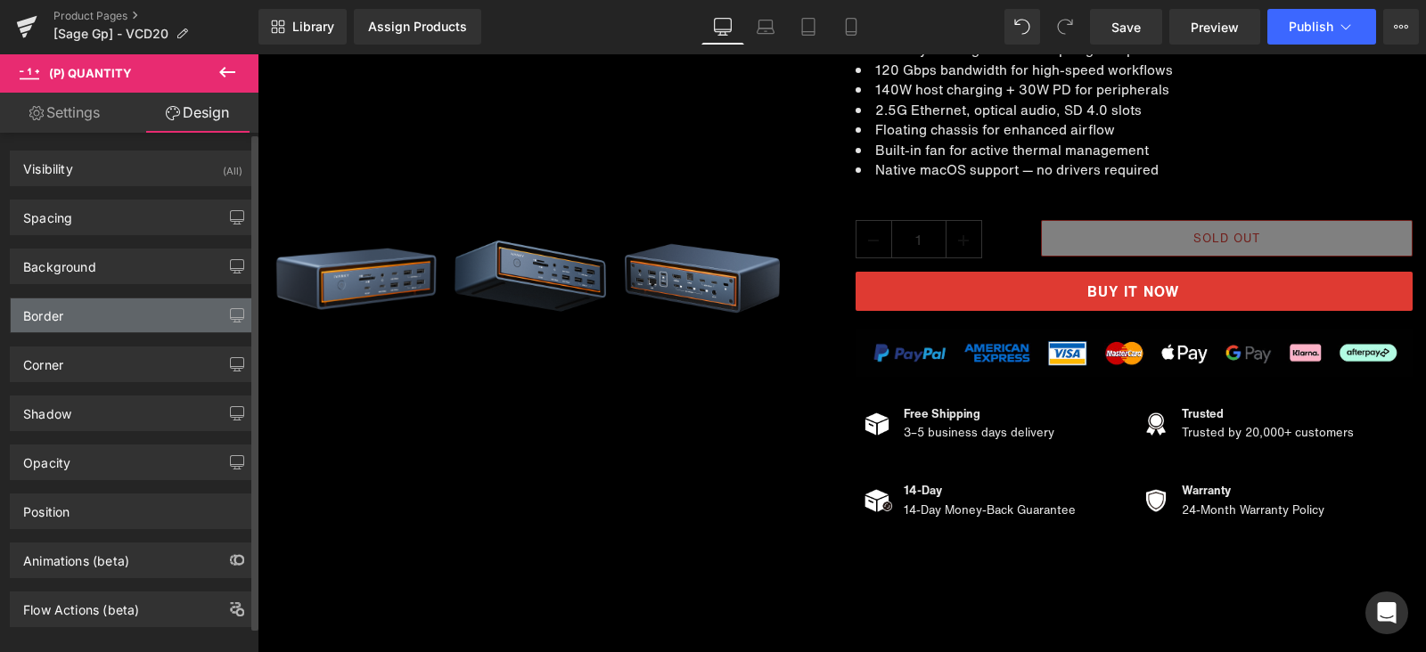
click at [139, 314] on div "Border" at bounding box center [133, 316] width 244 height 34
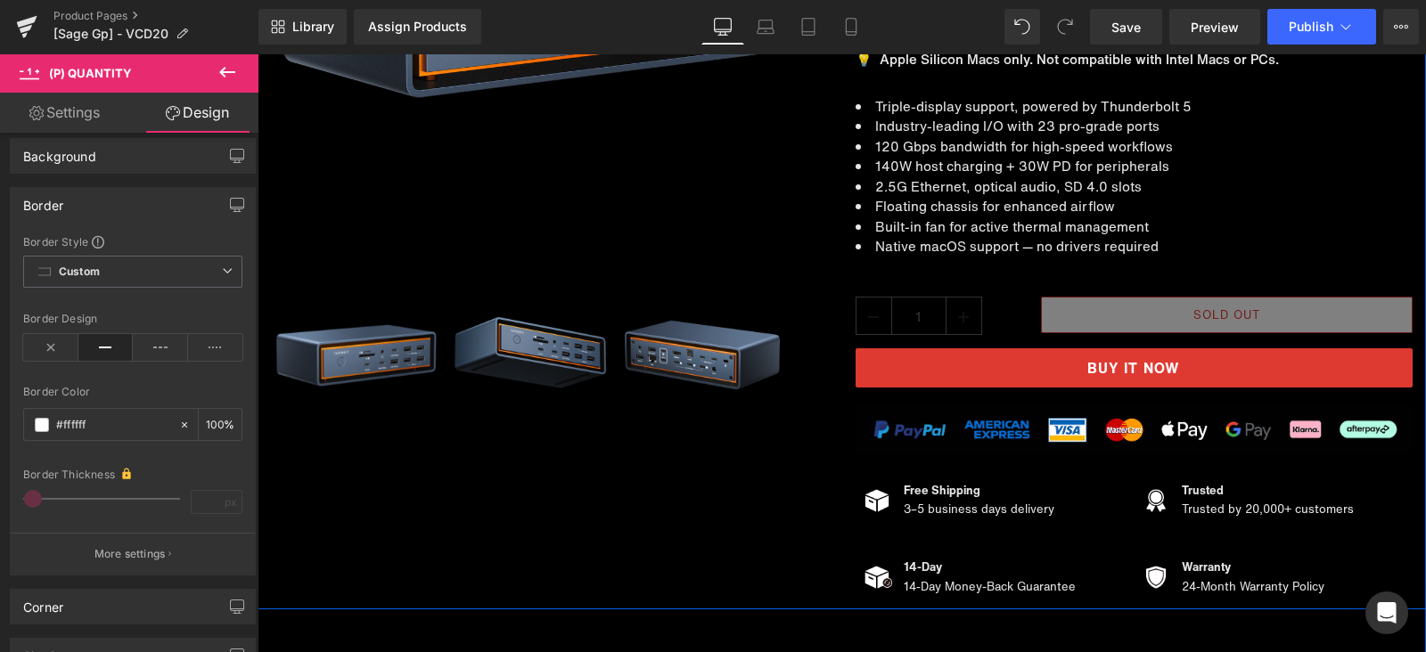
scroll to position [445, 0]
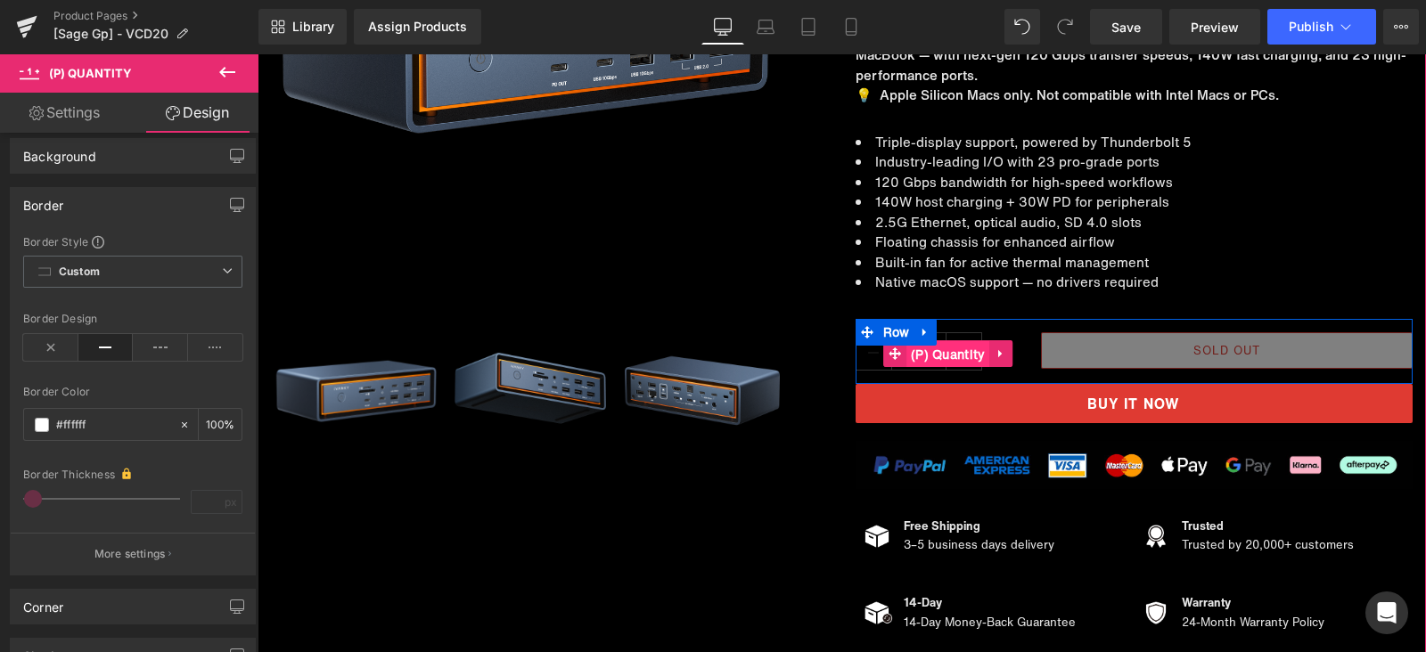
click at [936, 349] on span "(P) Quantity" at bounding box center [948, 354] width 84 height 27
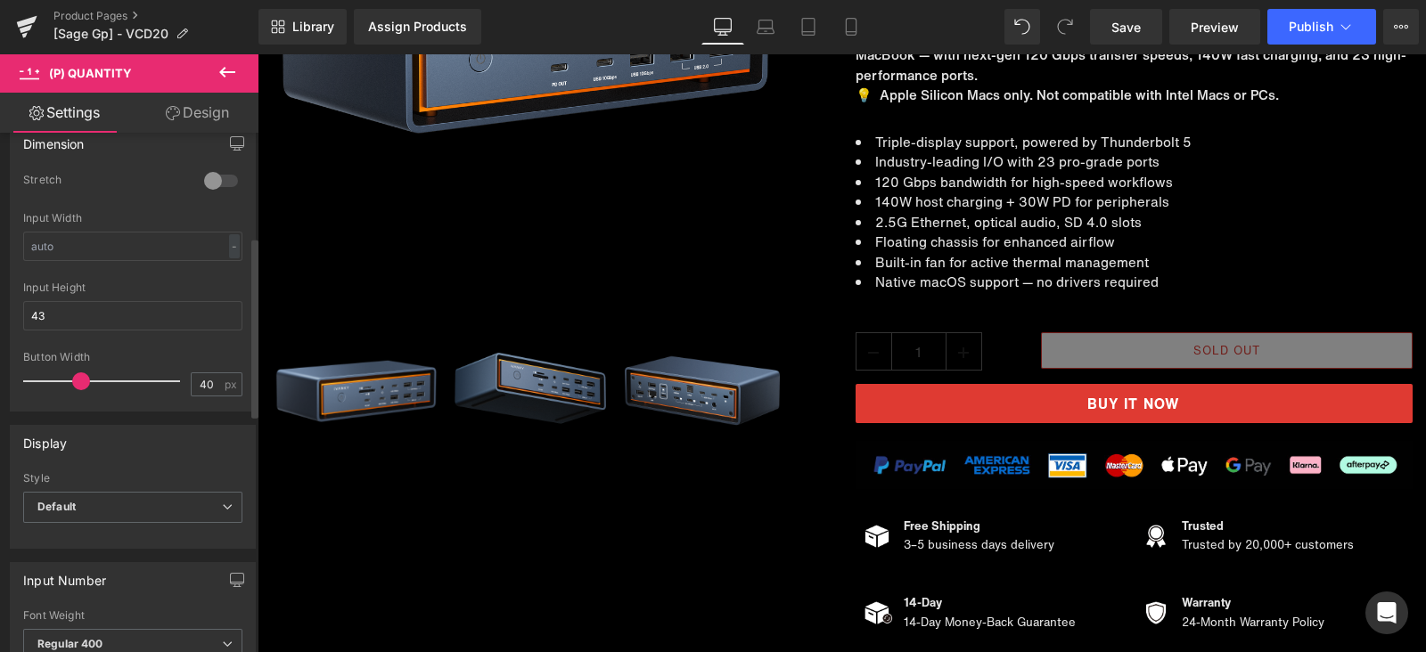
scroll to position [334, 0]
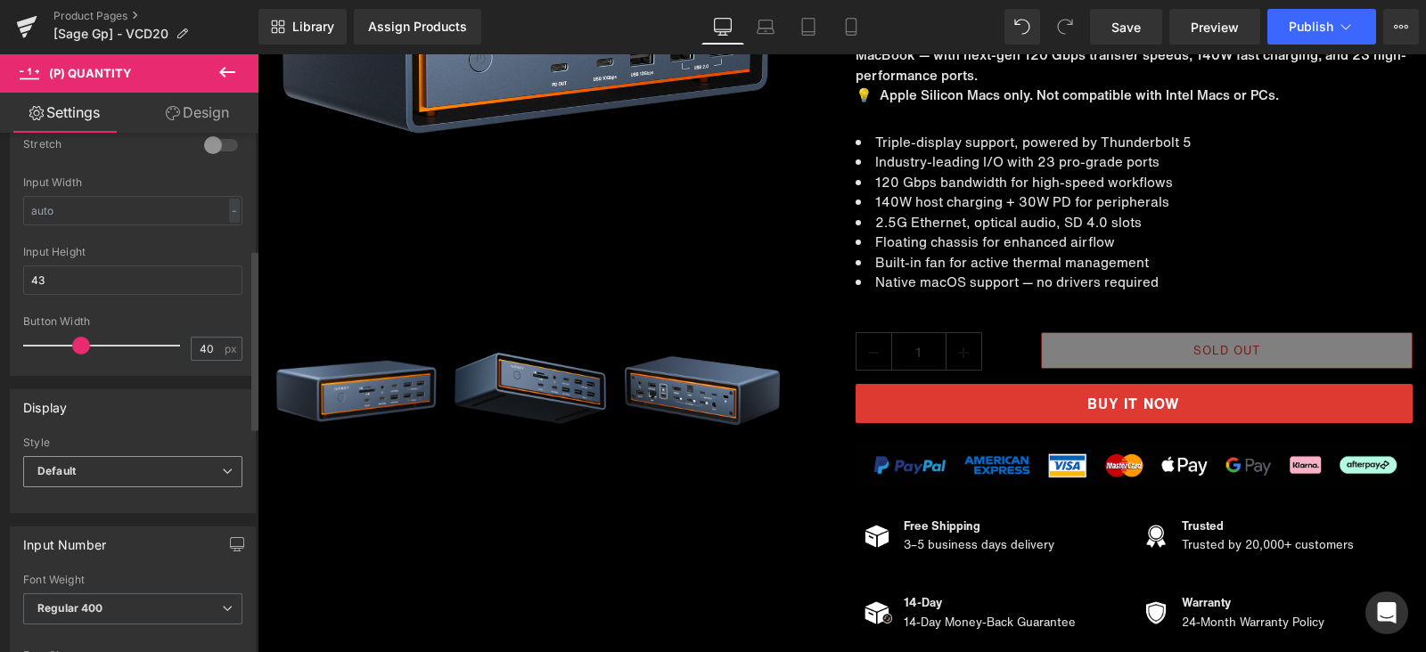
click at [138, 465] on span "Default" at bounding box center [132, 471] width 219 height 31
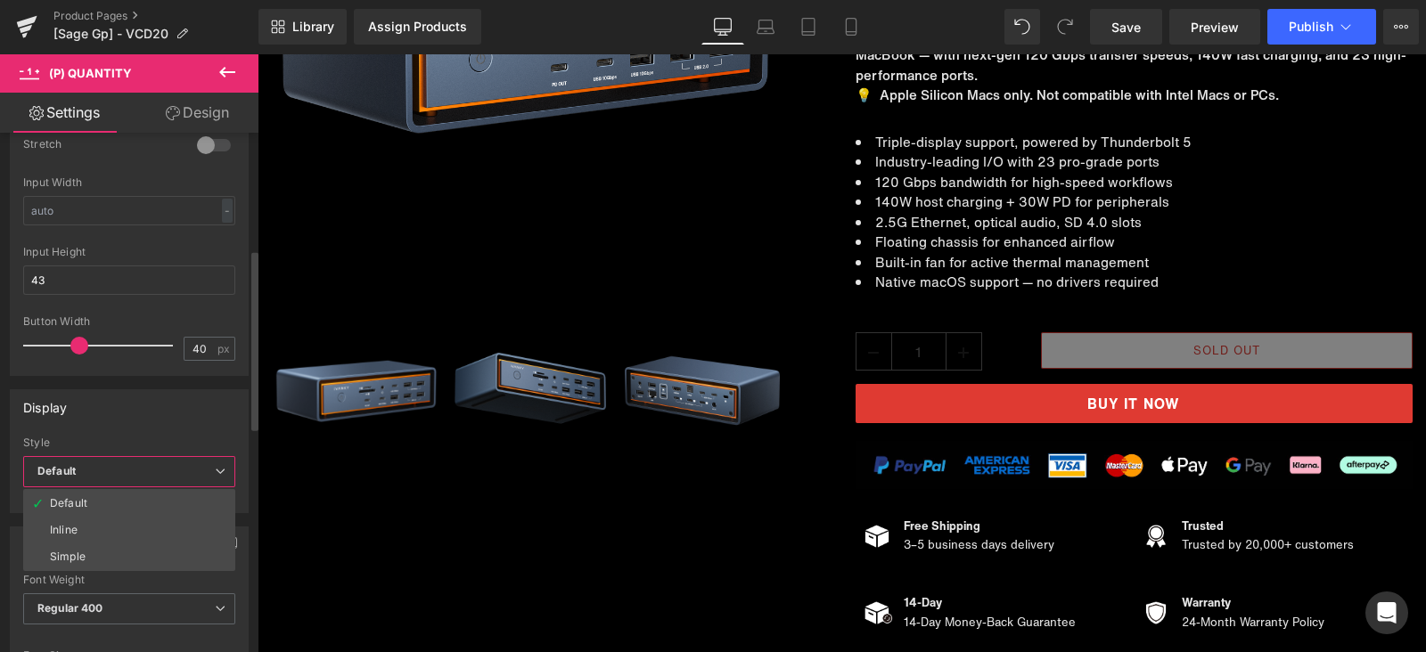
click at [137, 466] on span "Default" at bounding box center [129, 471] width 212 height 31
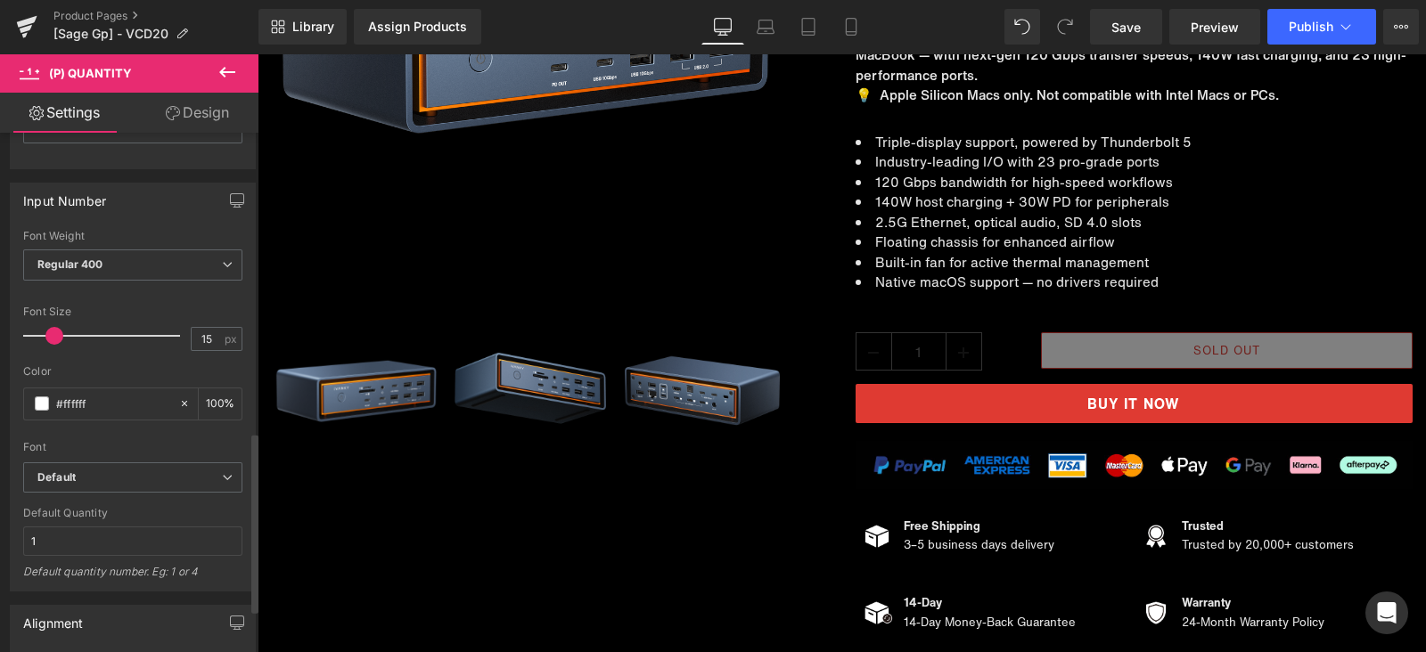
scroll to position [536, 0]
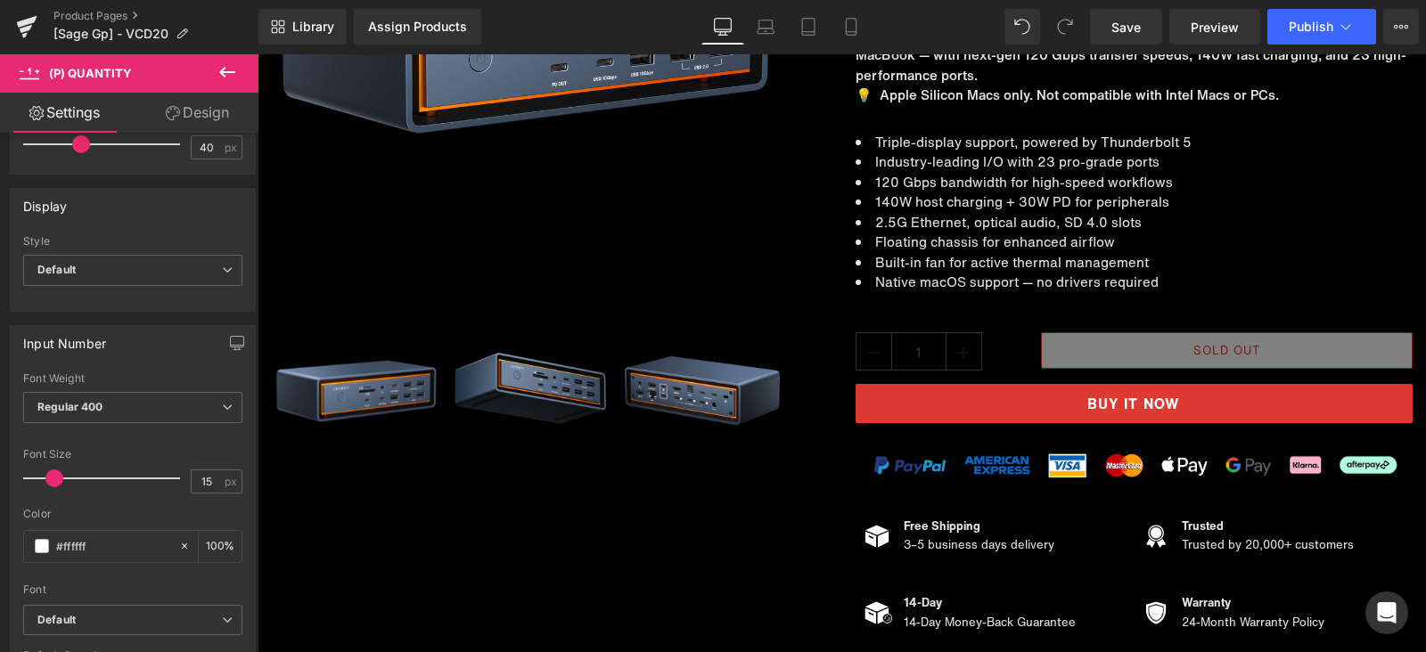
click at [214, 112] on link "Design" at bounding box center [197, 113] width 129 height 40
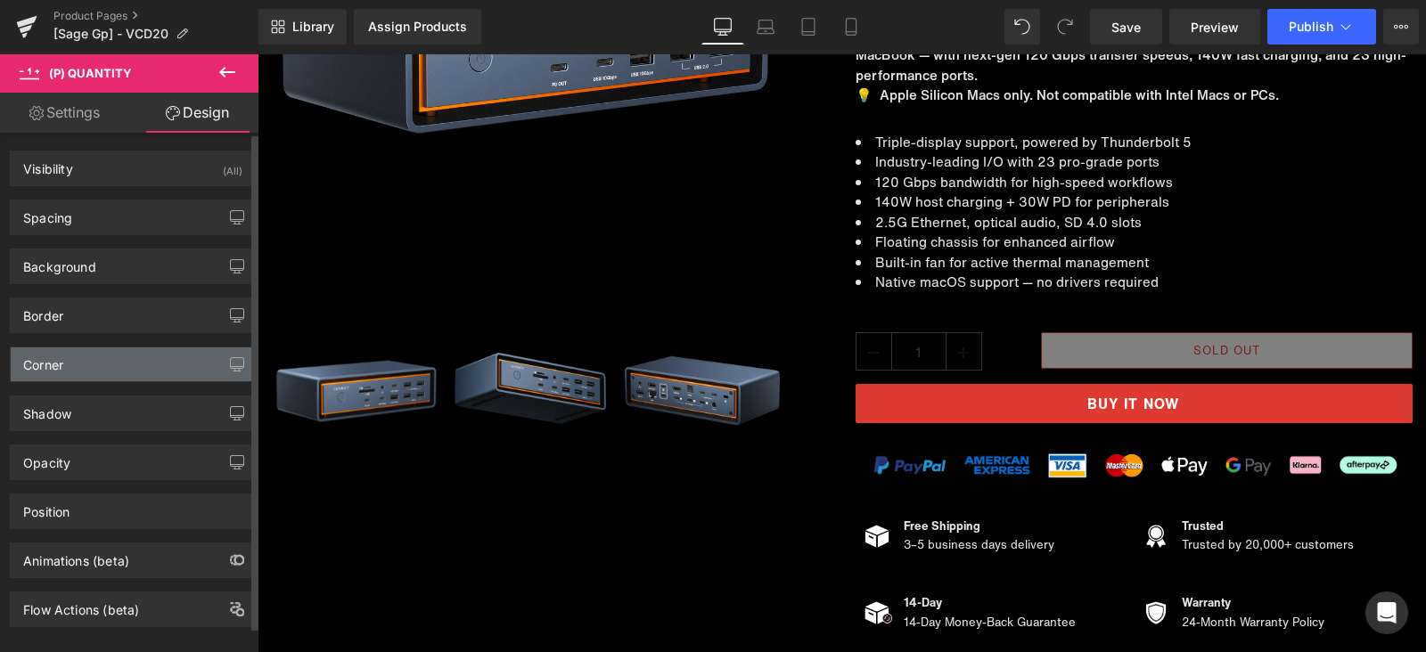
click at [141, 351] on div "Corner" at bounding box center [133, 365] width 244 height 34
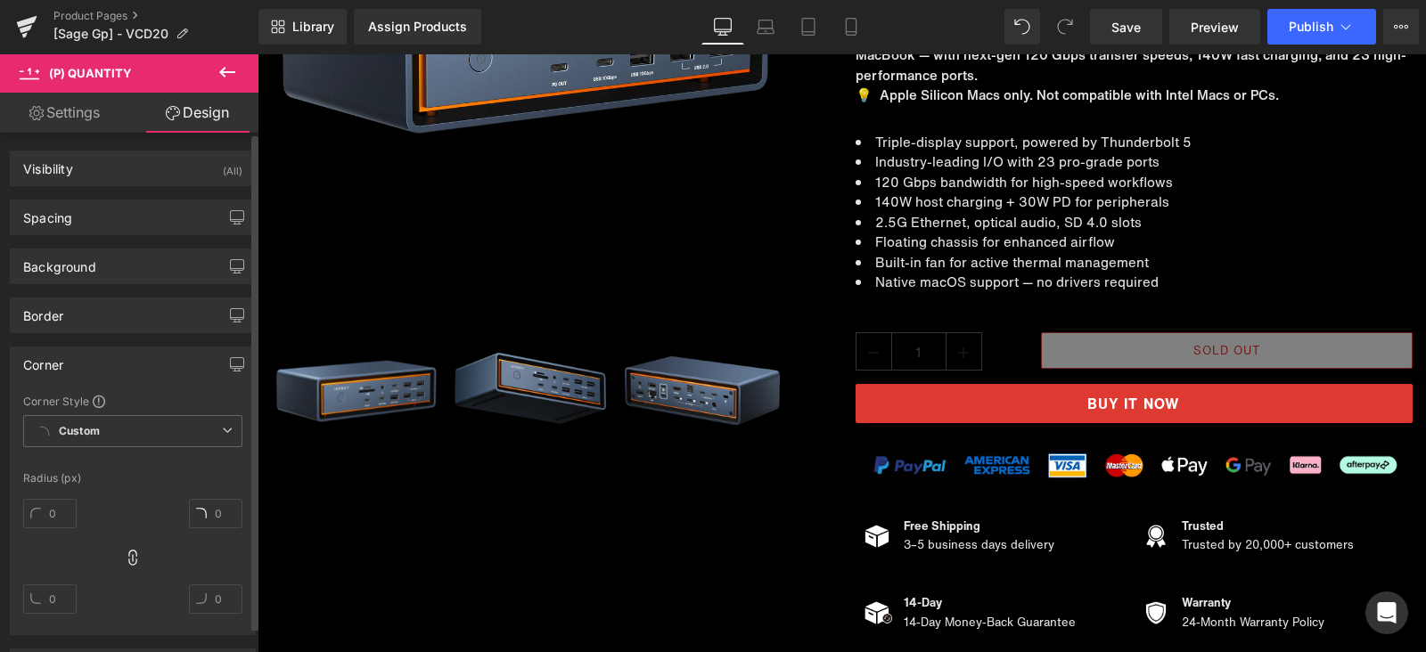
click at [141, 351] on div "Corner" at bounding box center [133, 365] width 244 height 34
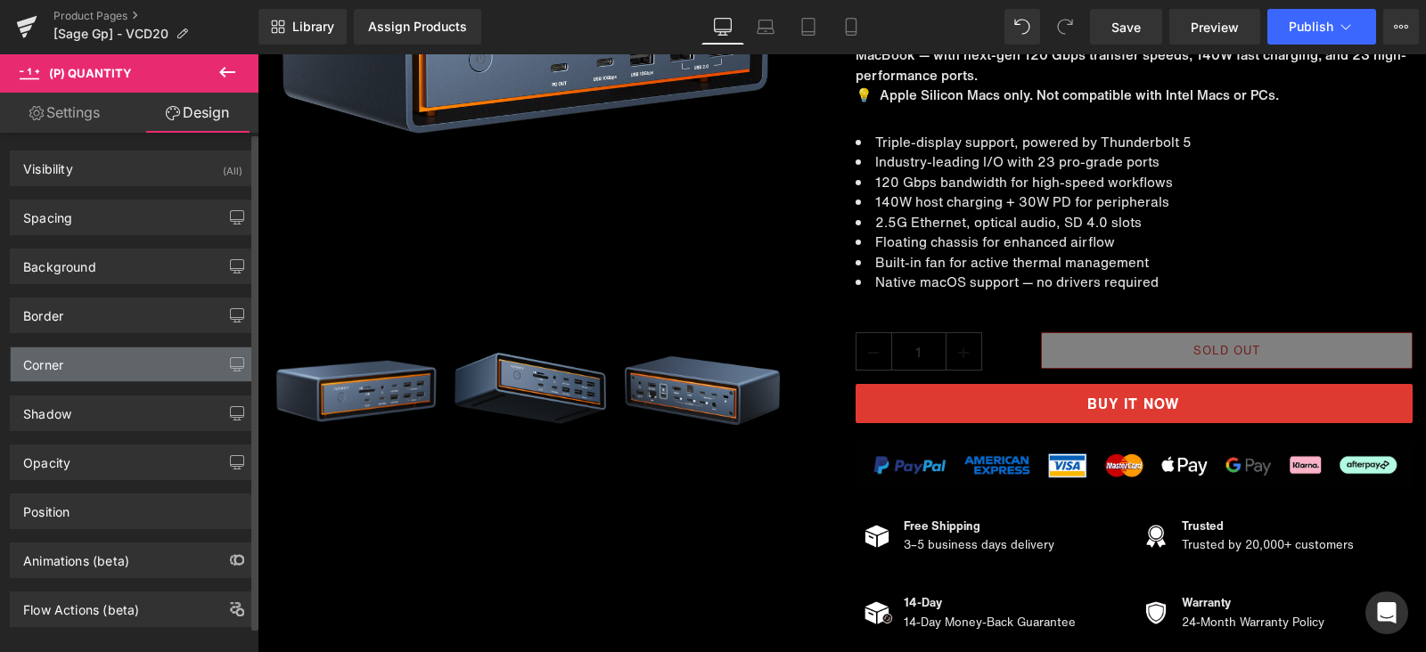
click at [98, 362] on div "Corner" at bounding box center [133, 365] width 244 height 34
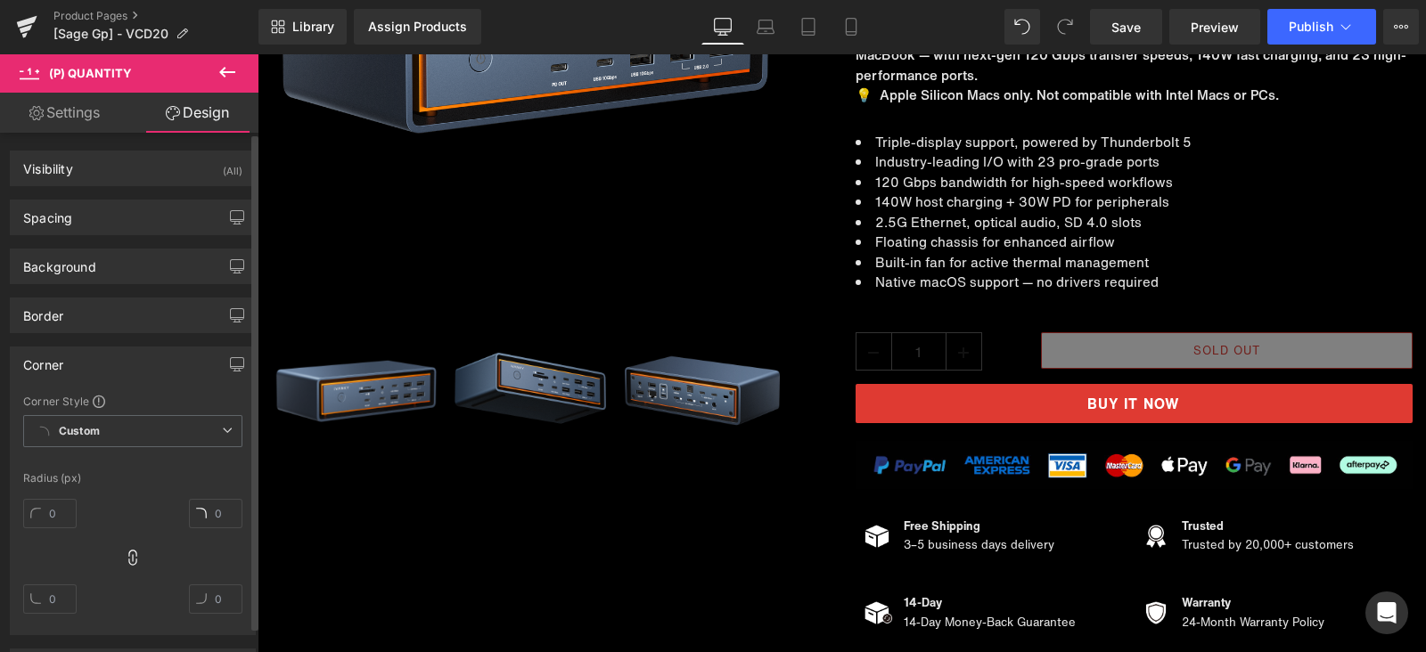
click at [98, 362] on div "Corner" at bounding box center [133, 365] width 244 height 34
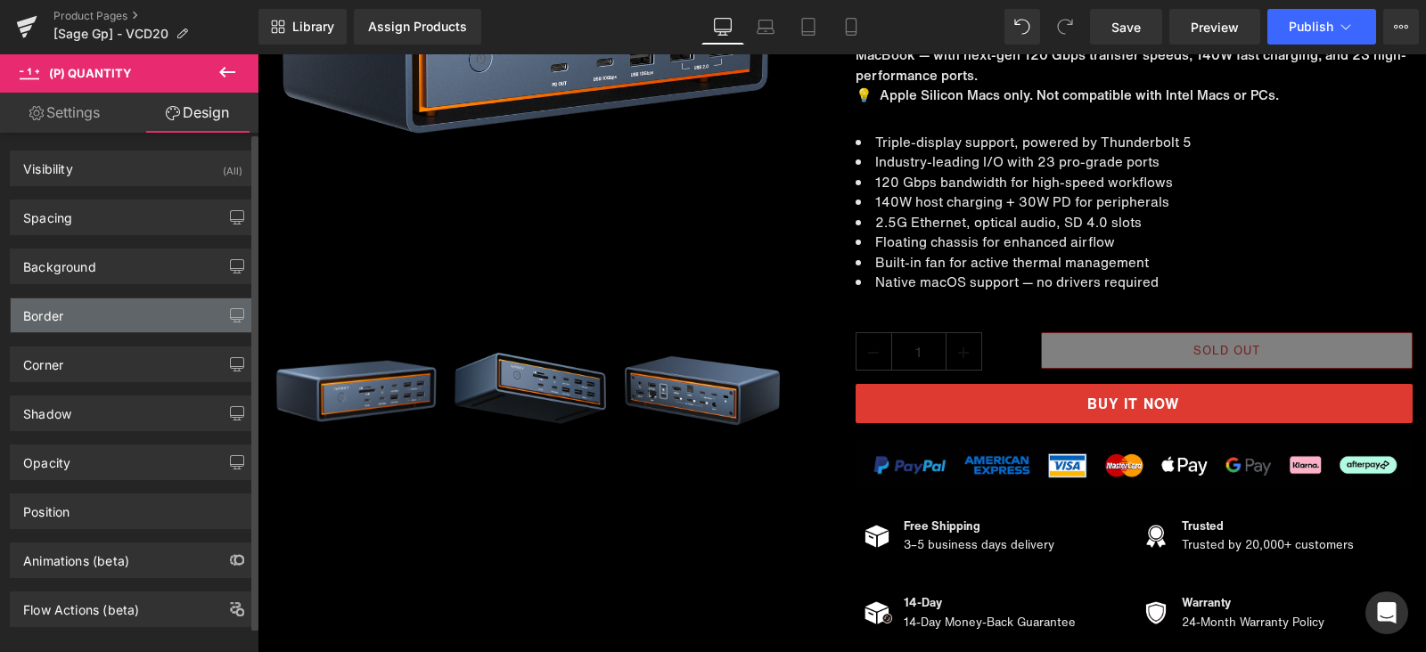
click at [117, 313] on div "Border" at bounding box center [133, 316] width 244 height 34
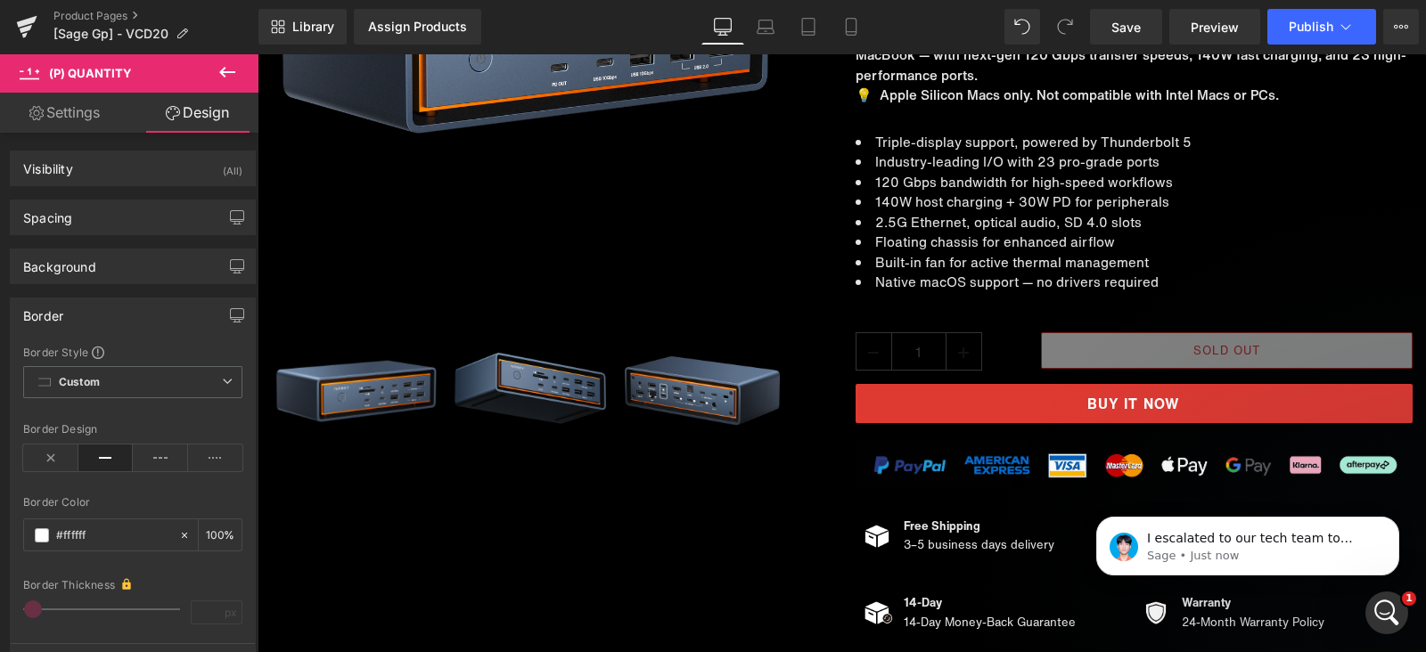
scroll to position [0, 0]
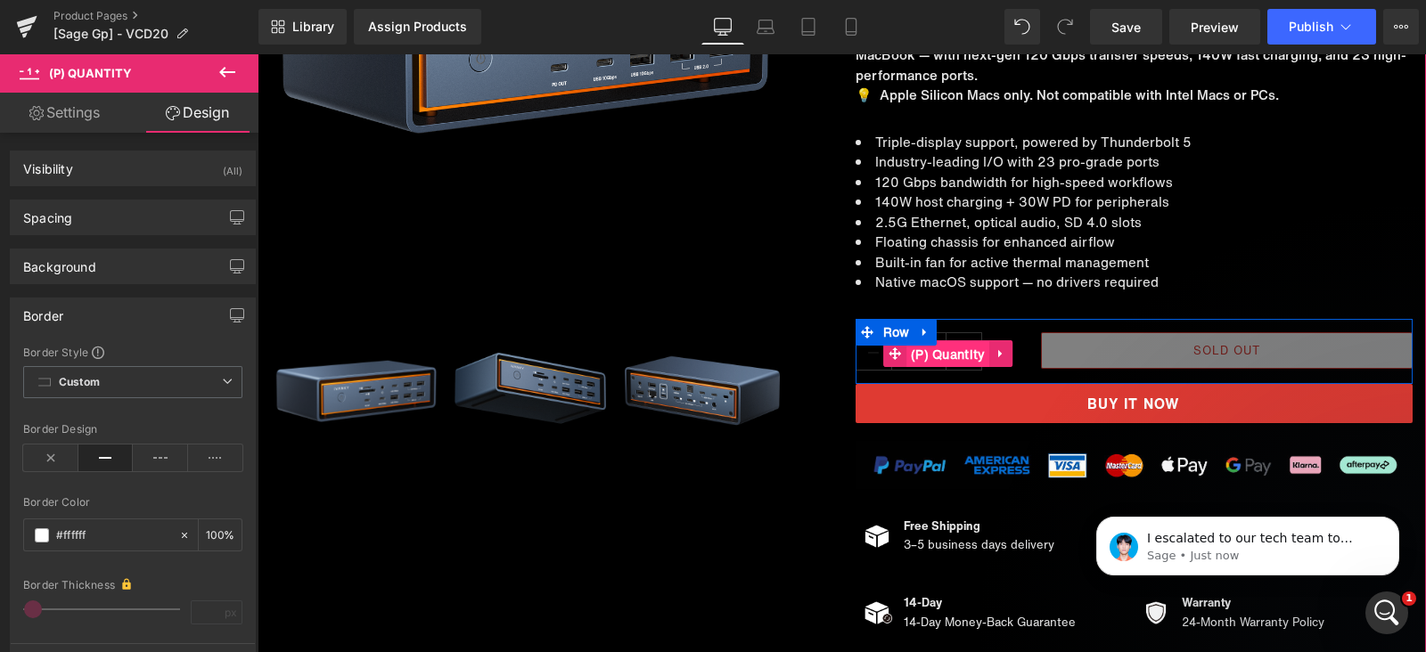
click at [942, 348] on span "(P) Quantity" at bounding box center [948, 354] width 84 height 27
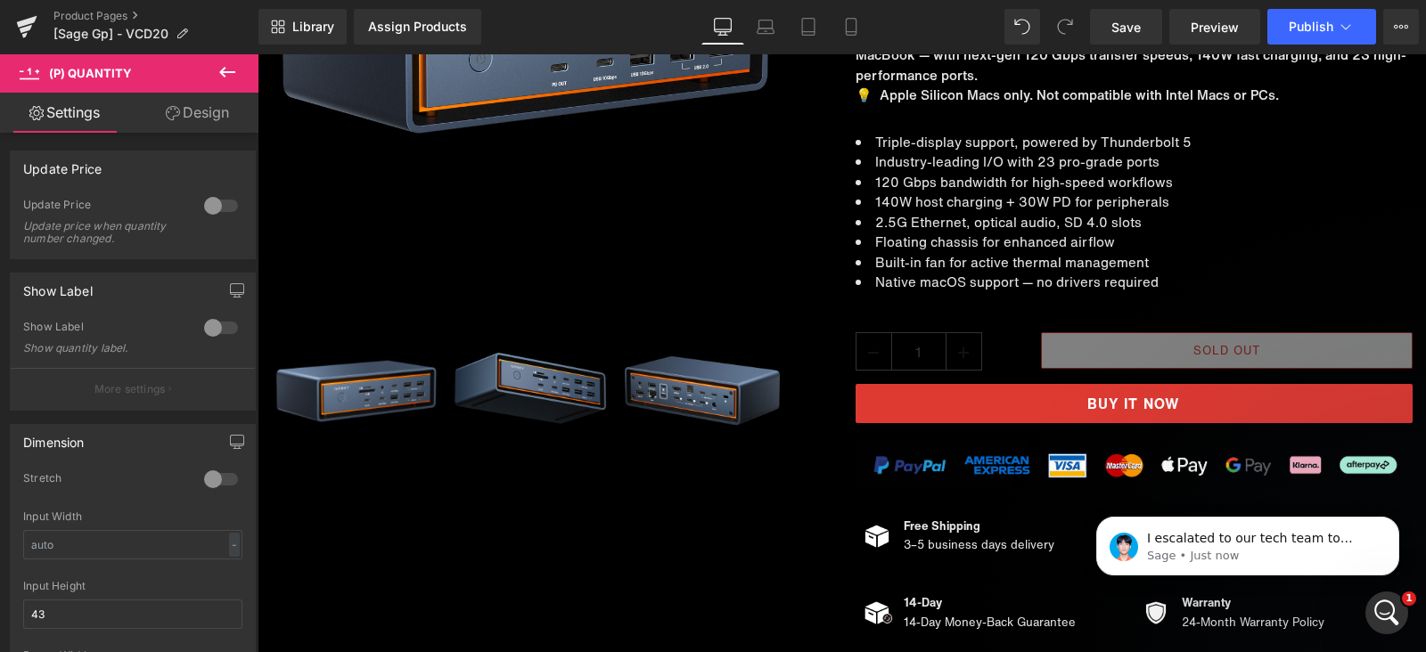
click at [218, 119] on link "Design" at bounding box center [197, 113] width 129 height 40
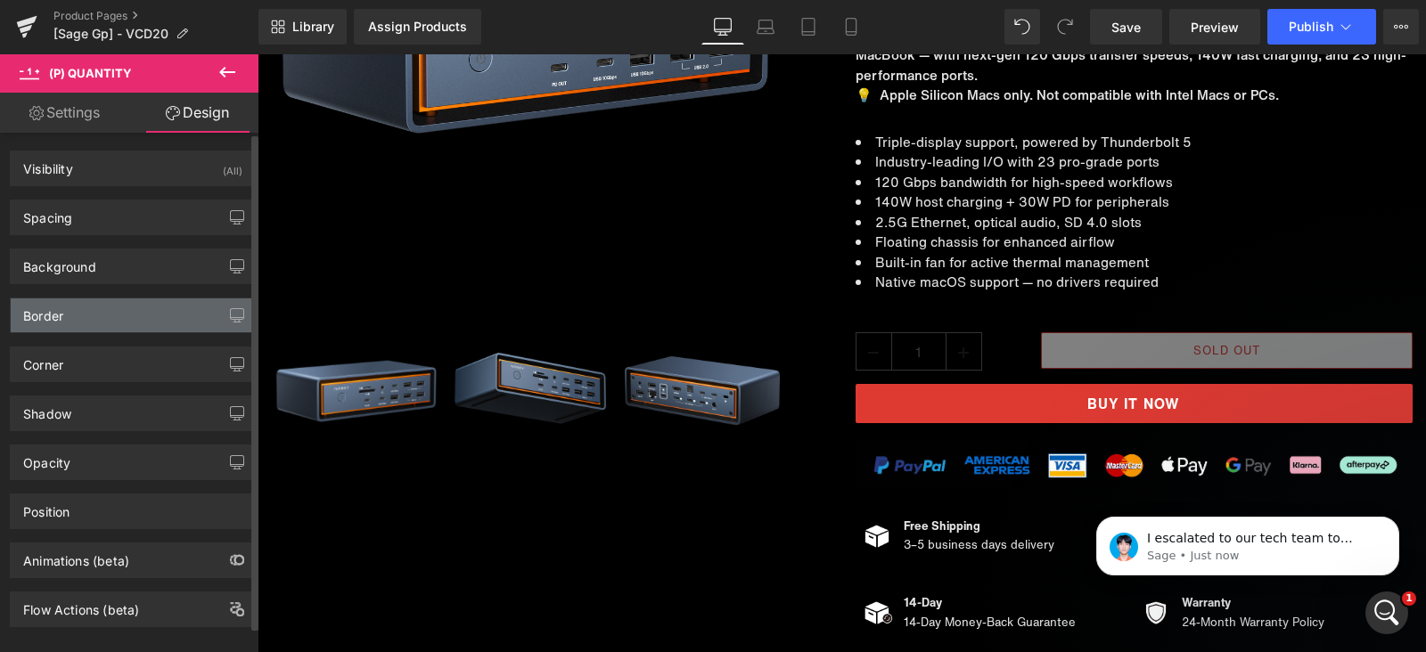
click at [102, 323] on div "Border" at bounding box center [133, 316] width 244 height 34
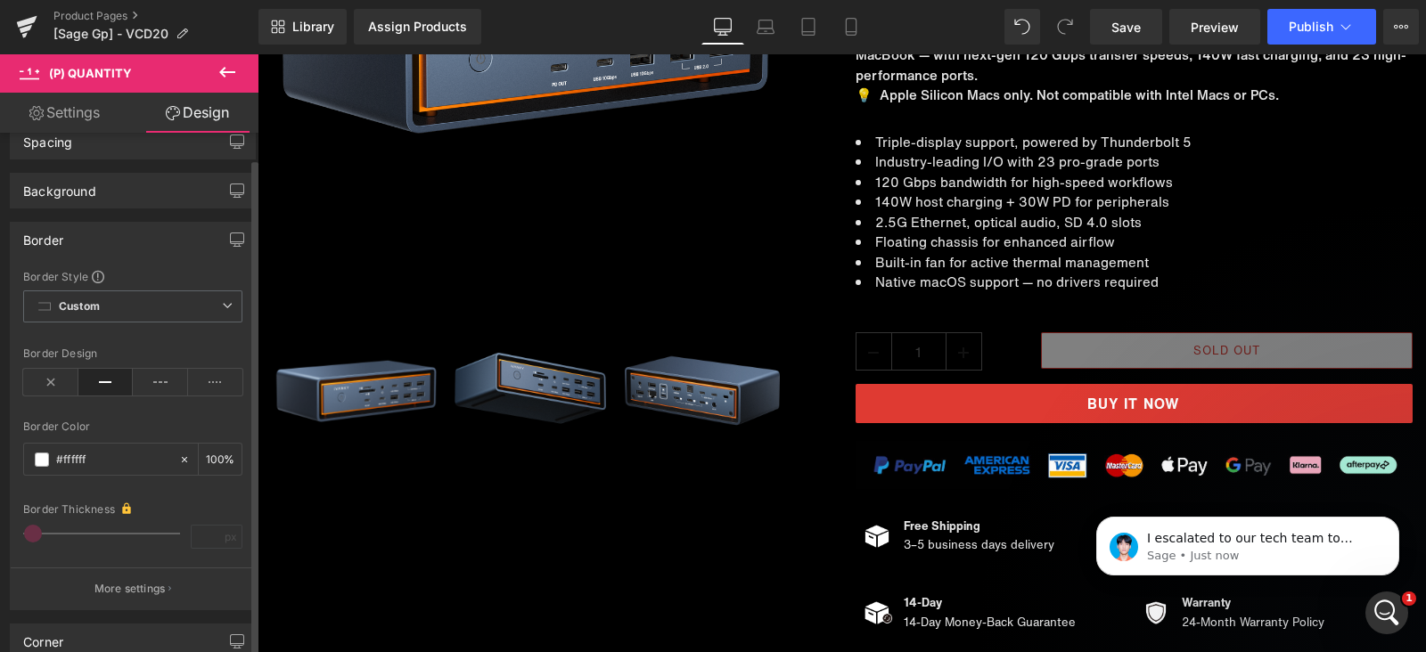
scroll to position [111, 0]
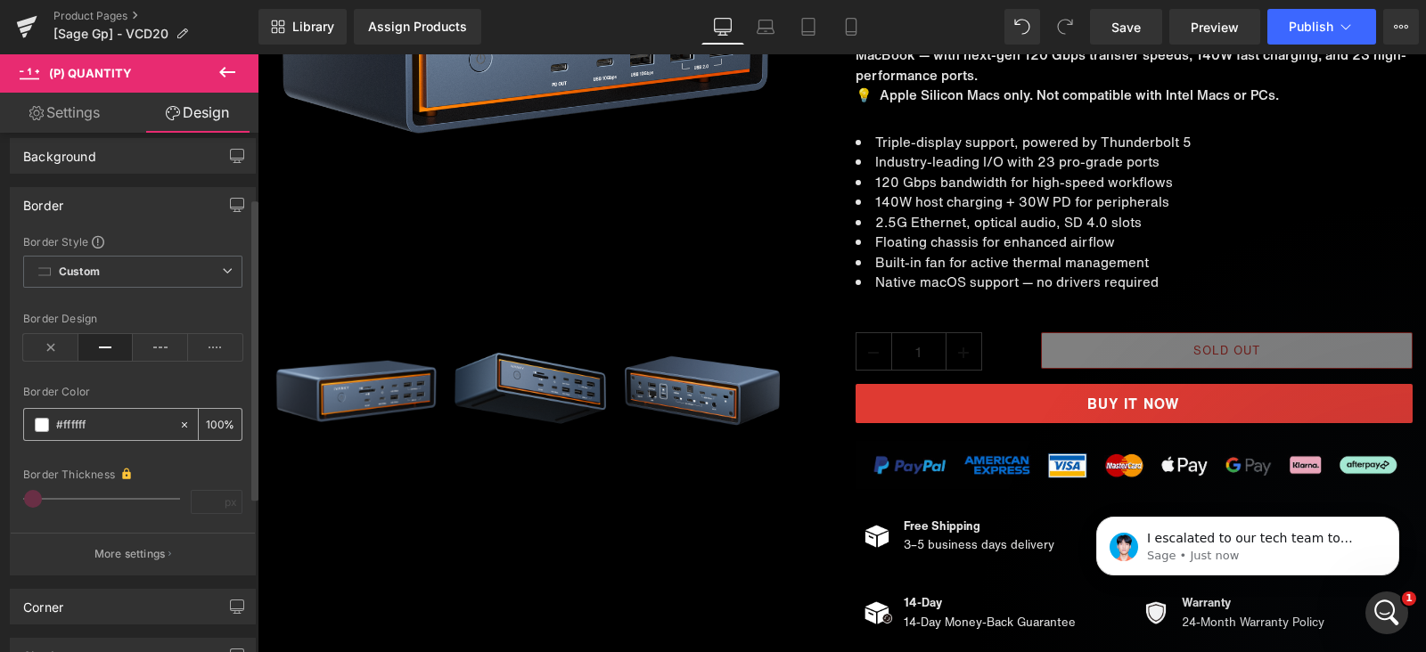
click at [49, 422] on div at bounding box center [101, 424] width 154 height 31
click at [97, 424] on input "text" at bounding box center [113, 425] width 114 height 20
click at [160, 424] on input "text" at bounding box center [113, 425] width 114 height 20
click at [30, 420] on div at bounding box center [101, 424] width 154 height 31
click at [39, 420] on span at bounding box center [42, 425] width 14 height 14
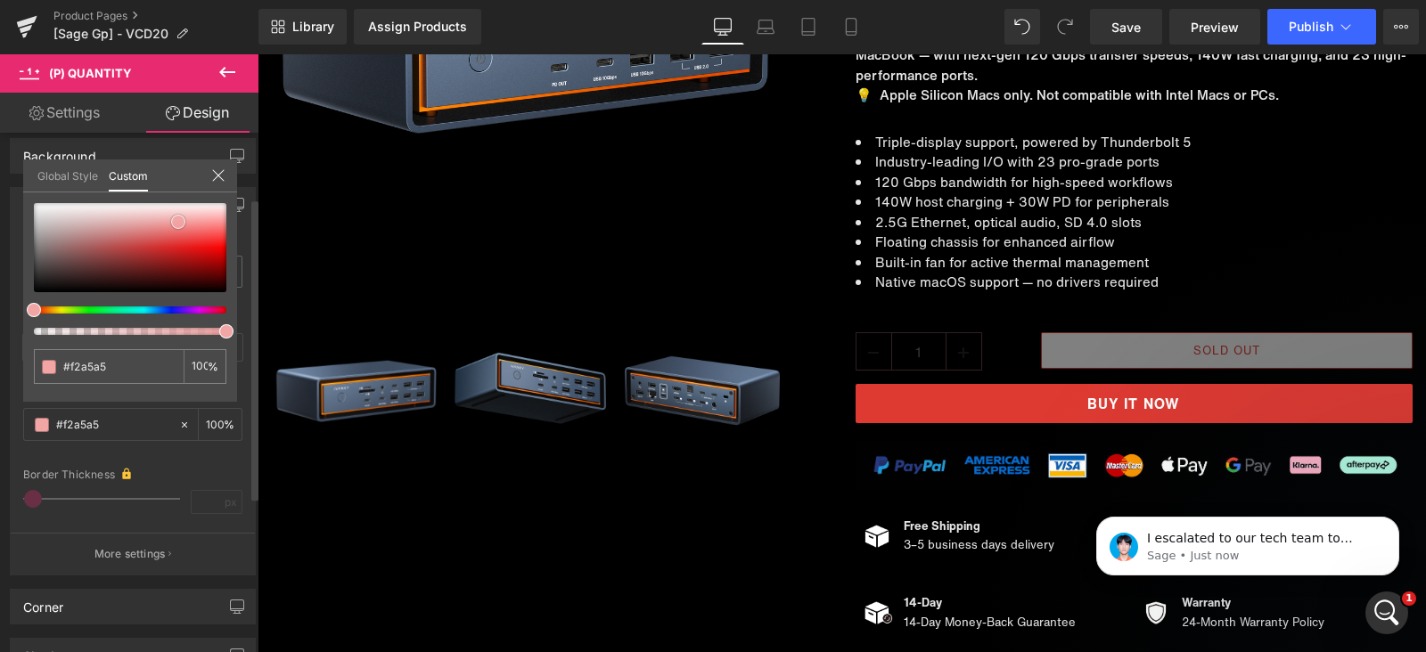
drag, startPoint x: 181, startPoint y: 252, endPoint x: 178, endPoint y: 221, distance: 31.3
click at [178, 221] on div at bounding box center [130, 247] width 193 height 89
click at [1157, 27] on link "Save" at bounding box center [1126, 27] width 72 height 36
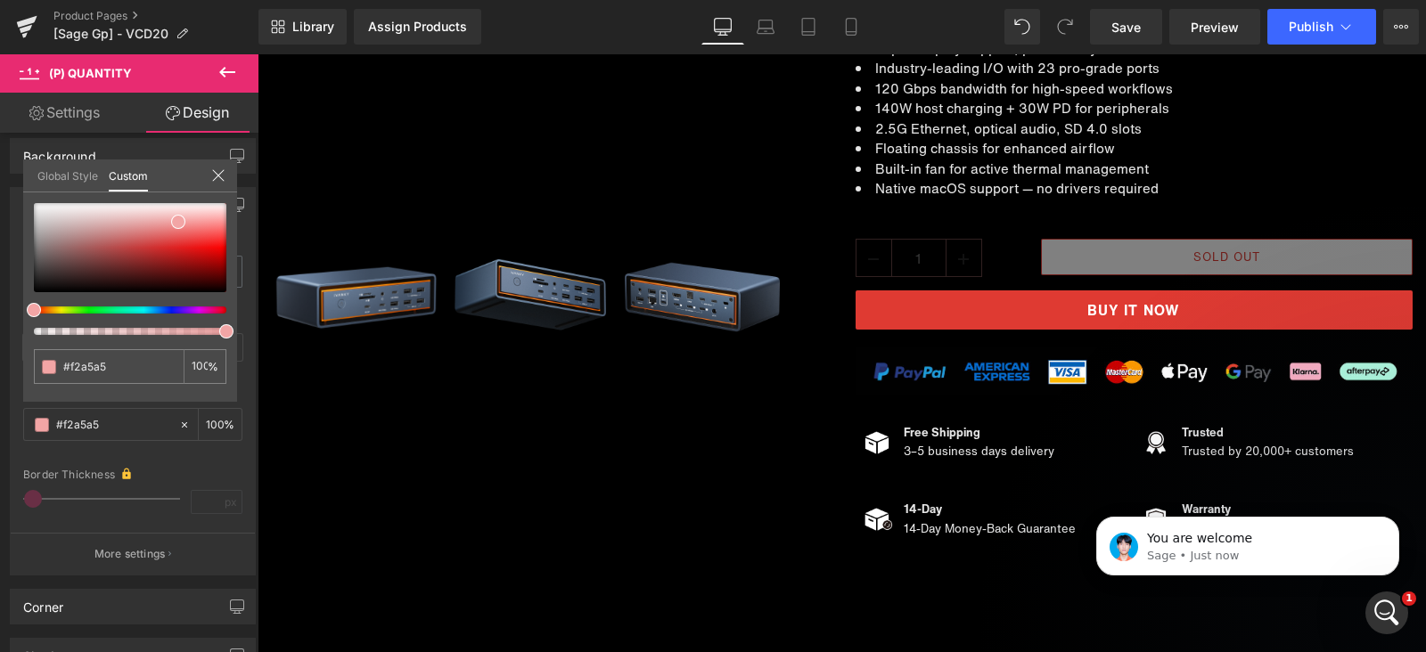
scroll to position [668, 0]
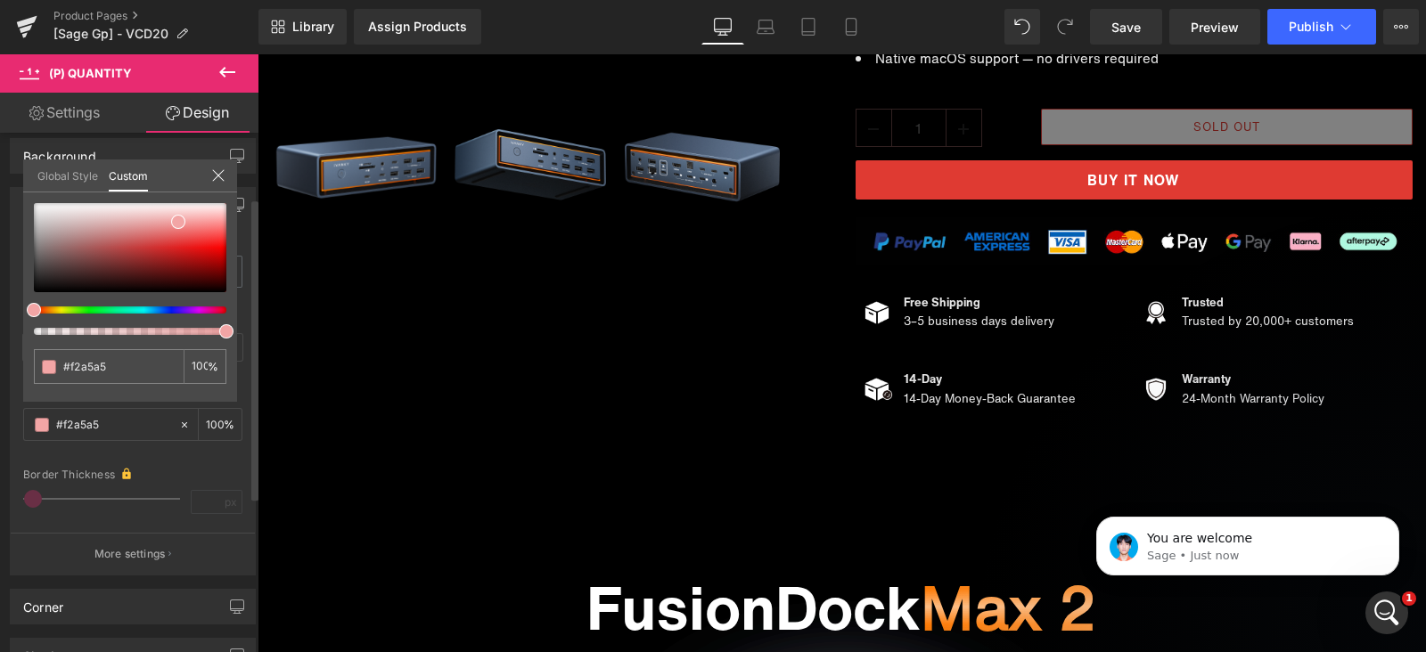
click at [219, 172] on icon at bounding box center [218, 175] width 14 height 14
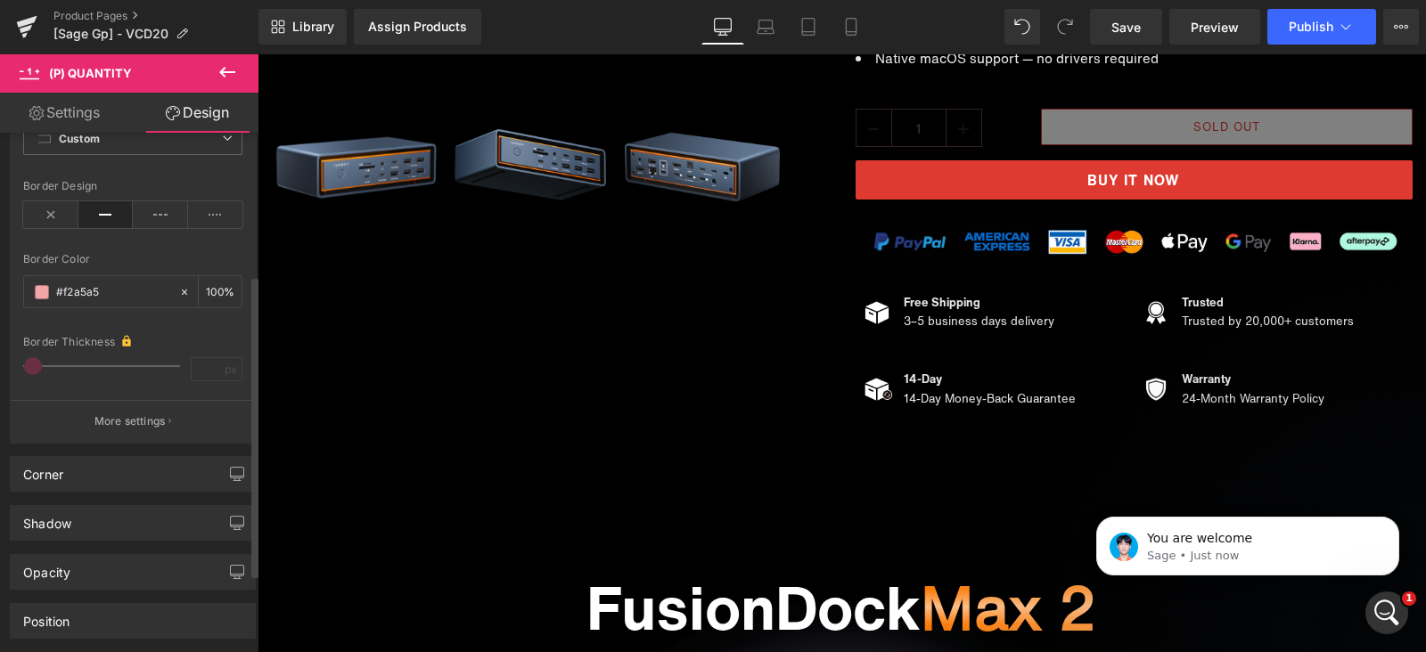
scroll to position [378, 0]
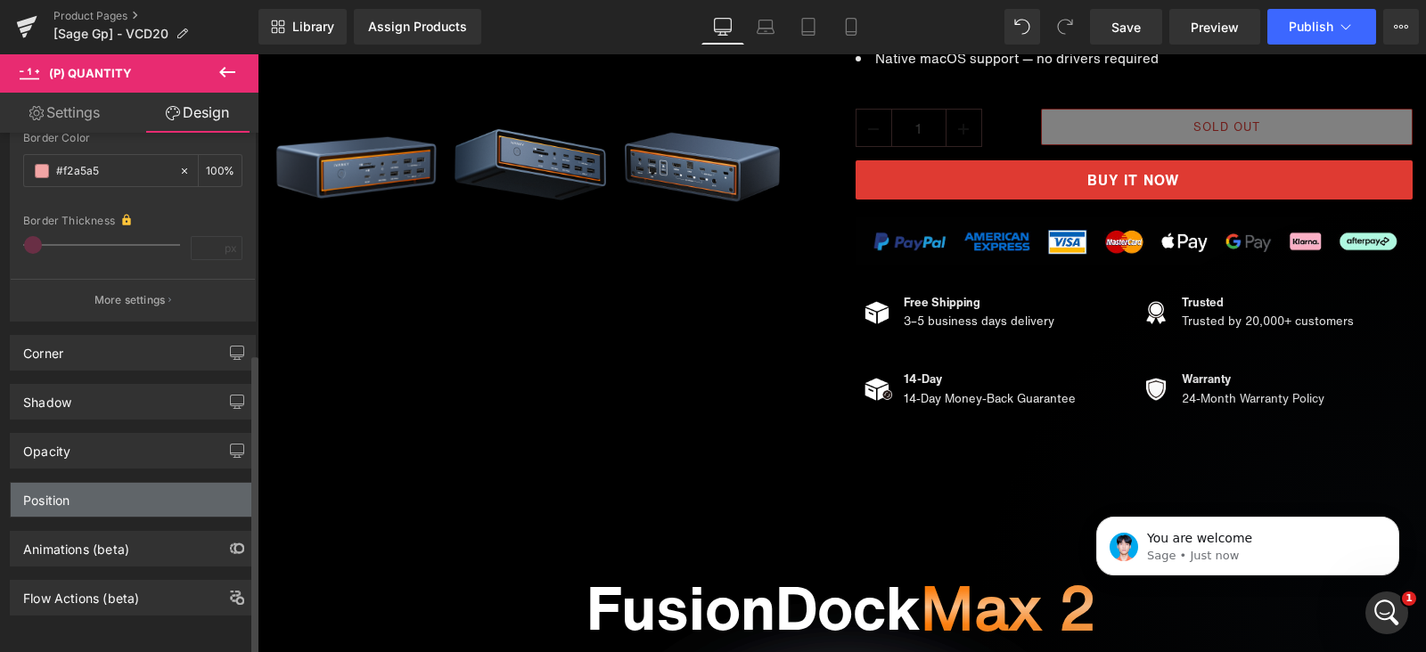
click at [109, 490] on div "Position" at bounding box center [133, 500] width 244 height 34
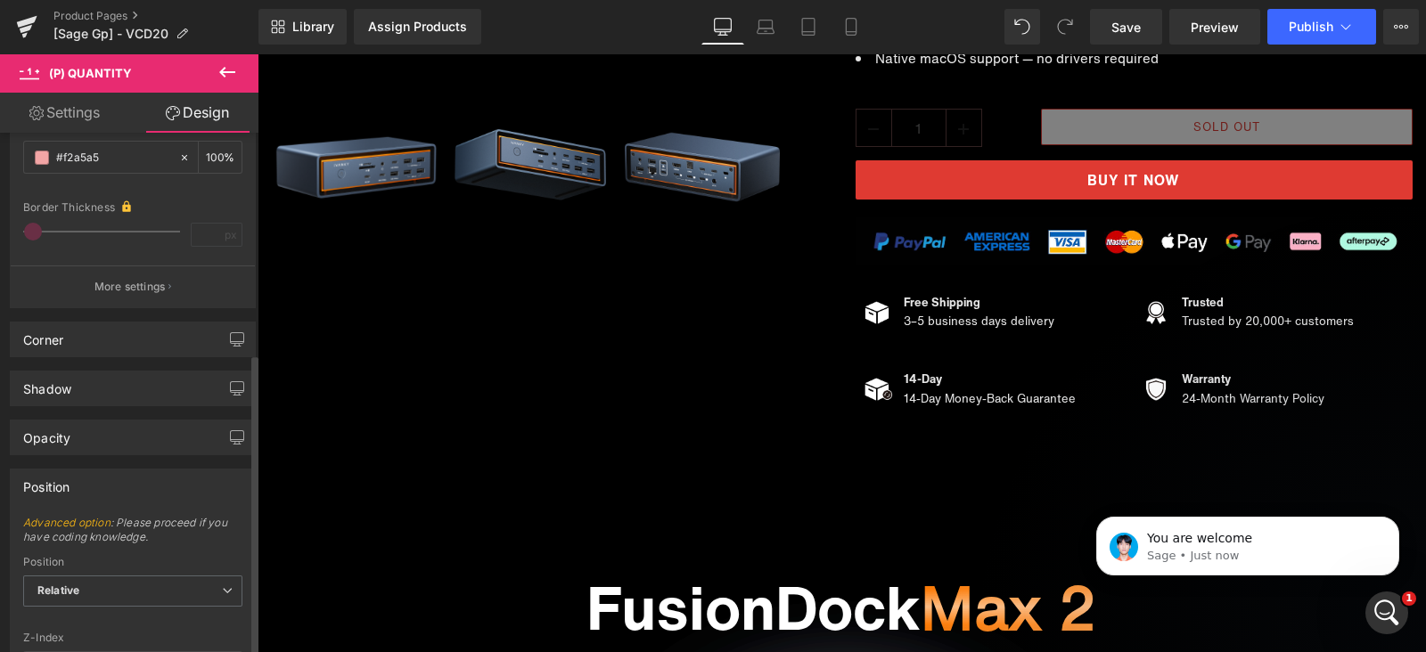
click at [109, 490] on div "Position" at bounding box center [133, 487] width 244 height 34
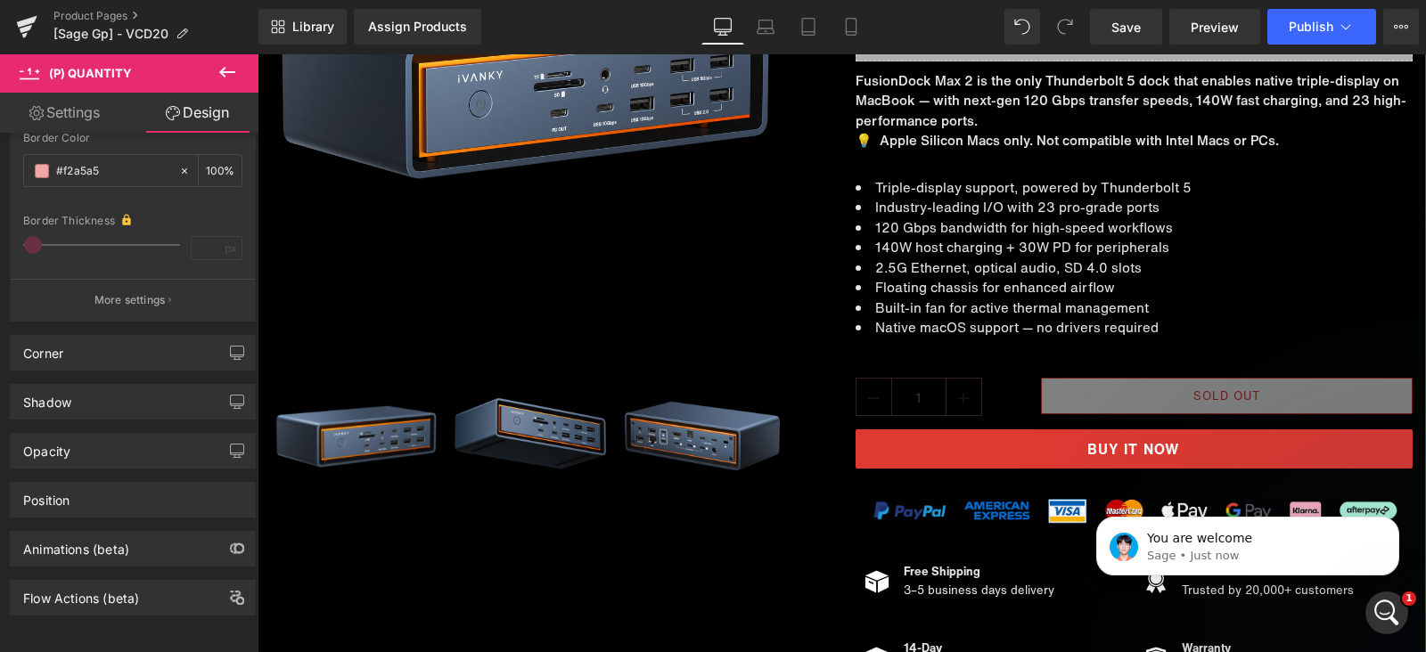
scroll to position [334, 0]
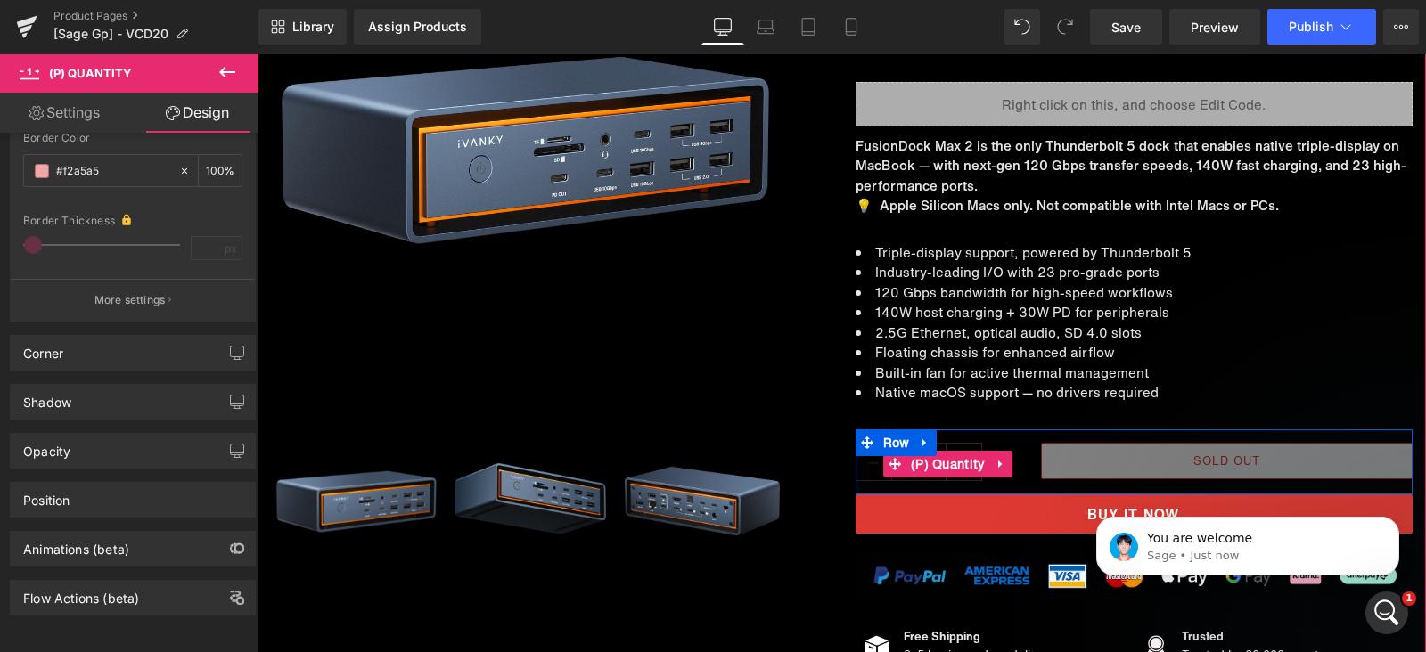
click at [1003, 444] on div "1" at bounding box center [948, 465] width 185 height 44
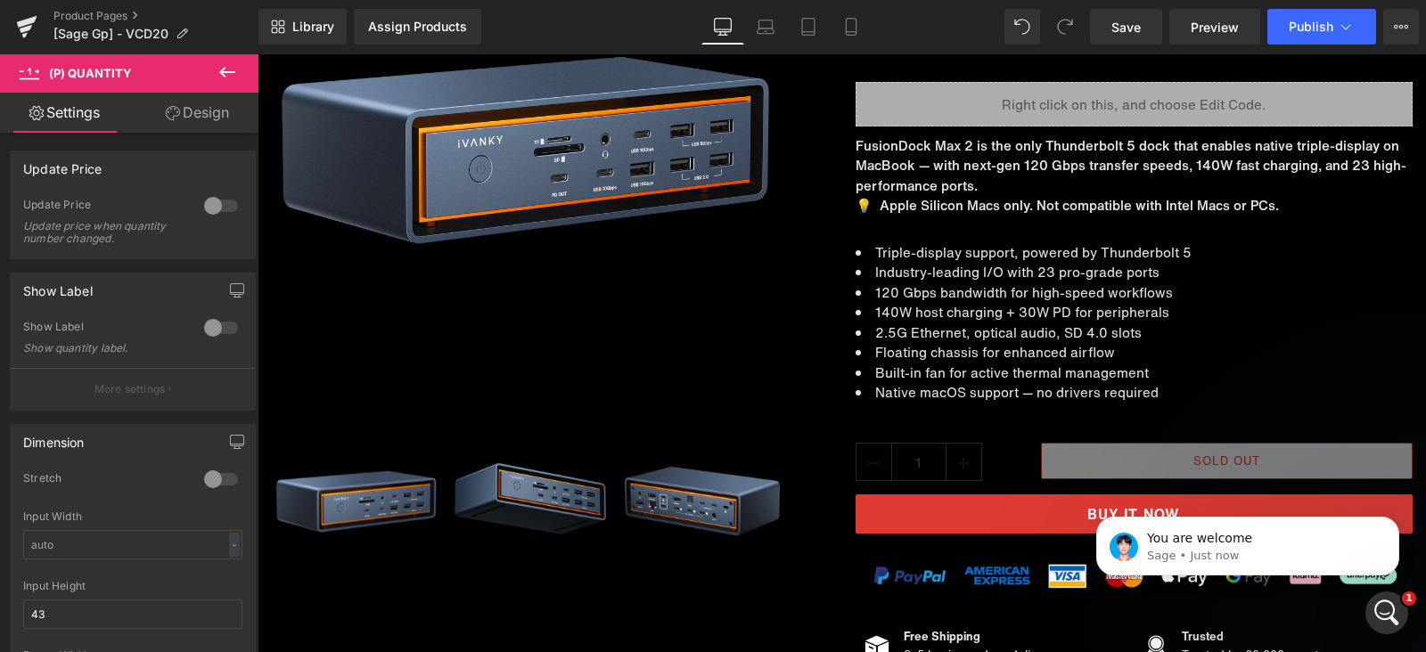
click at [201, 105] on link "Design" at bounding box center [197, 113] width 129 height 40
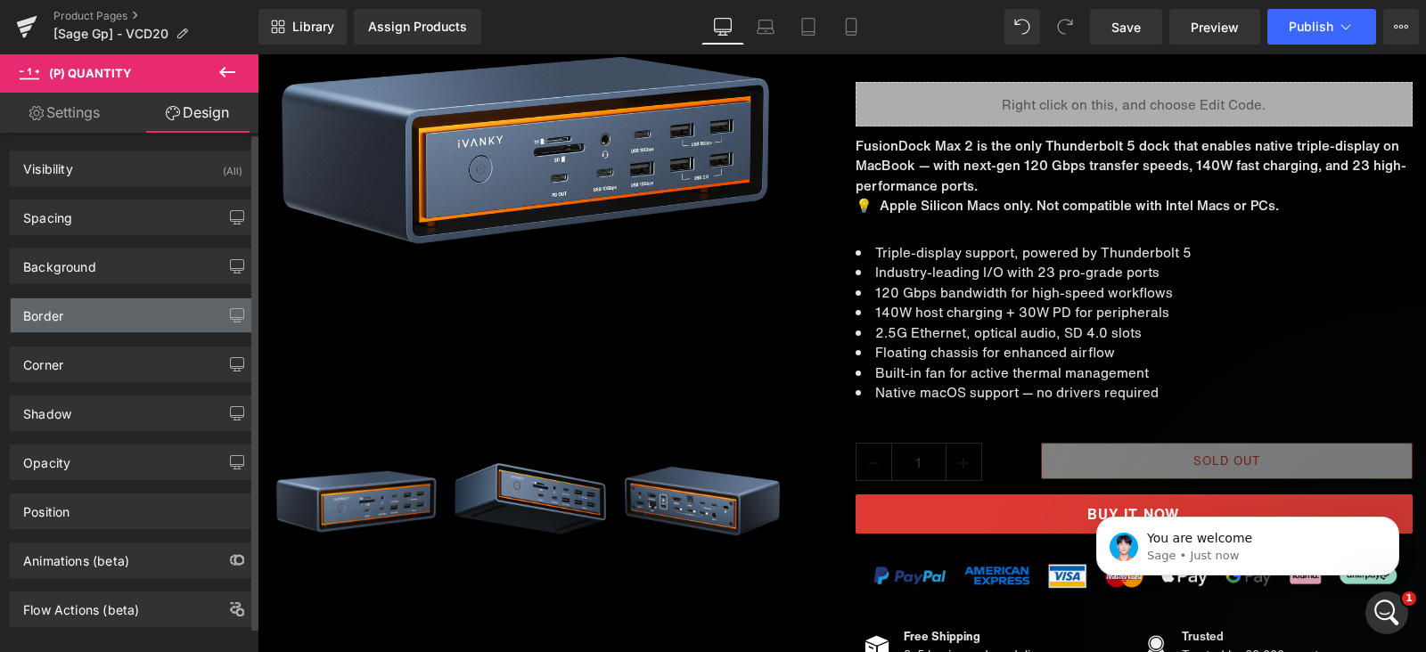
click at [122, 323] on div "Border" at bounding box center [133, 316] width 244 height 34
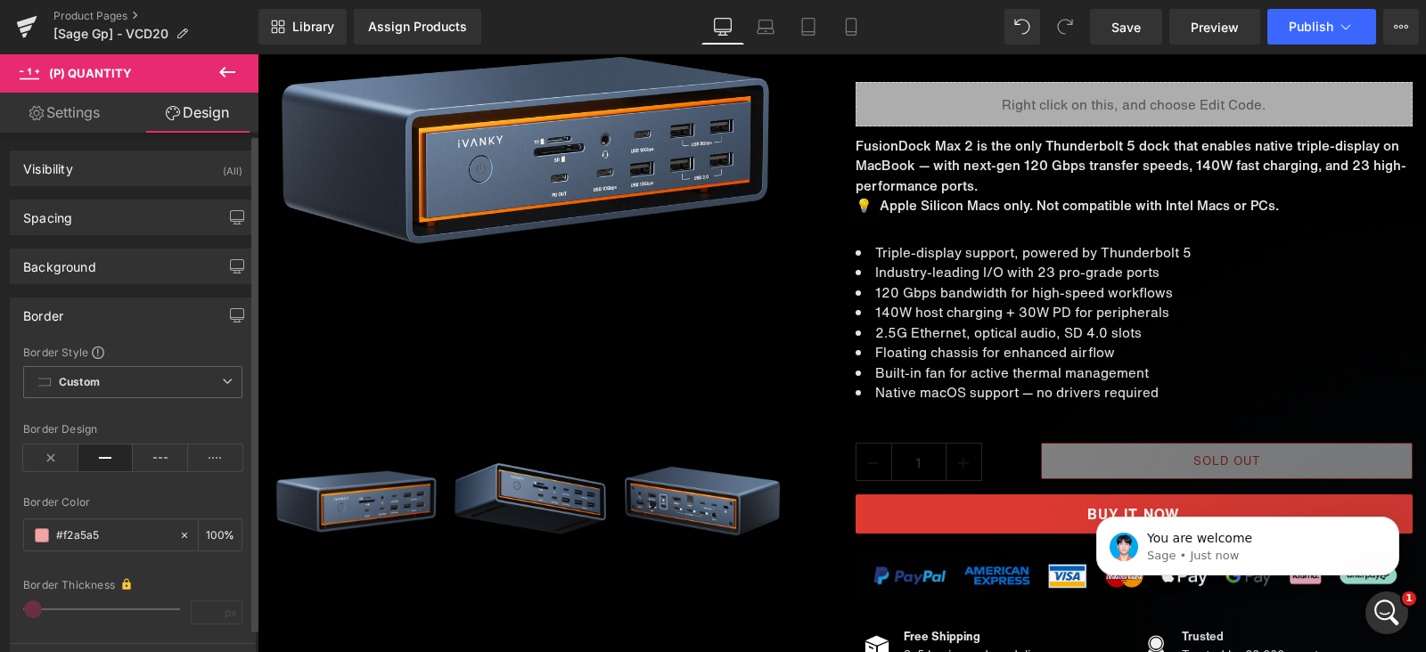
scroll to position [111, 0]
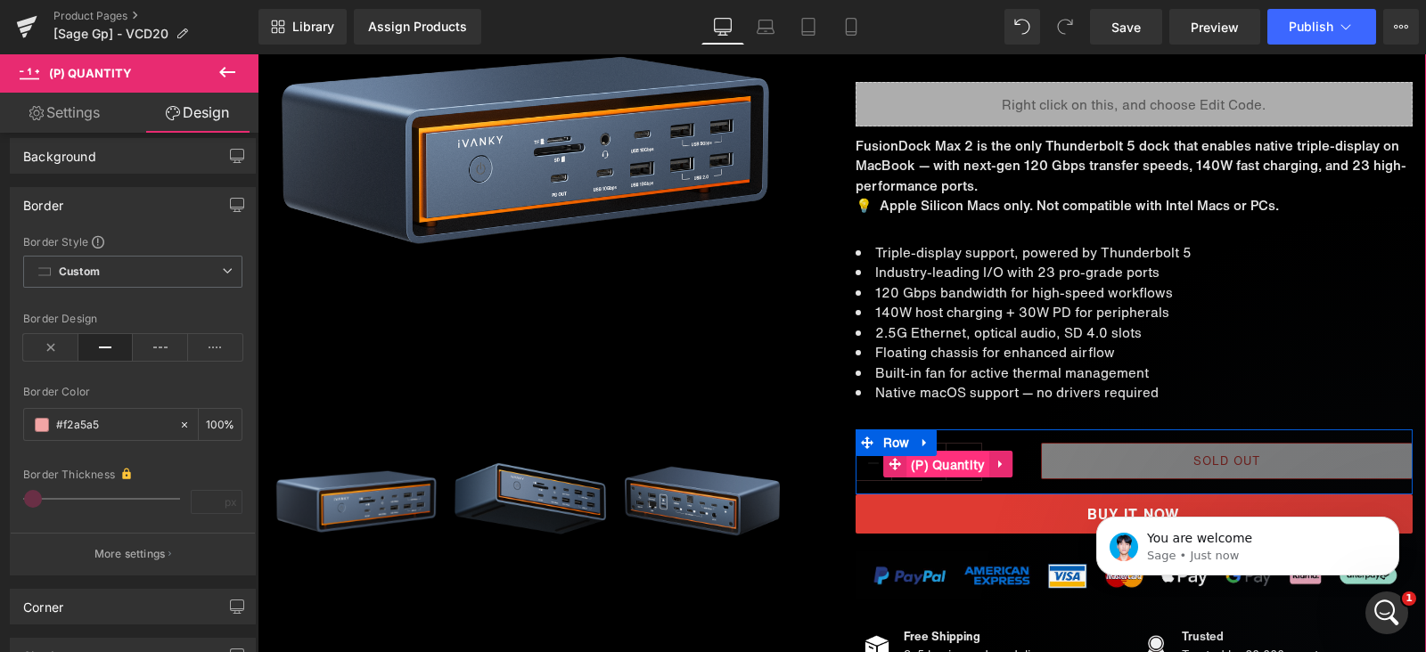
click at [939, 465] on span "(P) Quantity" at bounding box center [948, 465] width 84 height 27
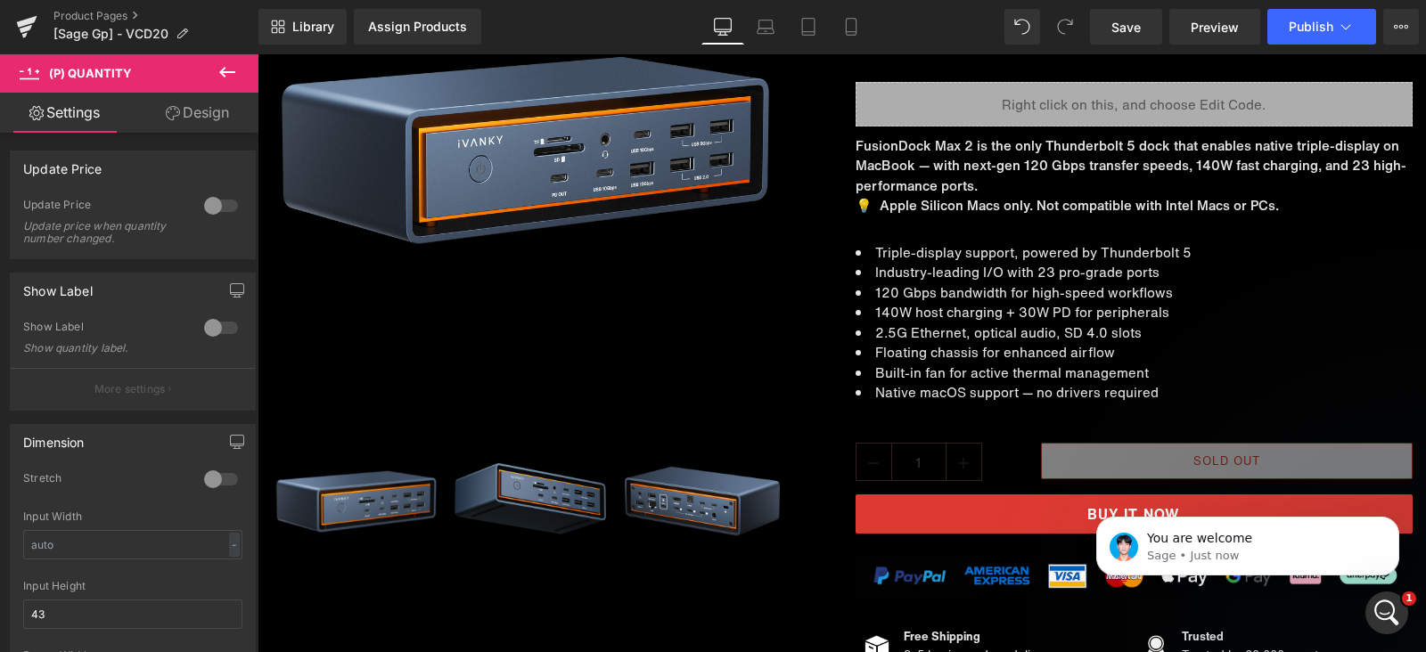
drag, startPoint x: 175, startPoint y: 112, endPoint x: 157, endPoint y: 316, distance: 204.0
click at [176, 112] on icon at bounding box center [173, 113] width 14 height 14
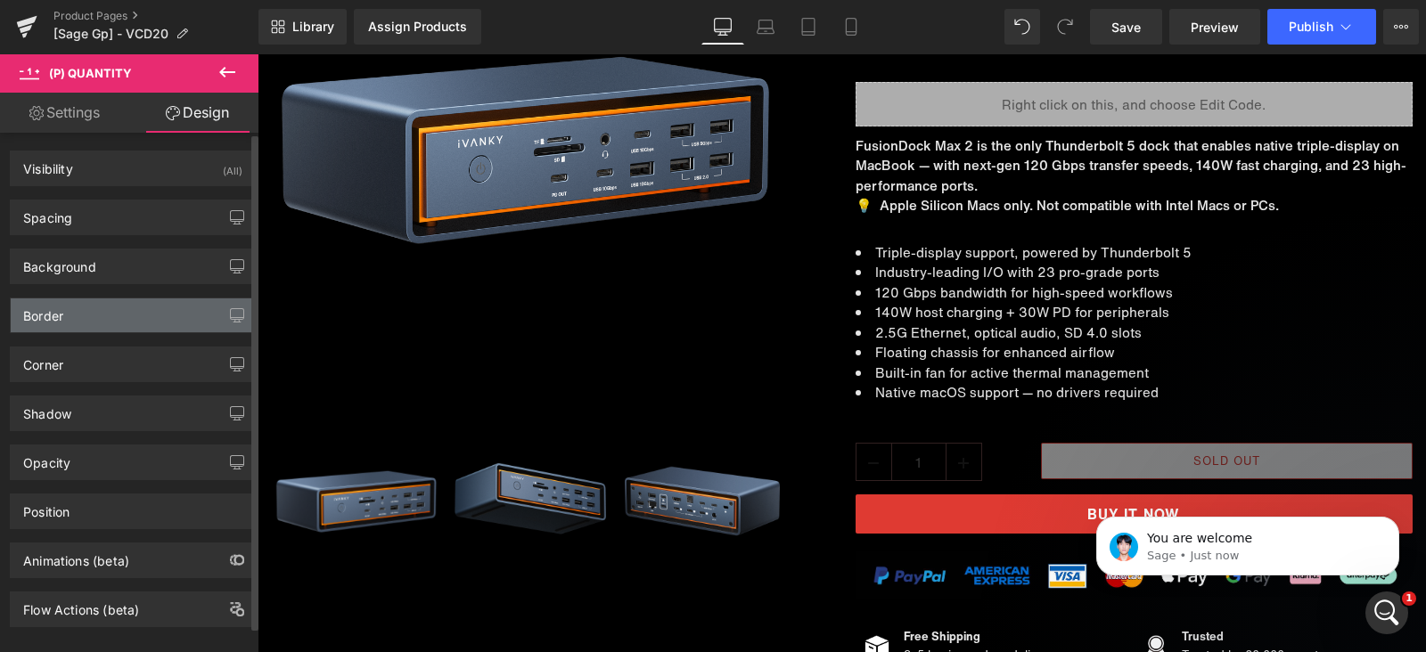
click at [145, 309] on div "Border" at bounding box center [133, 316] width 244 height 34
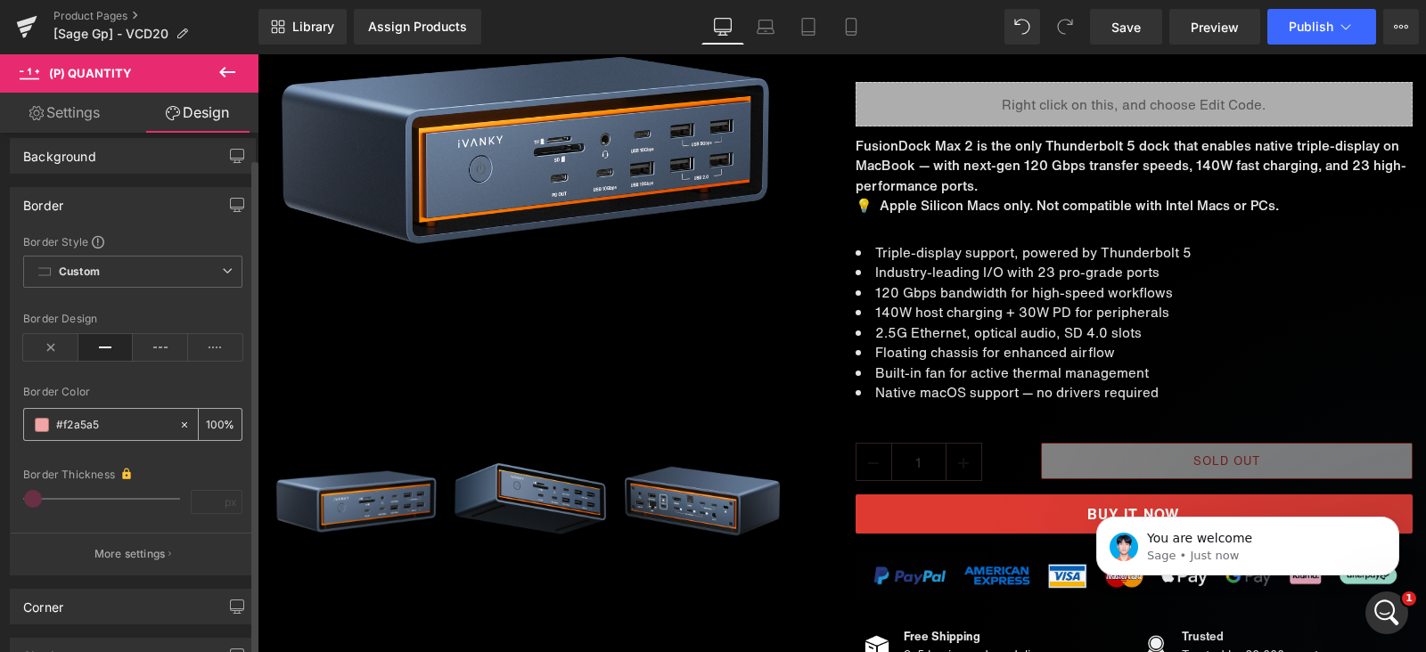
click at [54, 425] on div at bounding box center [101, 424] width 154 height 31
click at [44, 425] on span at bounding box center [42, 425] width 14 height 14
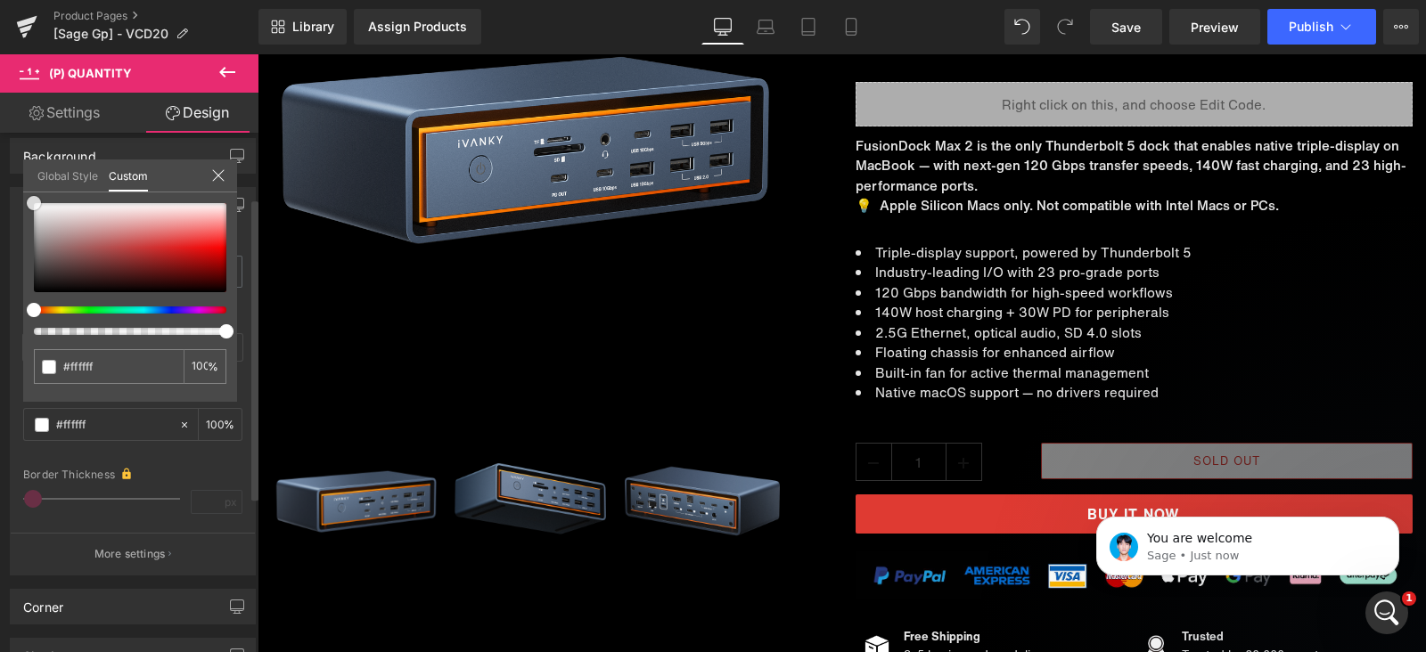
drag, startPoint x: 94, startPoint y: 211, endPoint x: 29, endPoint y: 198, distance: 67.3
click at [34, 203] on div at bounding box center [130, 247] width 193 height 89
click at [1141, 24] on span "Save" at bounding box center [1125, 27] width 29 height 19
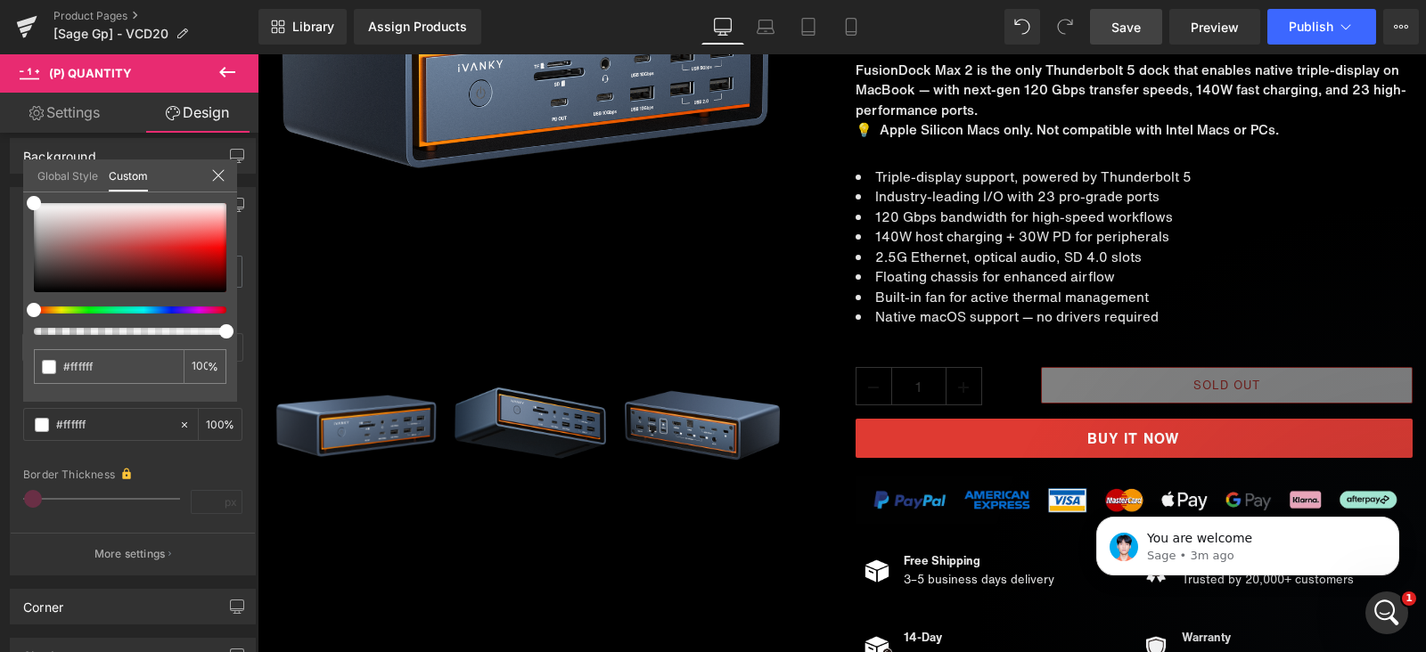
scroll to position [445, 0]
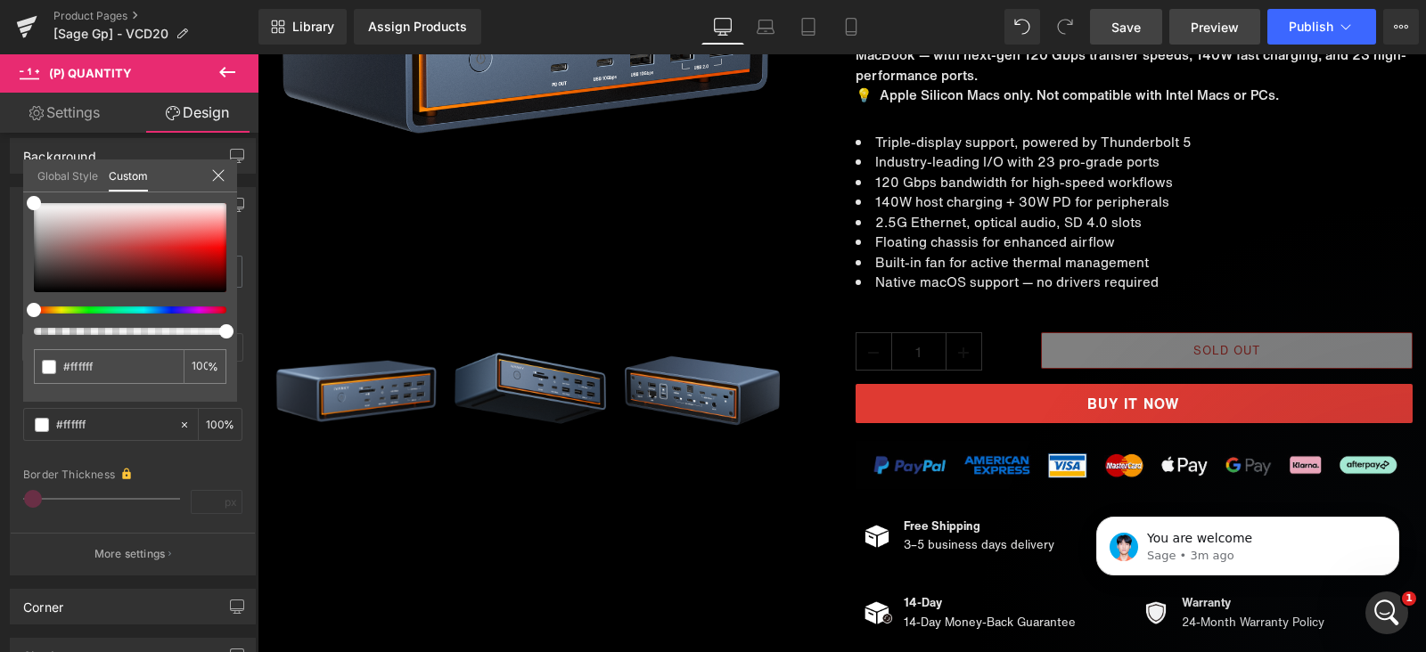
click at [1211, 18] on span "Preview" at bounding box center [1215, 27] width 48 height 19
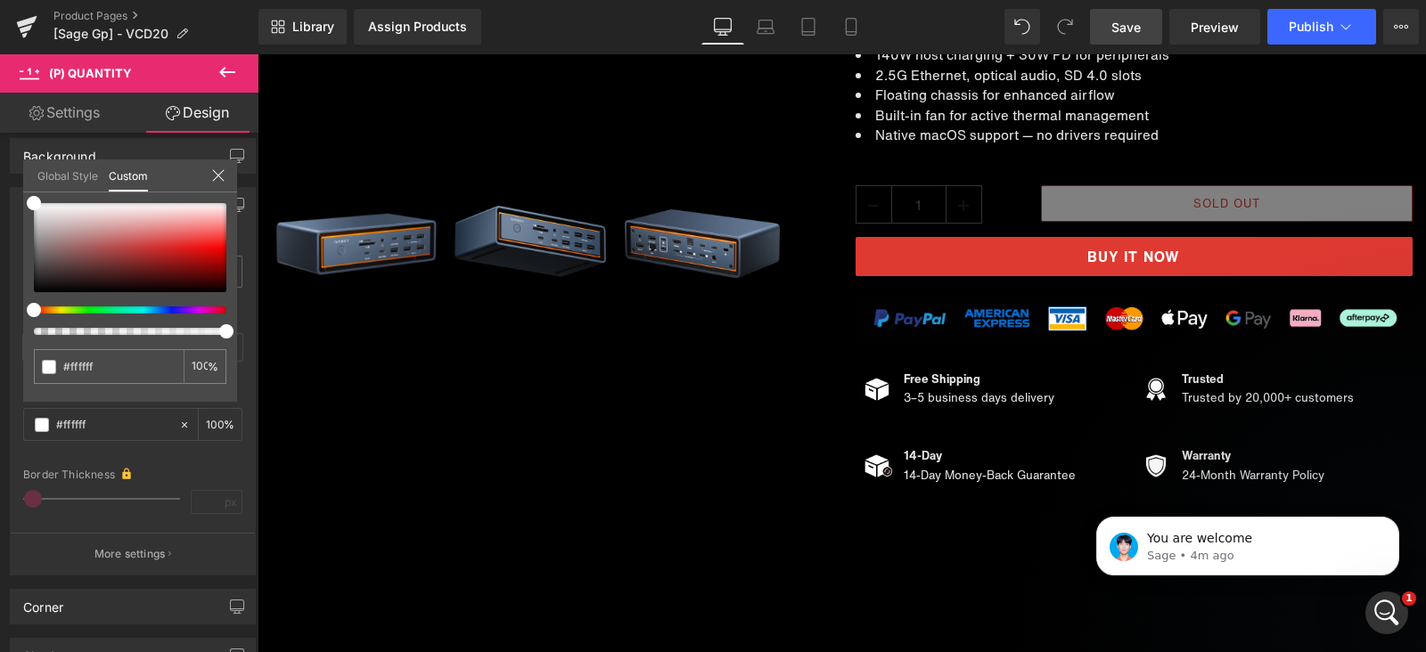
scroll to position [557, 0]
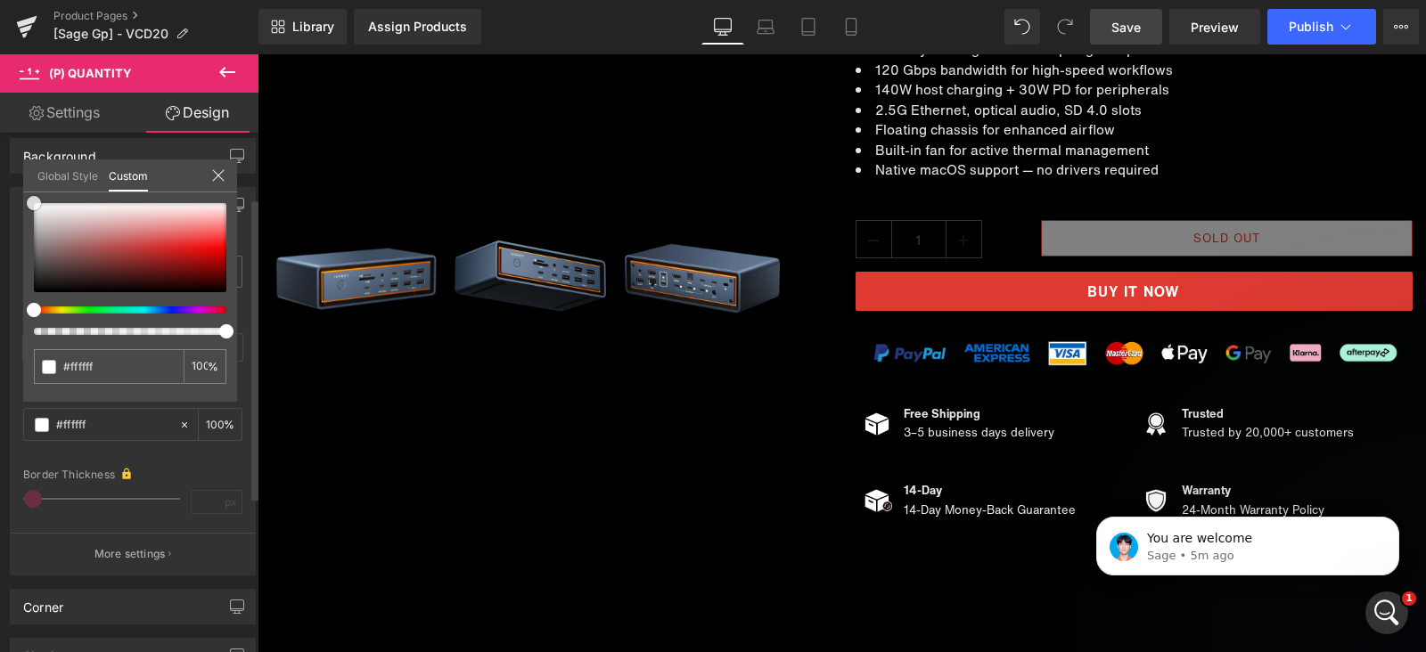
drag, startPoint x: 152, startPoint y: 258, endPoint x: 31, endPoint y: 176, distance: 145.6
click at [5, 174] on div "Border Border Style Custom Custom Setup Global Style Custom Setup Global Style …" at bounding box center [133, 375] width 266 height 402
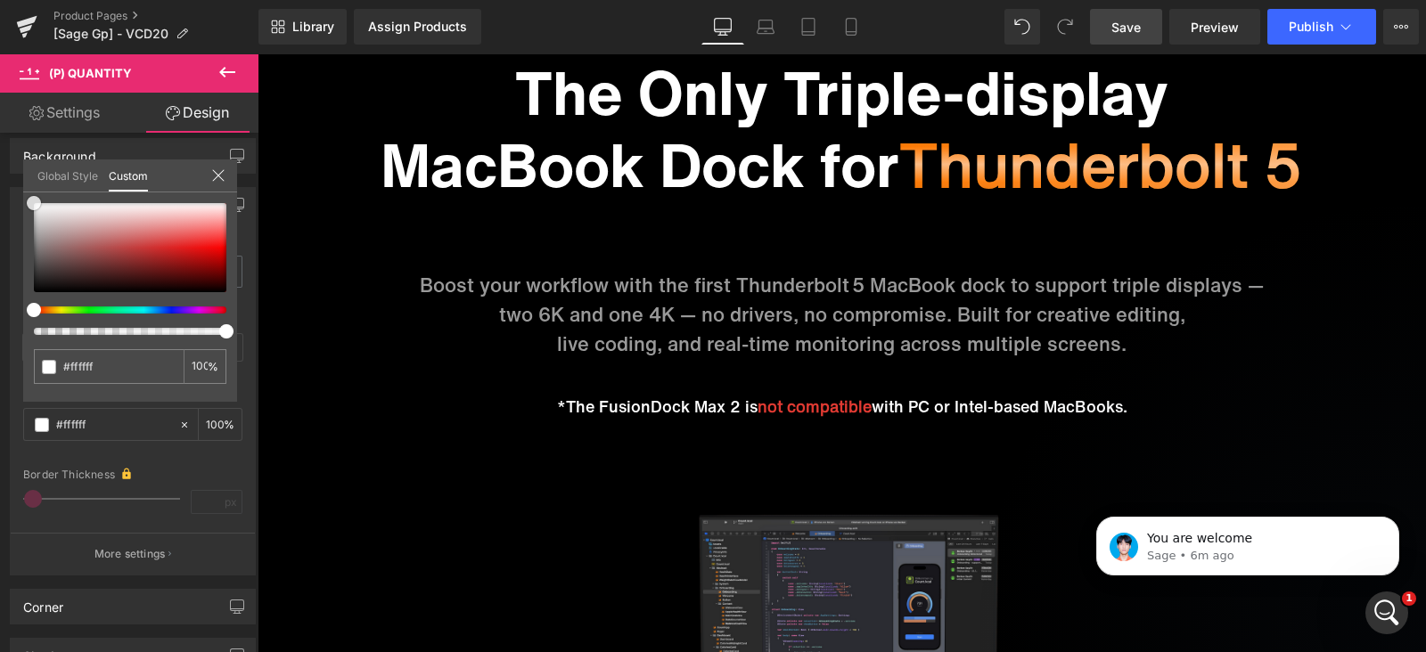
scroll to position [2005, 0]
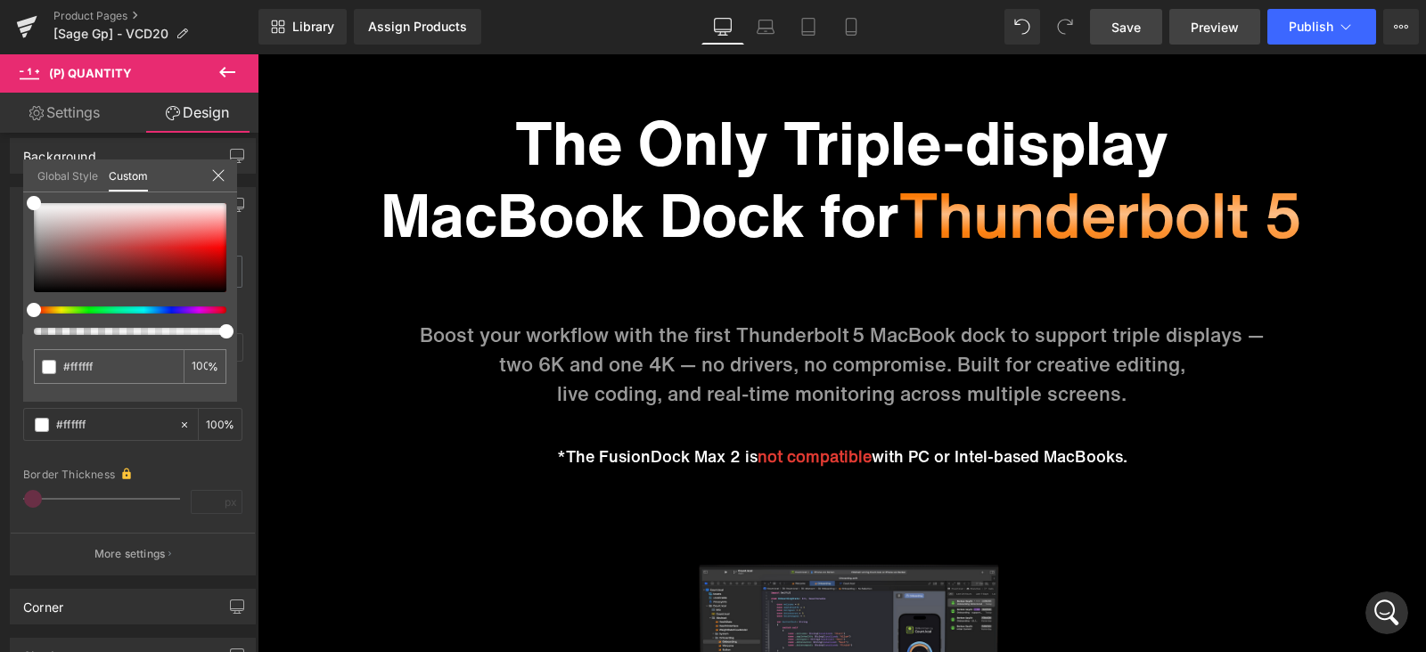
click at [1209, 28] on span "Preview" at bounding box center [1215, 27] width 48 height 19
click at [1206, 29] on span "Preview" at bounding box center [1215, 27] width 48 height 19
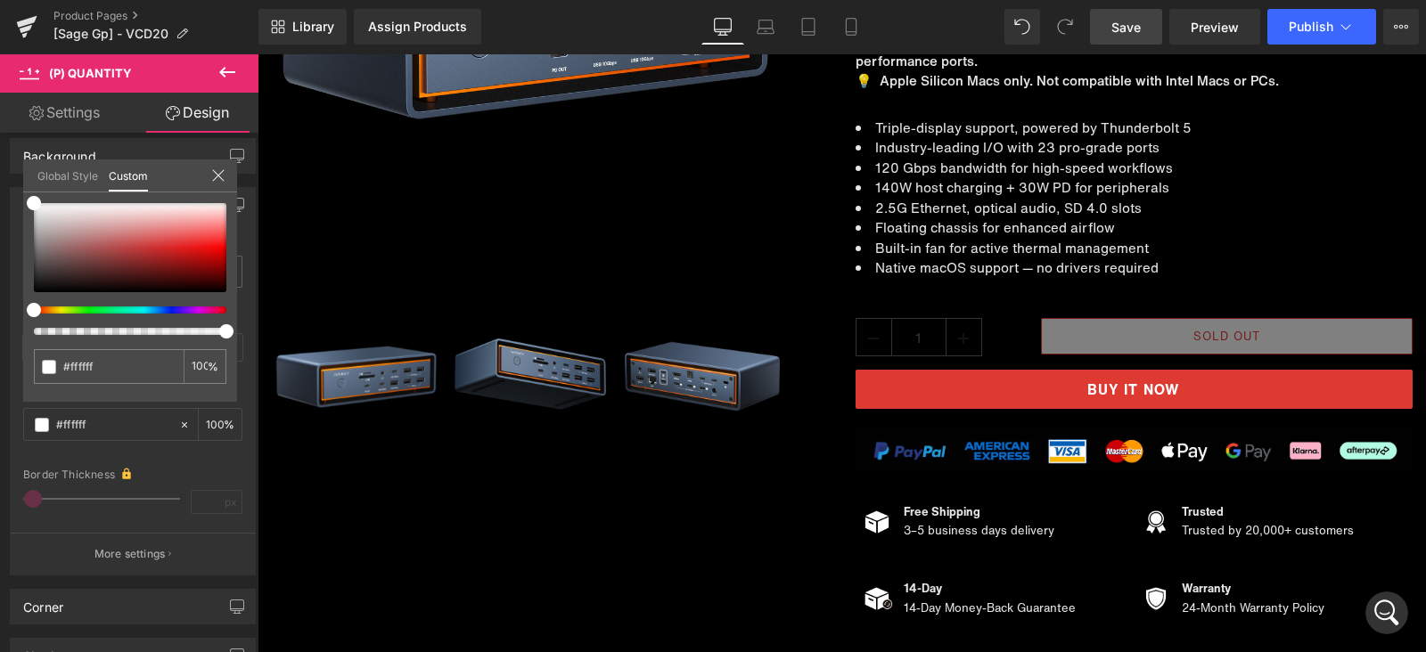
scroll to position [222, 0]
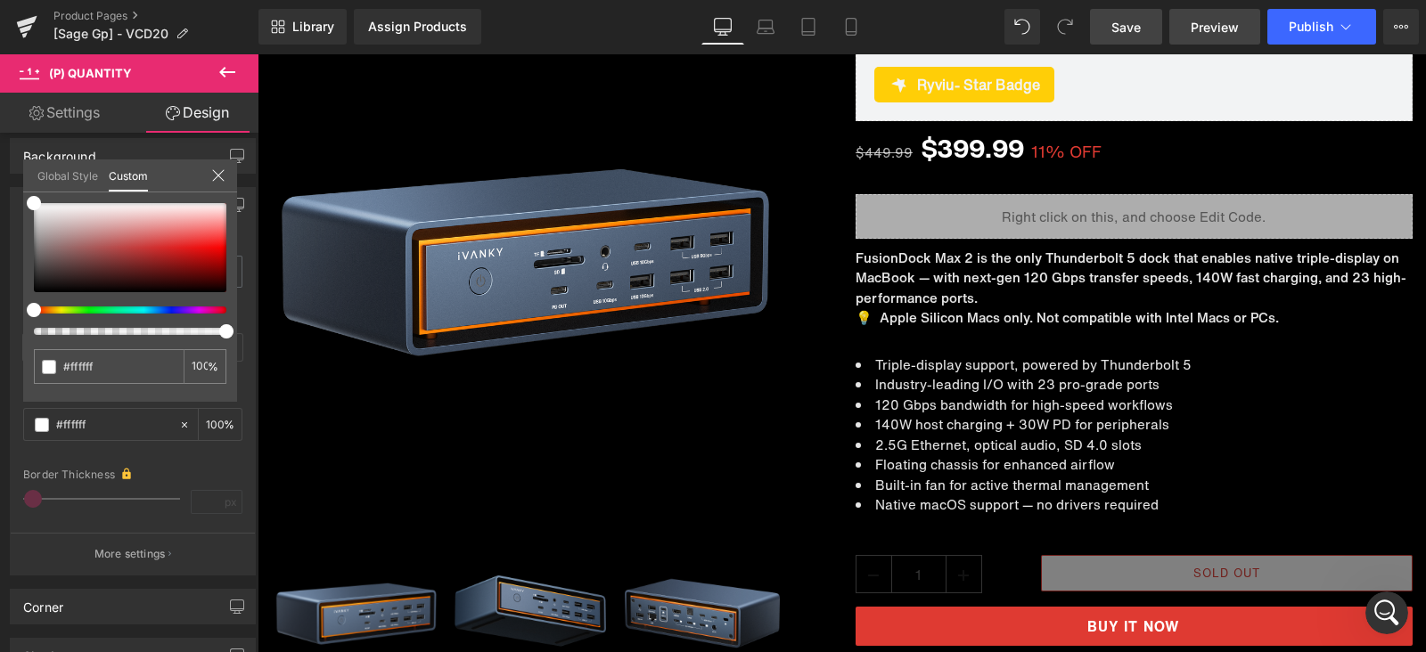
click at [1211, 30] on span "Preview" at bounding box center [1215, 27] width 48 height 19
click at [1199, 19] on span "Preview" at bounding box center [1215, 27] width 48 height 19
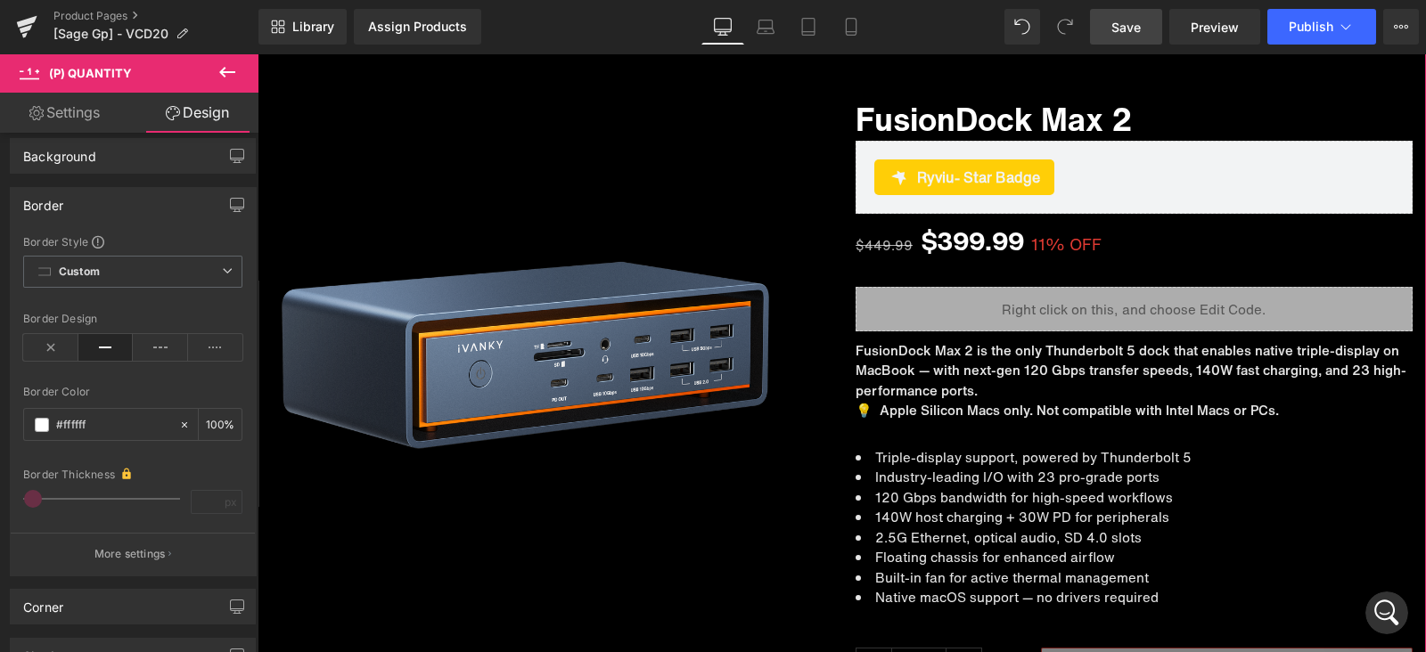
scroll to position [334, 0]
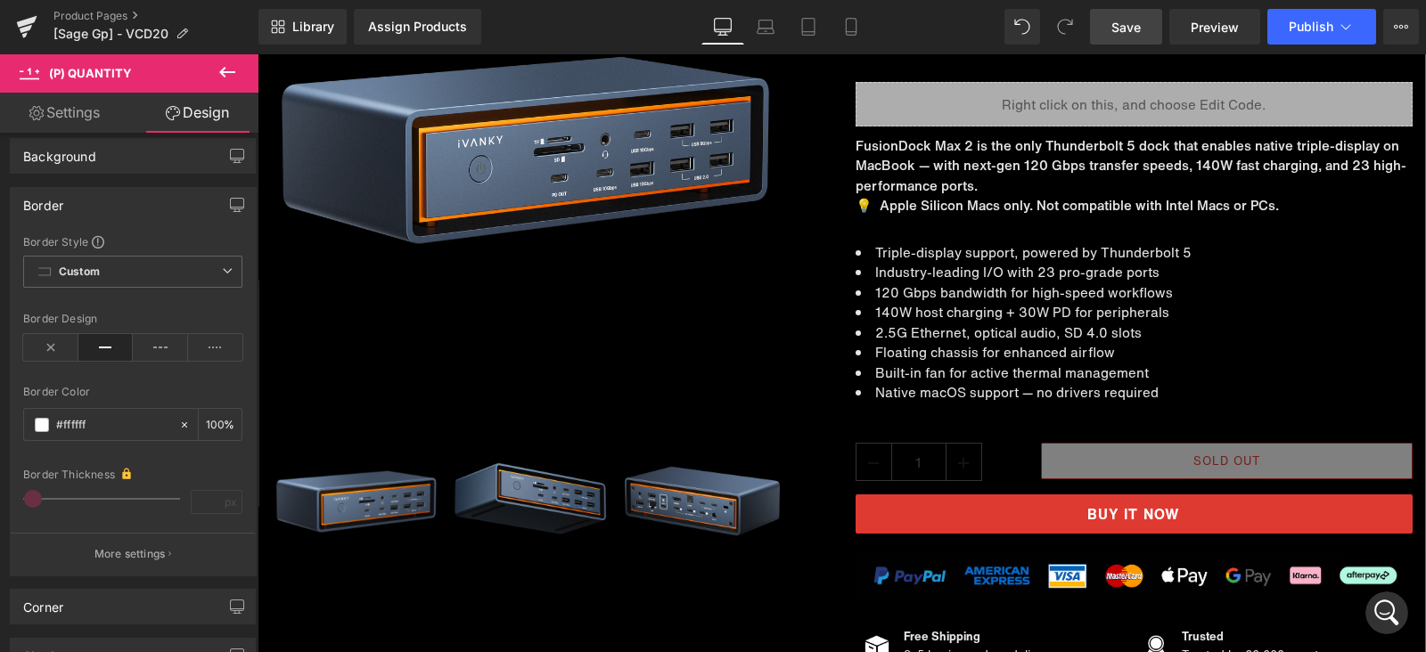
click at [568, 231] on img at bounding box center [527, 143] width 513 height 513
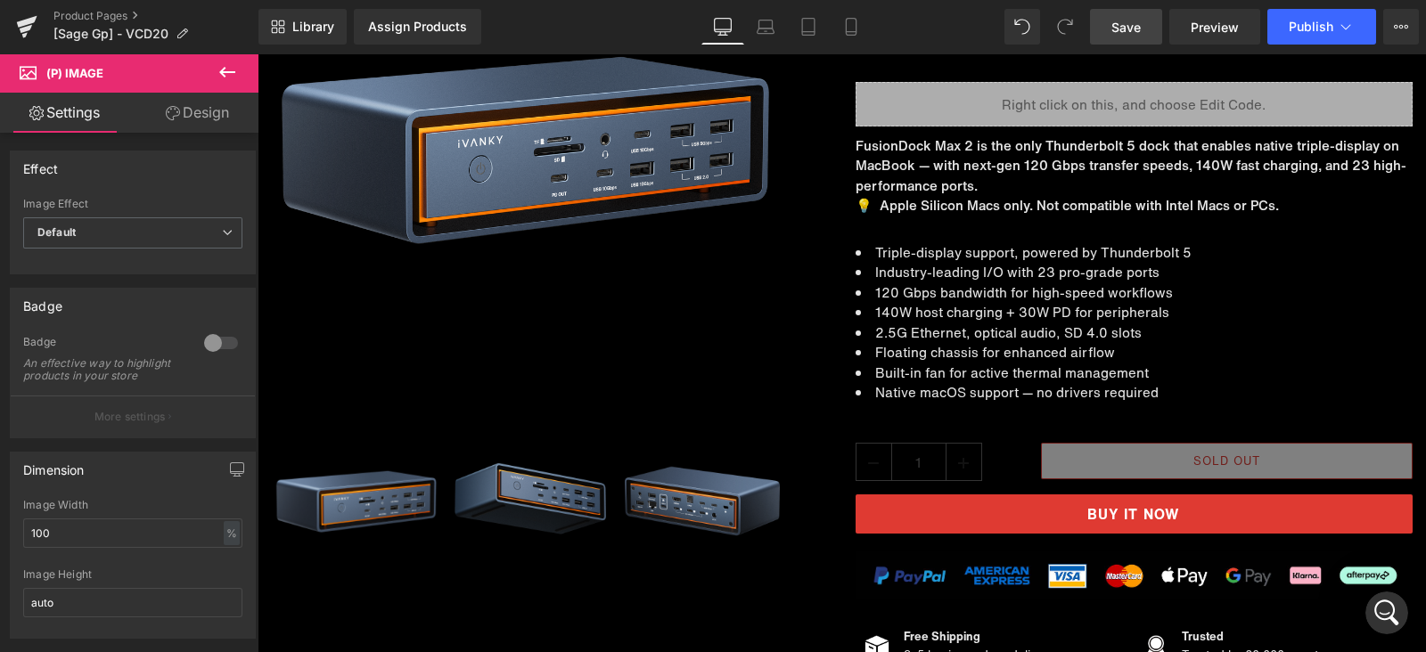
click at [198, 125] on link "Design" at bounding box center [197, 113] width 129 height 40
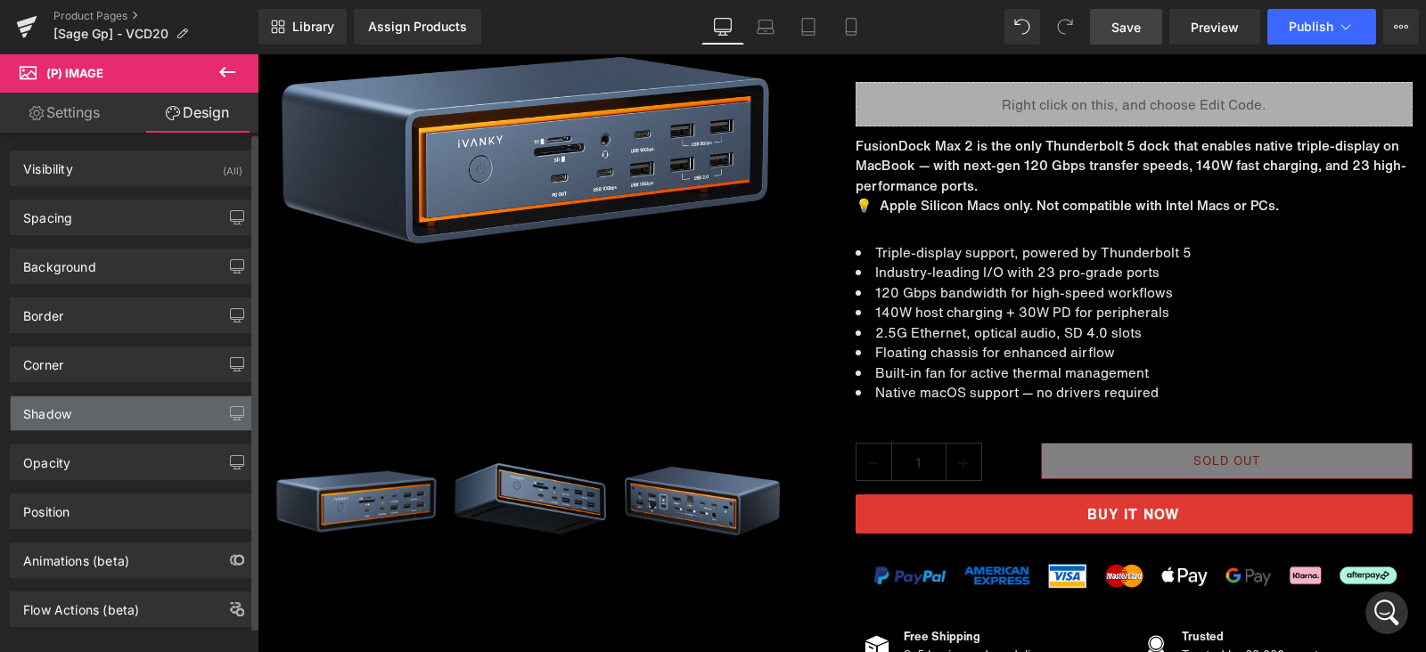
scroll to position [26, 0]
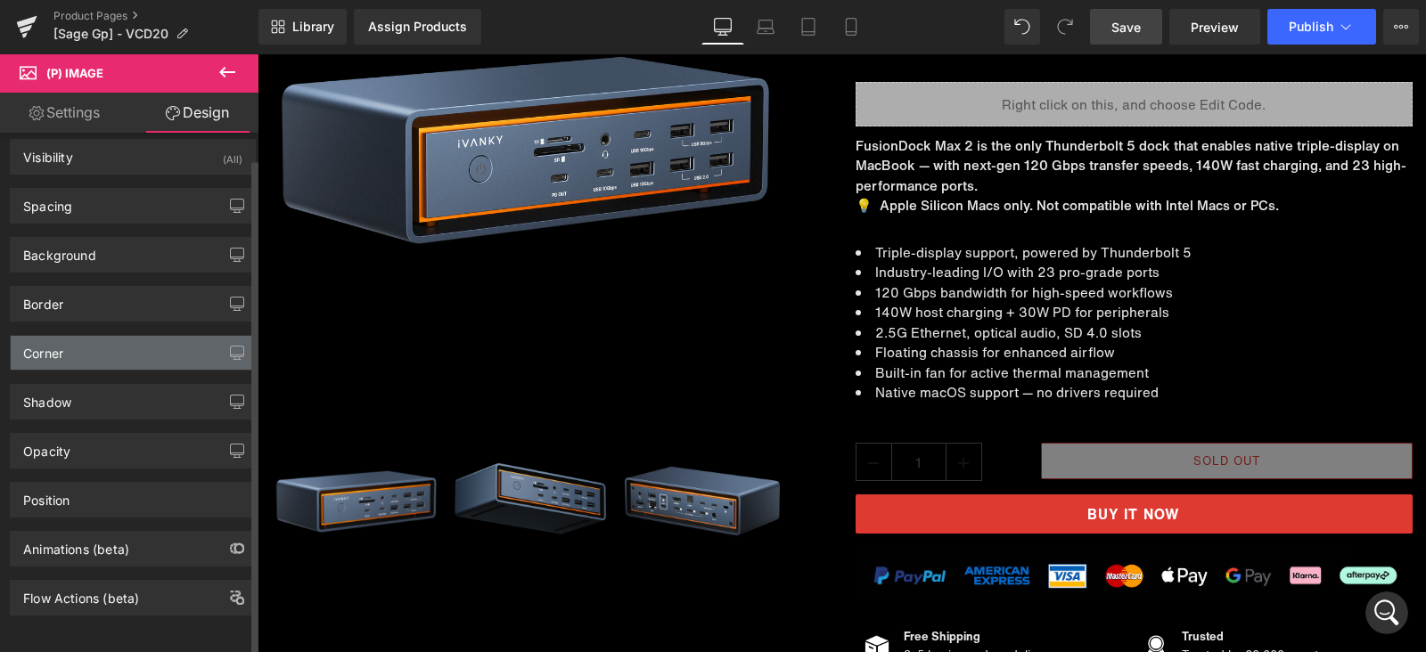
click at [97, 340] on div "Corner" at bounding box center [133, 353] width 244 height 34
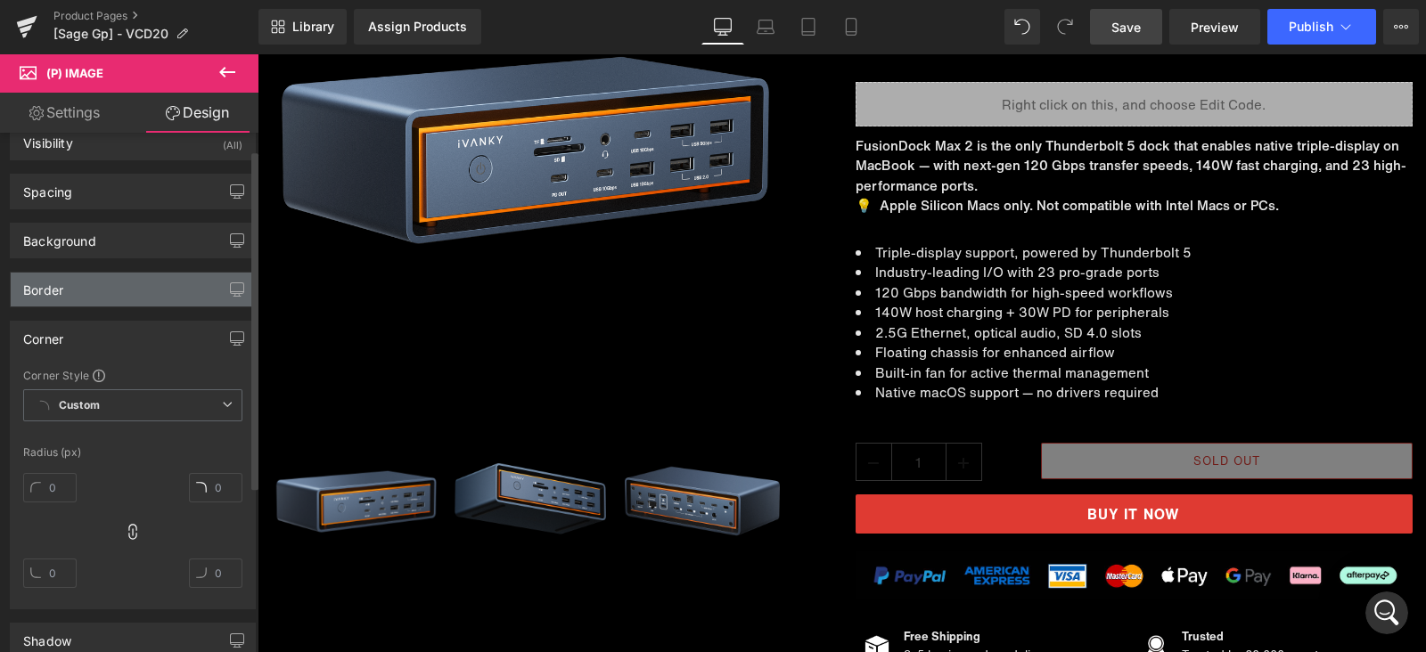
click at [112, 293] on div "Border" at bounding box center [133, 290] width 244 height 34
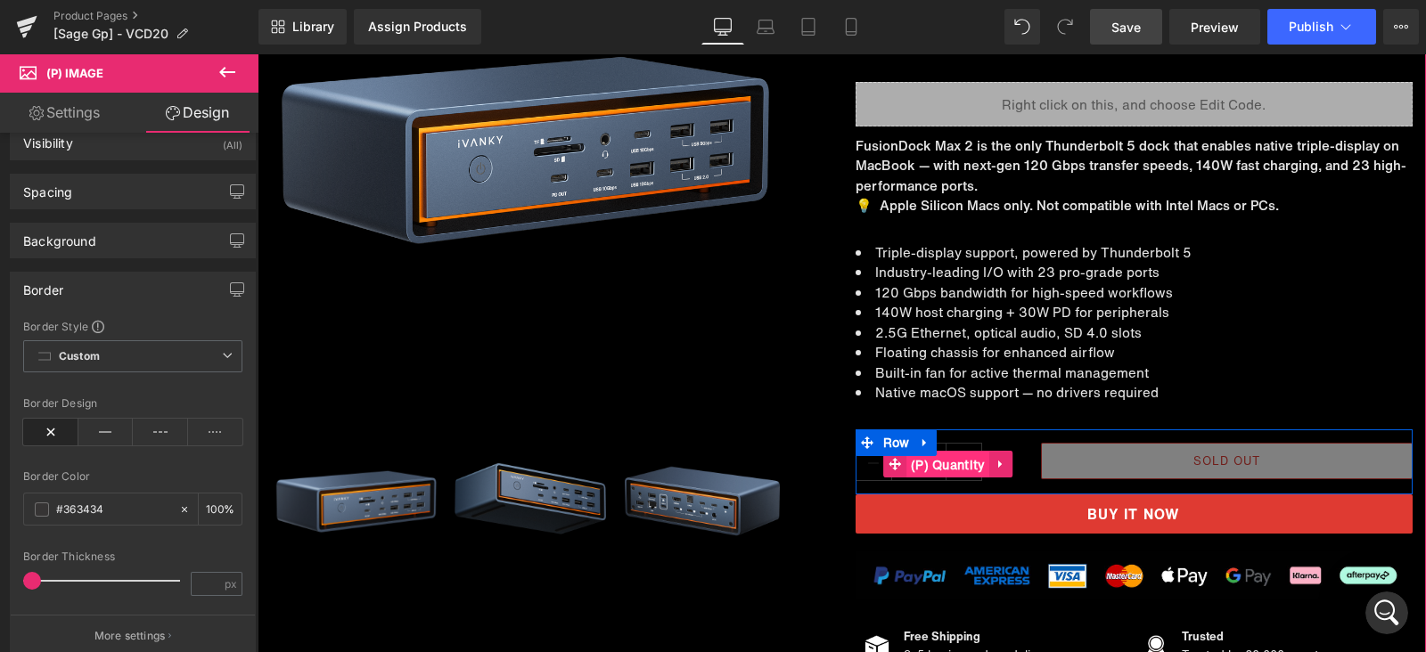
click at [936, 465] on span "(P) Quantity" at bounding box center [948, 465] width 84 height 27
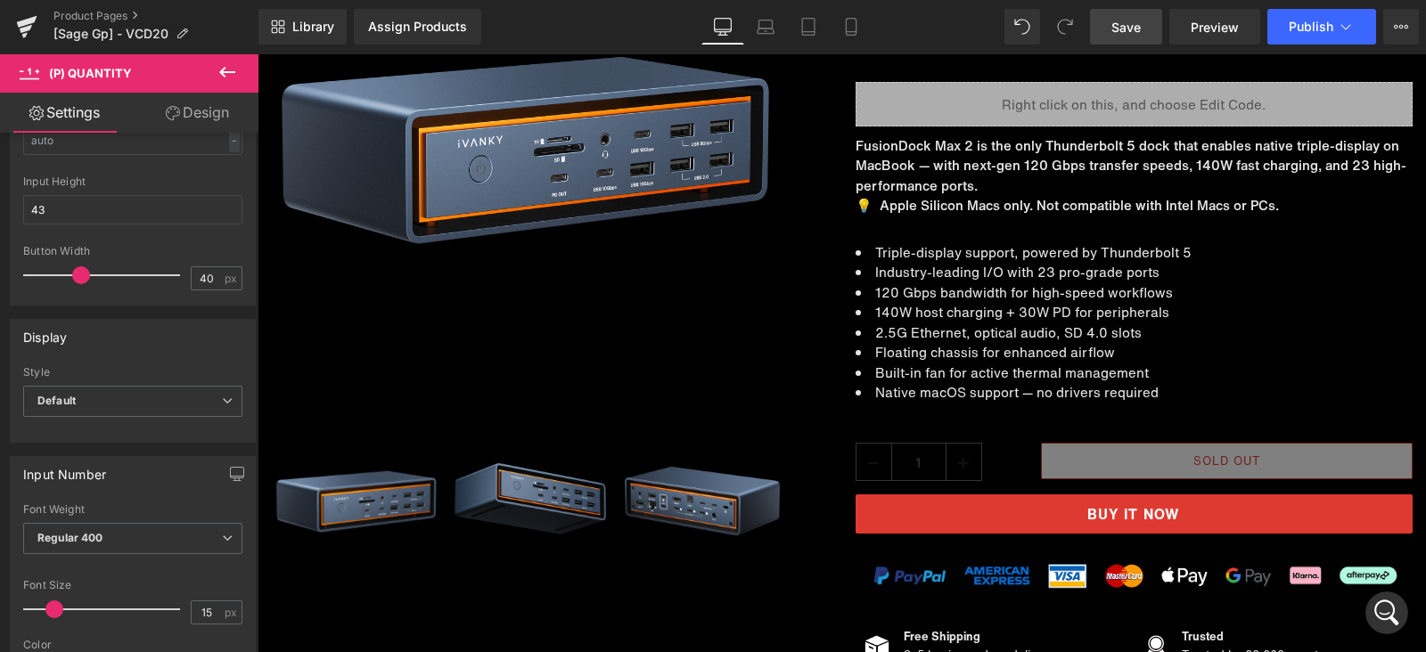
scroll to position [334, 0]
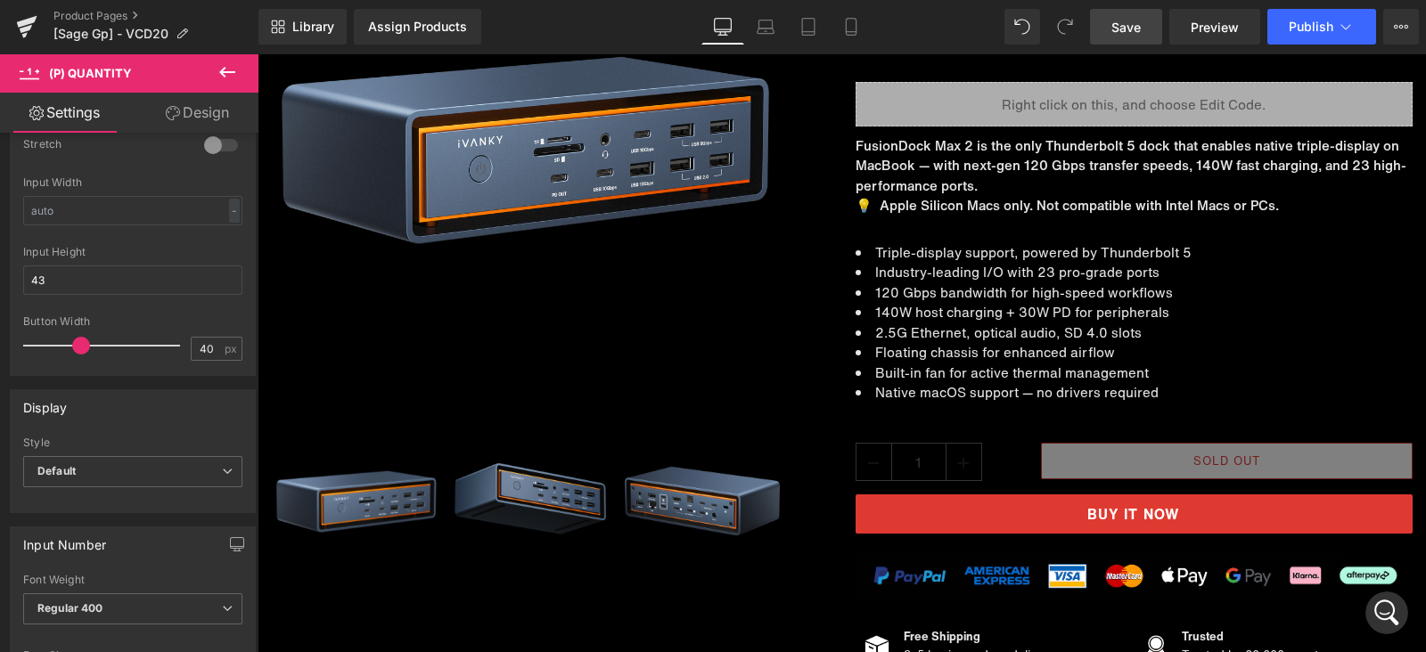
click at [178, 107] on link "Design" at bounding box center [197, 113] width 129 height 40
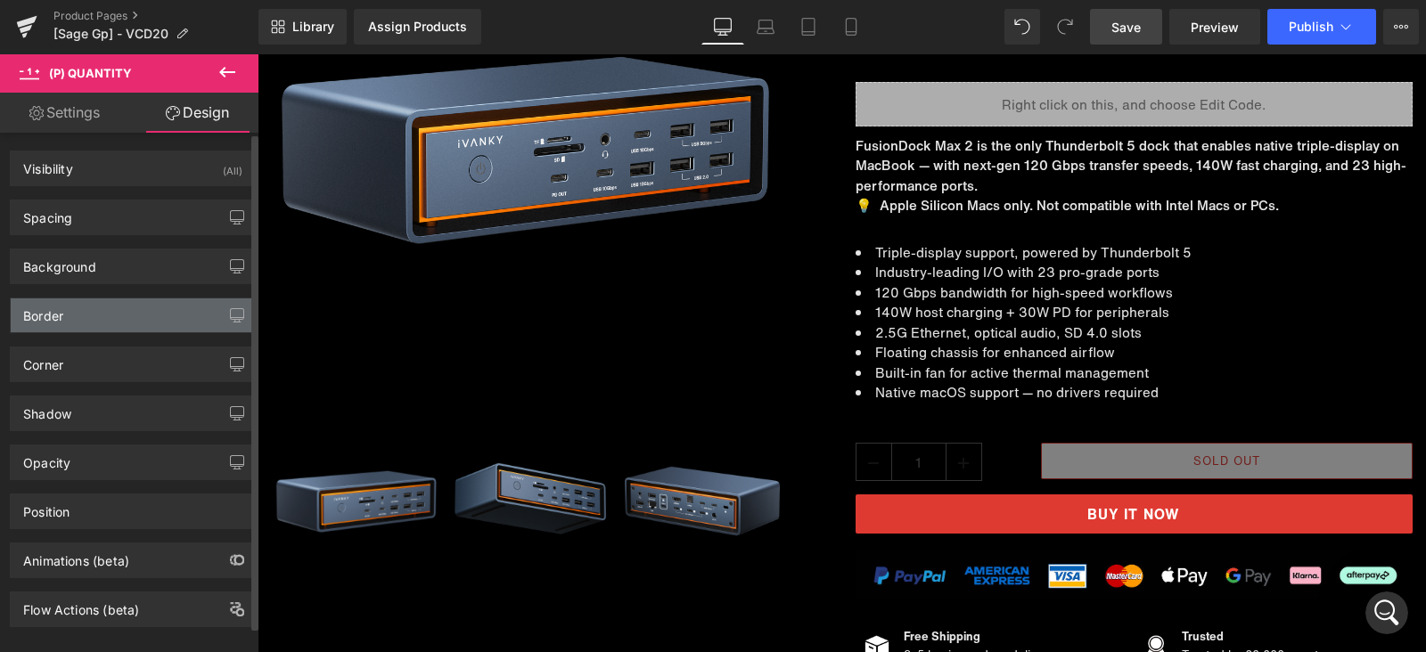
click at [79, 318] on div "Border" at bounding box center [133, 316] width 244 height 34
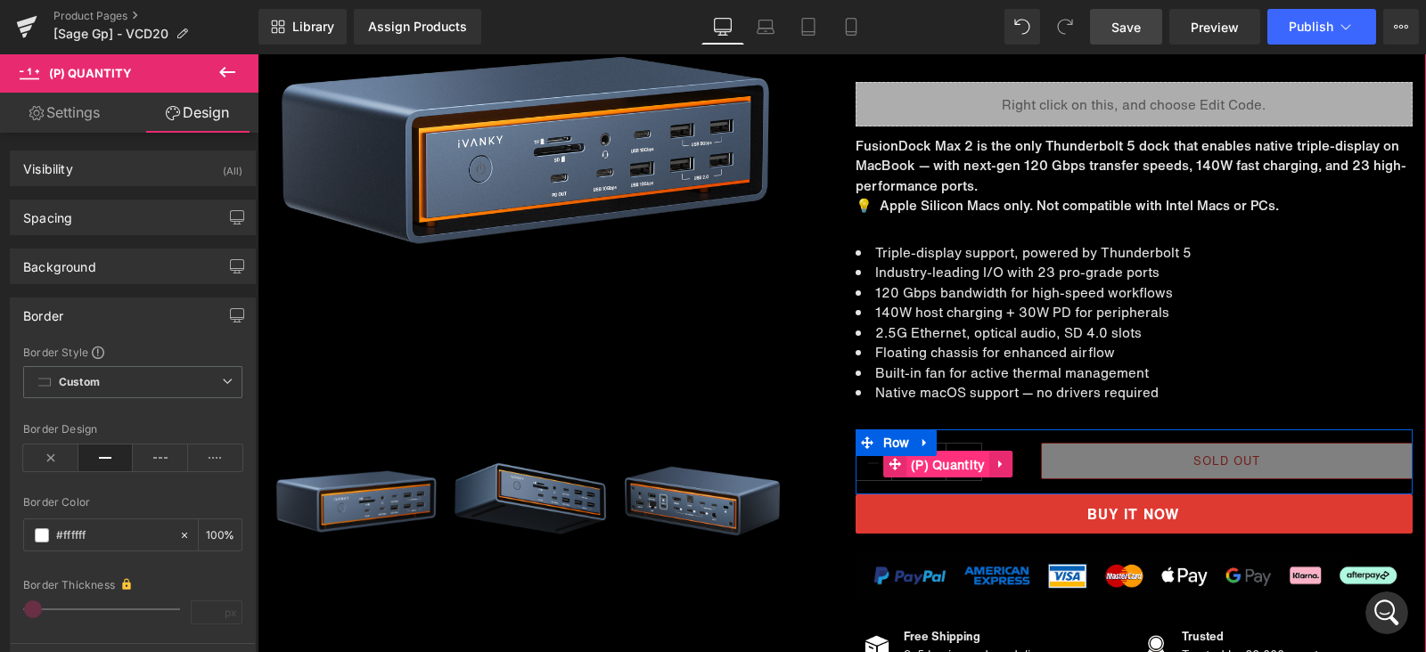
click at [923, 463] on span "(P) Quantity" at bounding box center [948, 465] width 84 height 27
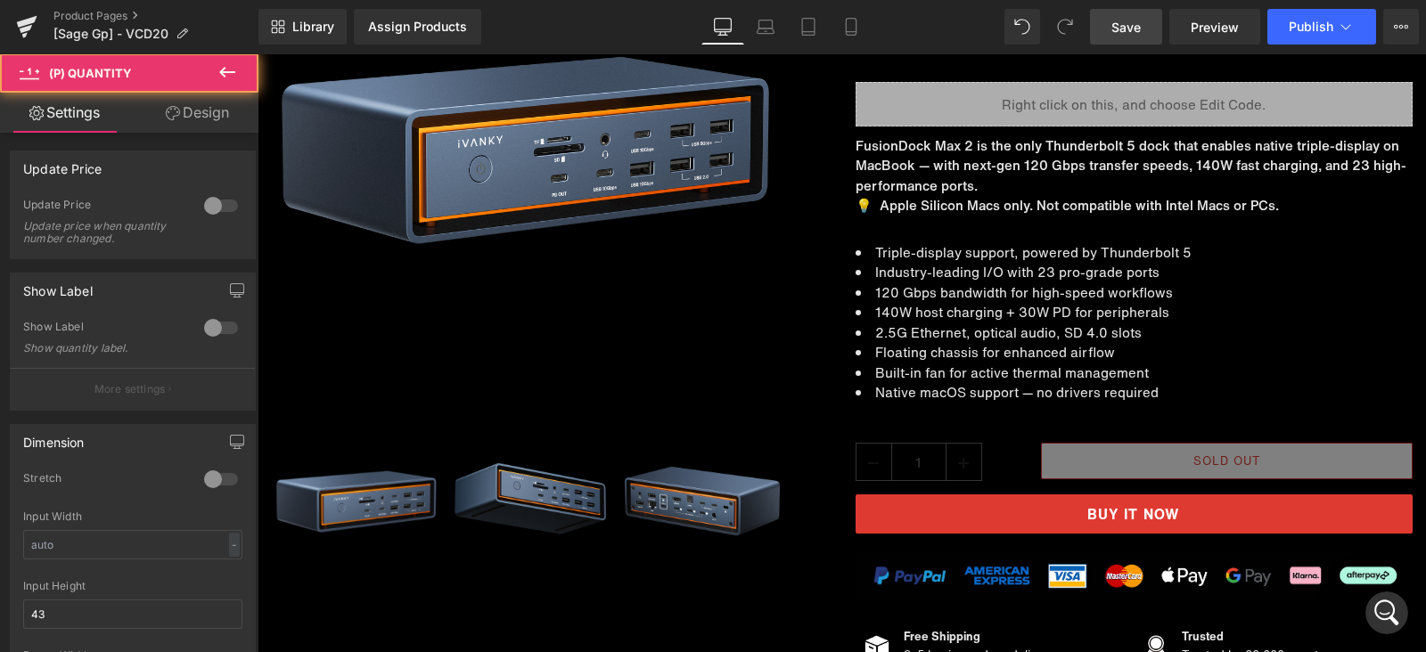
click at [193, 104] on link "Design" at bounding box center [197, 113] width 129 height 40
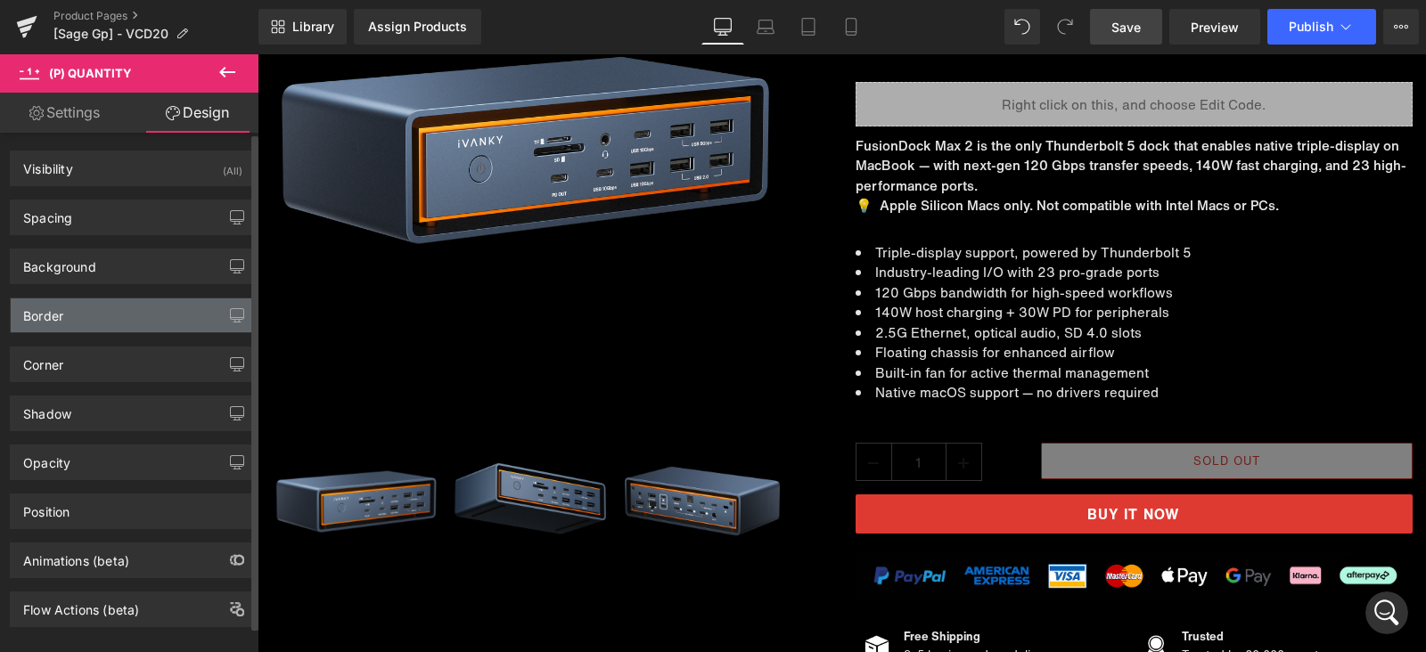
click at [95, 314] on div "Border" at bounding box center [133, 316] width 244 height 34
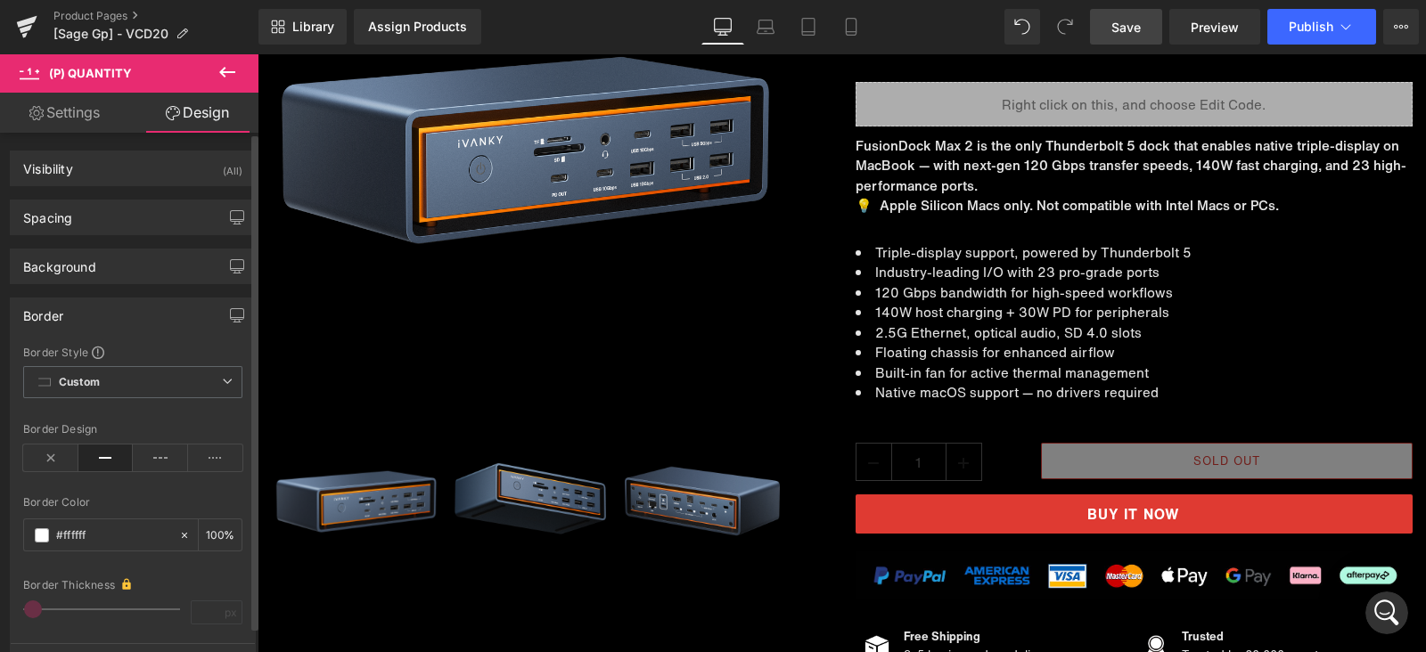
click at [95, 314] on div "Border" at bounding box center [133, 316] width 244 height 34
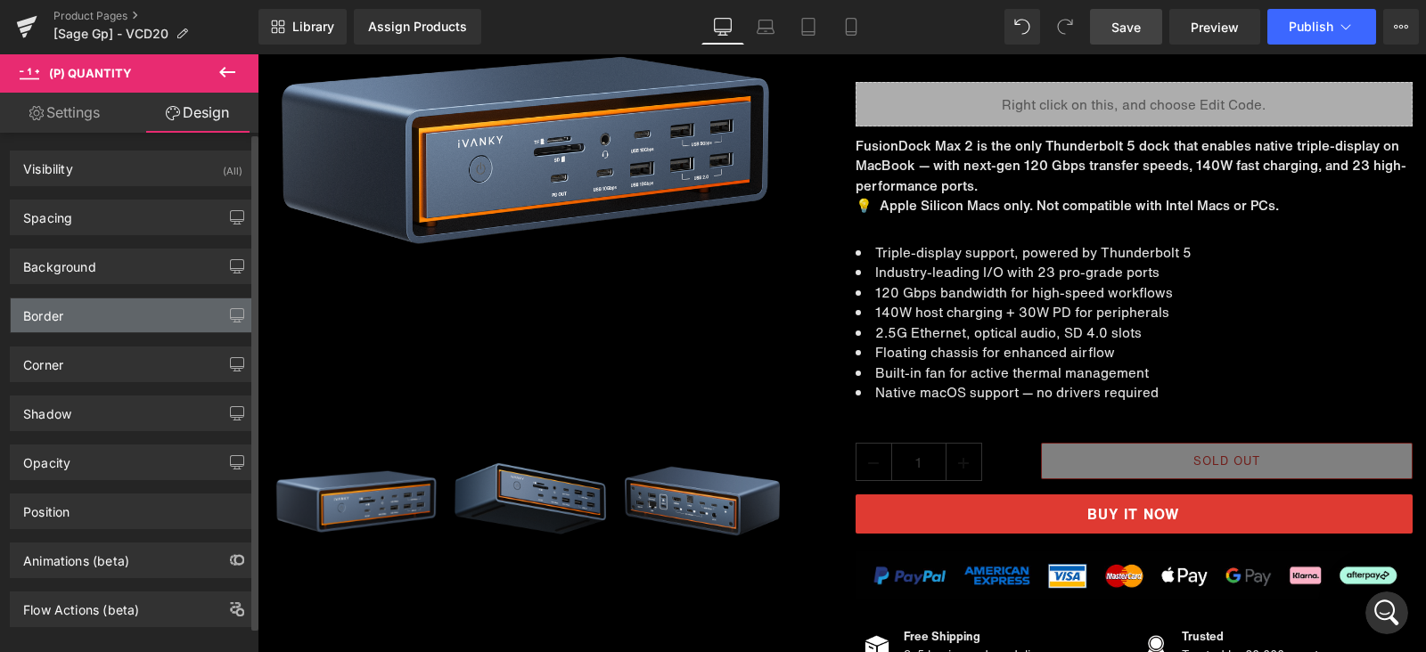
click at [95, 314] on div "Border" at bounding box center [133, 316] width 244 height 34
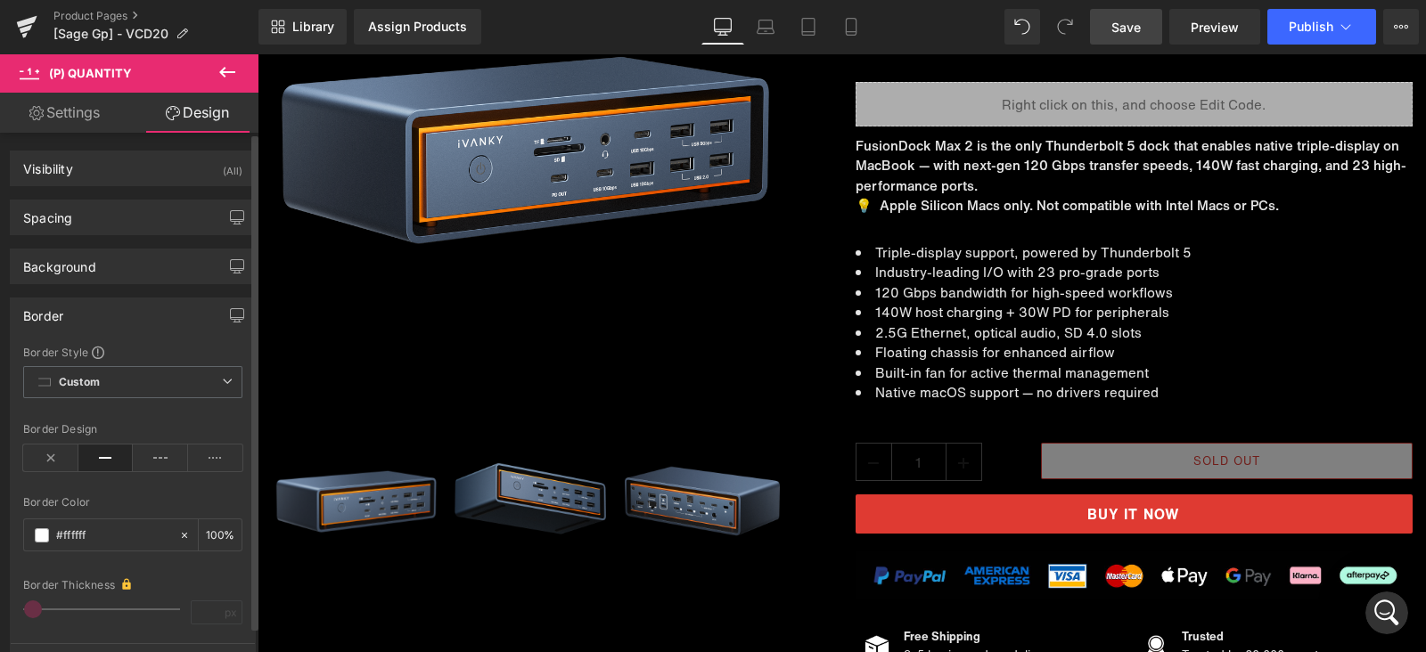
click at [119, 312] on div "Border" at bounding box center [133, 316] width 244 height 34
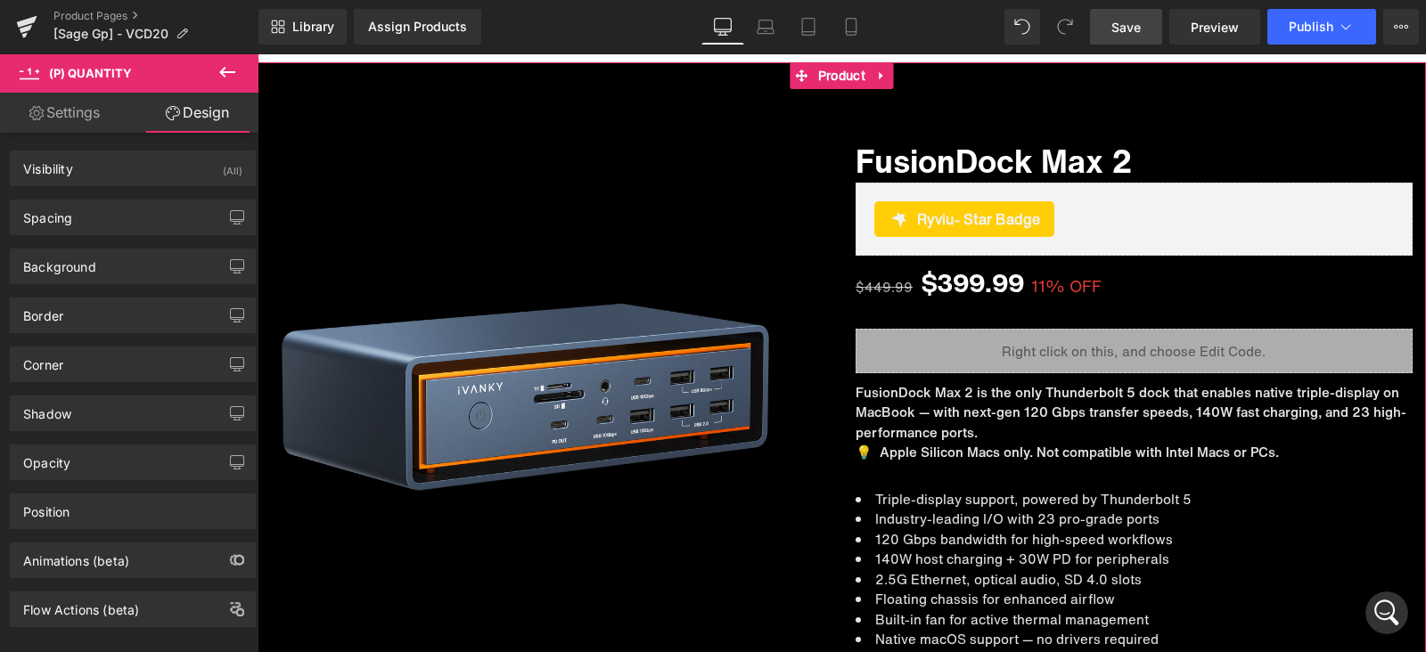
scroll to position [222, 0]
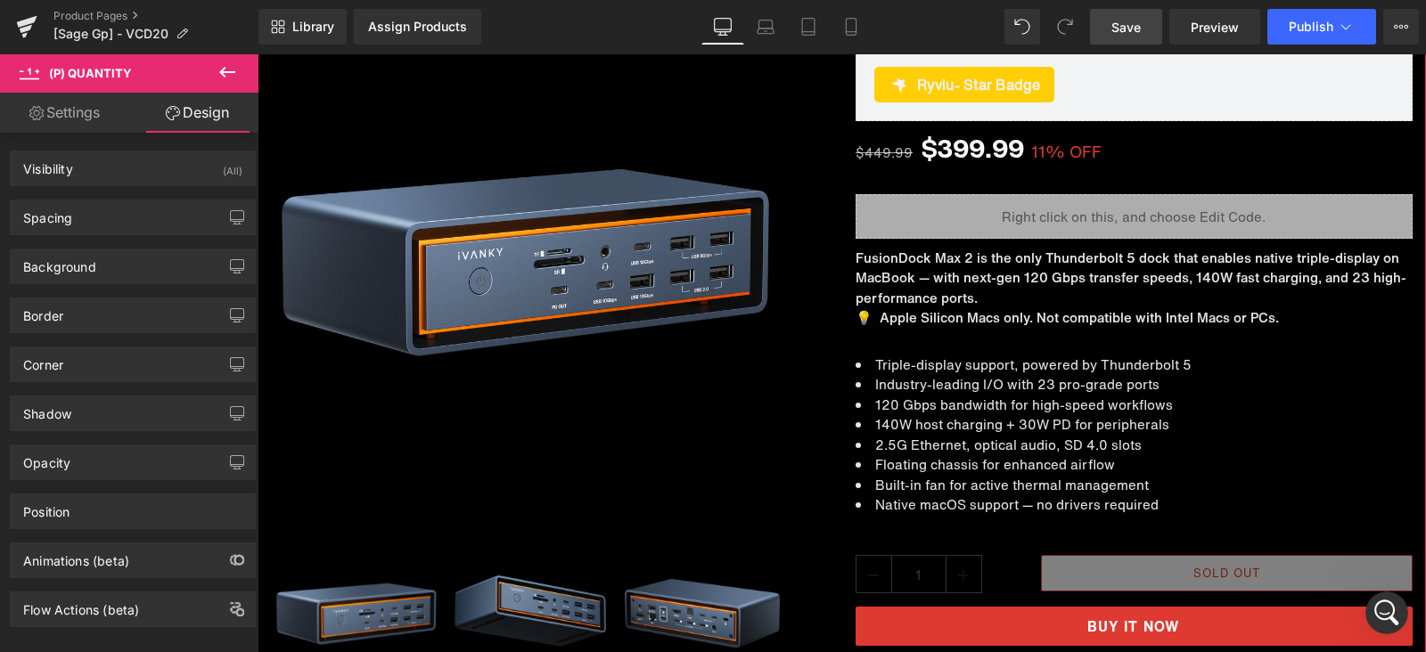
click at [479, 296] on img at bounding box center [527, 255] width 513 height 513
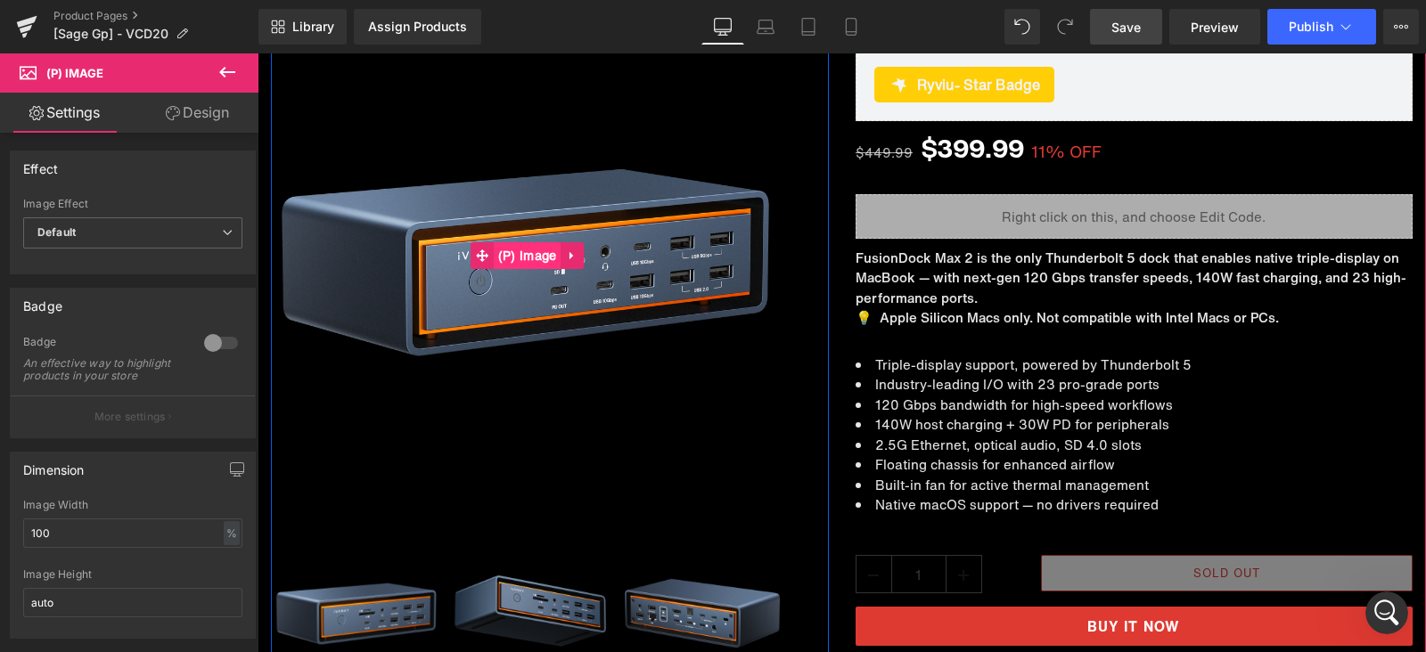
click at [520, 255] on span "(P) Image" at bounding box center [528, 255] width 68 height 27
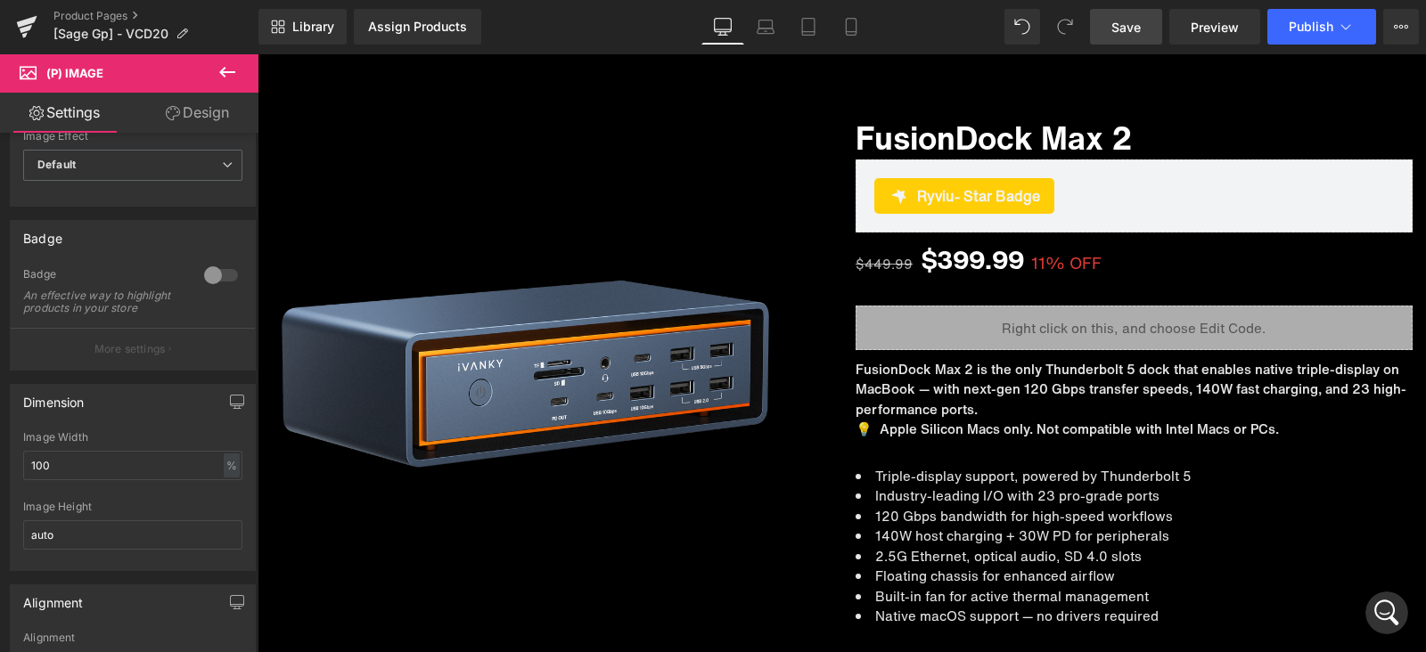
scroll to position [0, 0]
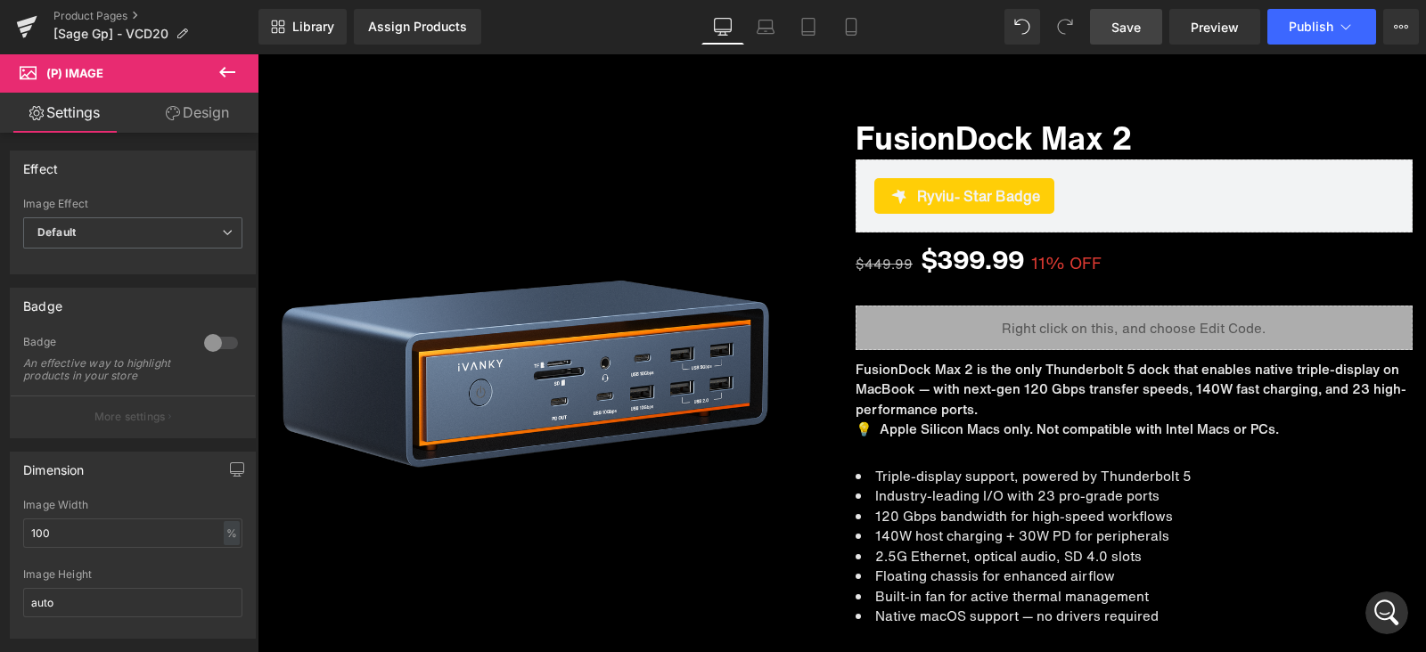
click at [187, 112] on link "Design" at bounding box center [197, 113] width 129 height 40
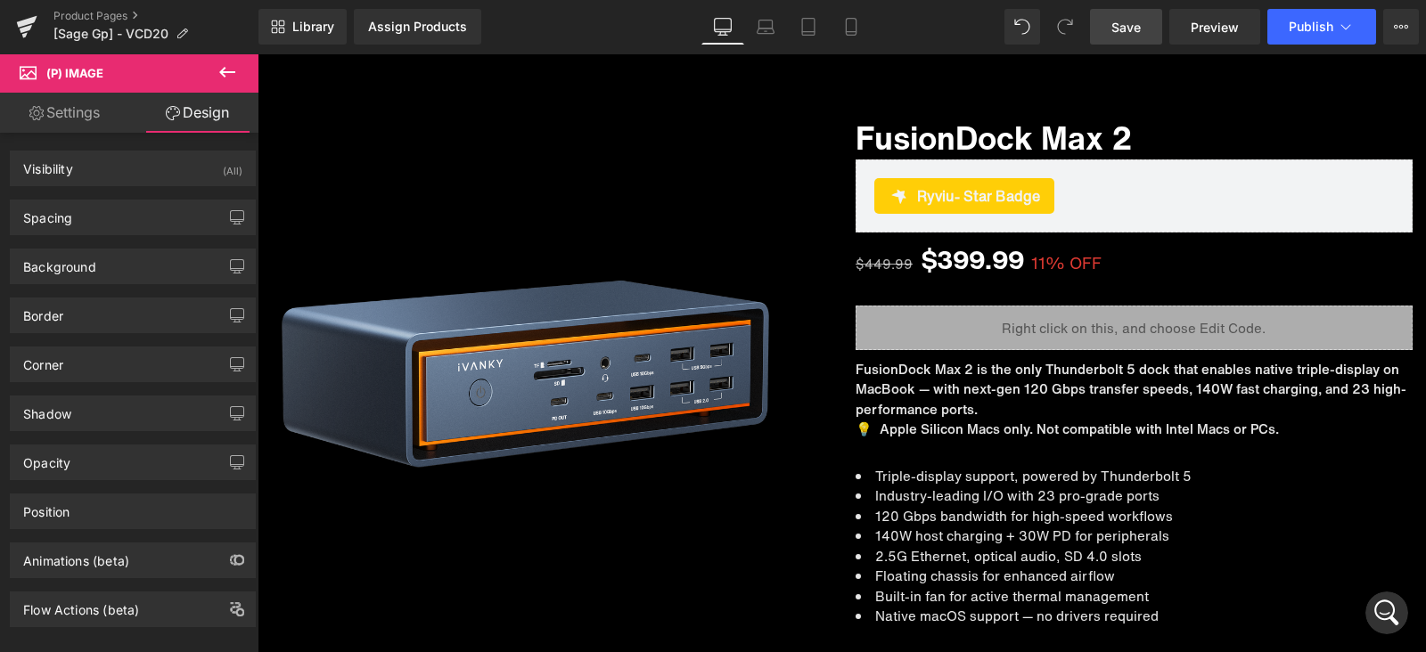
click at [45, 93] on link "Settings" at bounding box center [64, 113] width 129 height 40
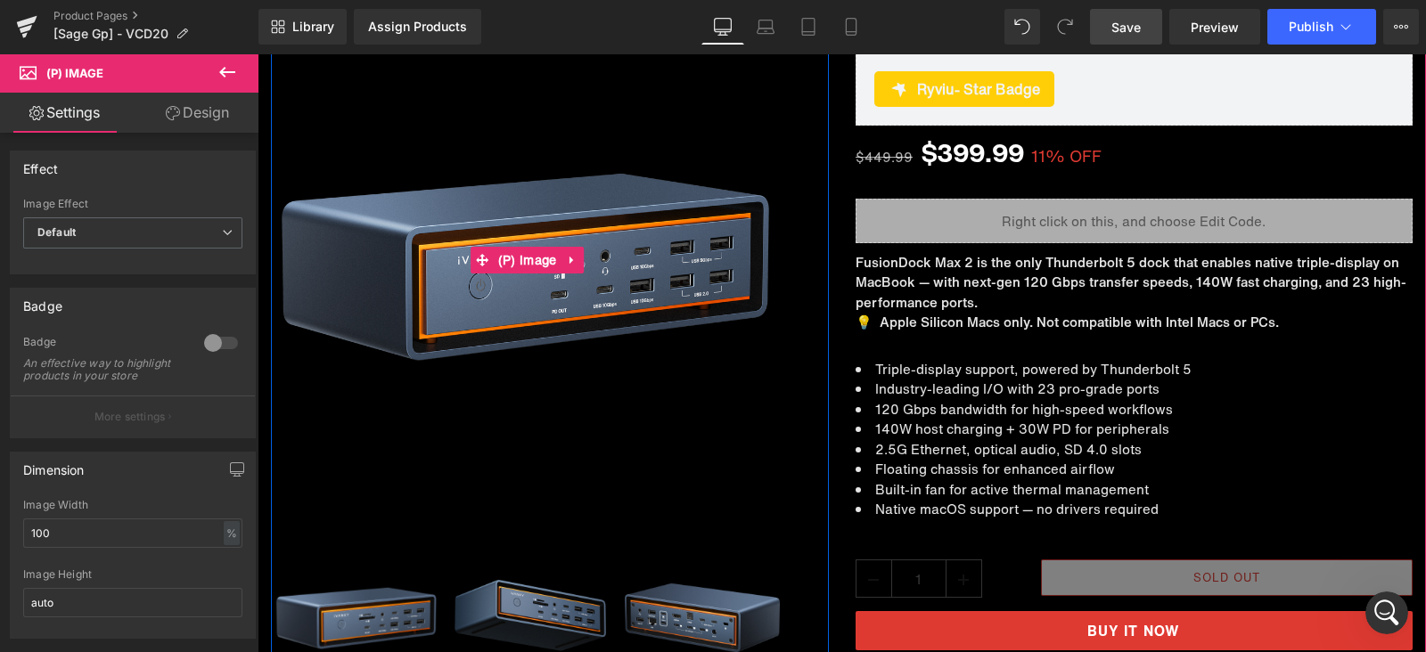
scroll to position [445, 0]
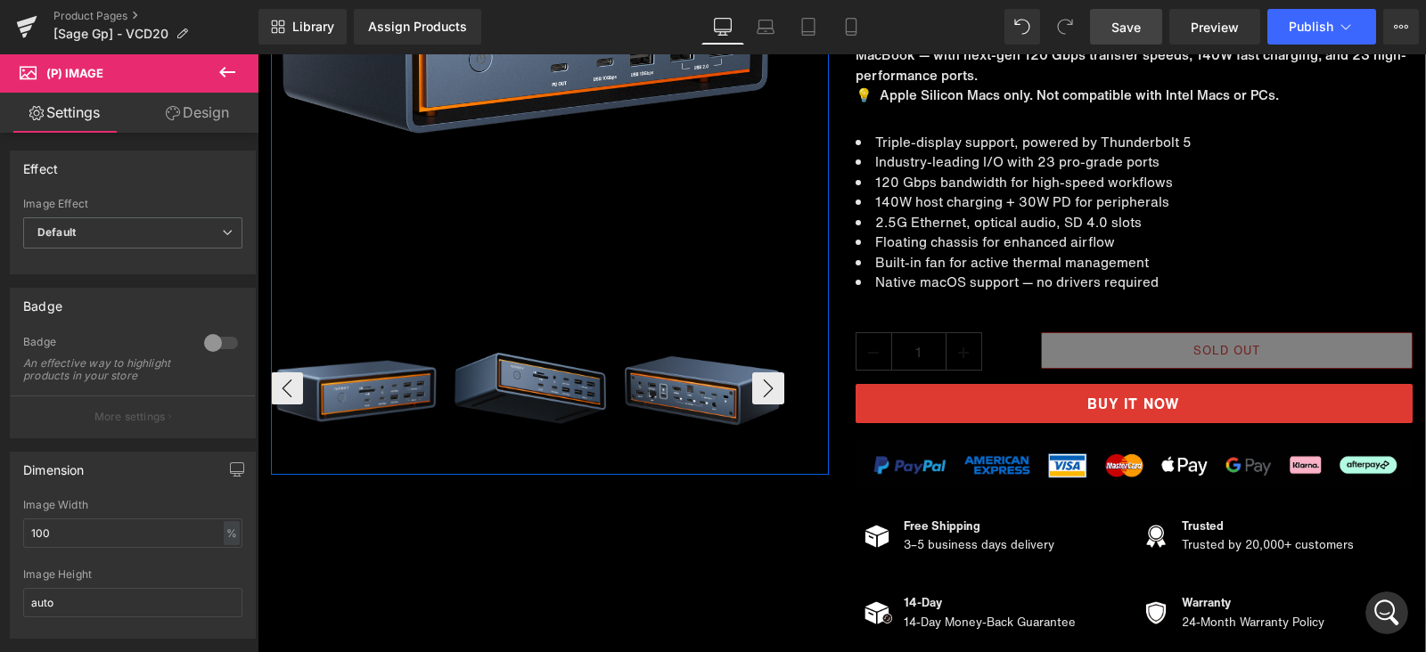
click at [553, 381] on div "‹ ›" at bounding box center [527, 389] width 513 height 172
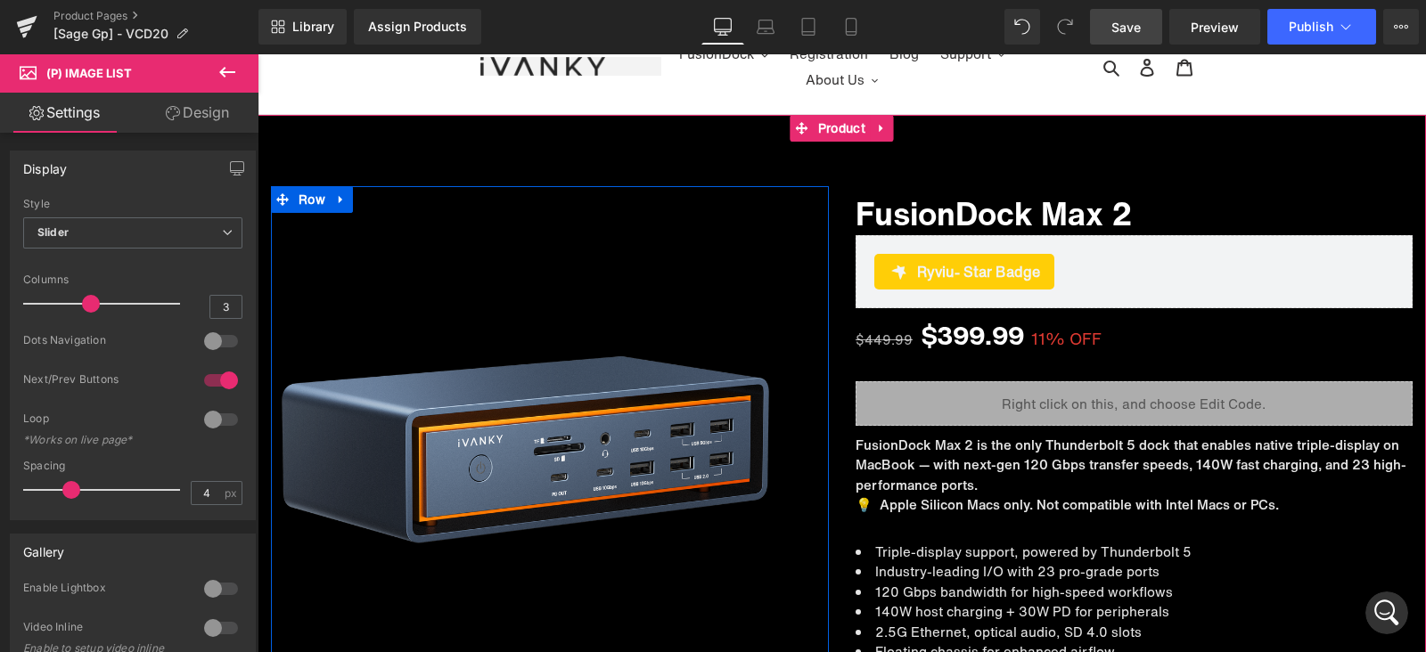
scroll to position [0, 0]
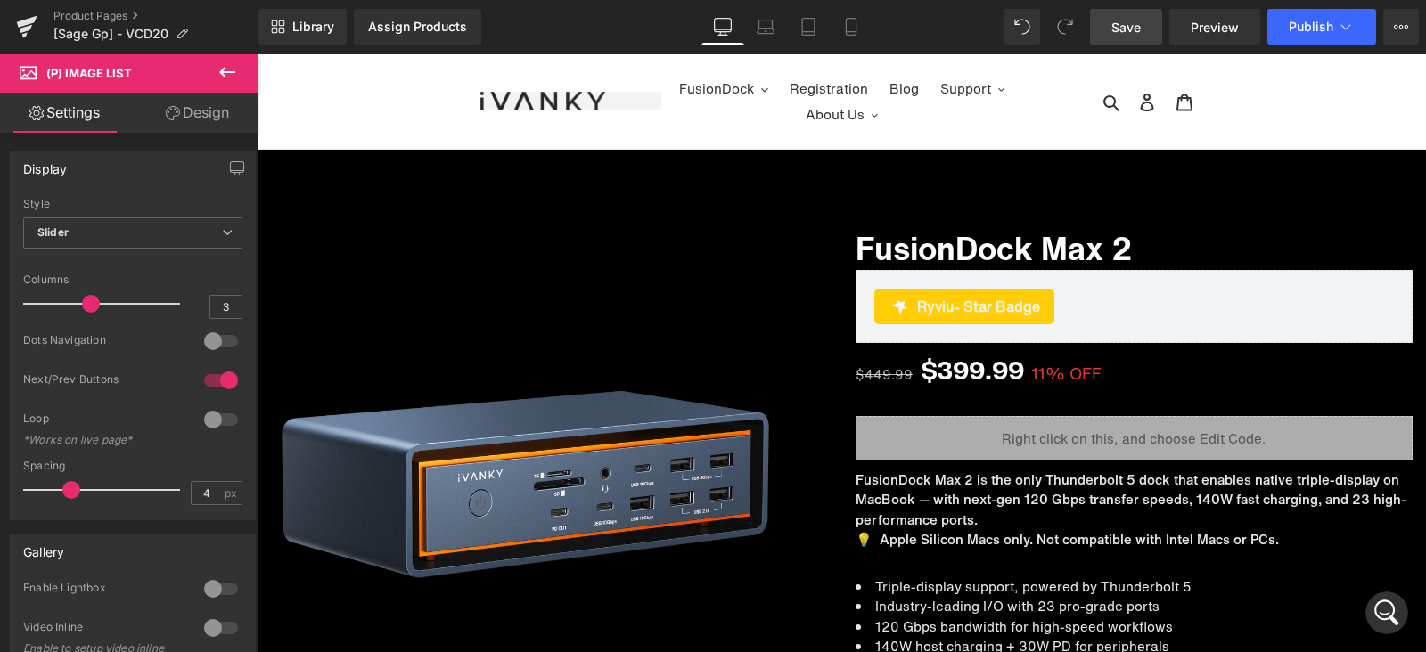
click at [184, 107] on link "Design" at bounding box center [197, 113] width 129 height 40
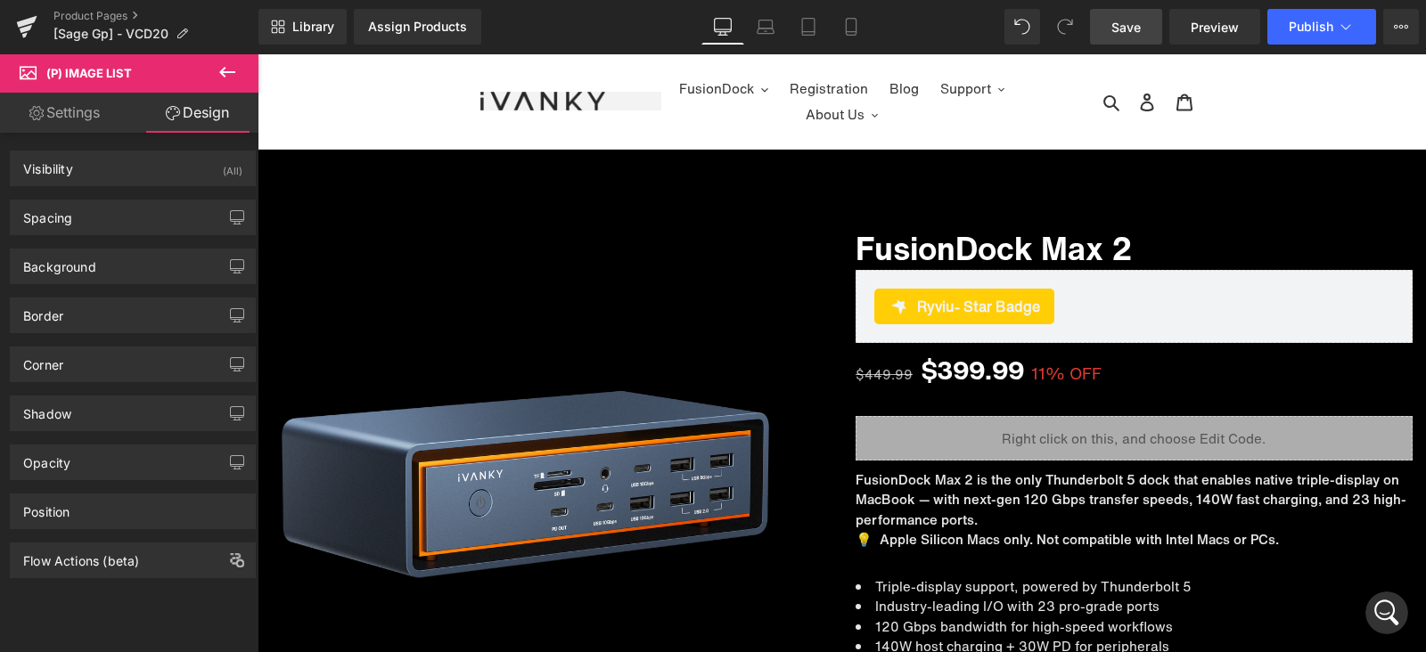
click at [75, 102] on link "Settings" at bounding box center [64, 113] width 129 height 40
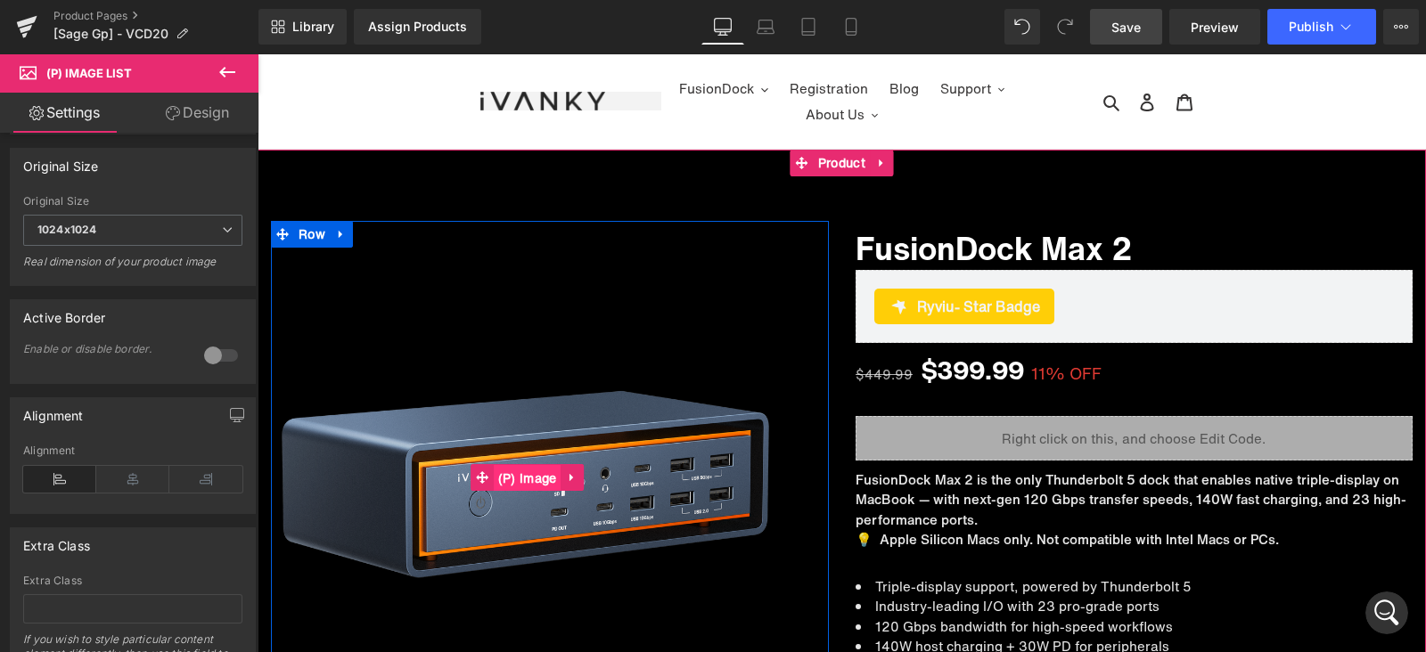
click at [500, 475] on span "(P) Image" at bounding box center [528, 478] width 68 height 27
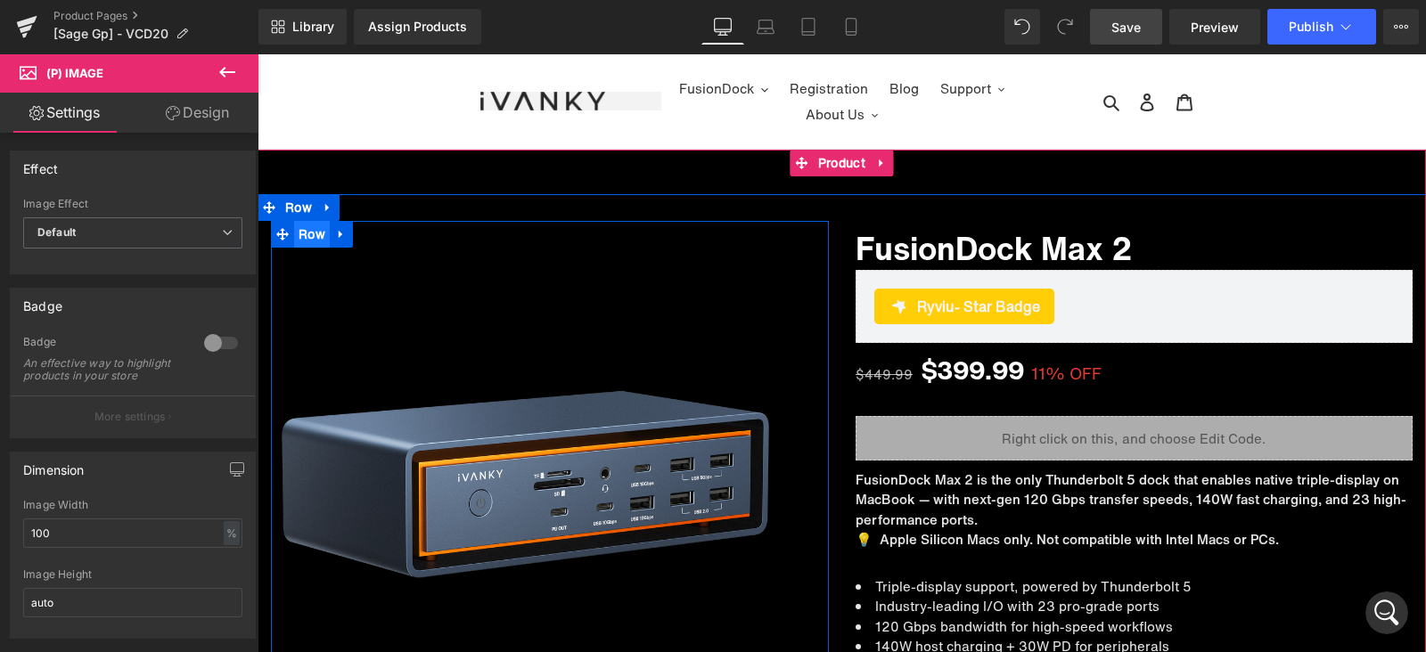
click at [307, 233] on span "Row" at bounding box center [312, 234] width 36 height 27
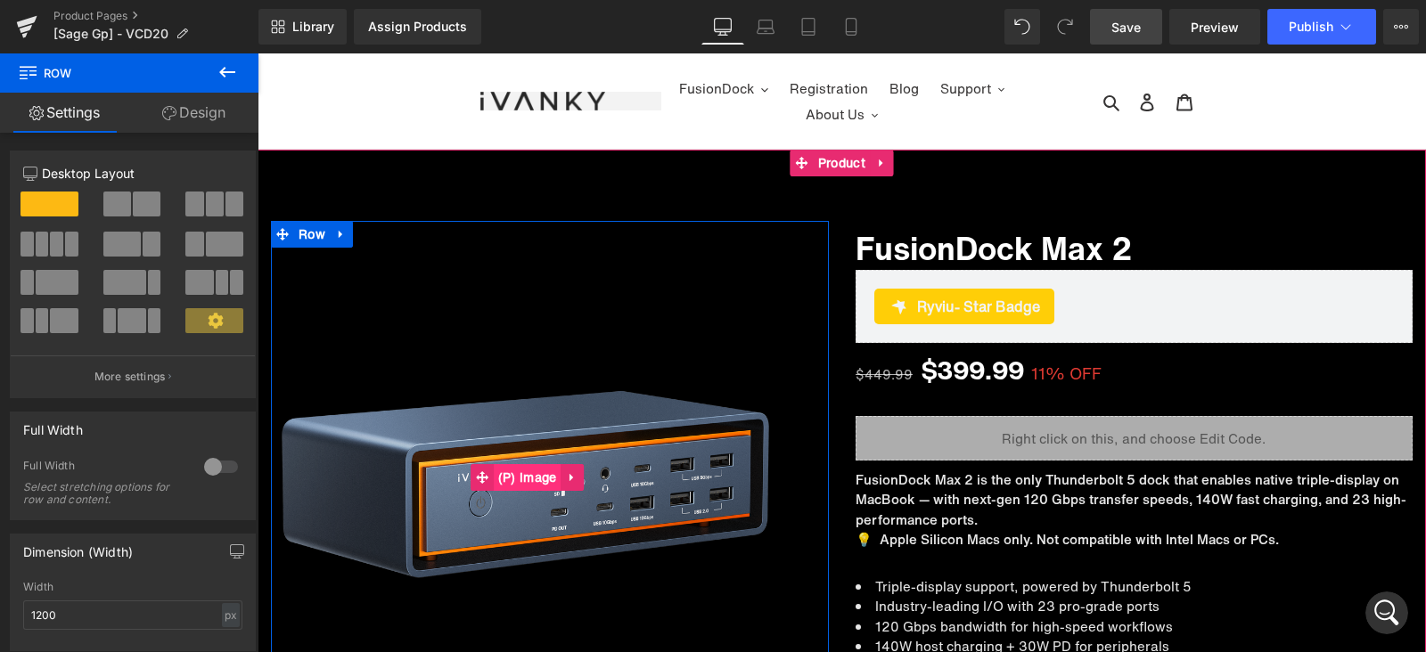
click at [509, 470] on span "(P) Image" at bounding box center [528, 477] width 68 height 27
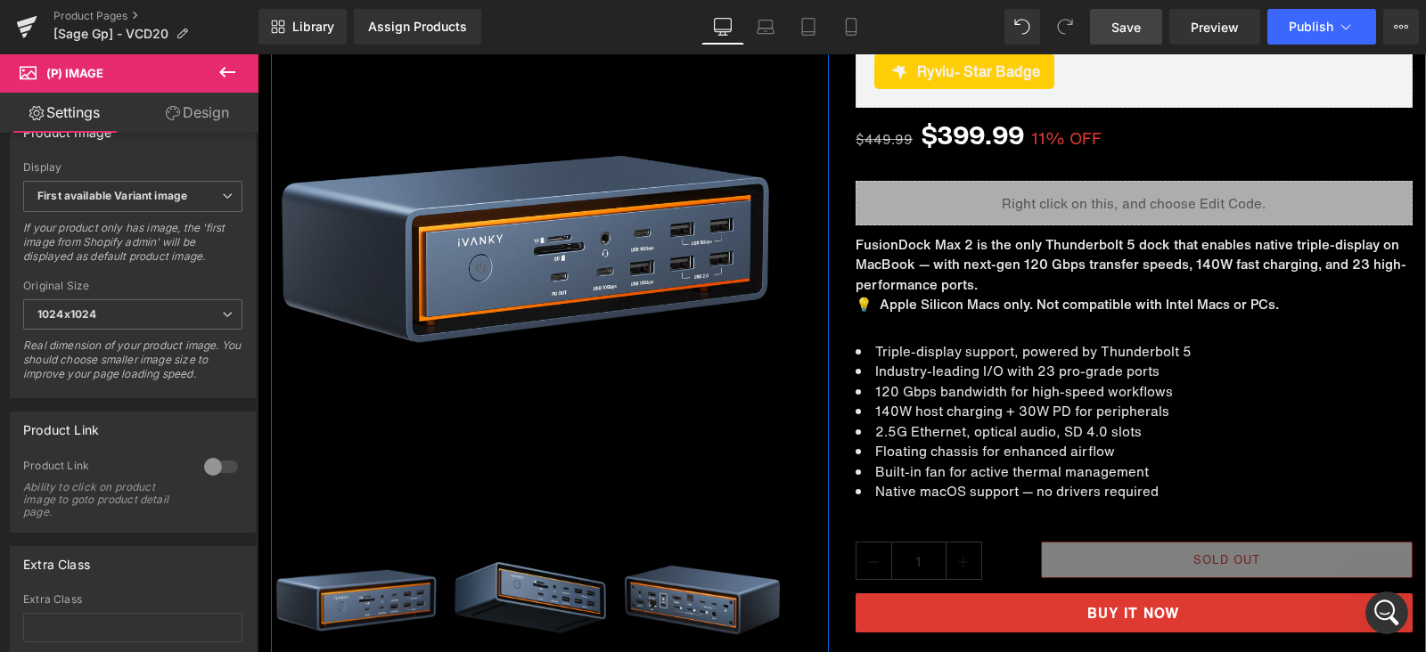
scroll to position [334, 0]
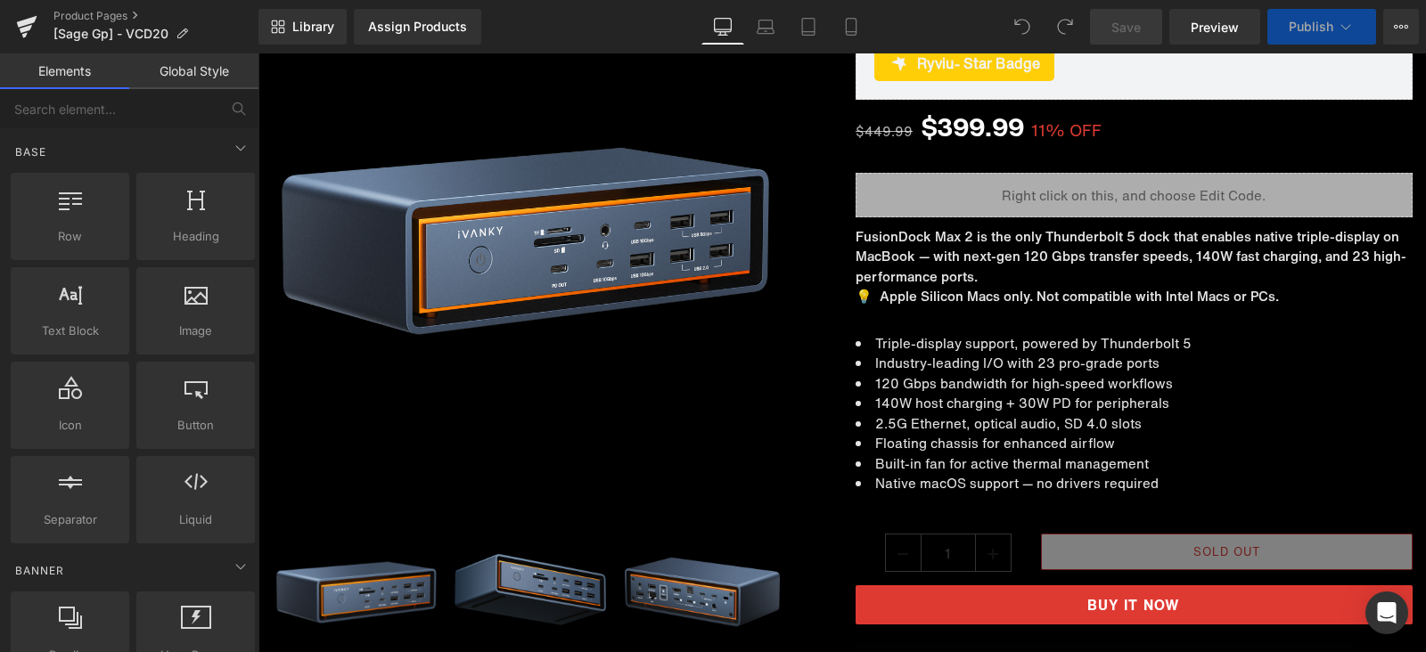
scroll to position [334, 0]
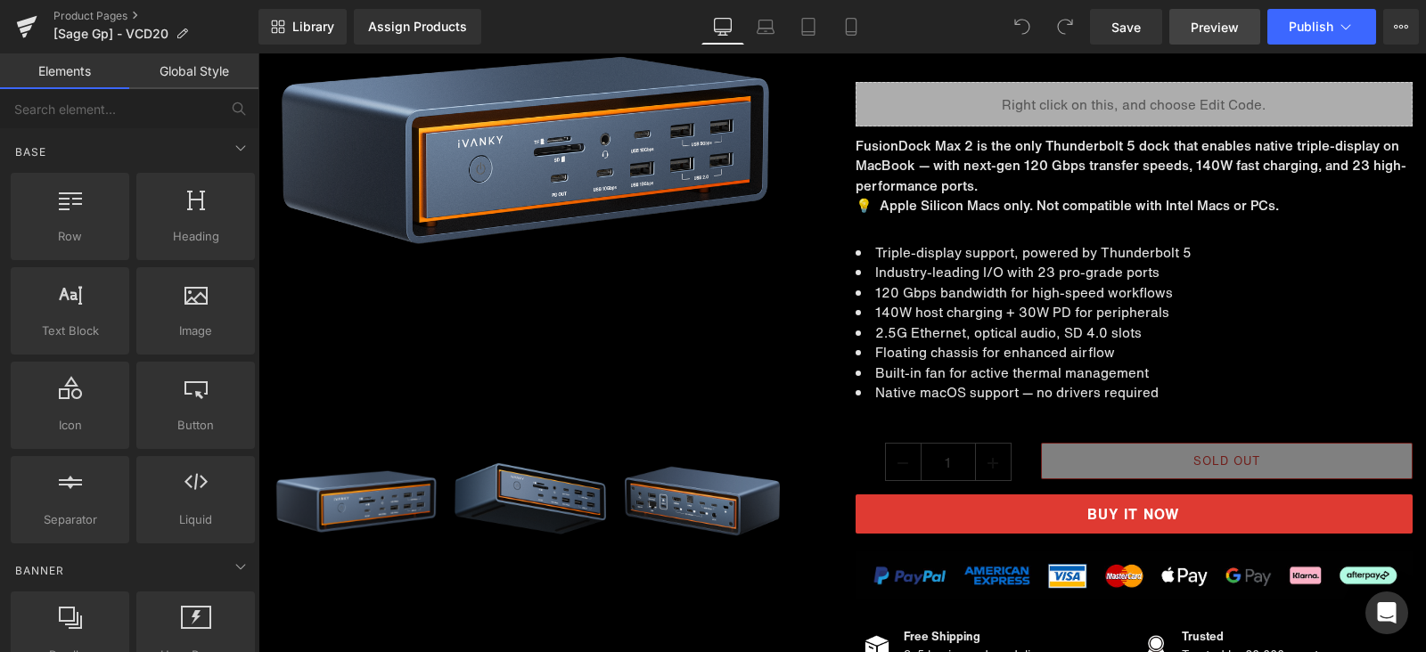
click at [1217, 15] on link "Preview" at bounding box center [1214, 27] width 91 height 36
